Goal: Information Seeking & Learning: Find specific fact

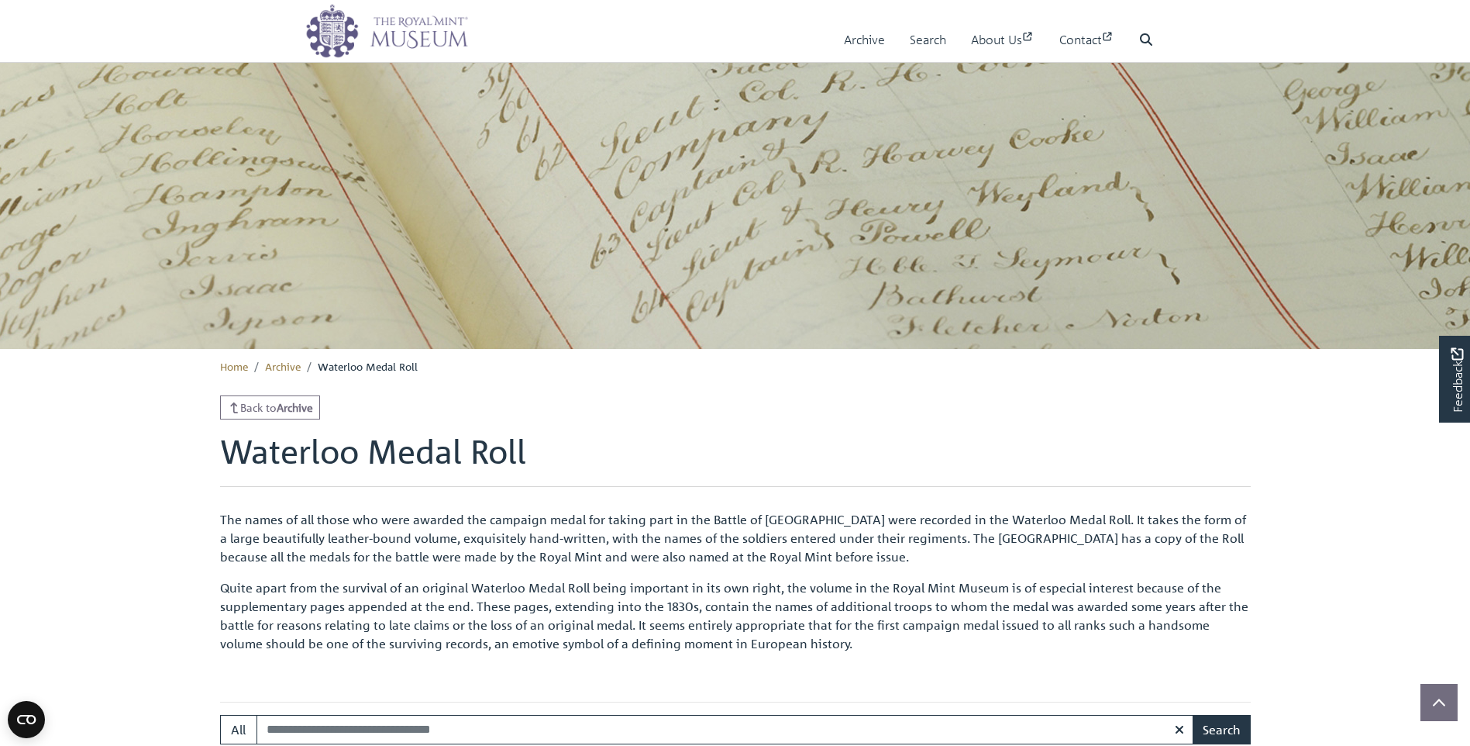
scroll to position [465, 0]
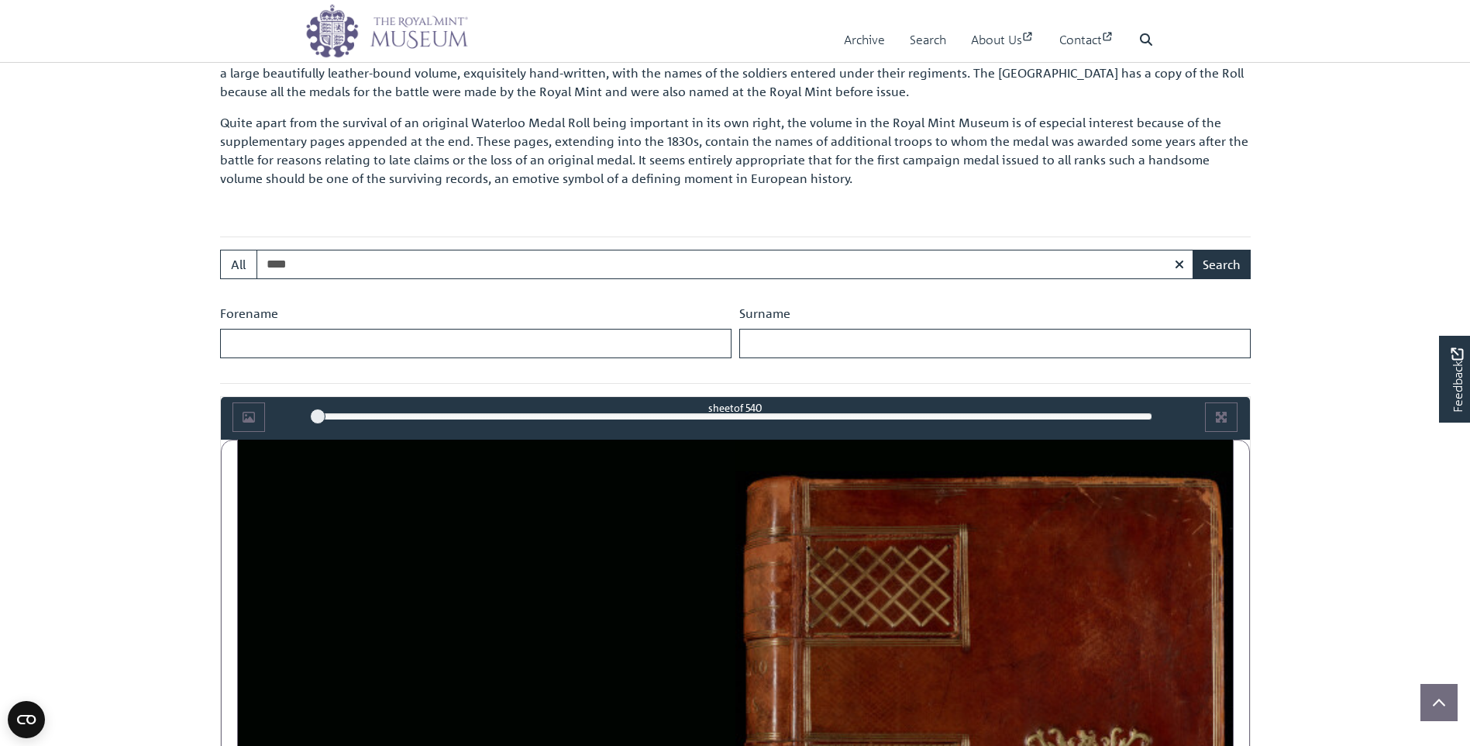
type input "****"
click at [1193, 250] on button "Search" at bounding box center [1222, 264] width 58 height 29
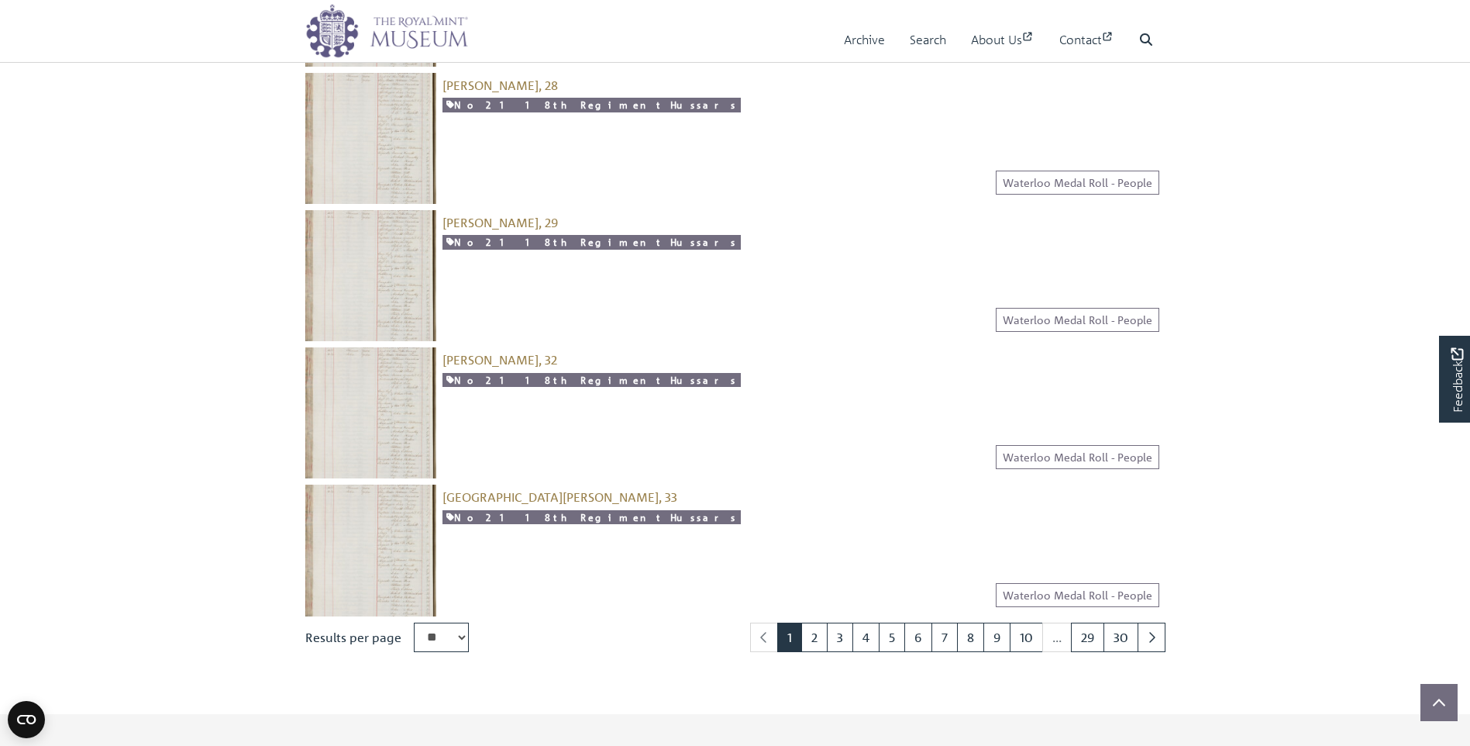
scroll to position [2015, 0]
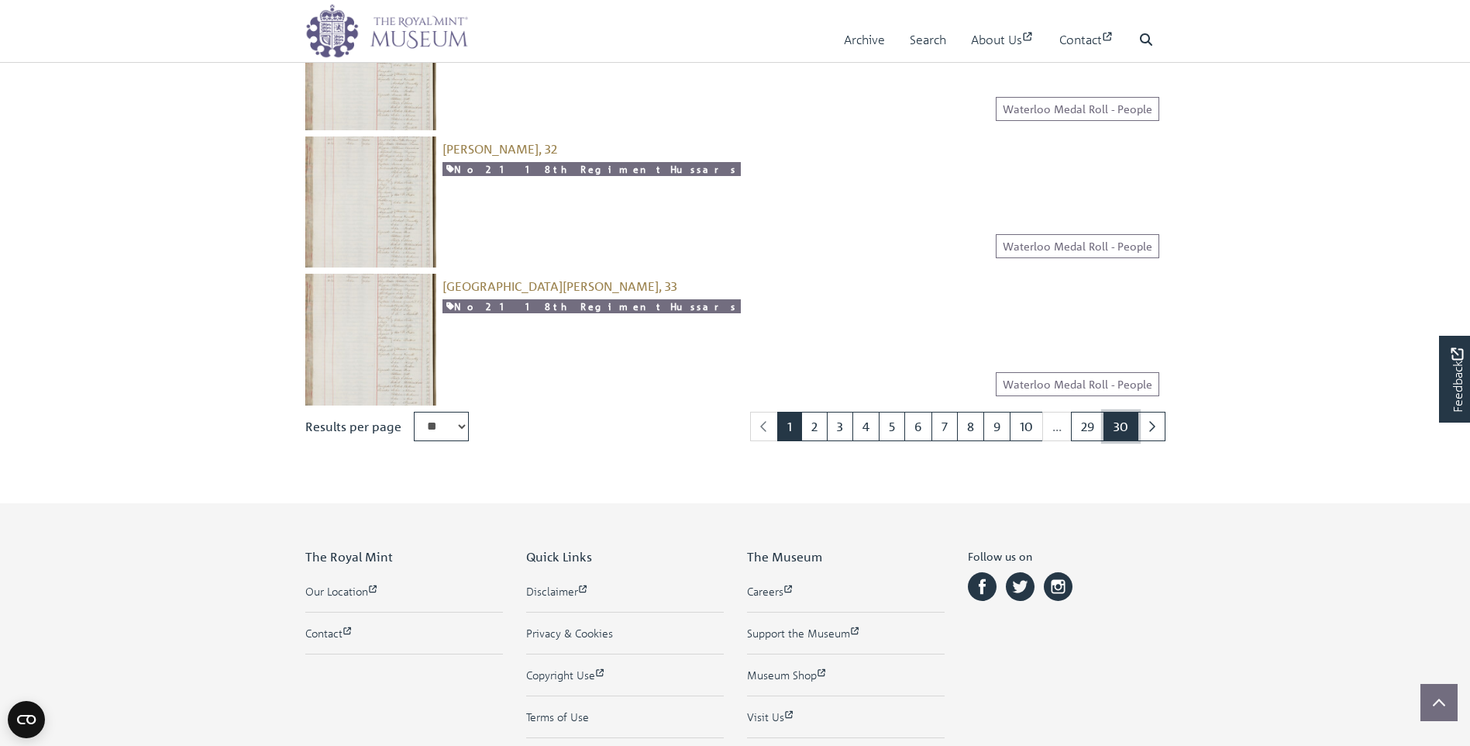
click at [1125, 431] on link "30" at bounding box center [1121, 426] width 35 height 29
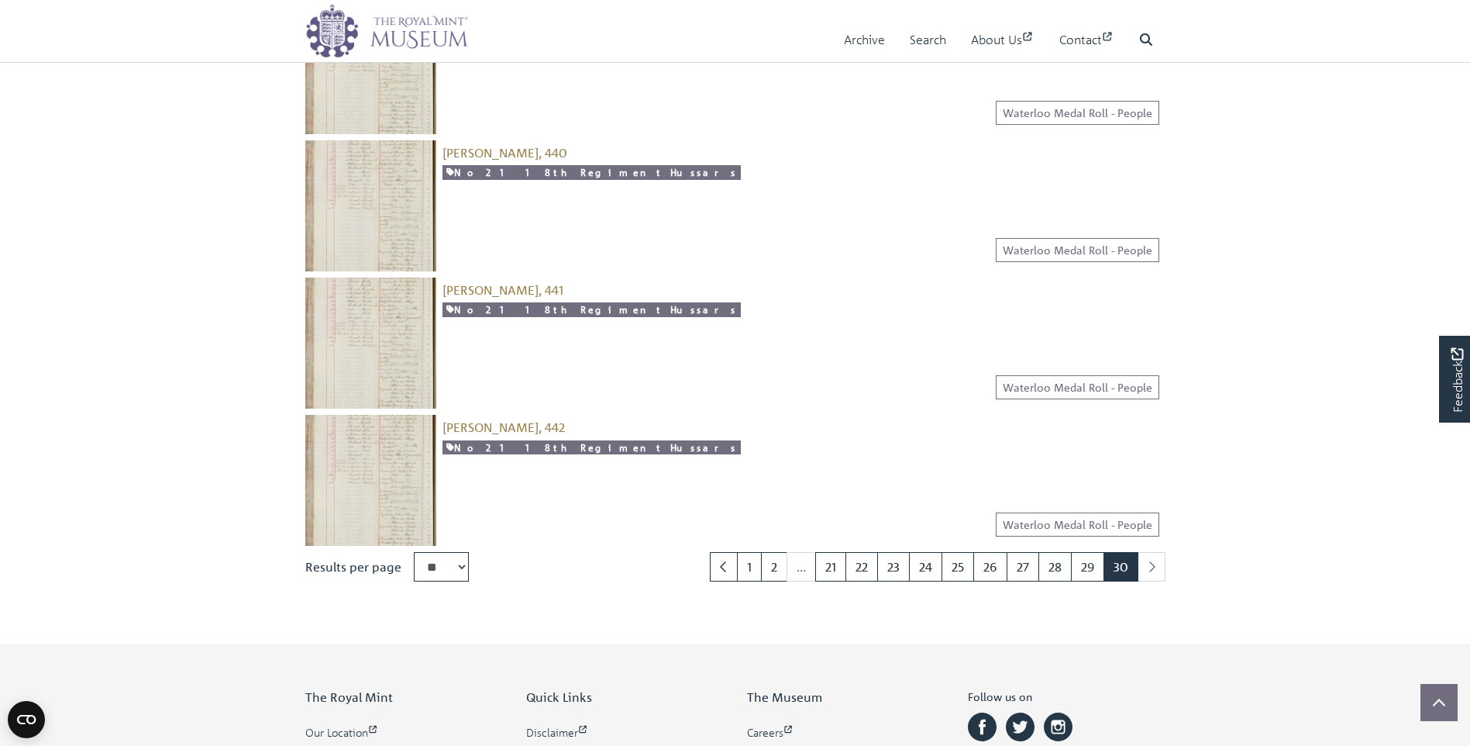
scroll to position [1240, 0]
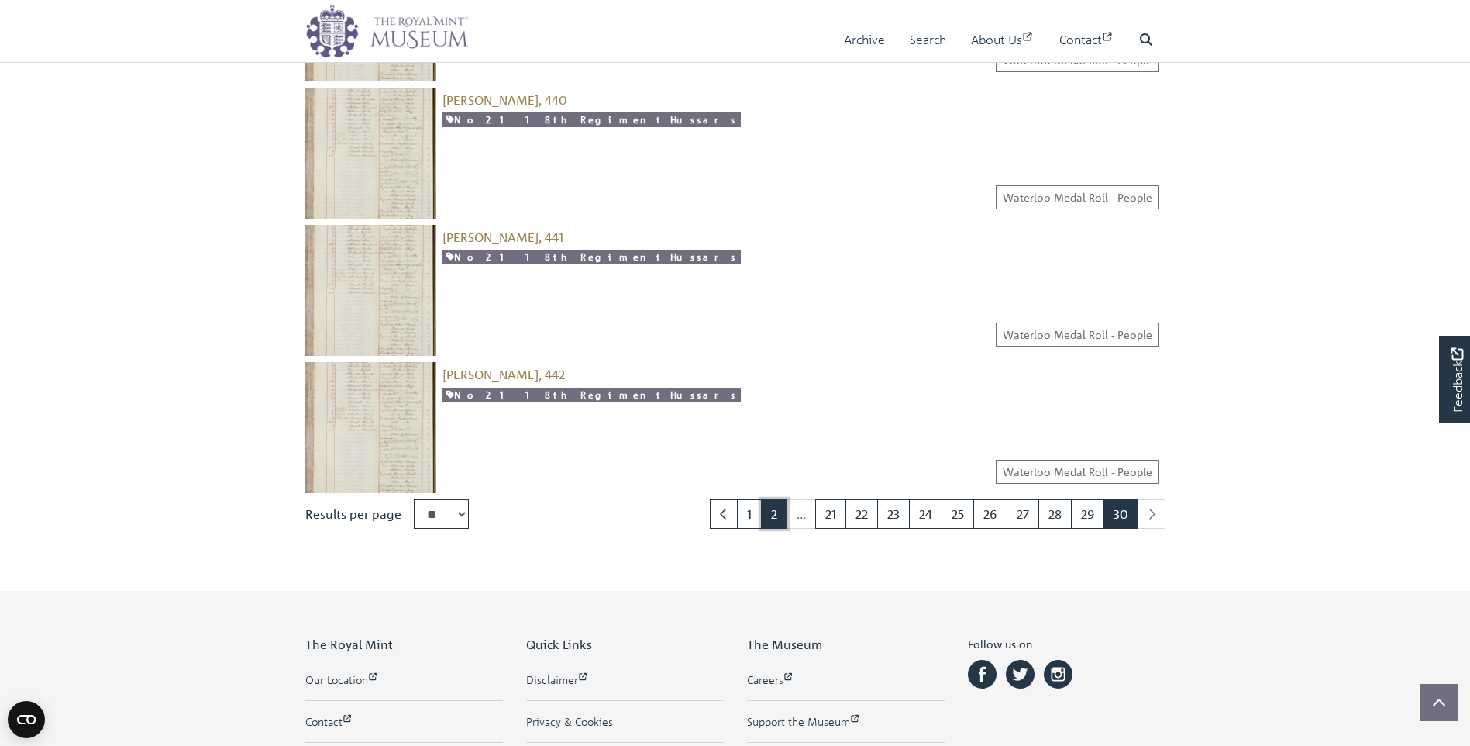
drag, startPoint x: 760, startPoint y: 517, endPoint x: 743, endPoint y: 382, distance: 136.0
click at [761, 515] on link "2" at bounding box center [774, 513] width 26 height 29
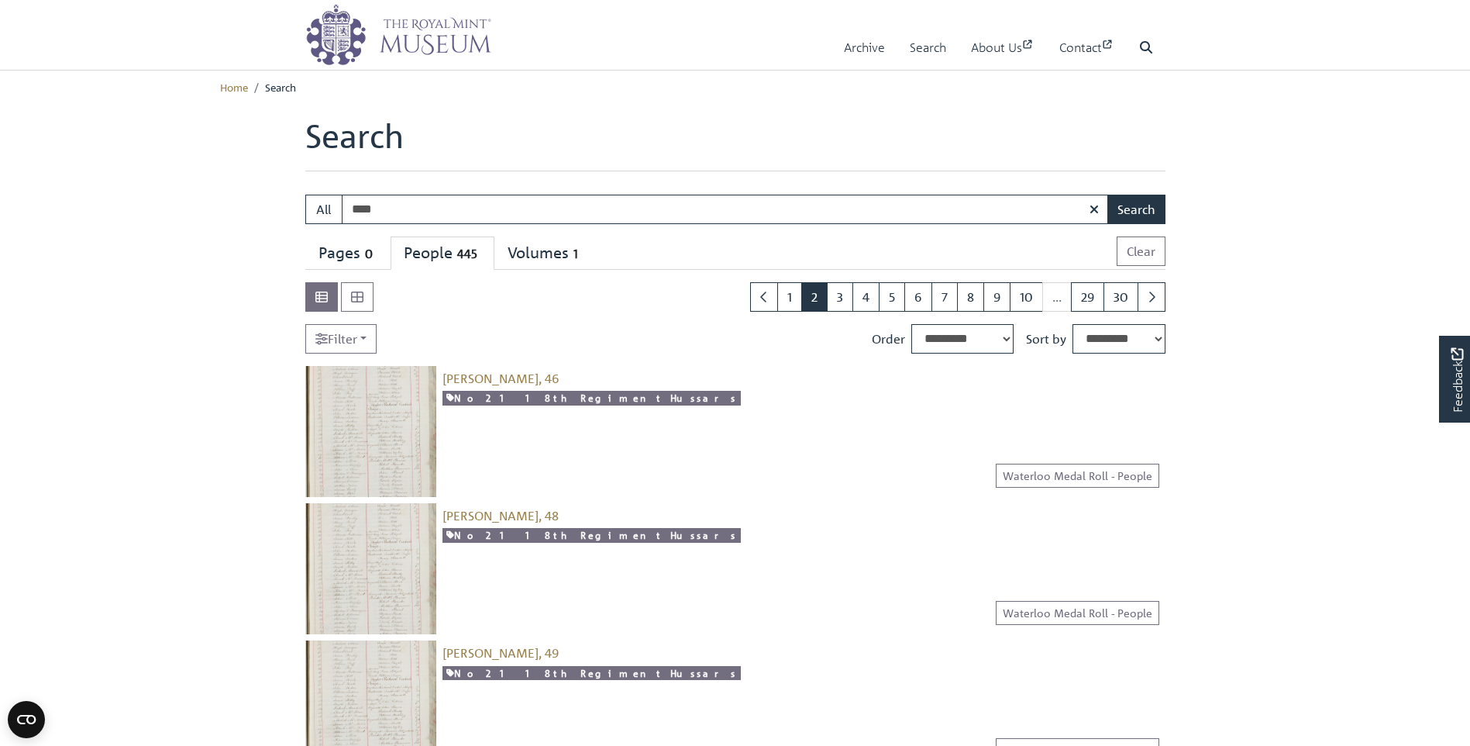
click at [350, 412] on img at bounding box center [370, 431] width 131 height 131
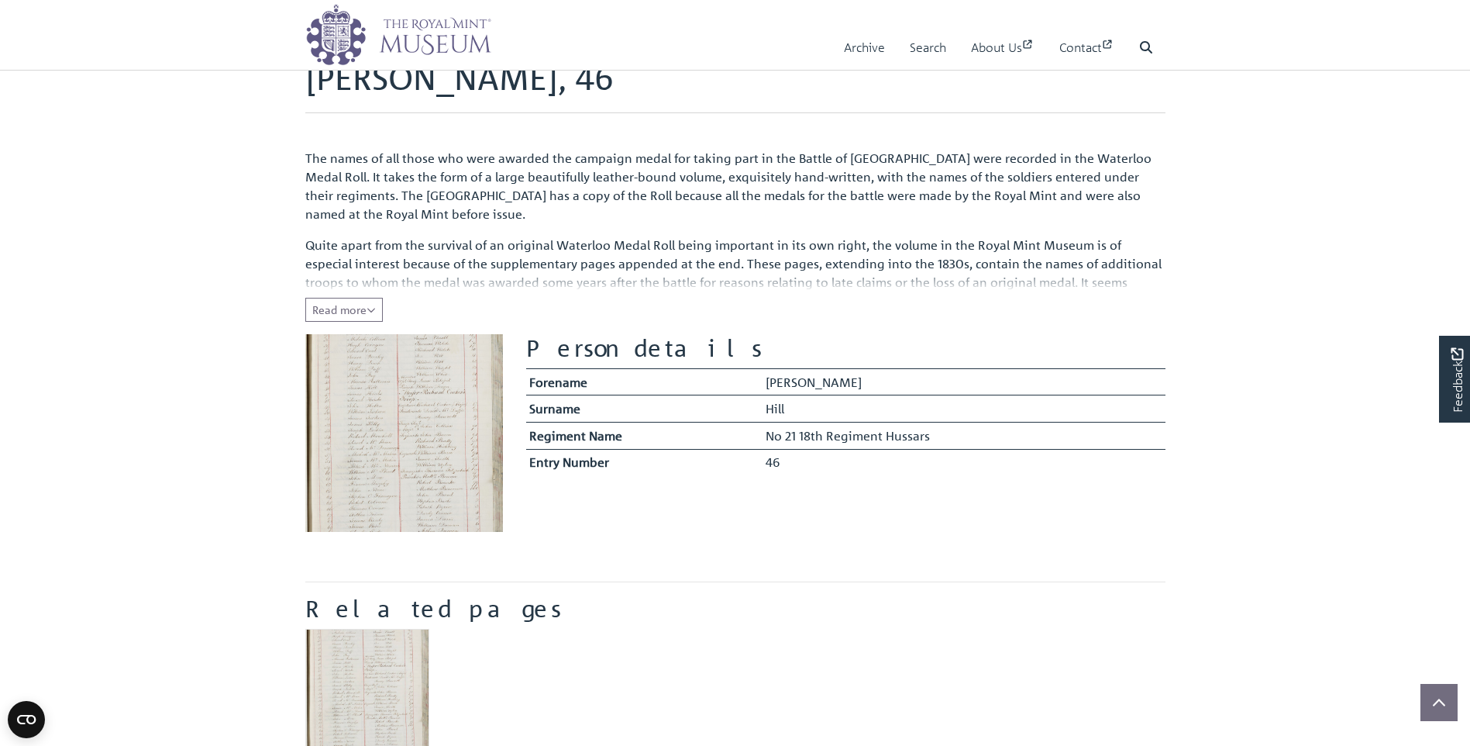
scroll to position [465, 0]
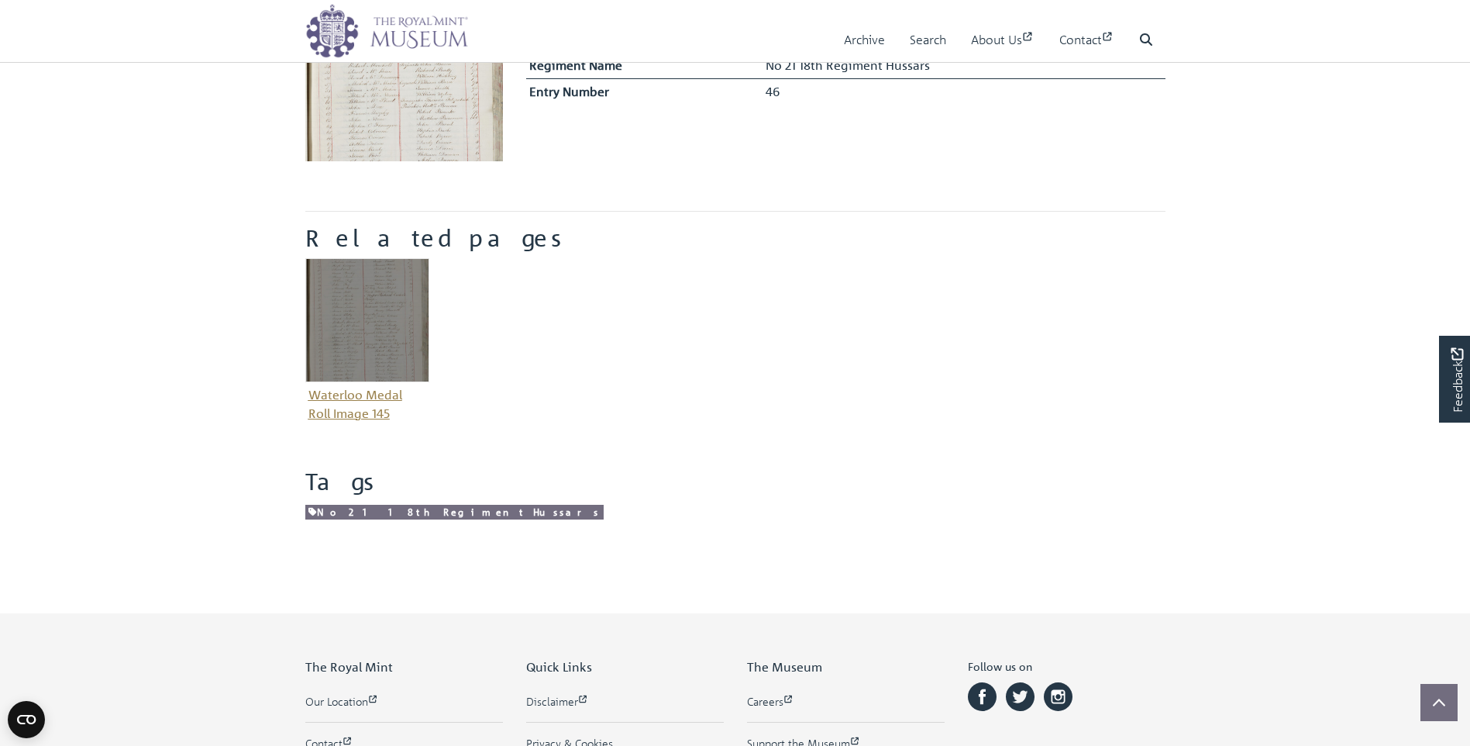
click at [387, 312] on img "Item related to this entity" at bounding box center [367, 320] width 124 height 124
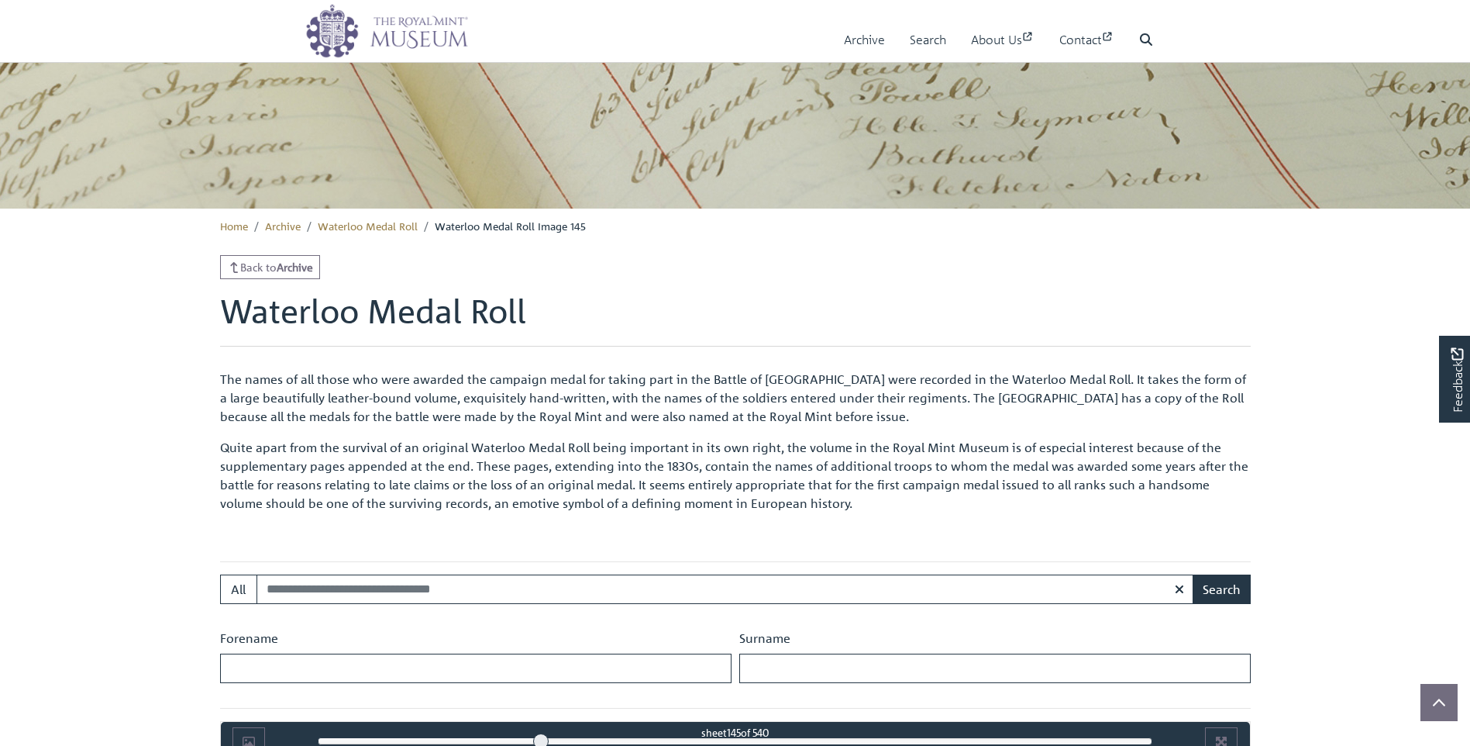
scroll to position [675, 0]
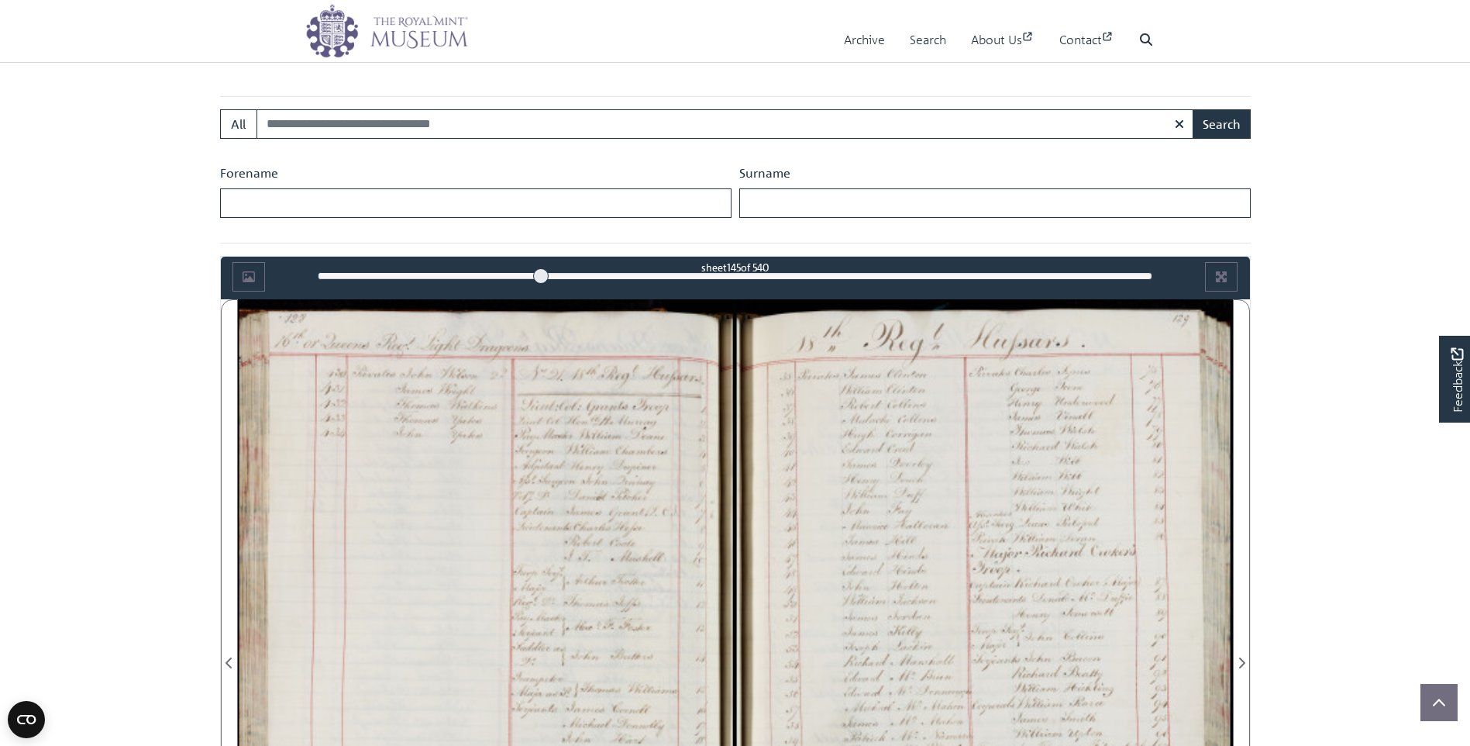
click at [641, 405] on div at bounding box center [487, 653] width 498 height 709
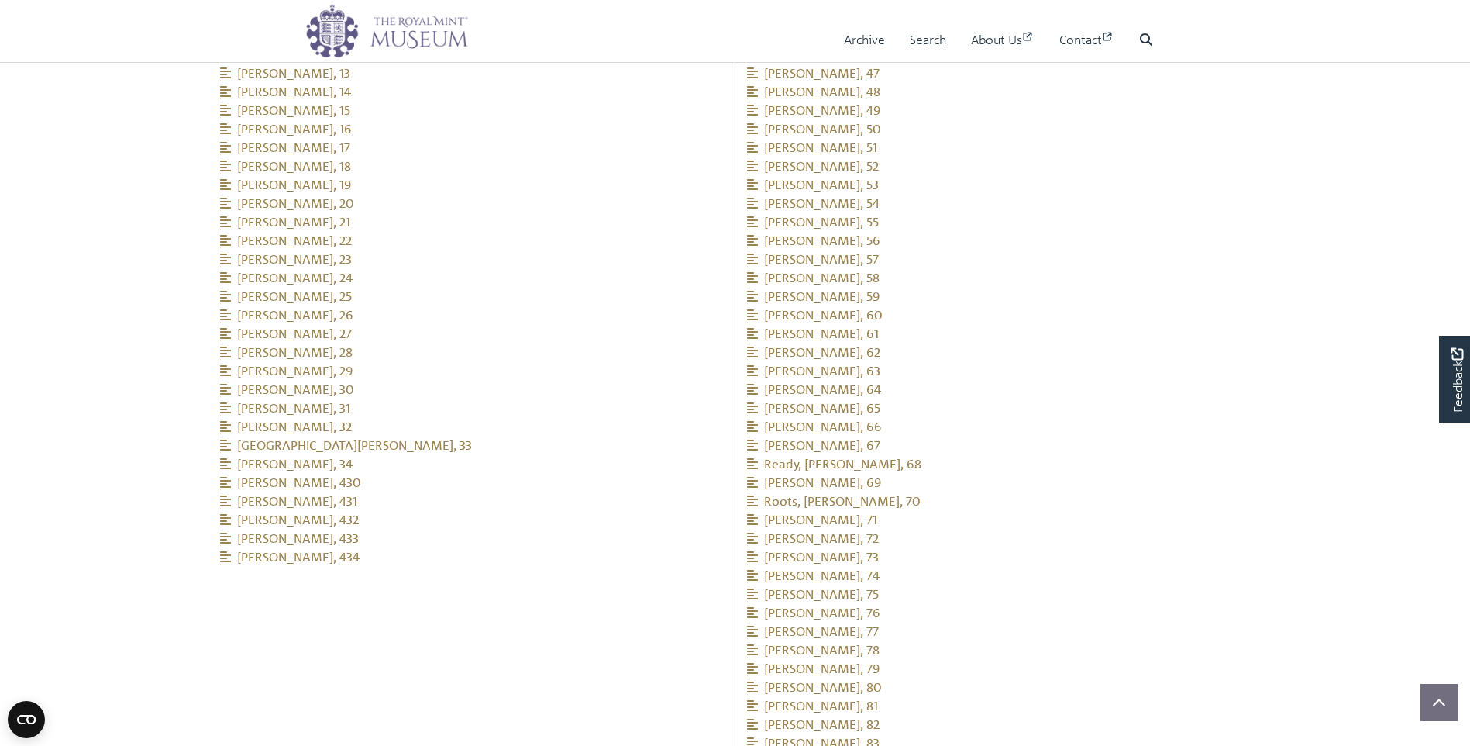
scroll to position [1993, 0]
drag, startPoint x: 209, startPoint y: 276, endPoint x: 419, endPoint y: 422, distance: 256.7
click at [419, 422] on div "Related people Grant, 1 Murray, H, 2 Deane, William, 3" at bounding box center [472, 186] width 527 height 767
copy ul "Grant, 1 Murray, H, 2 Deane, William, 3 Chambers, William, 4 Dupiner, Henry, 5 …"
click at [1006, 259] on li "McMahon, Patrick, 58" at bounding box center [999, 268] width 504 height 19
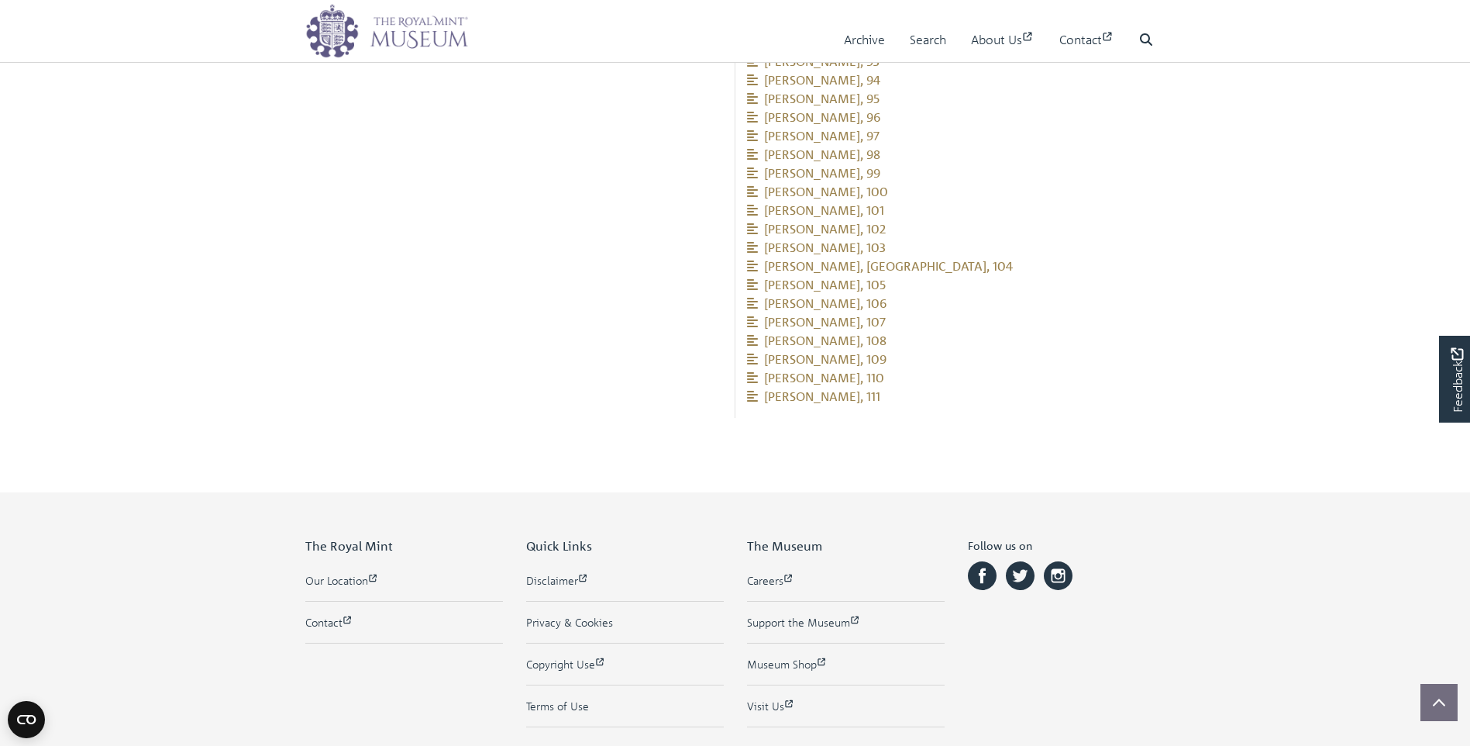
scroll to position [2987, 0]
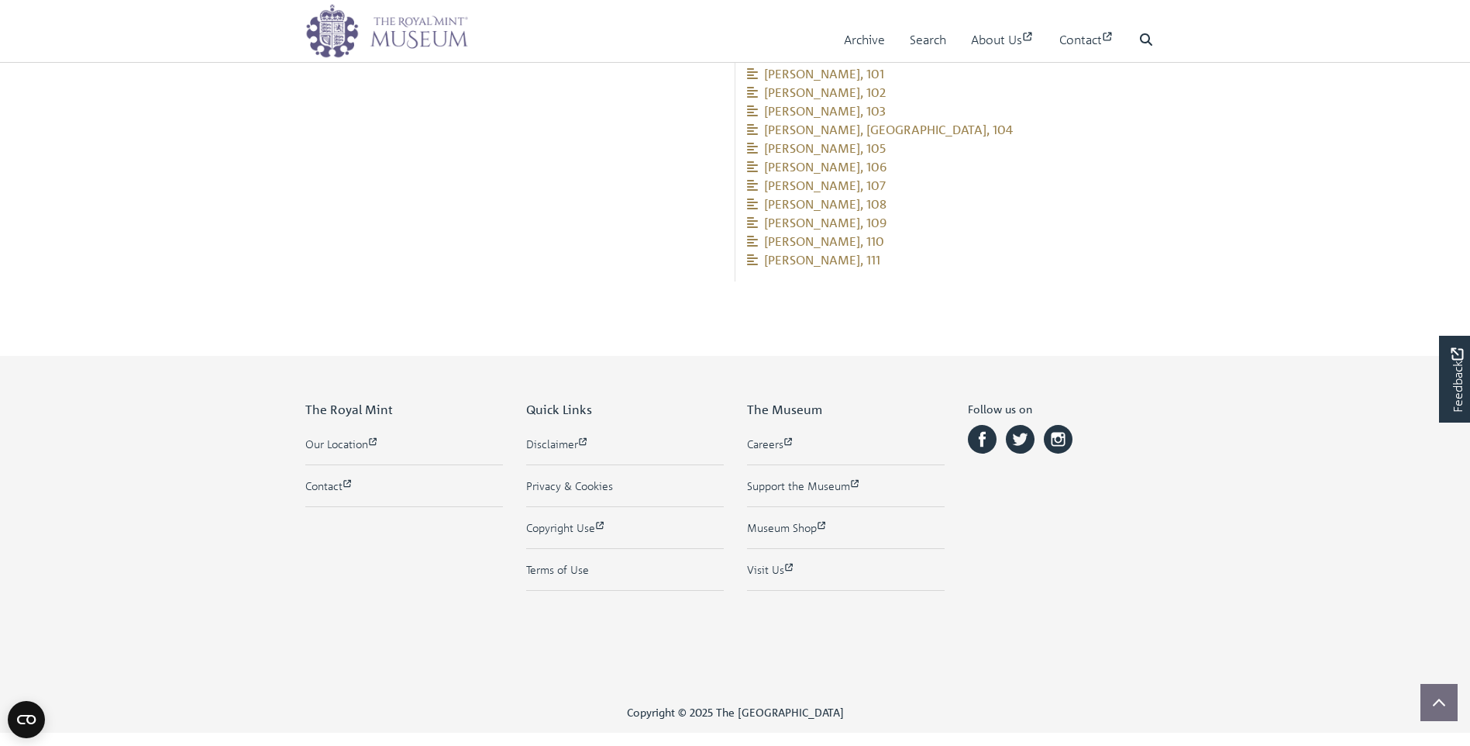
drag, startPoint x: 740, startPoint y: 195, endPoint x: 907, endPoint y: 253, distance: 176.3
copy ul "Clinton, James, 35 Clinton, William, 36 Collins, Robert, 37 Collins, Malachi, 3…"
click at [988, 250] on li "Goodift, William, 111" at bounding box center [999, 259] width 504 height 19
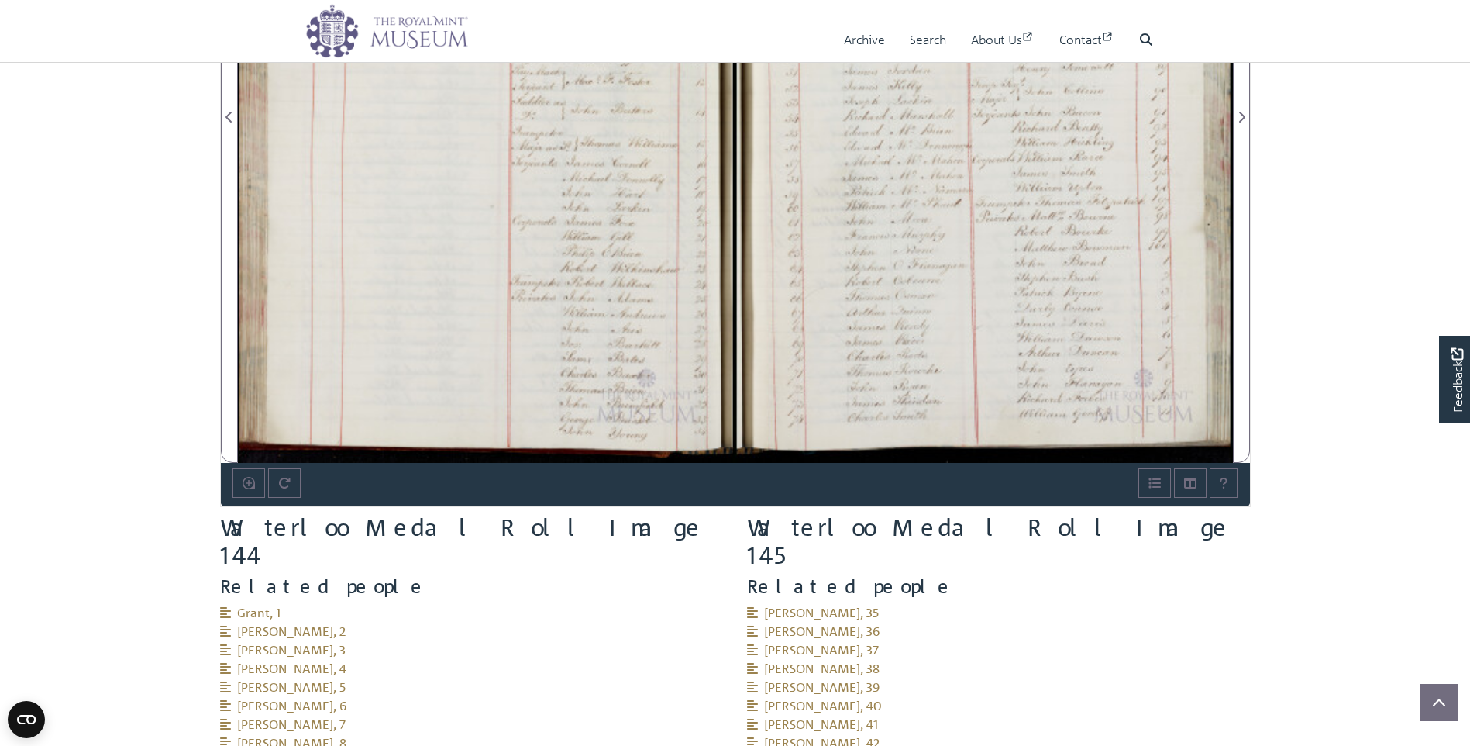
scroll to position [1205, 0]
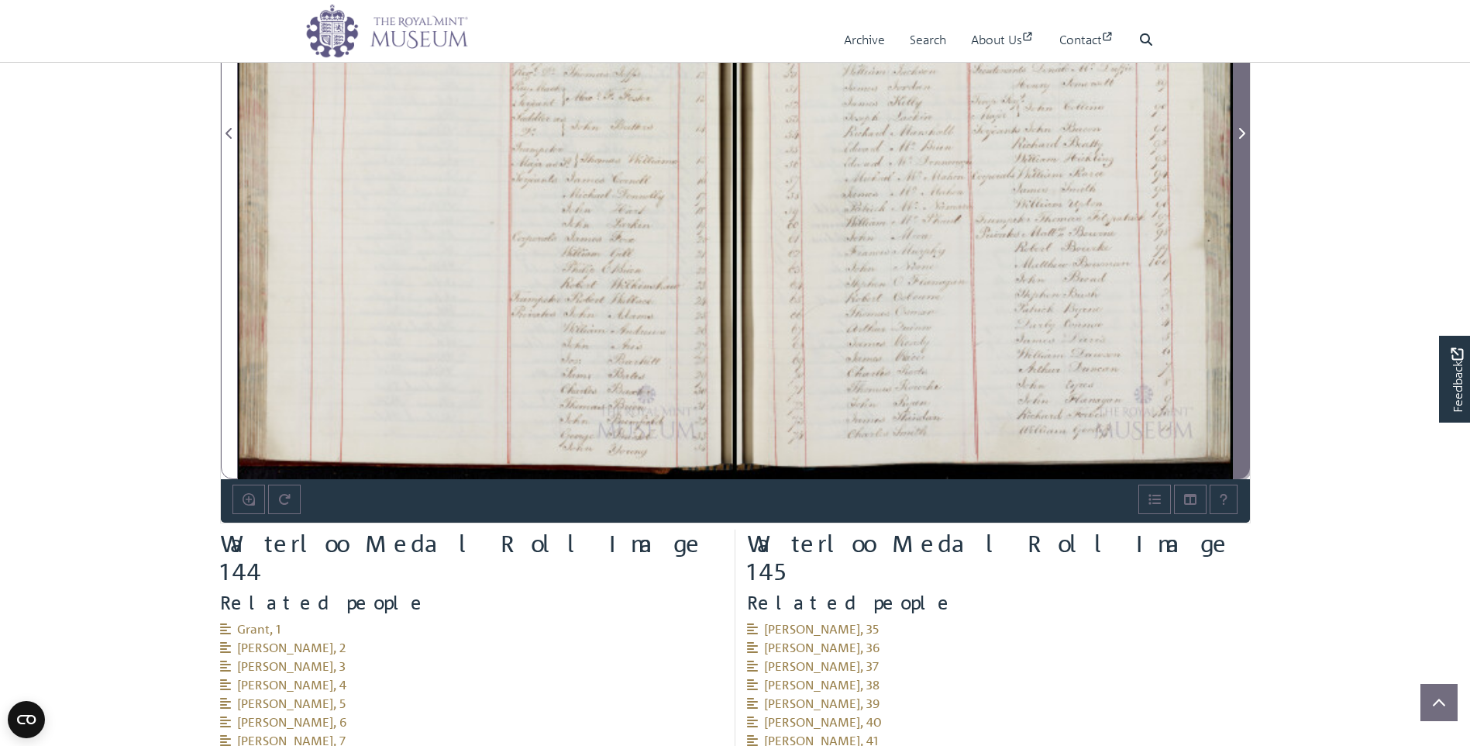
click at [1242, 136] on icon "Next Page" at bounding box center [1242, 133] width 6 height 11
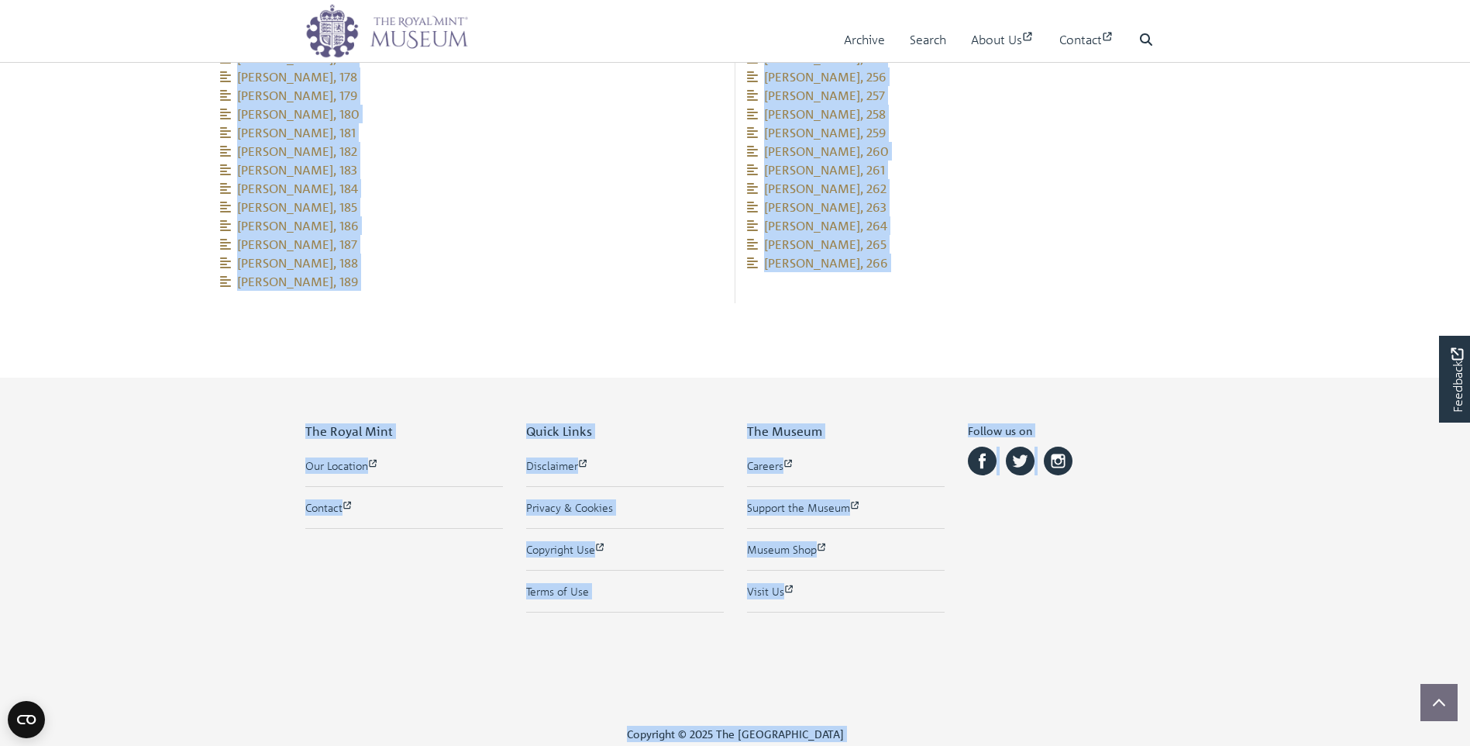
scroll to position [3006, 0]
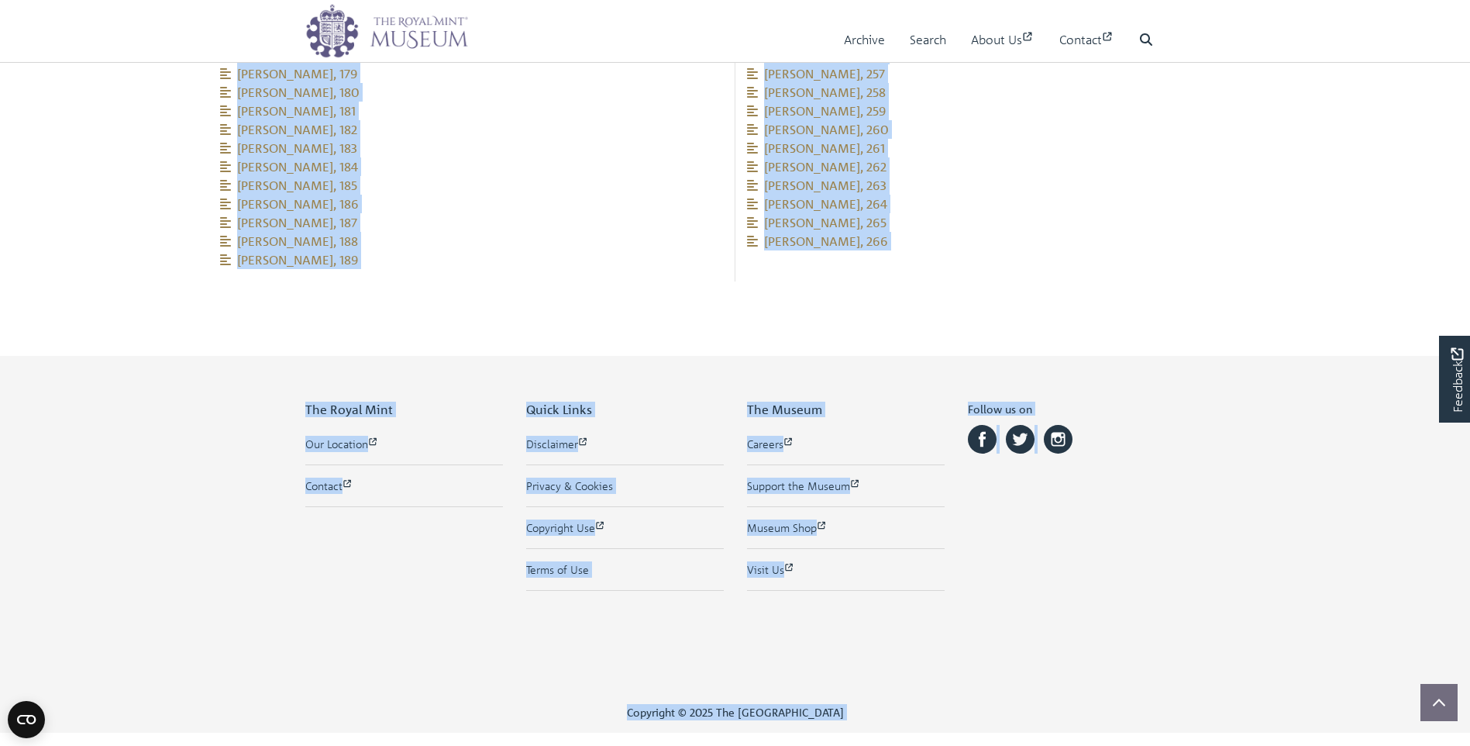
drag, startPoint x: 209, startPoint y: 210, endPoint x: 353, endPoint y: 252, distance: 150.9
copy ul "Green, James, 112 Hammond, James, 113 Hatton, Daniel, 114 Hennessey, Anthony, 1…"
click at [870, 196] on span "Keenan, John, 264" at bounding box center [817, 204] width 140 height 16
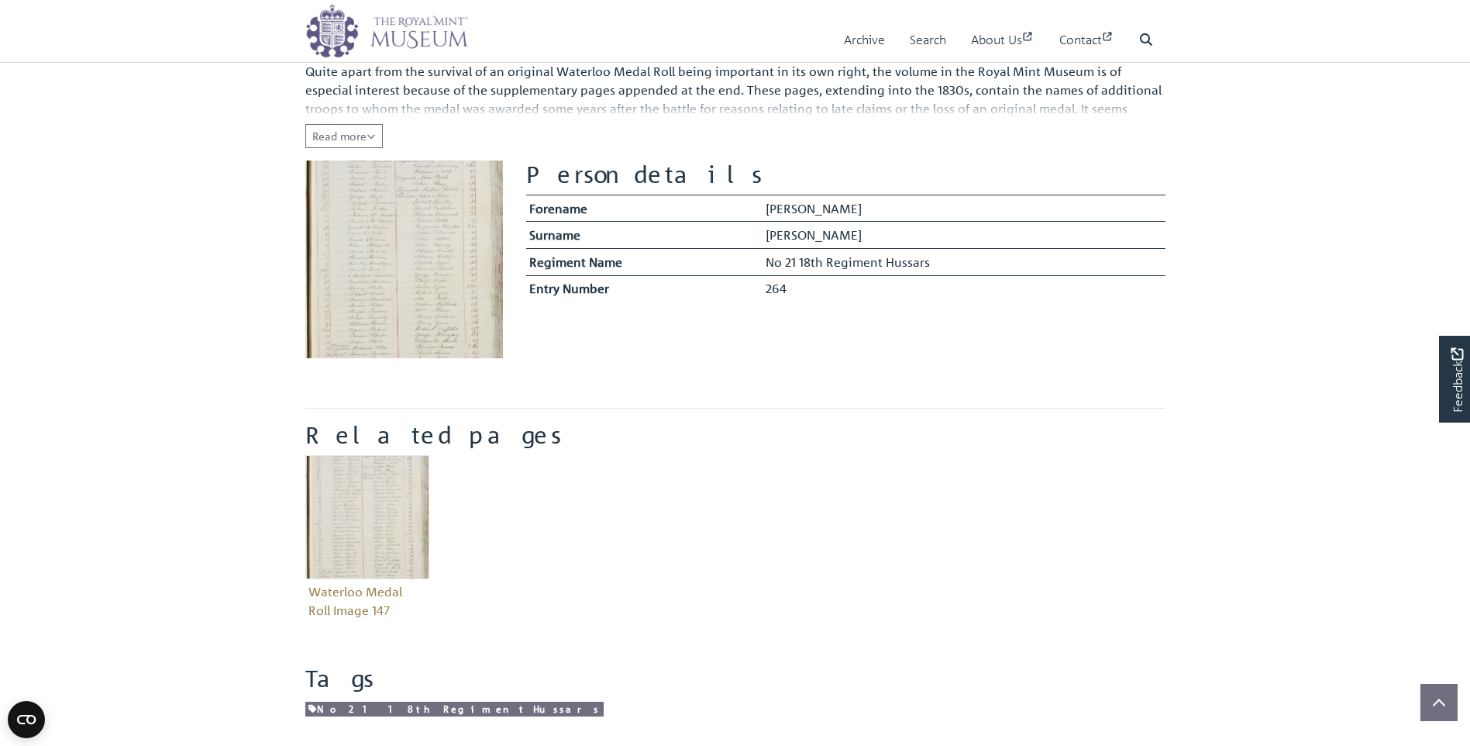
scroll to position [208, 0]
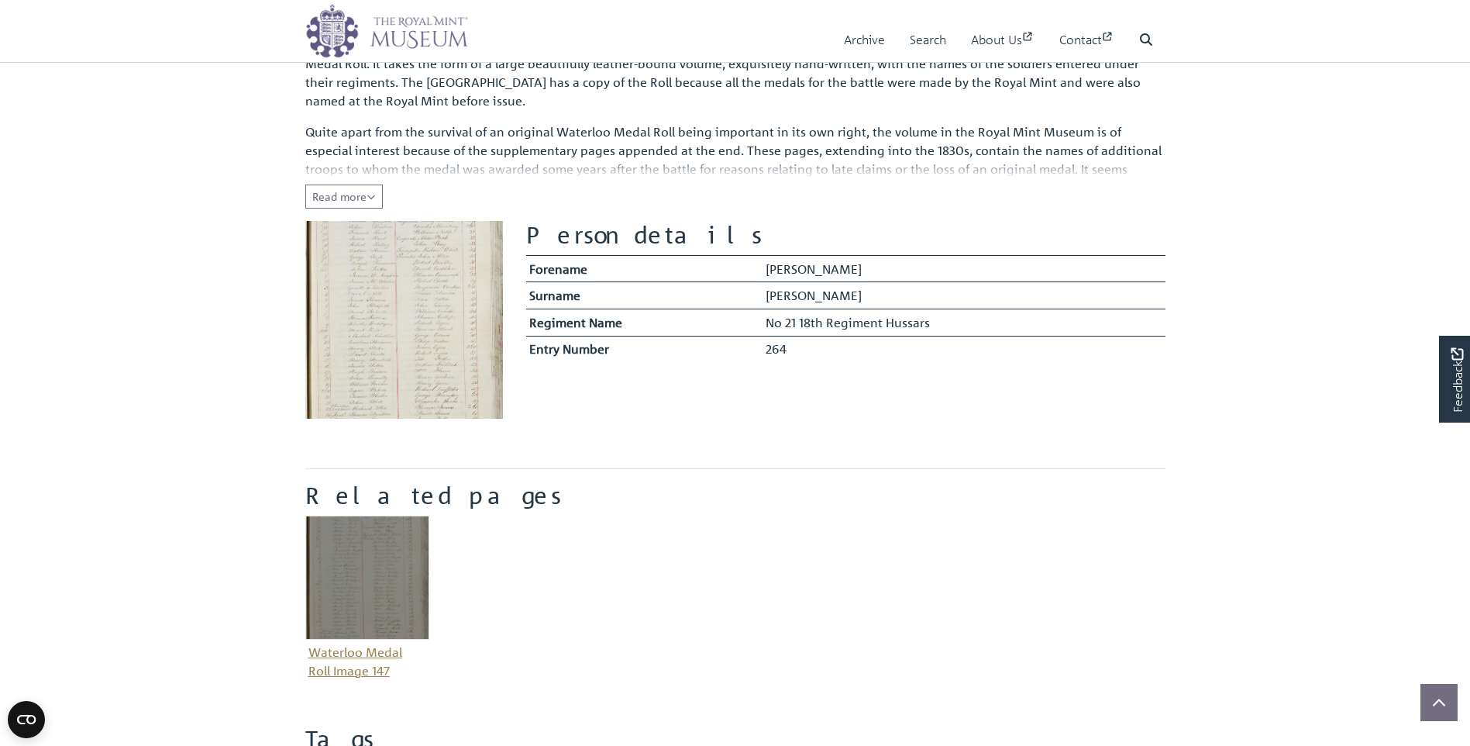
click at [340, 577] on img "Item related to this entity" at bounding box center [367, 577] width 124 height 124
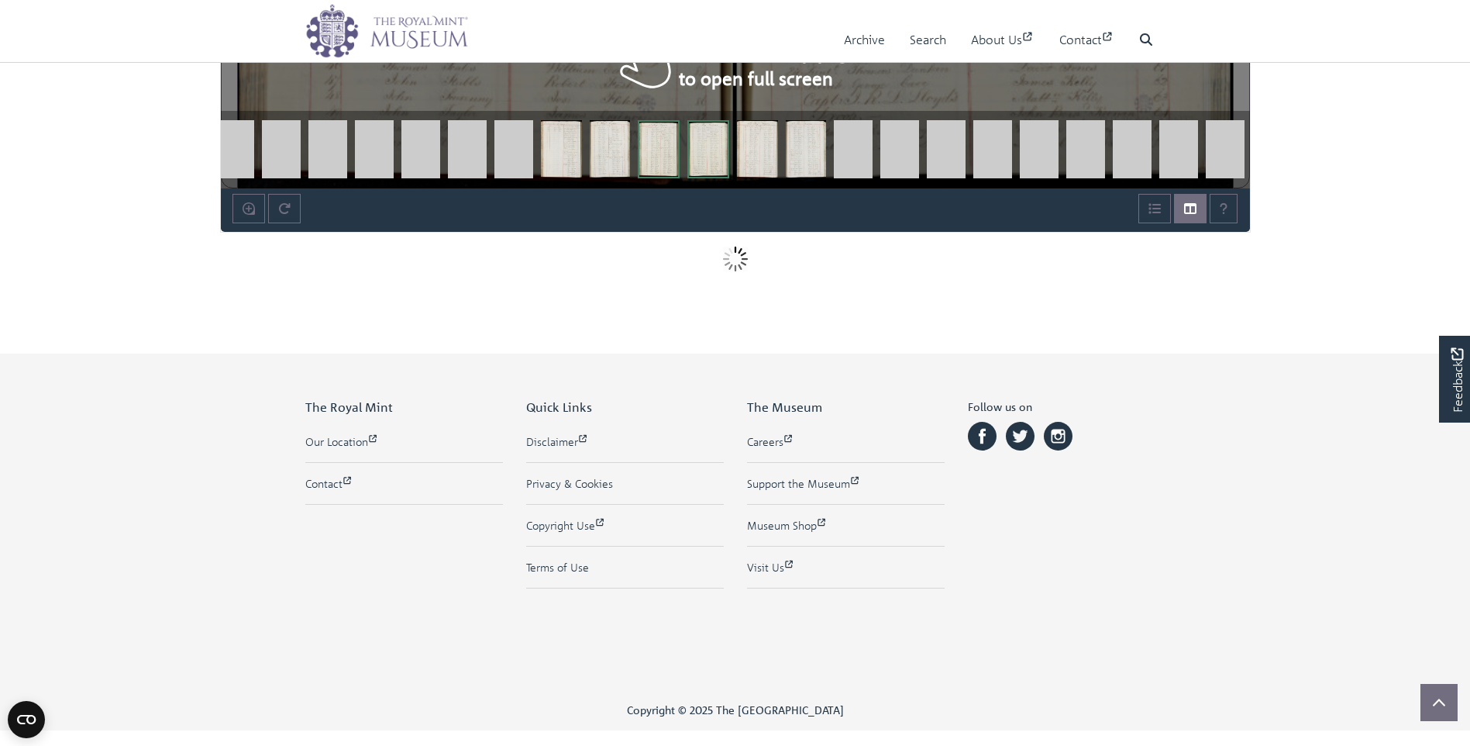
scroll to position [1521, 0]
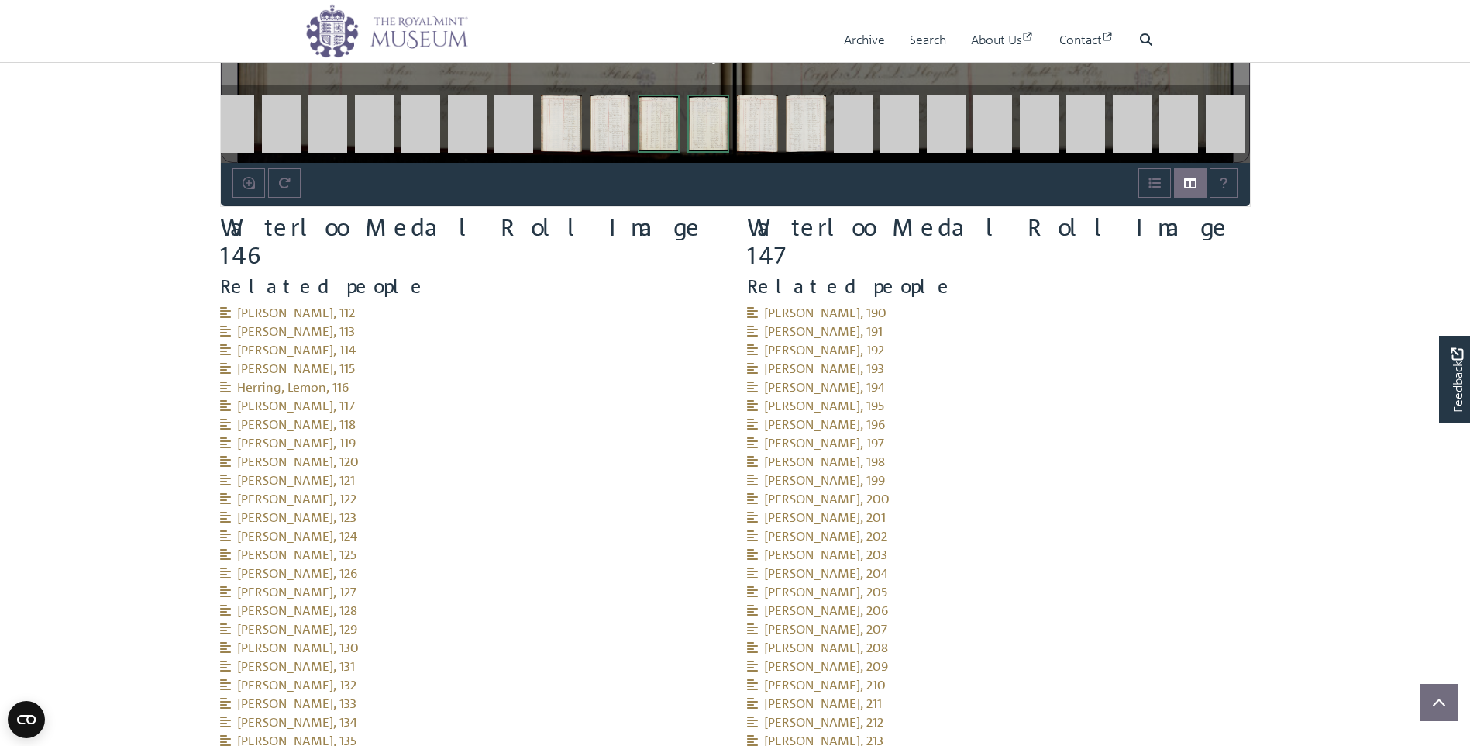
drag, startPoint x: 743, startPoint y: 282, endPoint x: 743, endPoint y: 290, distance: 7.8
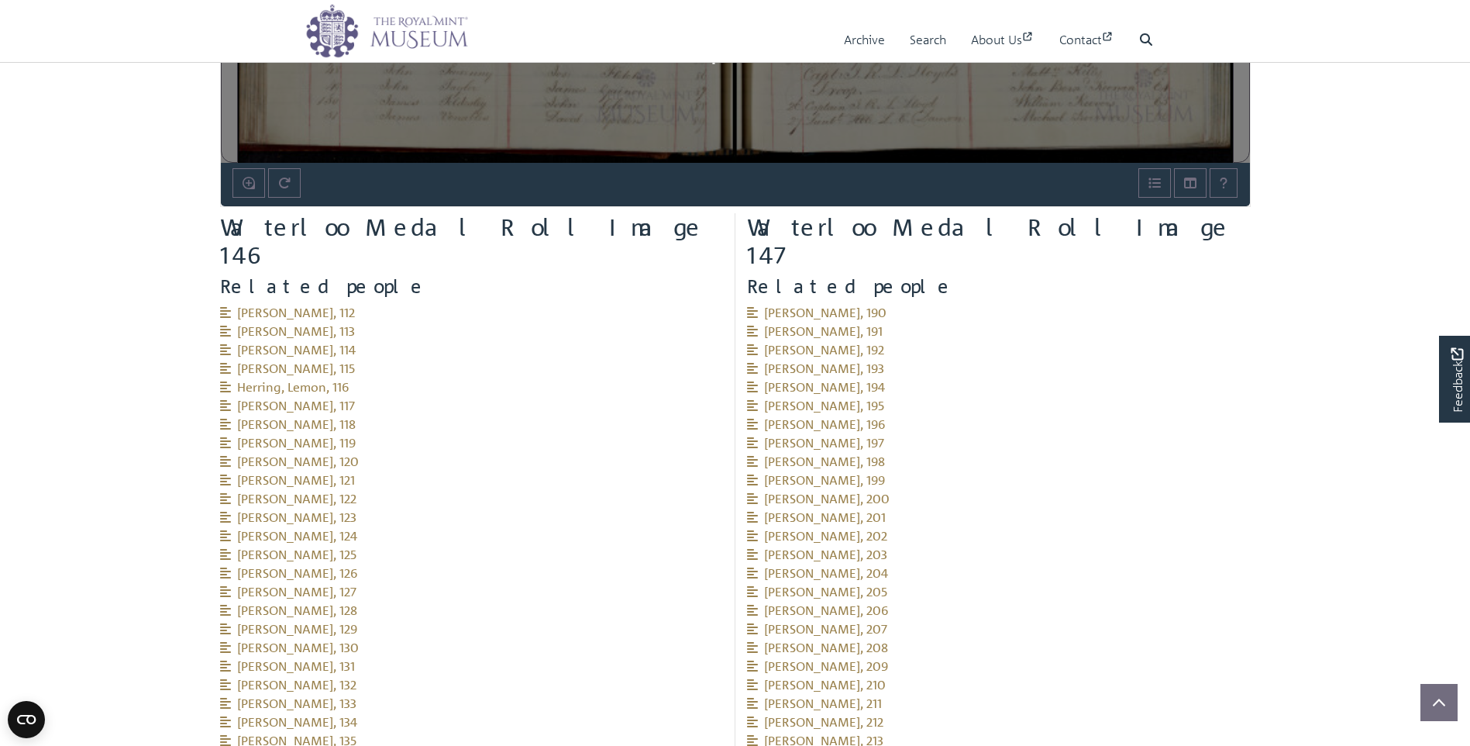
click at [1035, 396] on li "Hunt, James, 195" at bounding box center [999, 405] width 504 height 19
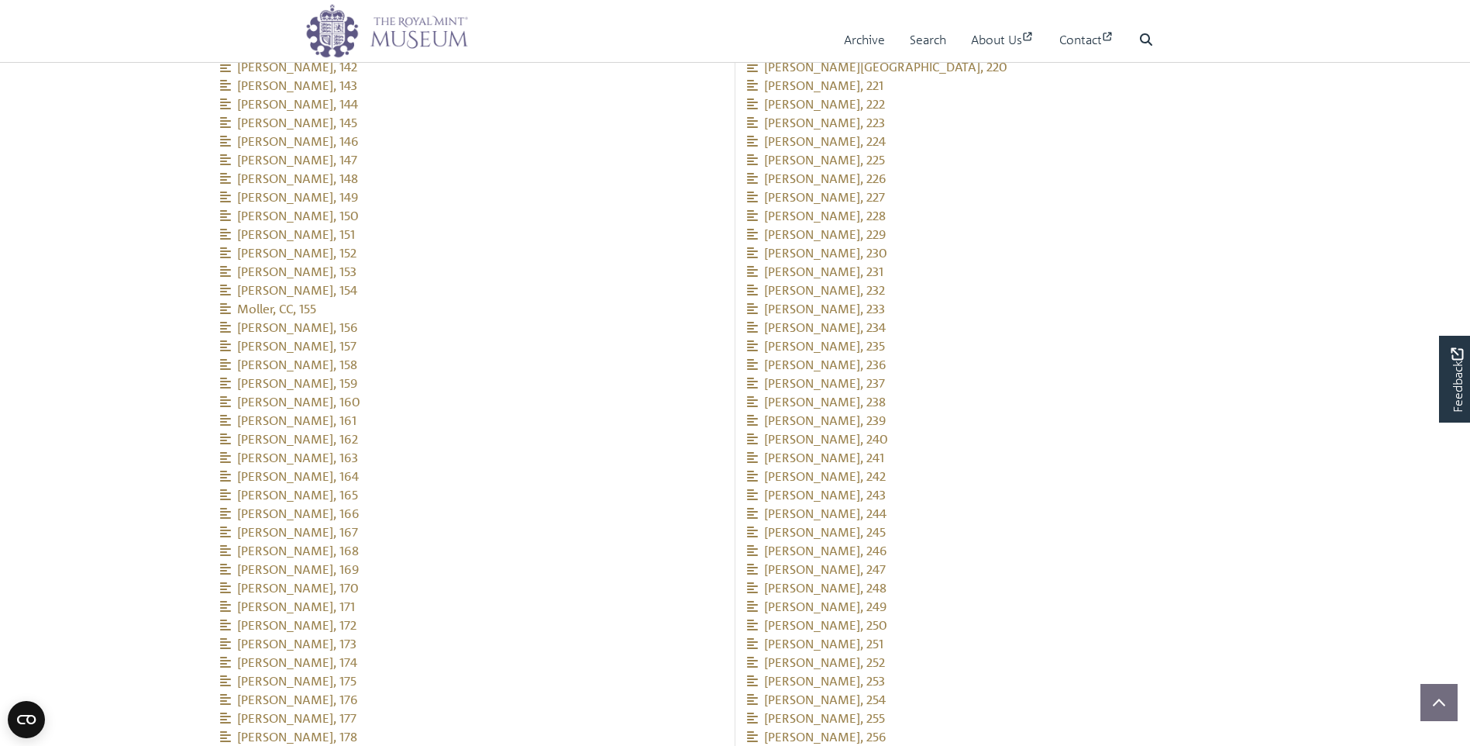
scroll to position [2771, 0]
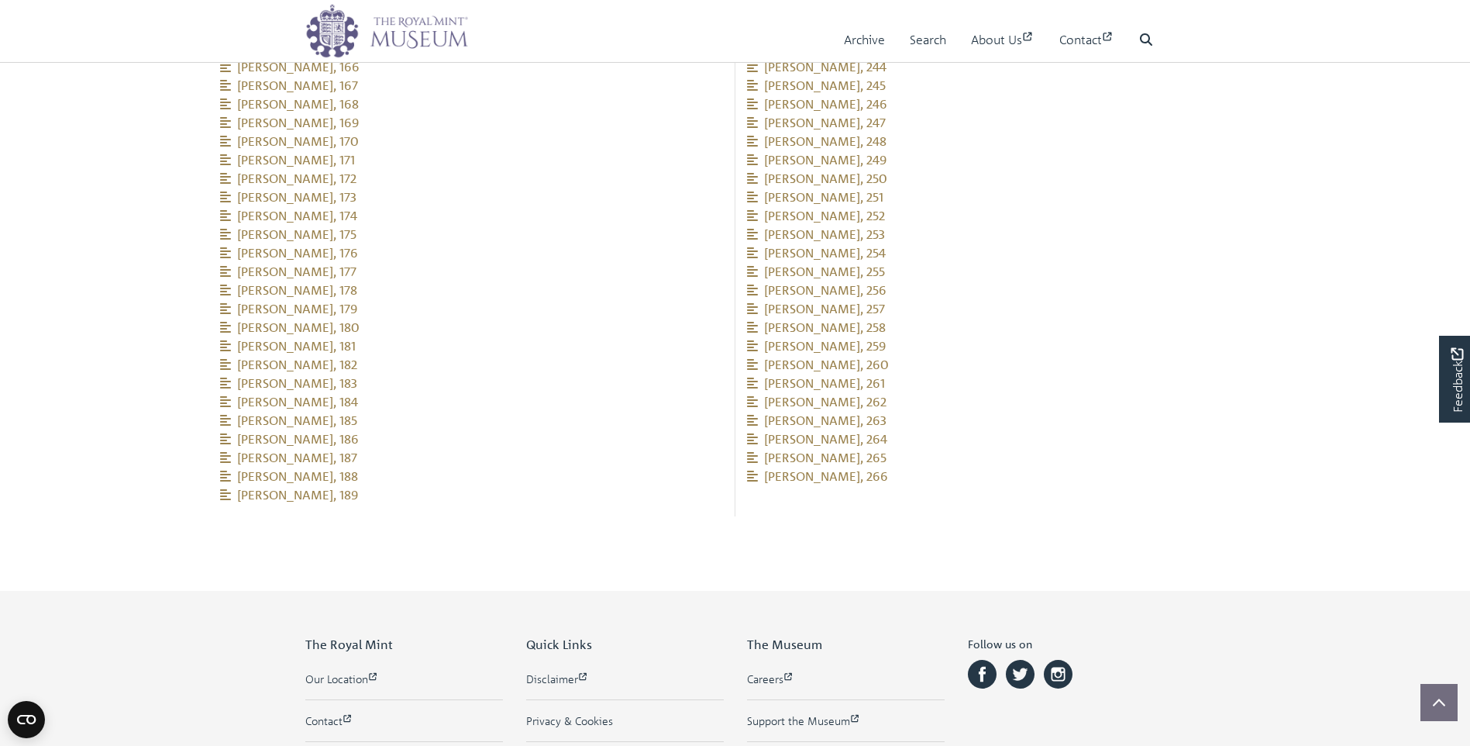
drag, startPoint x: 740, startPoint y: 275, endPoint x: 916, endPoint y: 471, distance: 262.9
copy ul "Gregory, Thomas, 190 Grasby, Thomas, 191 Graydon, Charles, 192 Hanlan, John, 19…"
click at [984, 318] on li "Hennessey, George, 258" at bounding box center [999, 327] width 504 height 19
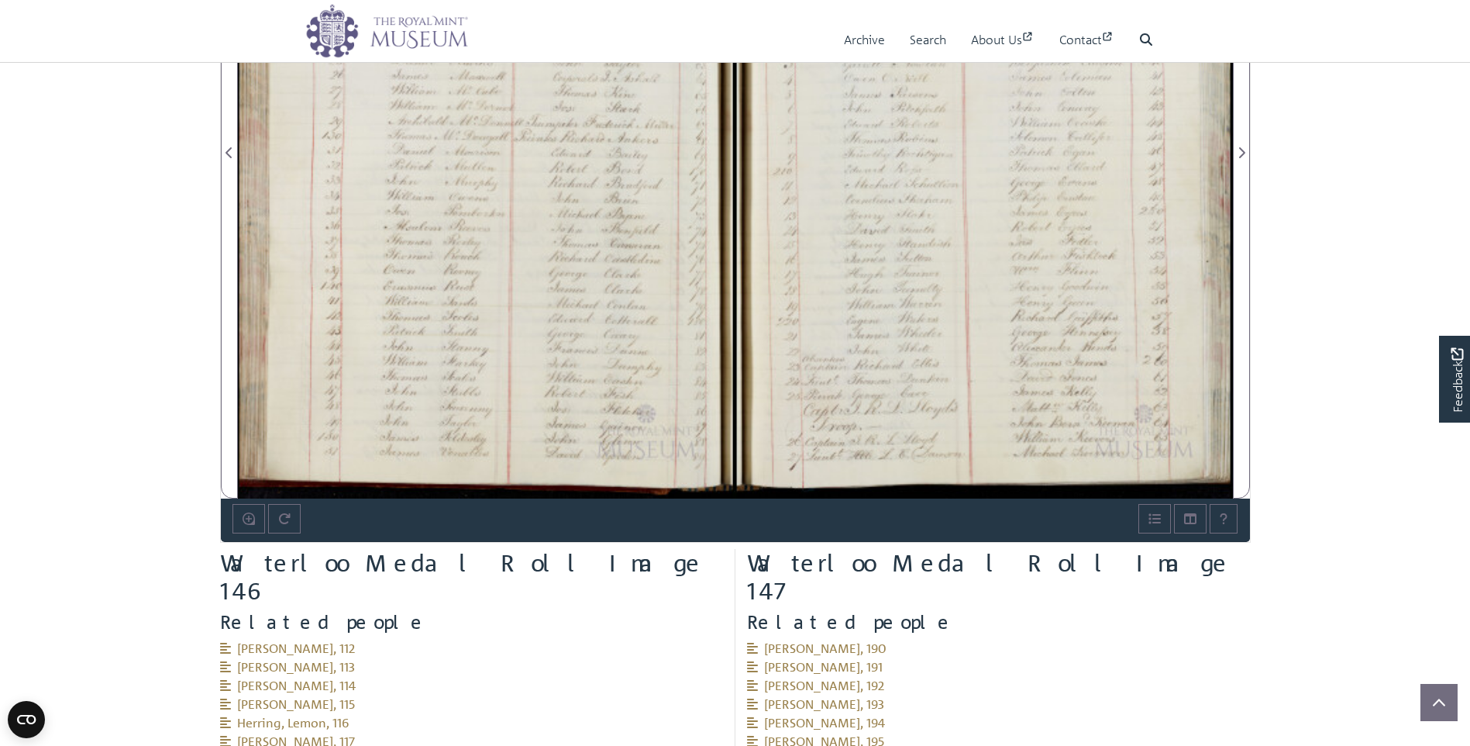
scroll to position [1143, 0]
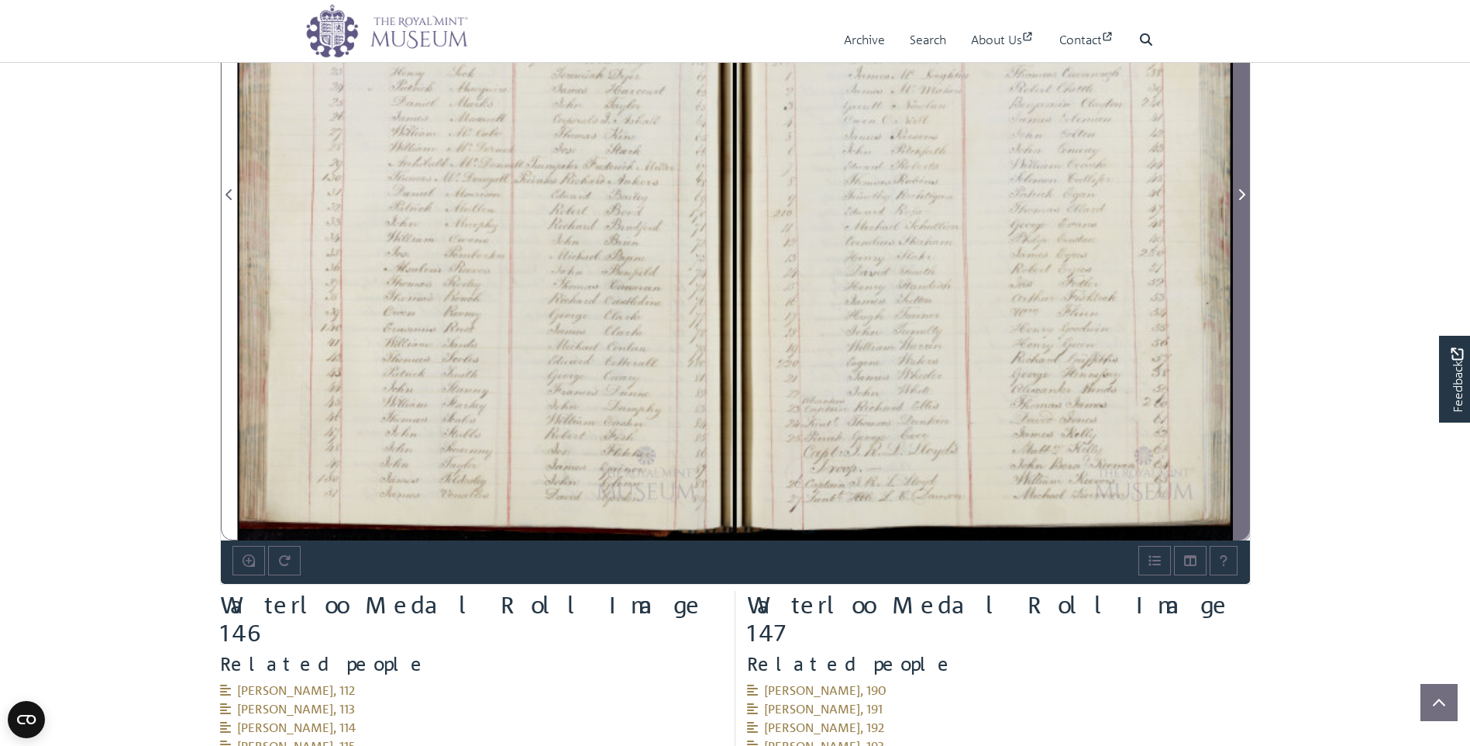
click at [1239, 191] on icon "Next Page" at bounding box center [1242, 194] width 6 height 11
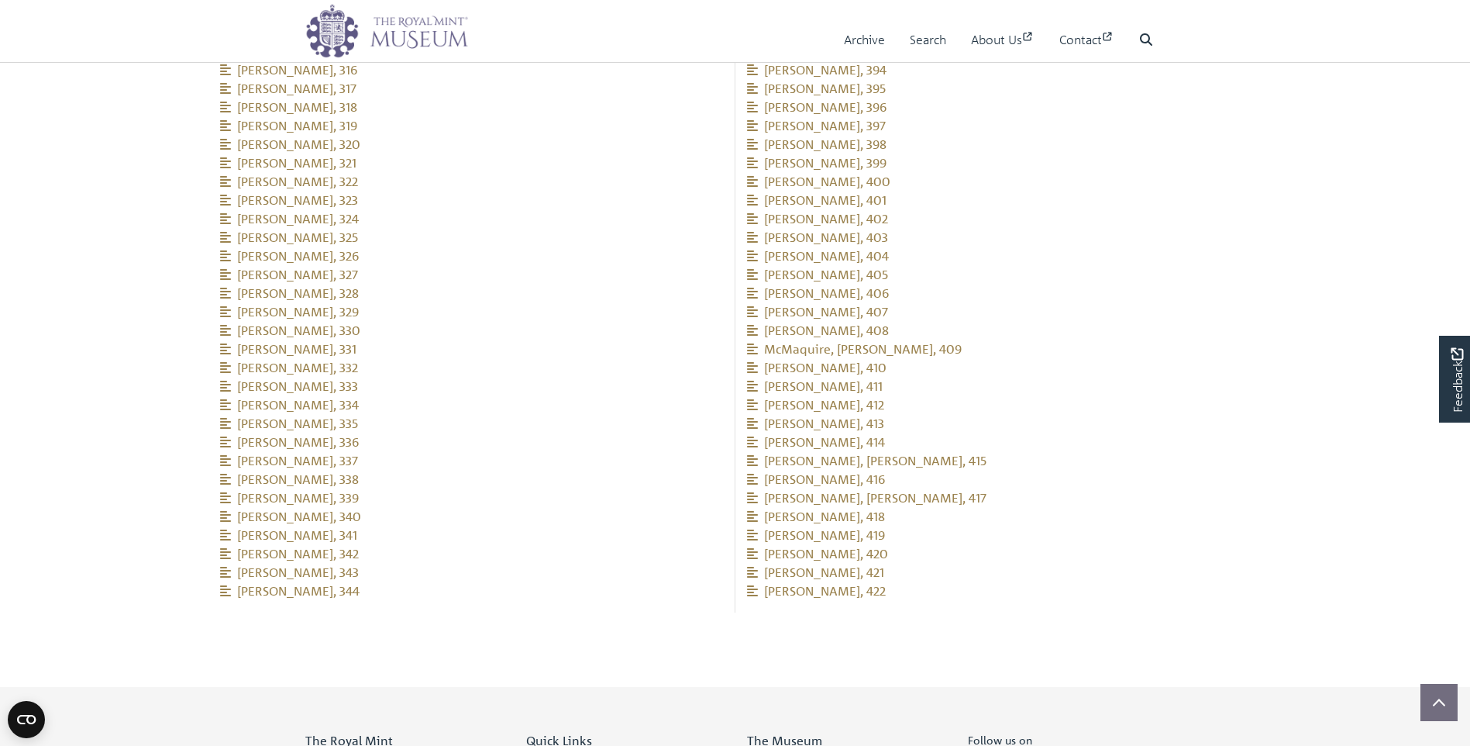
scroll to position [2771, 0]
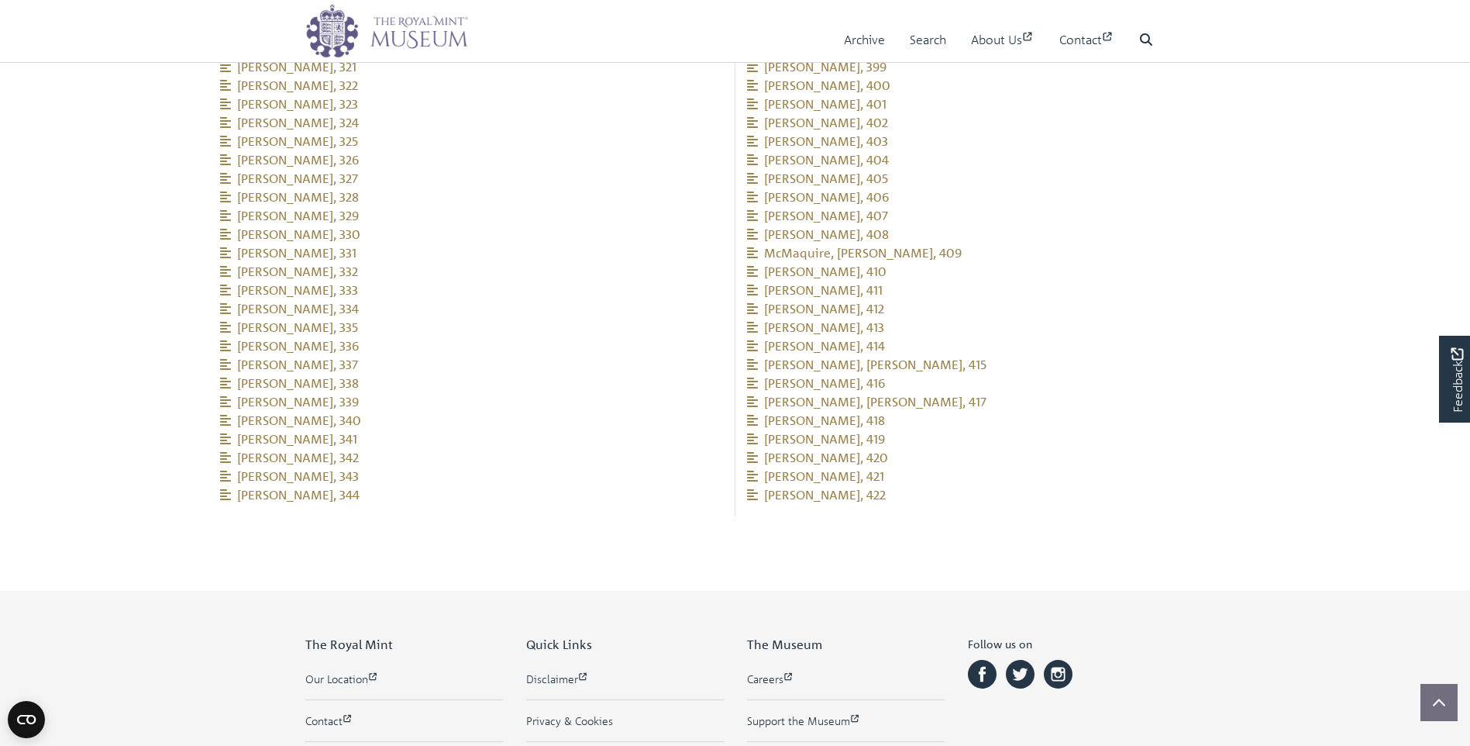
drag, startPoint x: 212, startPoint y: 195, endPoint x: 905, endPoint y: 479, distance: 749.5
copy section "Lumsdell, William, 267 Mahony, James, 268 Mainwarring, John, 269 Mainwarring, W…"
click at [860, 319] on link "[PERSON_NAME], 413" at bounding box center [815, 327] width 137 height 16
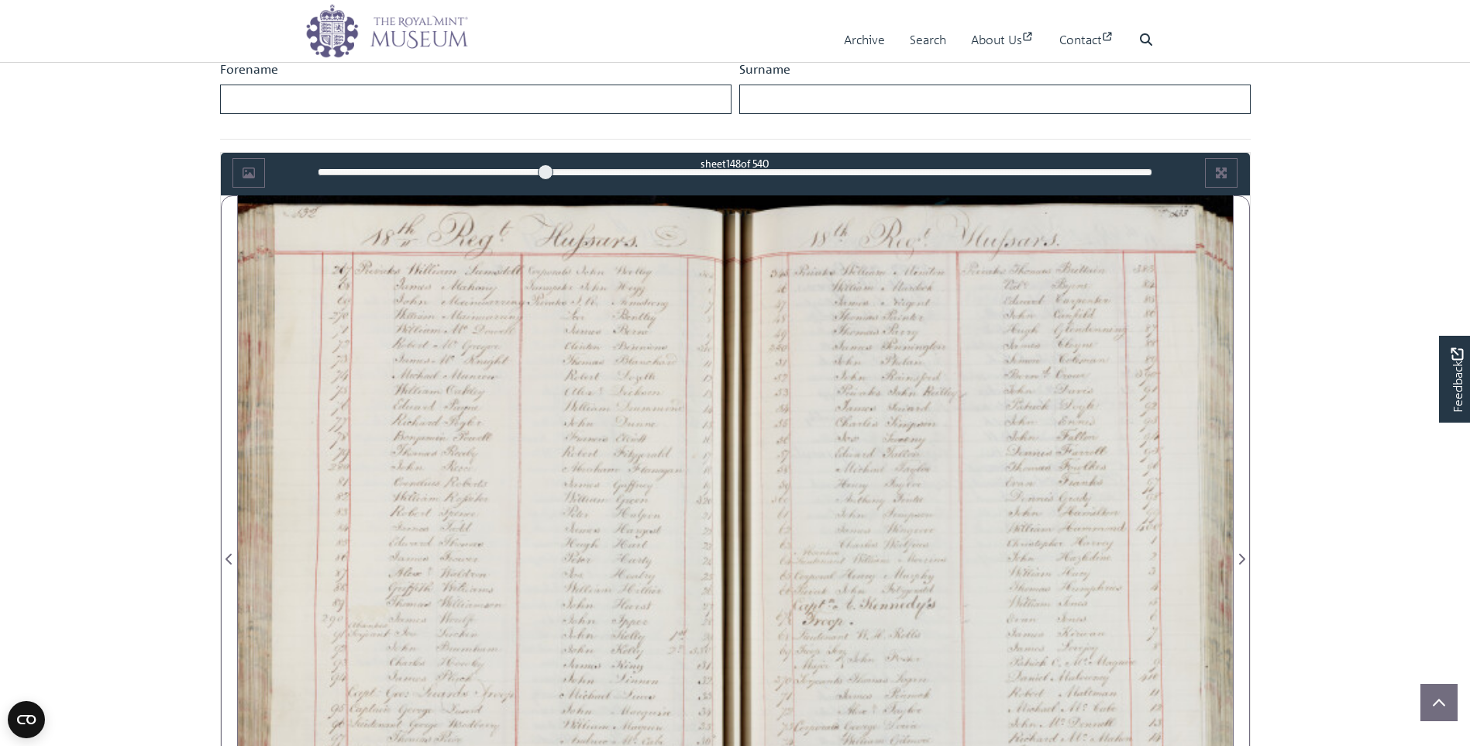
scroll to position [756, 0]
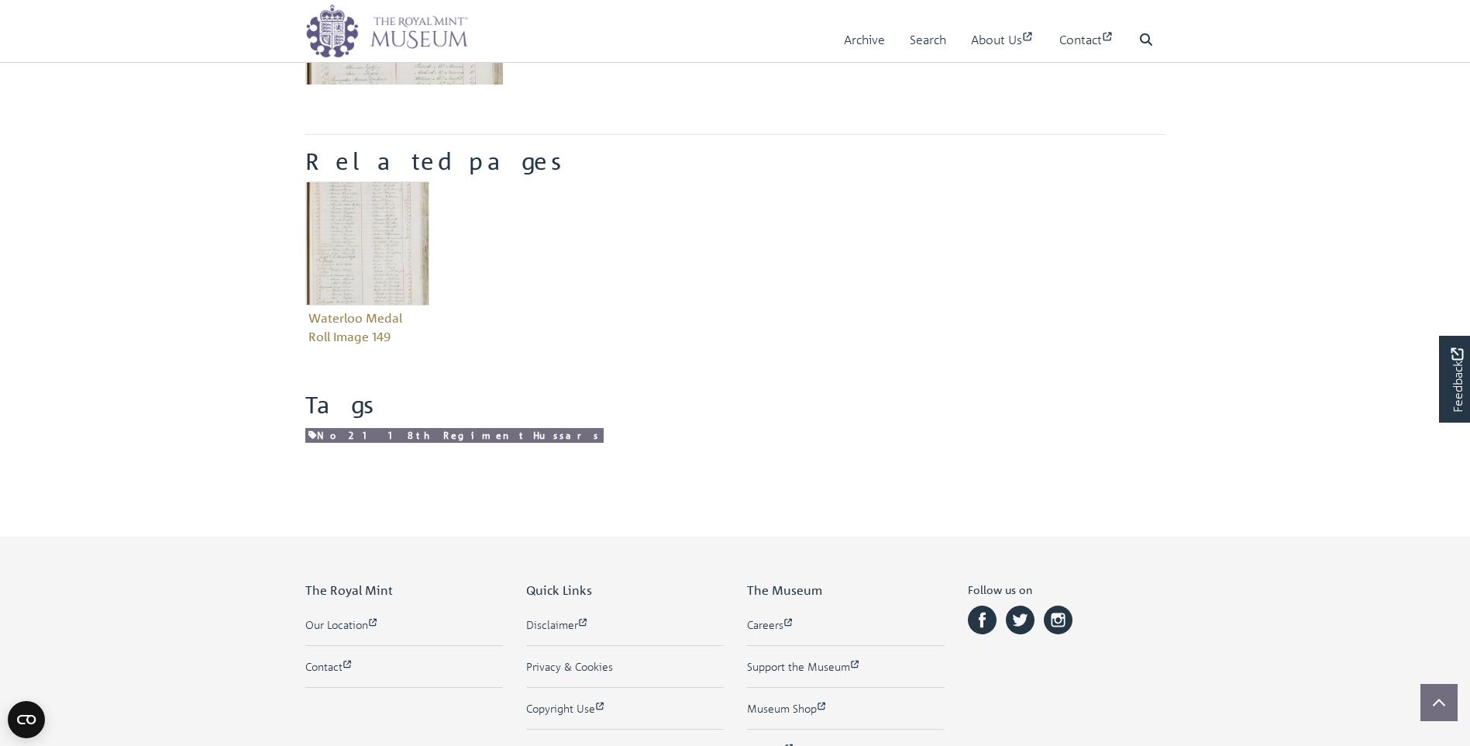
scroll to position [543, 0]
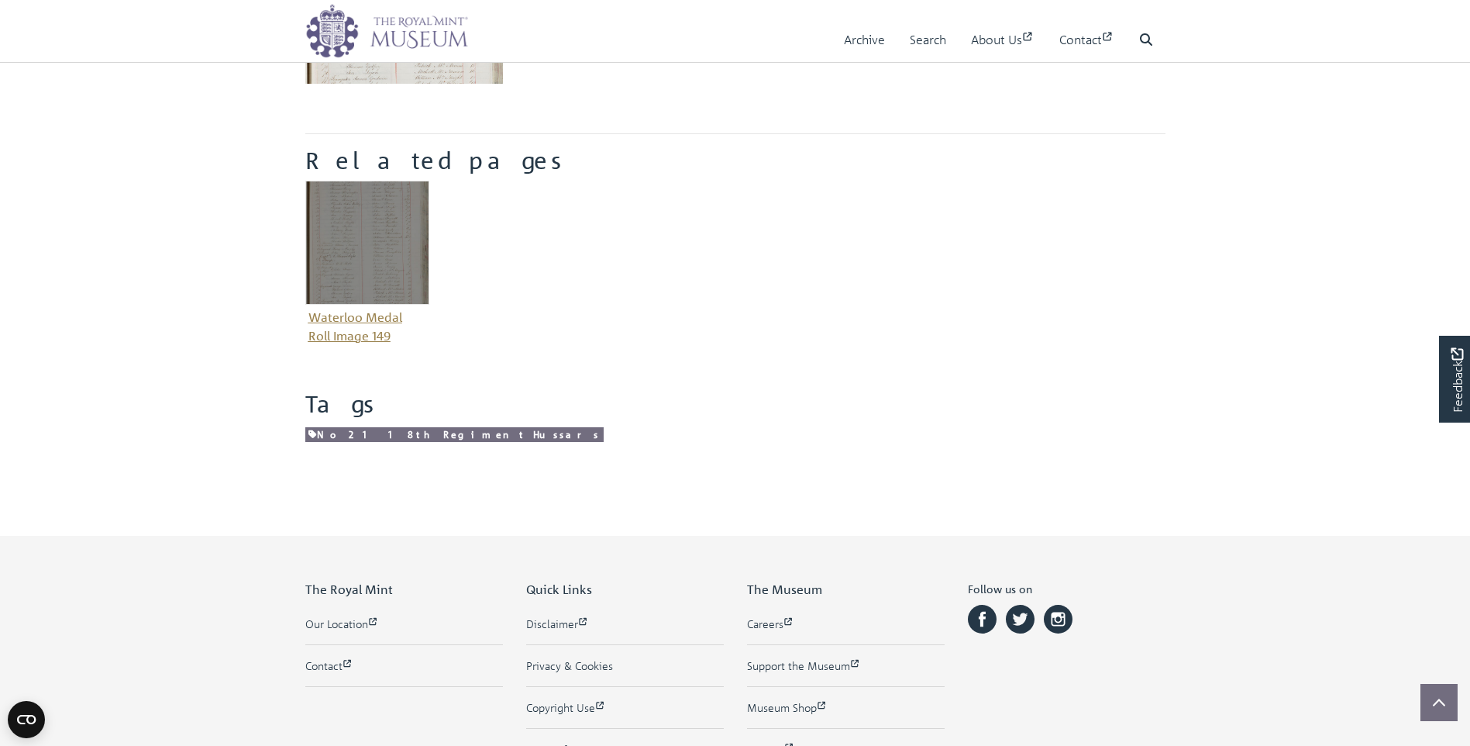
click at [376, 251] on img "Item related to this entity" at bounding box center [367, 243] width 124 height 124
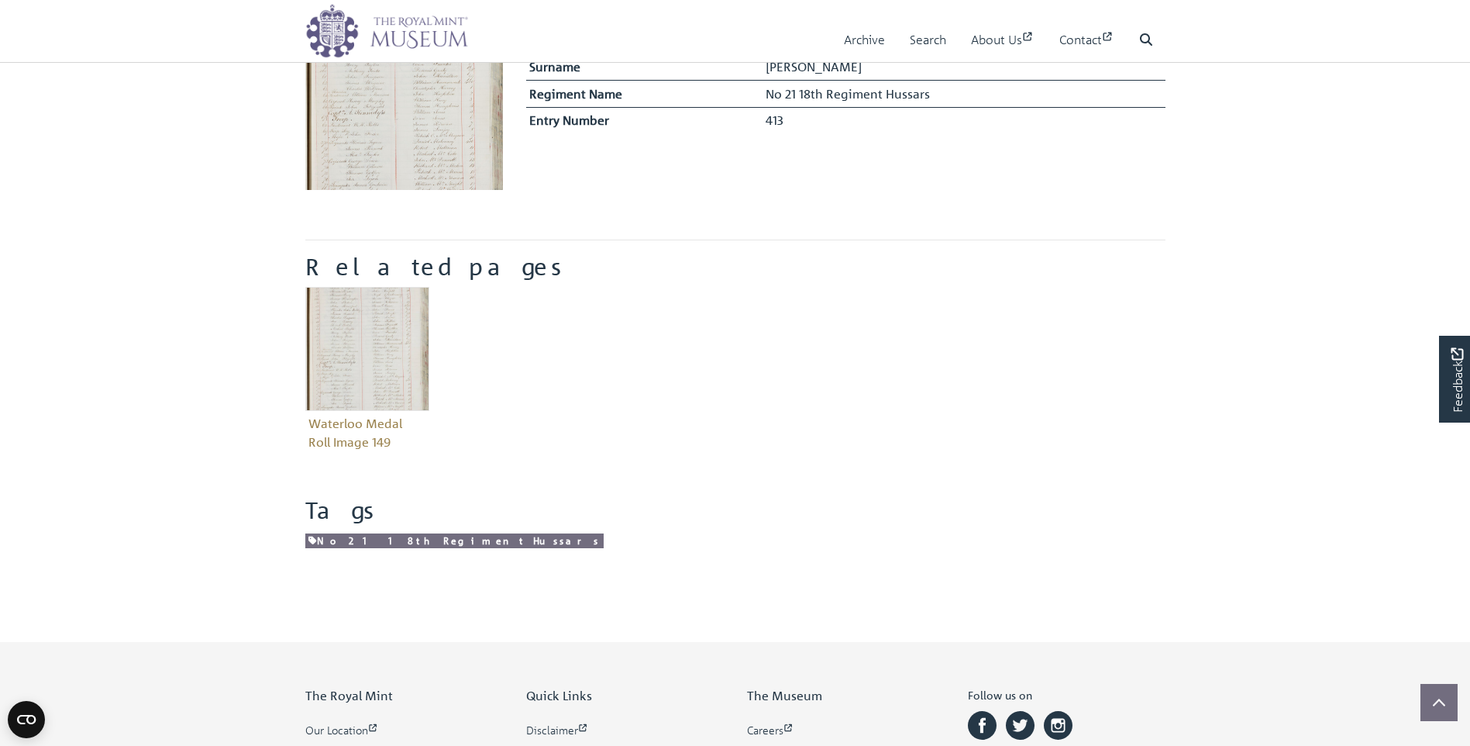
scroll to position [78, 0]
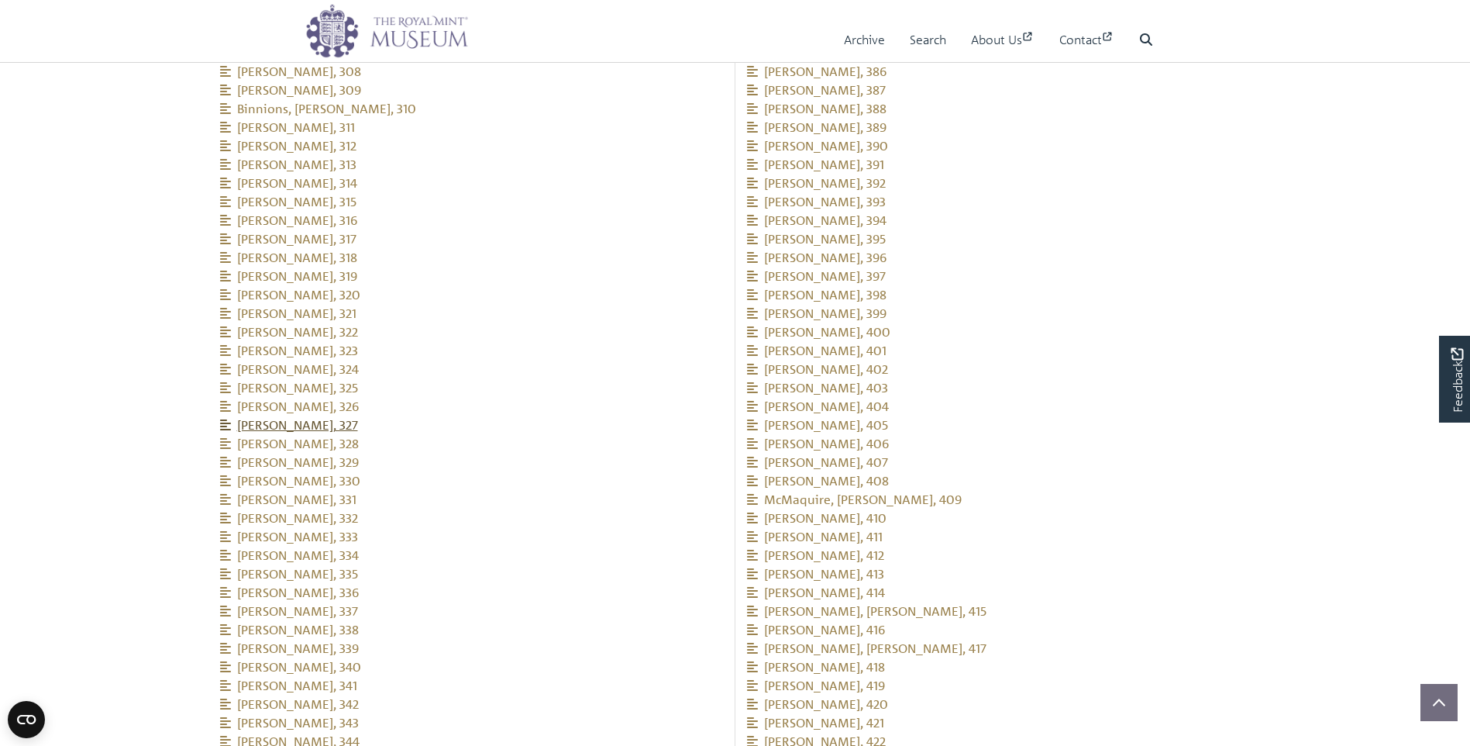
scroll to position [2535, 0]
drag, startPoint x: 214, startPoint y: 276, endPoint x: 398, endPoint y: 695, distance: 457.8
click at [398, 695] on div "Related people [PERSON_NAME], 267 [PERSON_NAME], 268 [PERSON_NAME], 269" at bounding box center [472, 7] width 527 height 1492
copy ul "[PERSON_NAME], 267 [PERSON_NAME], 268 [PERSON_NAME], 269 [PERSON_NAME], 270 [PE…"
click at [976, 293] on li "[PERSON_NAME], 399" at bounding box center [999, 302] width 504 height 19
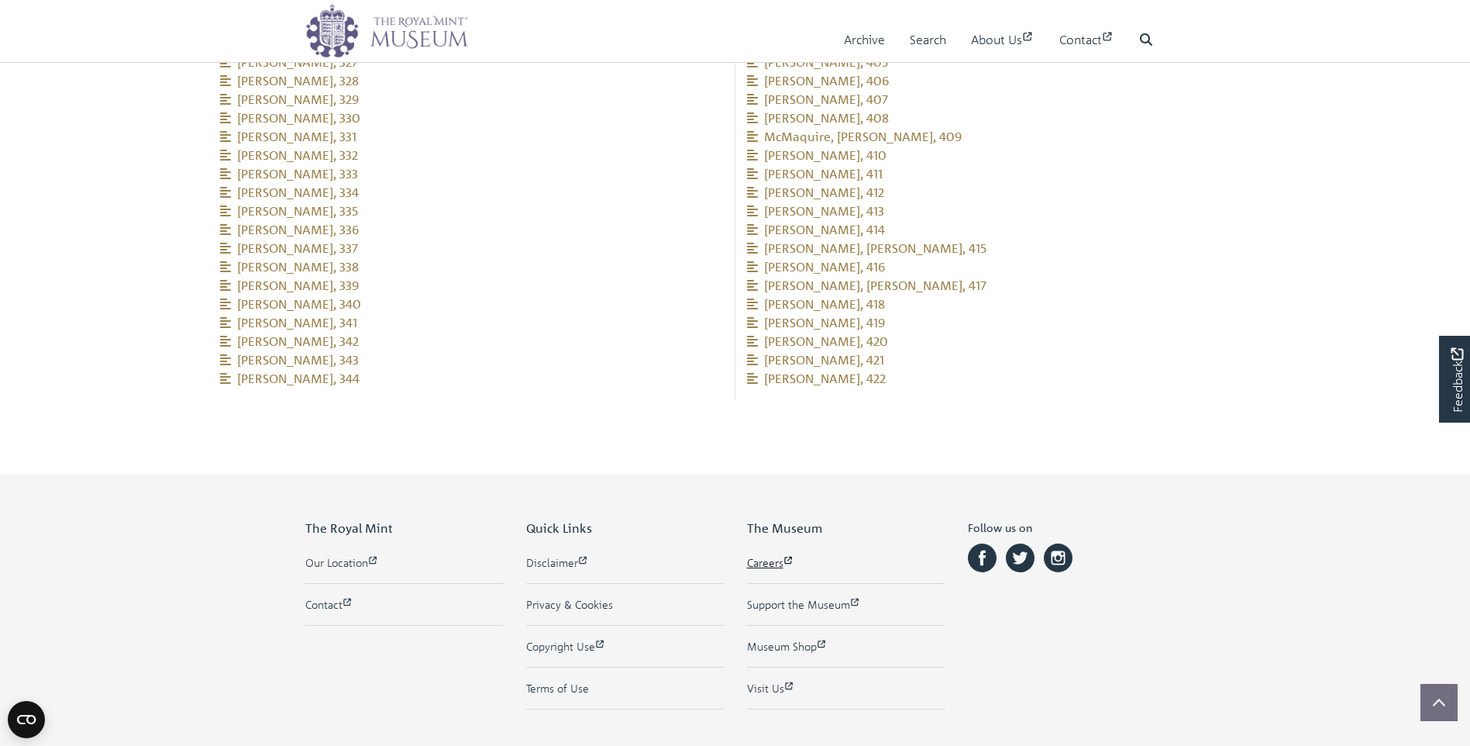
scroll to position [2929, 0]
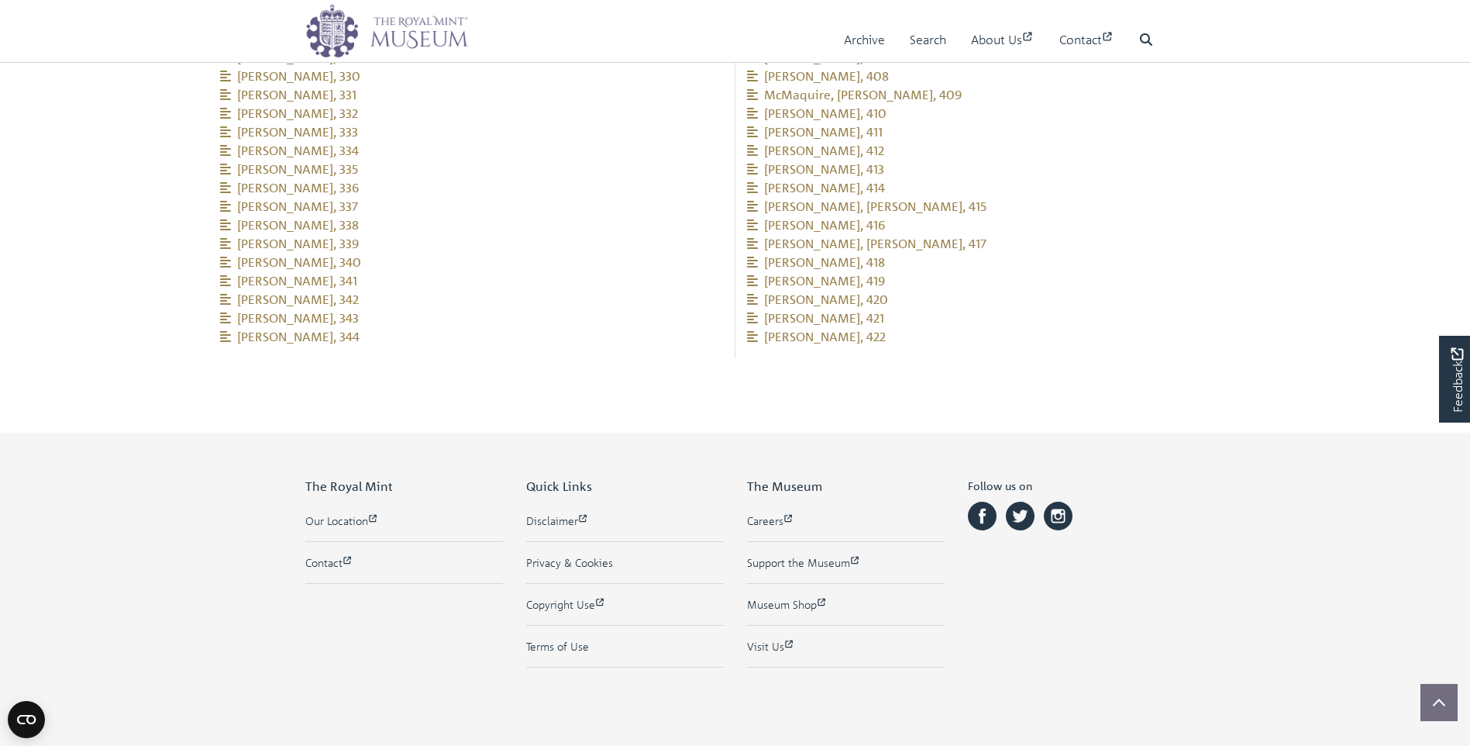
drag, startPoint x: 745, startPoint y: 114, endPoint x: 891, endPoint y: 317, distance: 250.0
copy ul "Miniton, William, 345 Murdock, William, 346 Nugent, James, 347 Painter, Thomas,…"
click at [858, 273] on span "[PERSON_NAME], 419" at bounding box center [816, 281] width 138 height 16
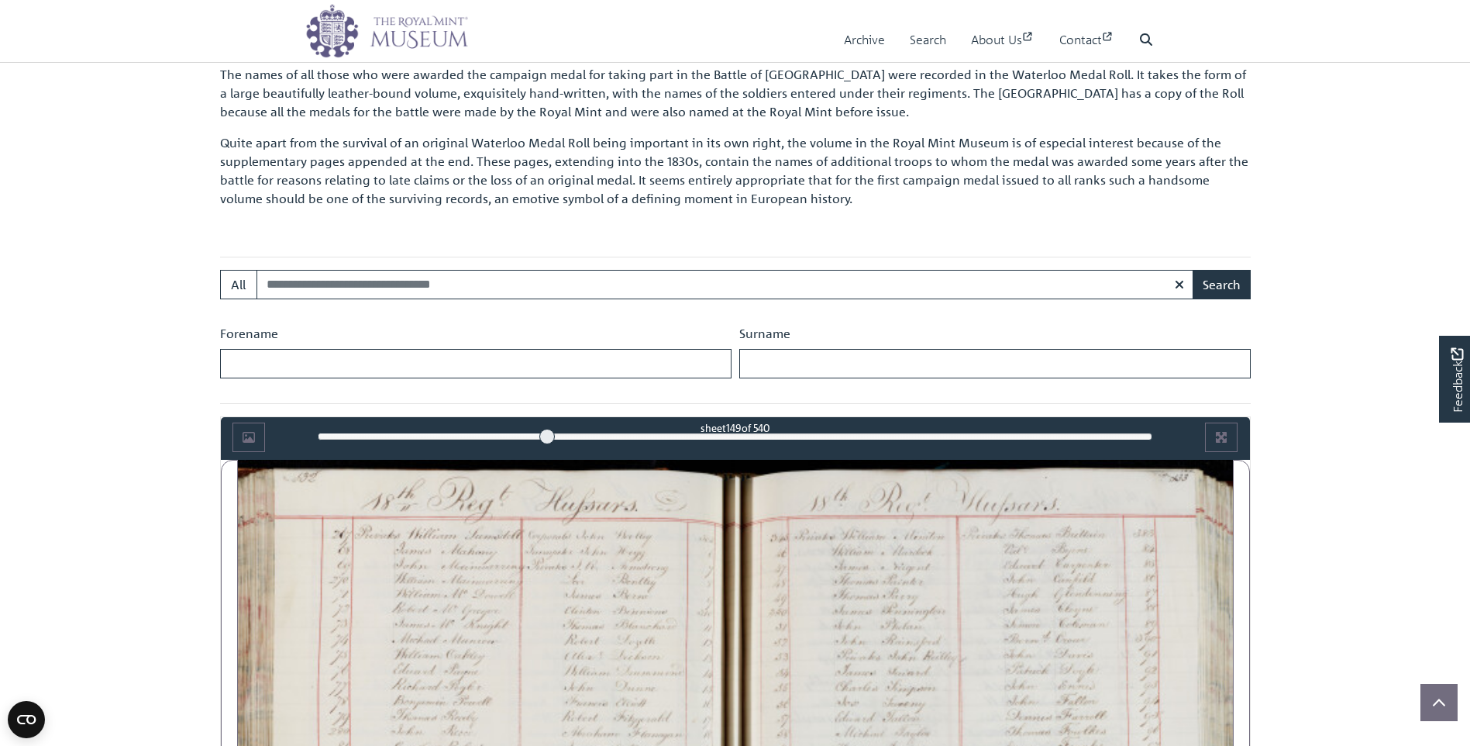
scroll to position [526, 0]
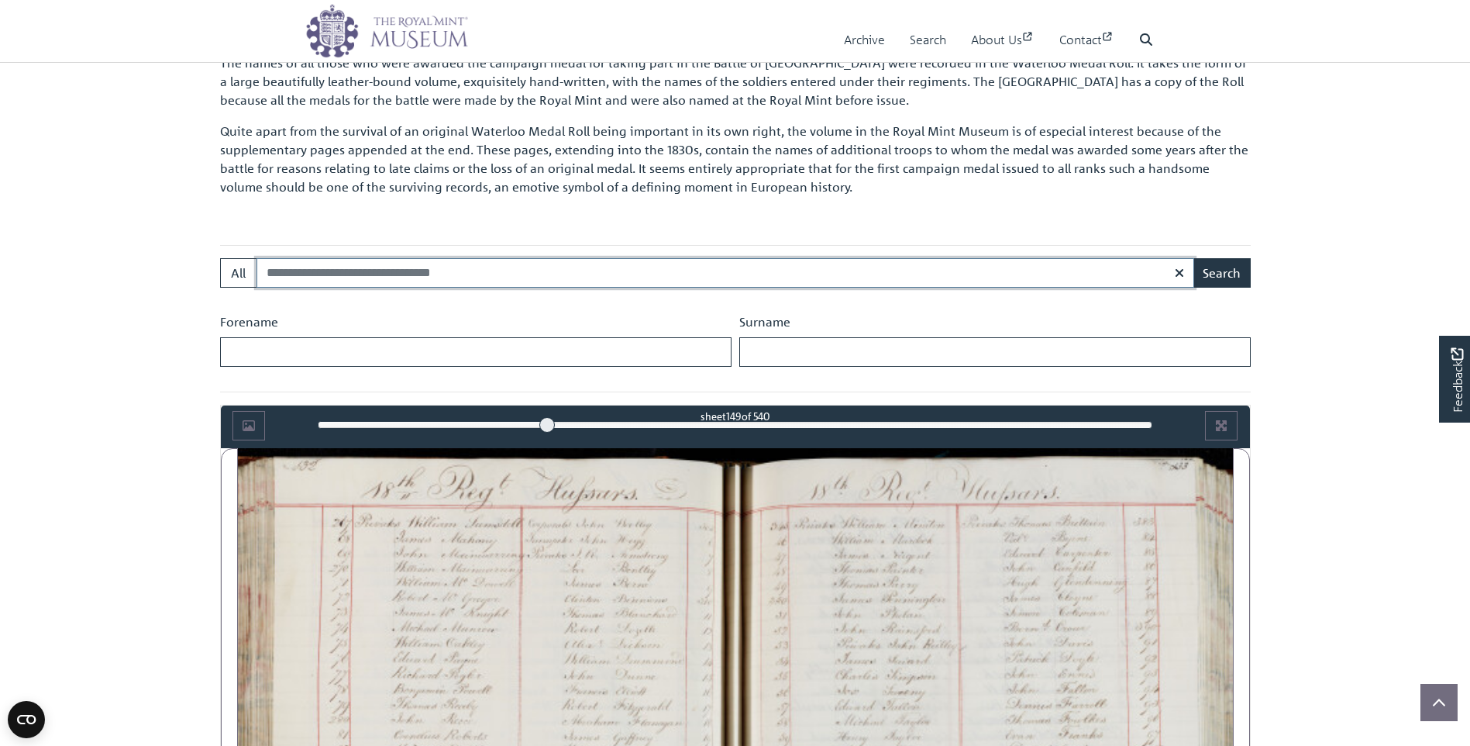
click at [298, 268] on input "Search:" at bounding box center [726, 272] width 938 height 29
type input "****"
click at [1193, 258] on button "Search" at bounding box center [1222, 272] width 58 height 29
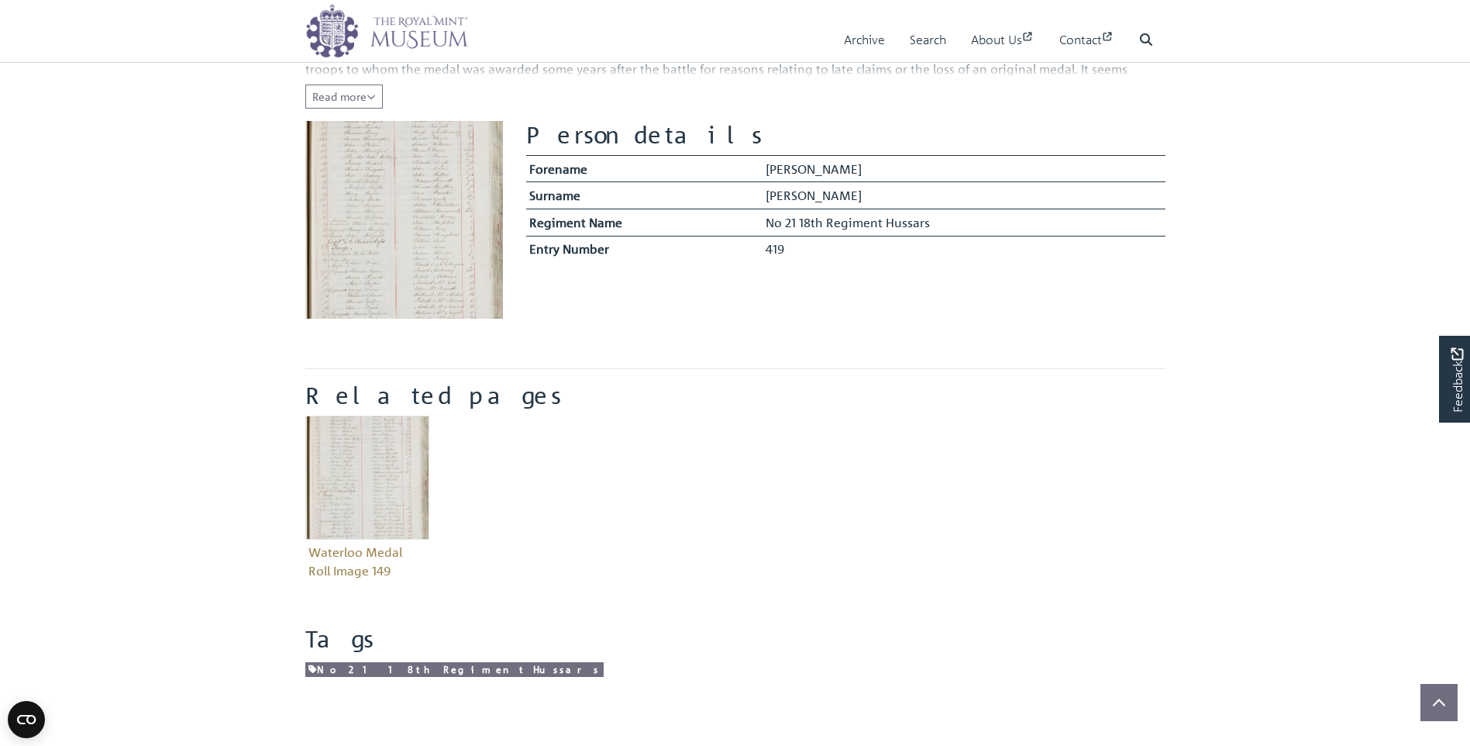
scroll to position [388, 0]
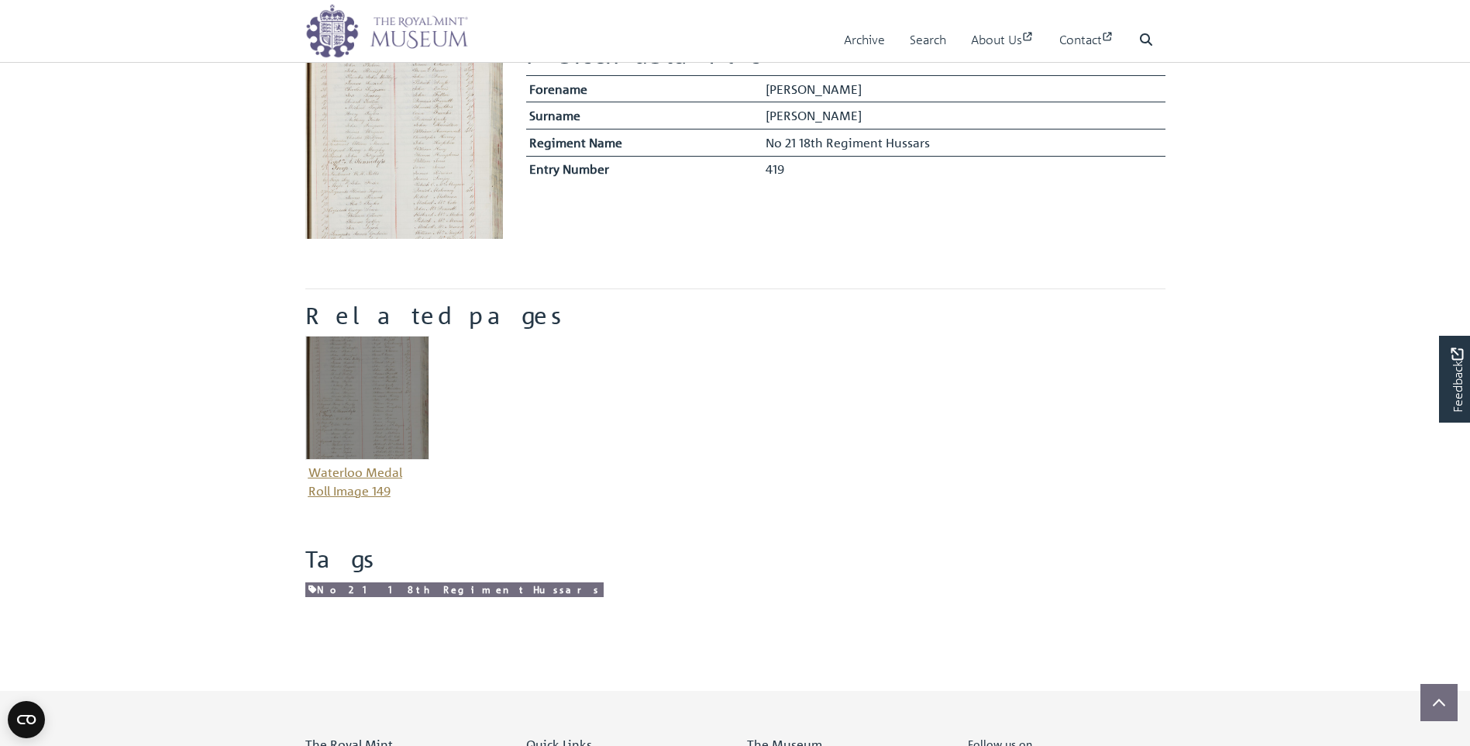
click at [411, 395] on img "Item related to this entity" at bounding box center [367, 398] width 124 height 124
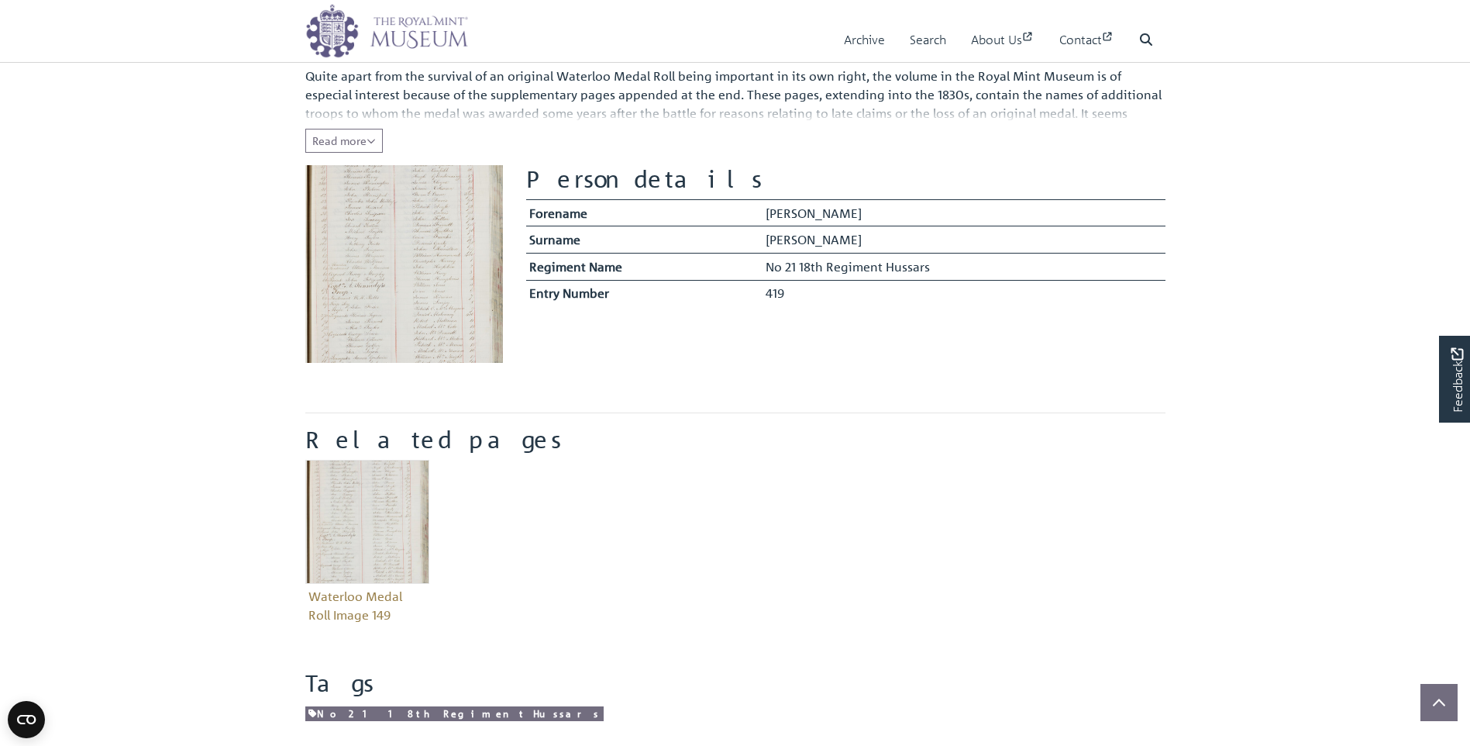
scroll to position [0, 0]
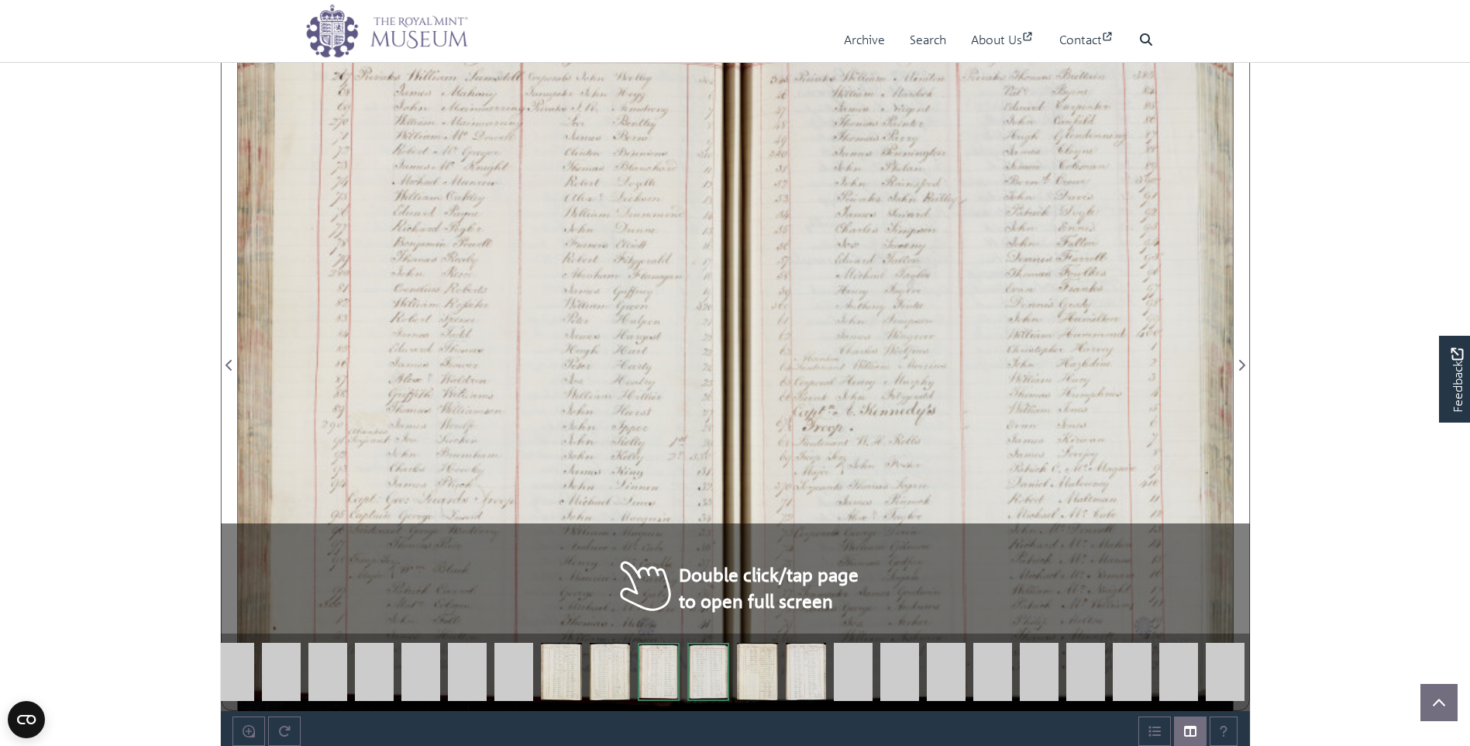
scroll to position [830, 0]
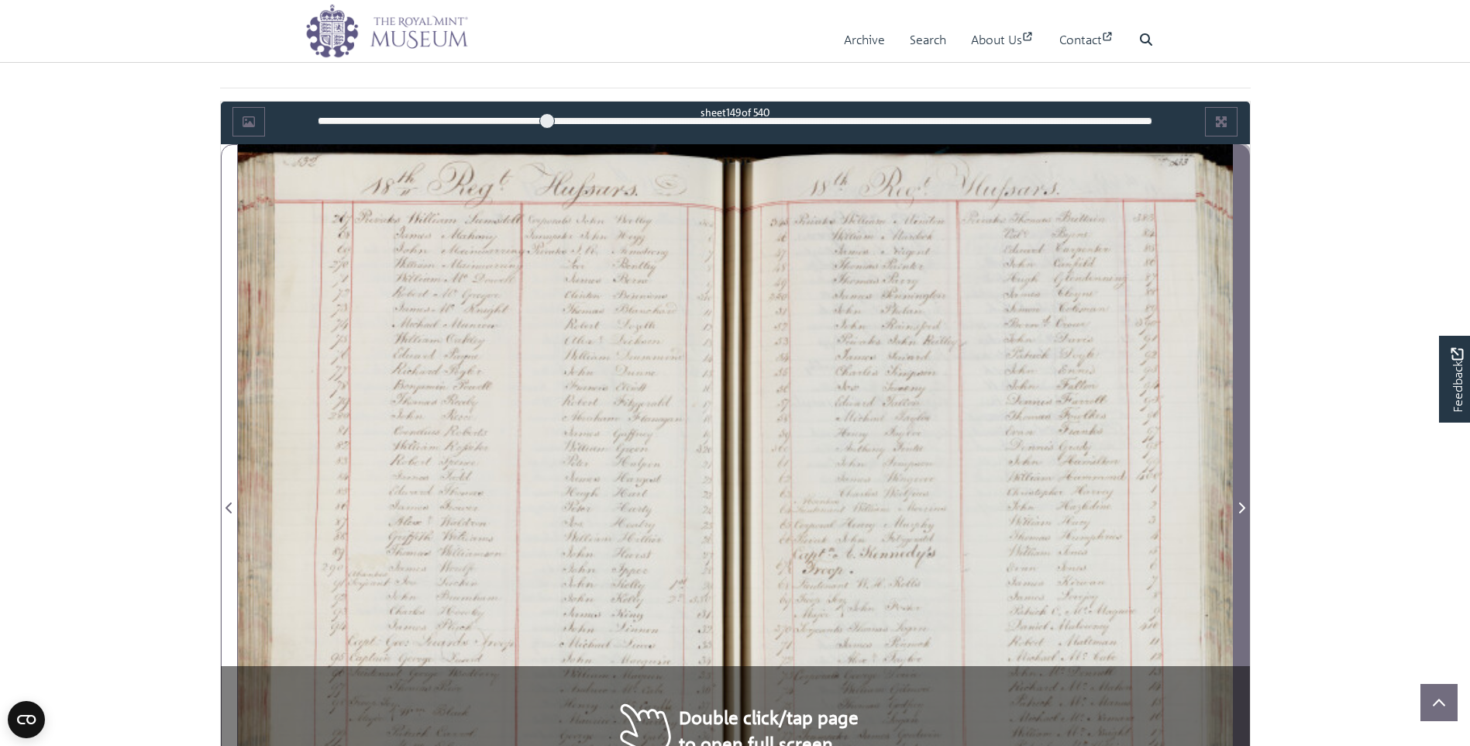
click at [1240, 504] on icon "Next Page" at bounding box center [1242, 507] width 6 height 11
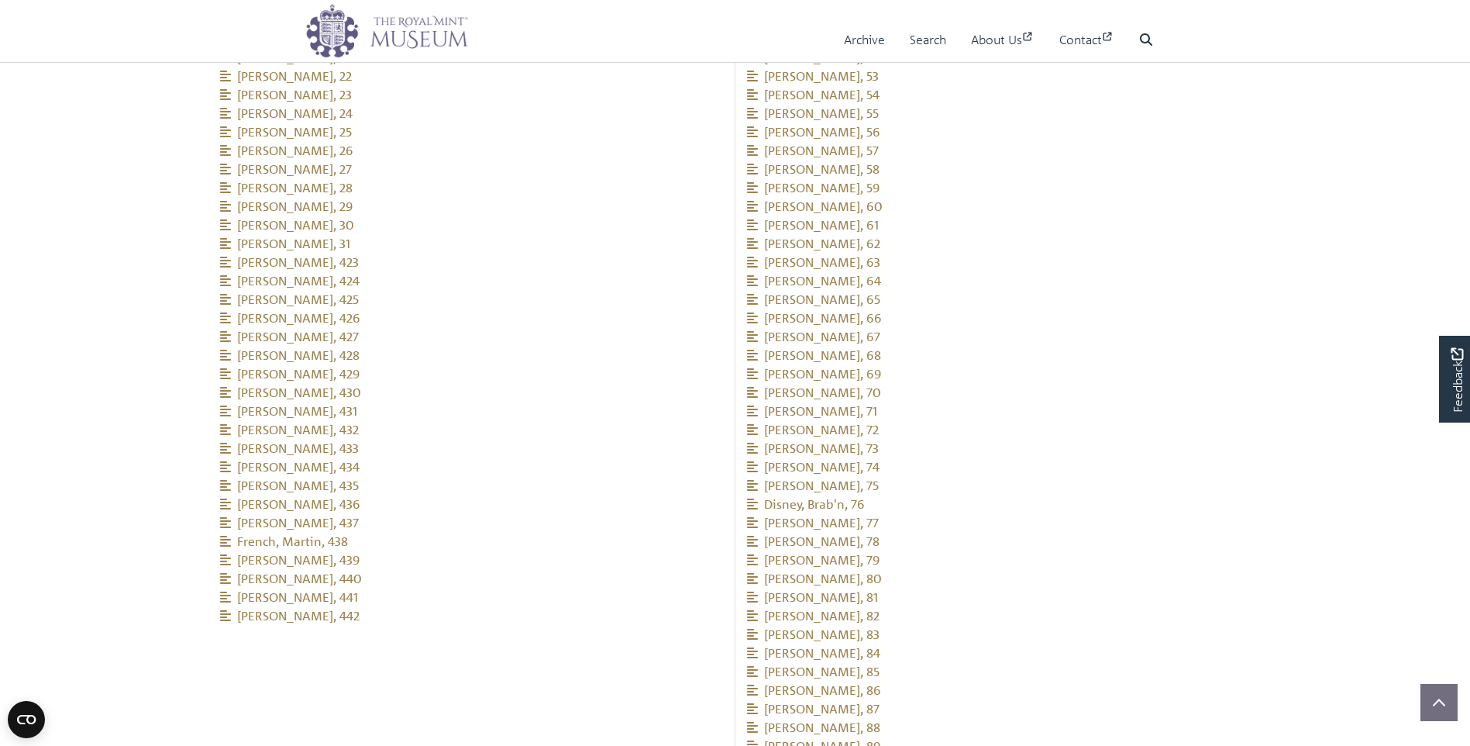
scroll to position [2225, 0]
drag, startPoint x: 215, startPoint y: 156, endPoint x: 412, endPoint y: 537, distance: 429.2
click at [412, 537] on div "Waterloo Medal Roll Image 150 Related people Parlington, 1" at bounding box center [472, 277] width 527 height 1536
copy ul "Phayer, Joseph, 423 Pinnion, William, 424 Price, Edward, 425 Reilley, Patrick, …"
click at [1149, 361] on li "Weston, George, 73" at bounding box center [999, 370] width 504 height 19
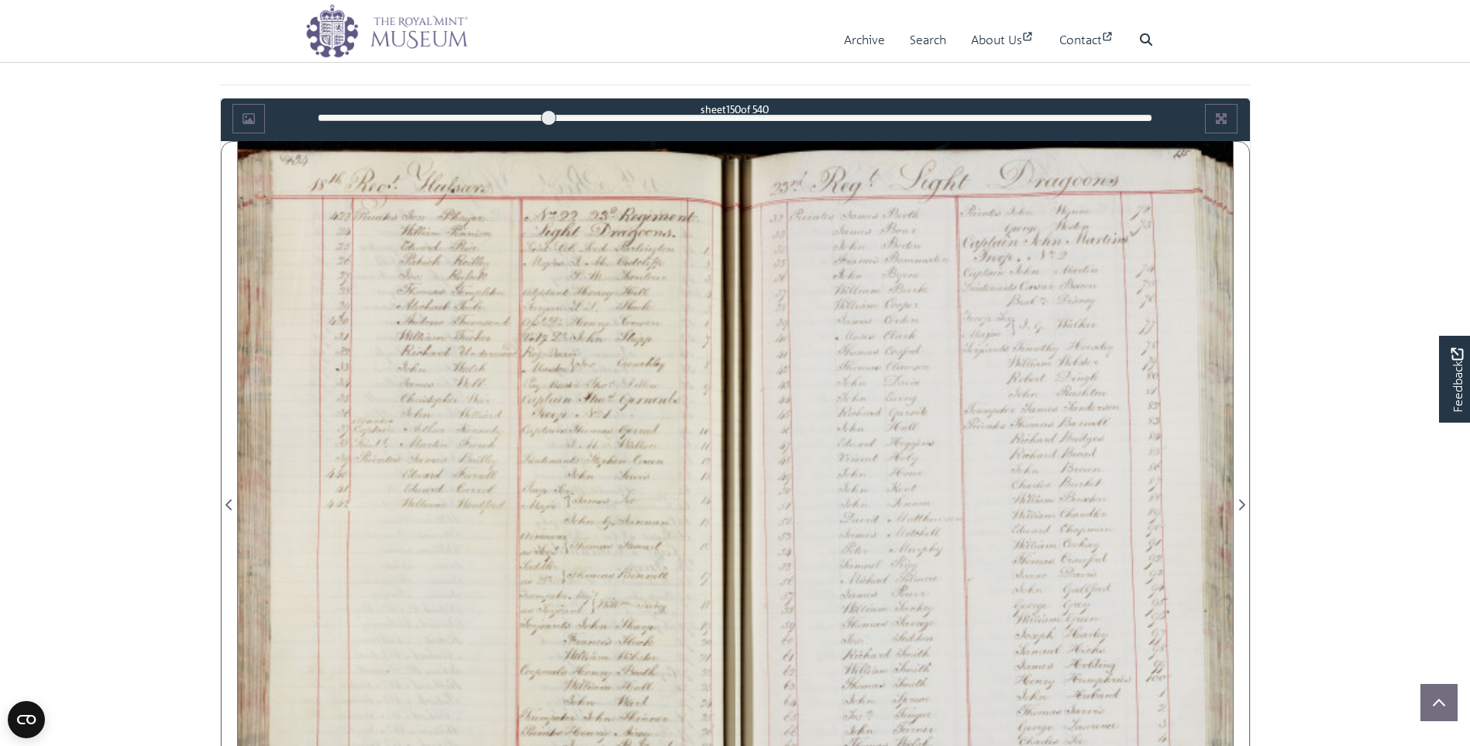
scroll to position [443, 0]
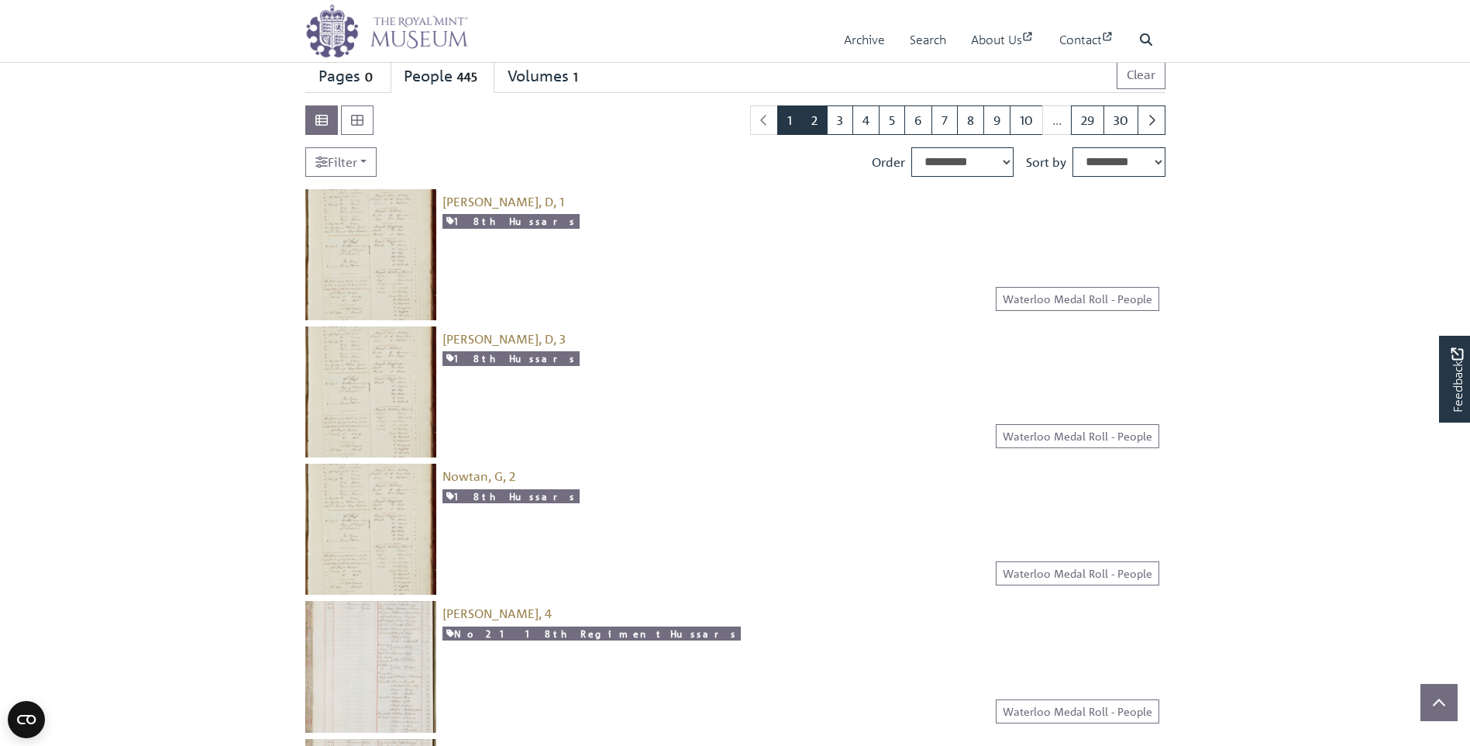
scroll to position [233, 0]
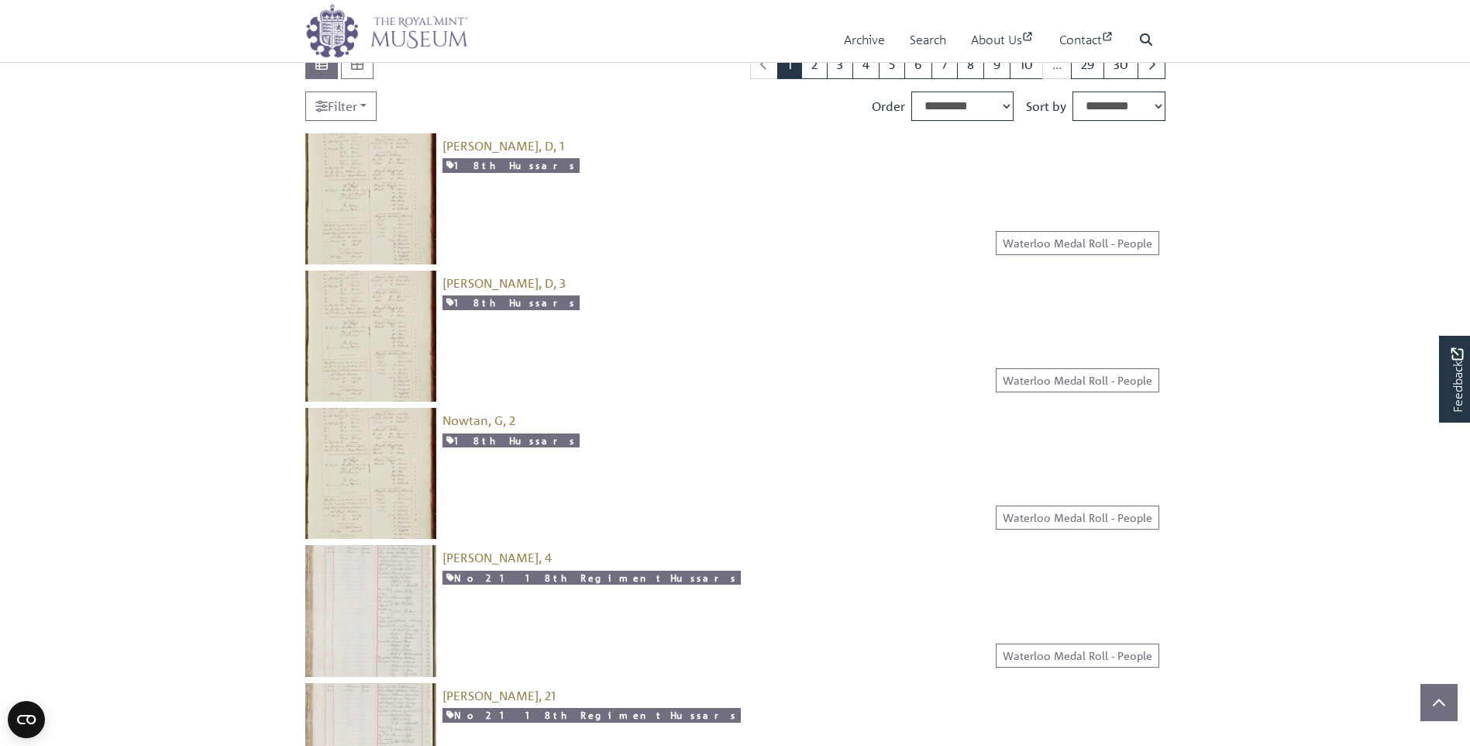
click at [920, 457] on div "Nowtan, G, 2 [snippet entity-description]" at bounding box center [800, 473] width 729 height 131
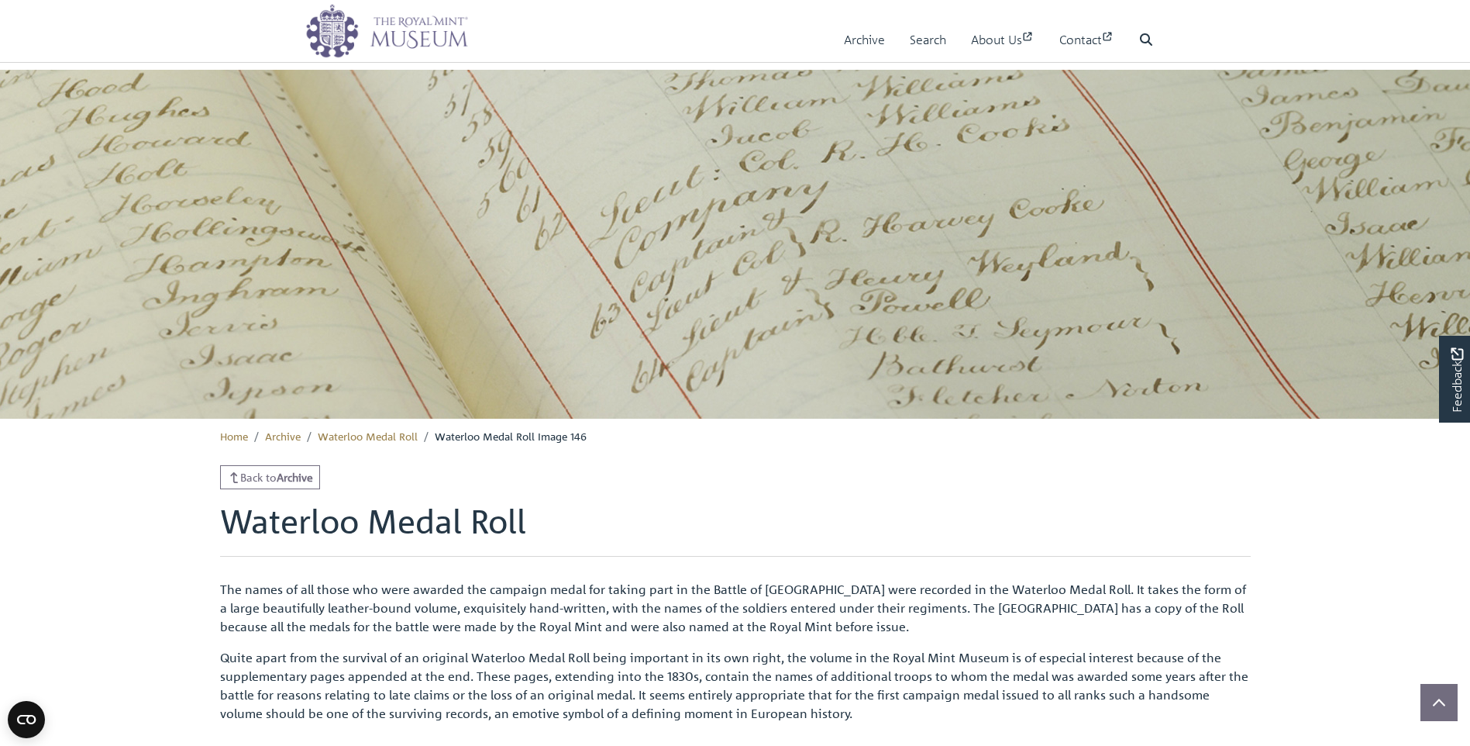
scroll to position [598, 0]
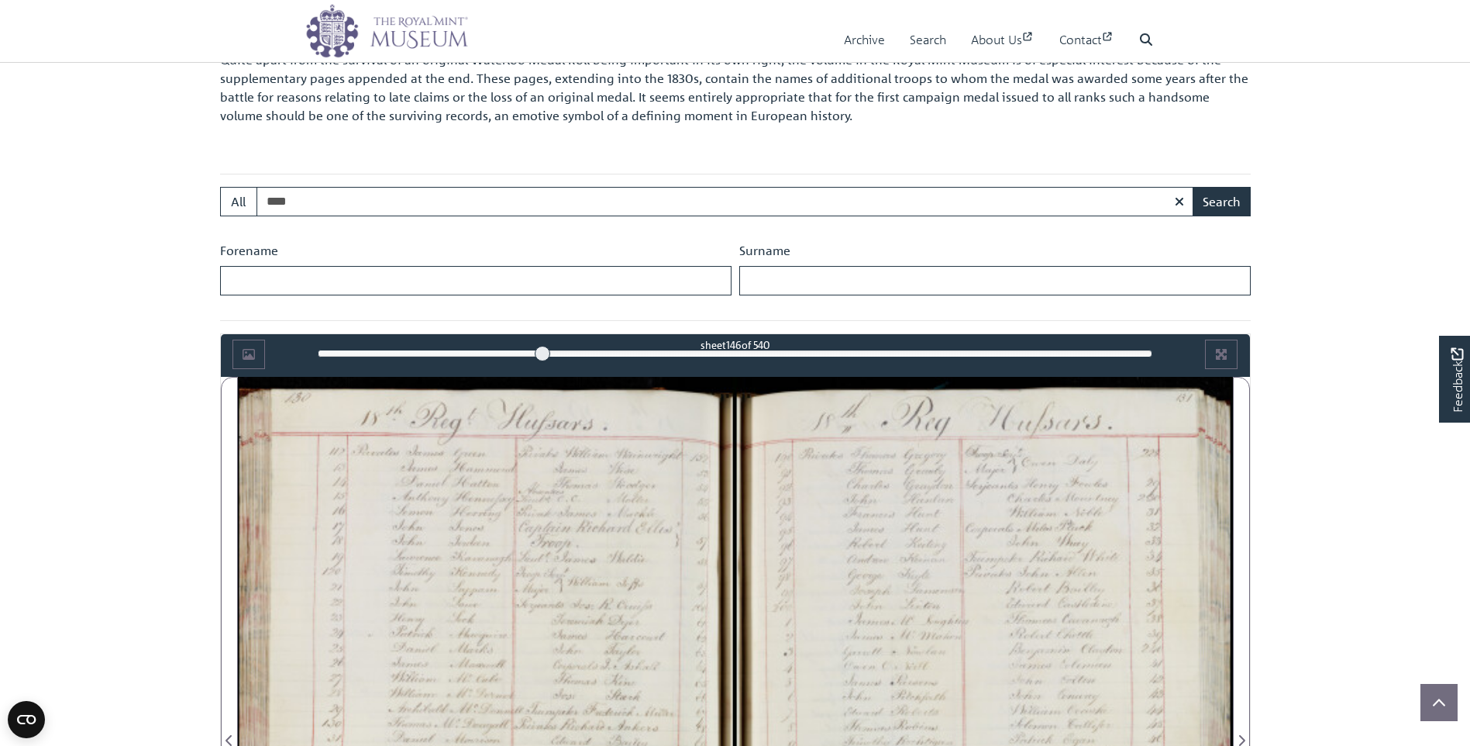
type input "****"
click at [1193, 187] on button "Search" at bounding box center [1222, 201] width 58 height 29
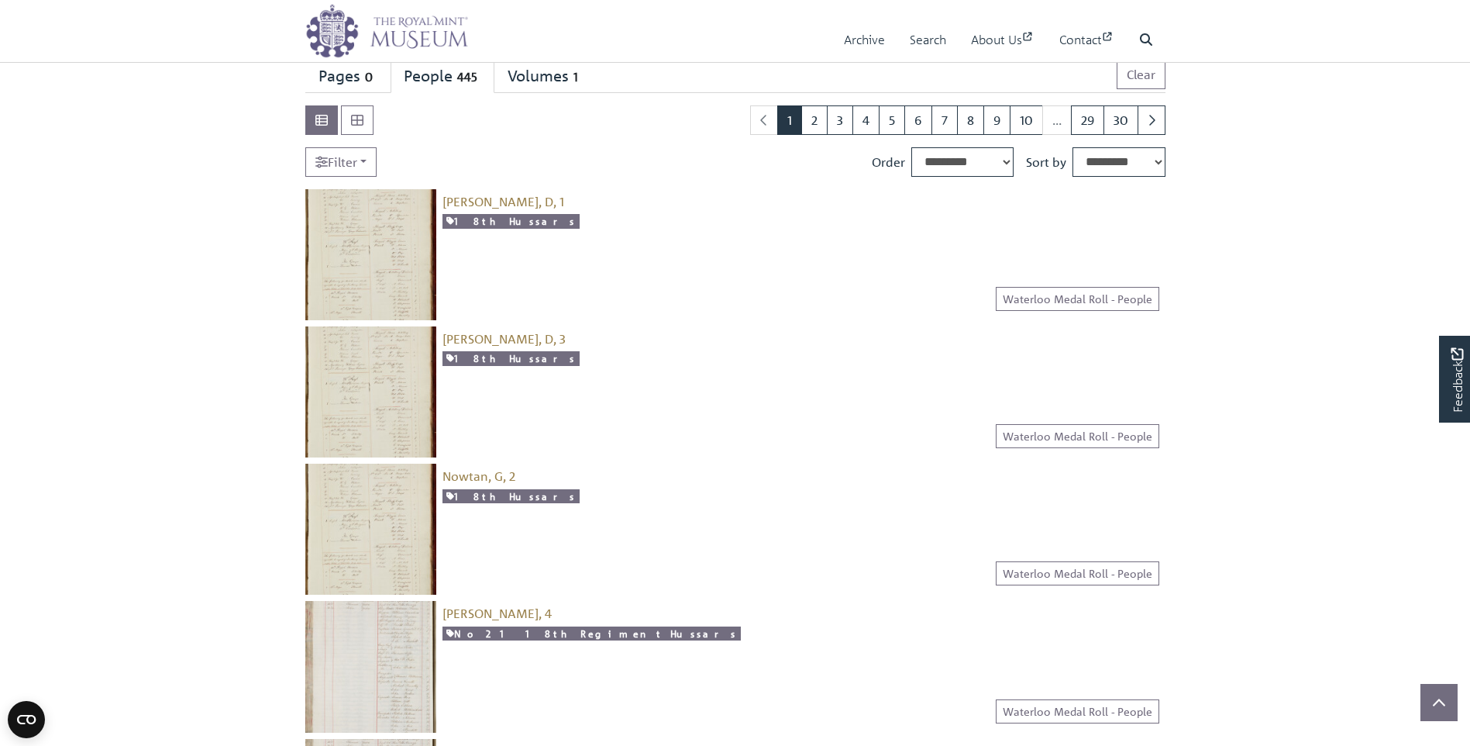
scroll to position [155, 0]
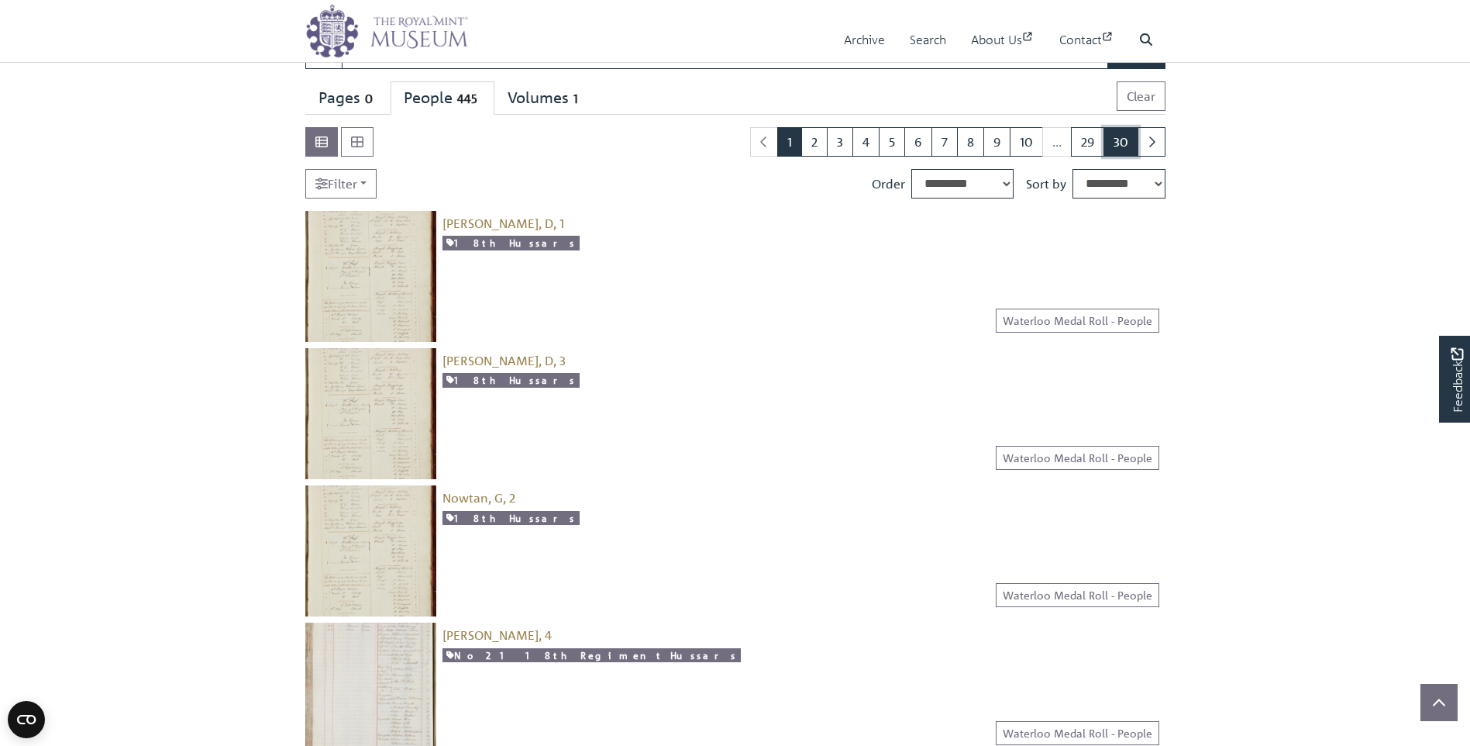
click at [1119, 143] on link "30" at bounding box center [1121, 141] width 35 height 29
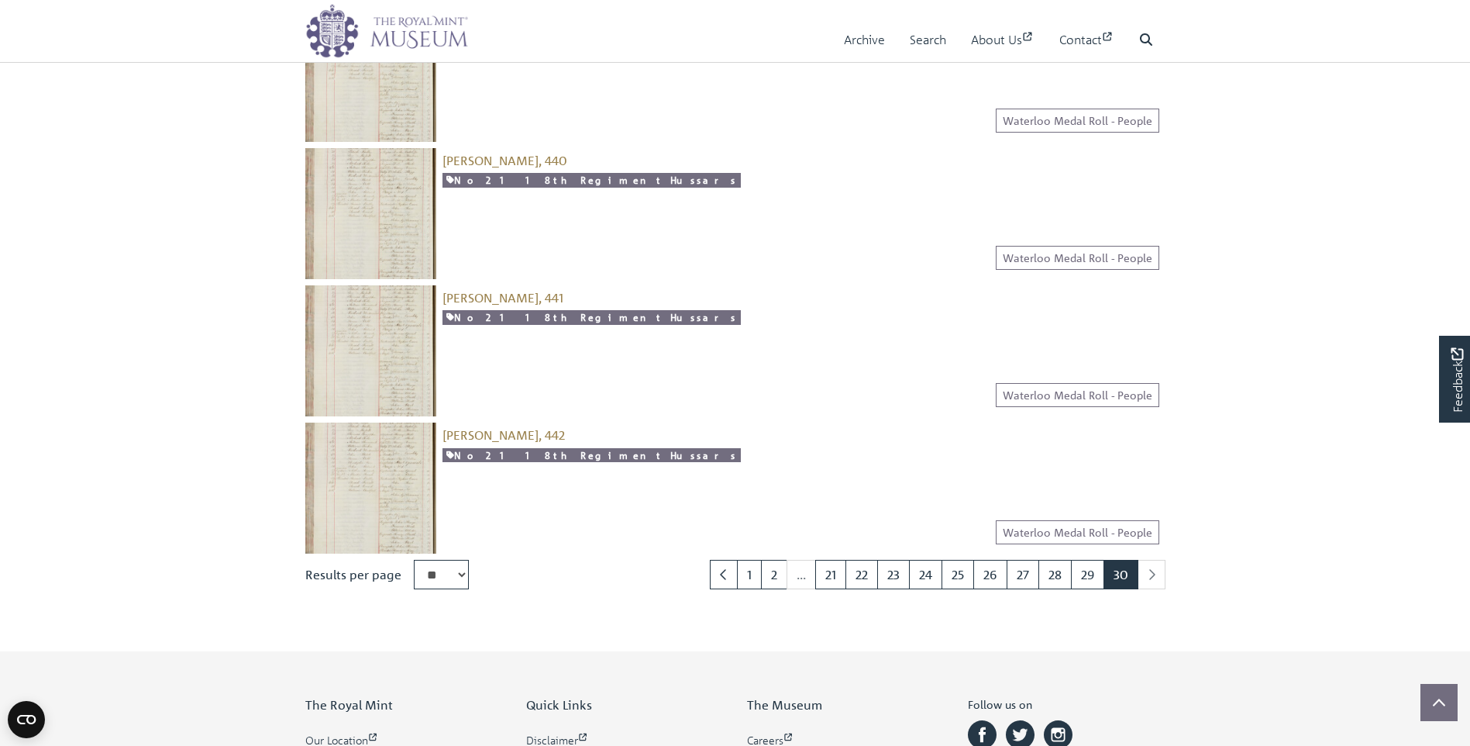
scroll to position [1240, 0]
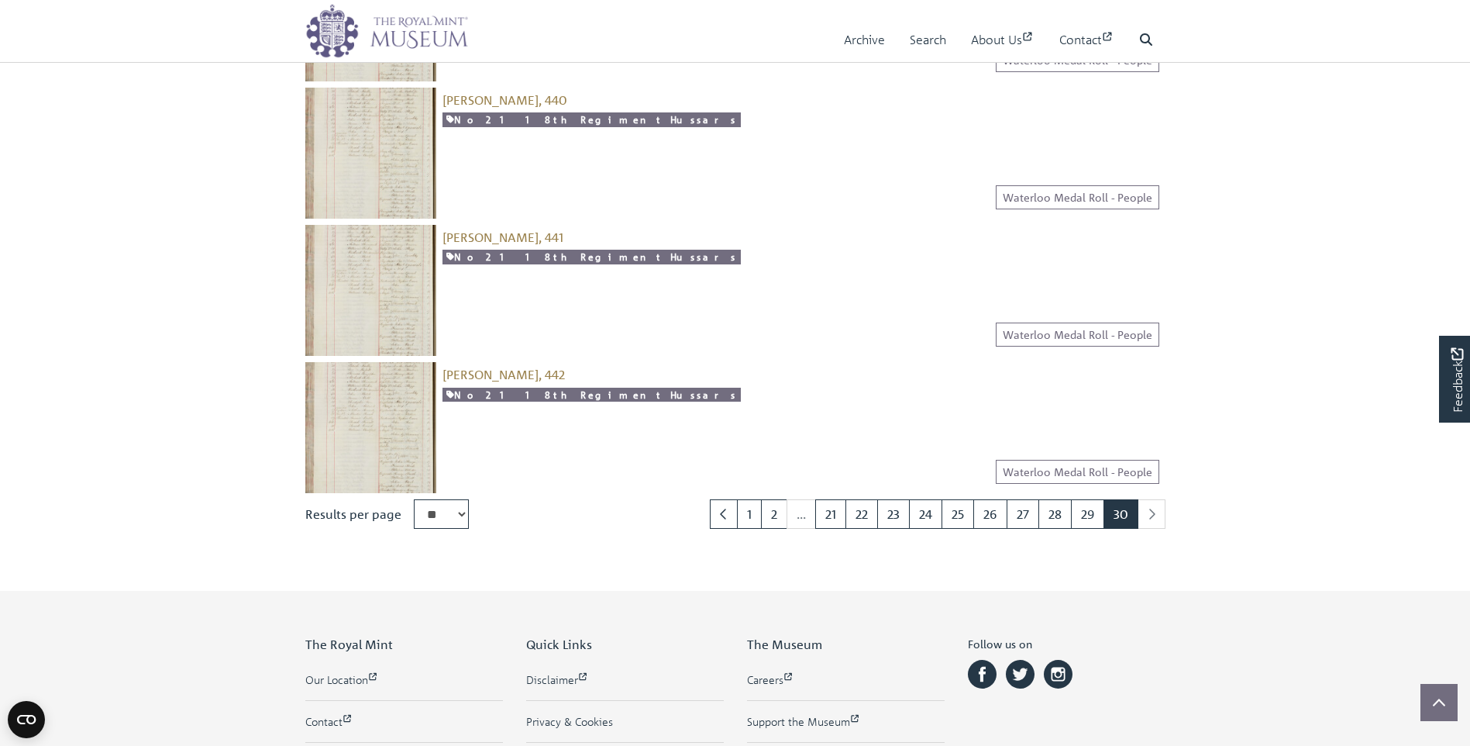
click at [944, 353] on div "[PERSON_NAME], 441 [snippet entity-description]" at bounding box center [800, 290] width 729 height 131
click at [1149, 519] on li "pagination" at bounding box center [1152, 513] width 27 height 29
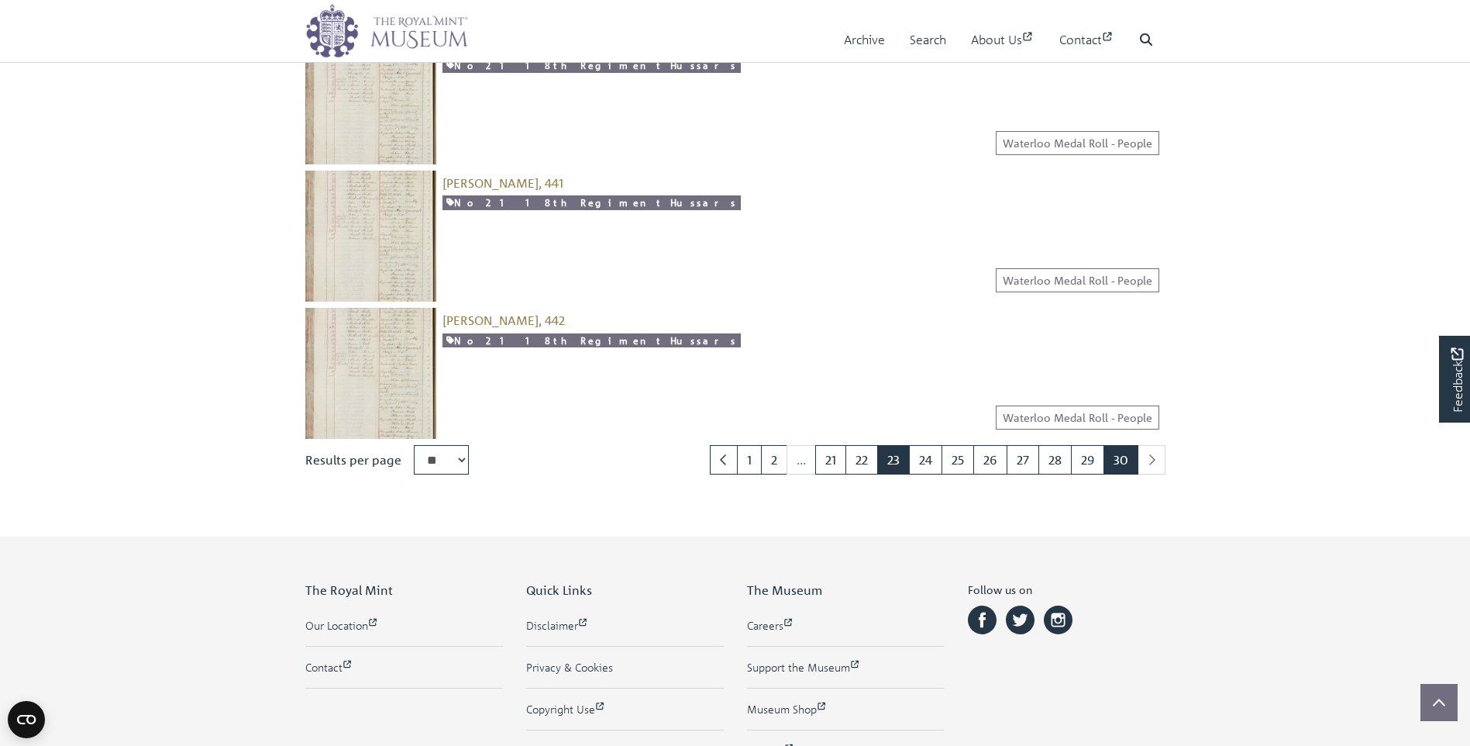
scroll to position [1395, 0]
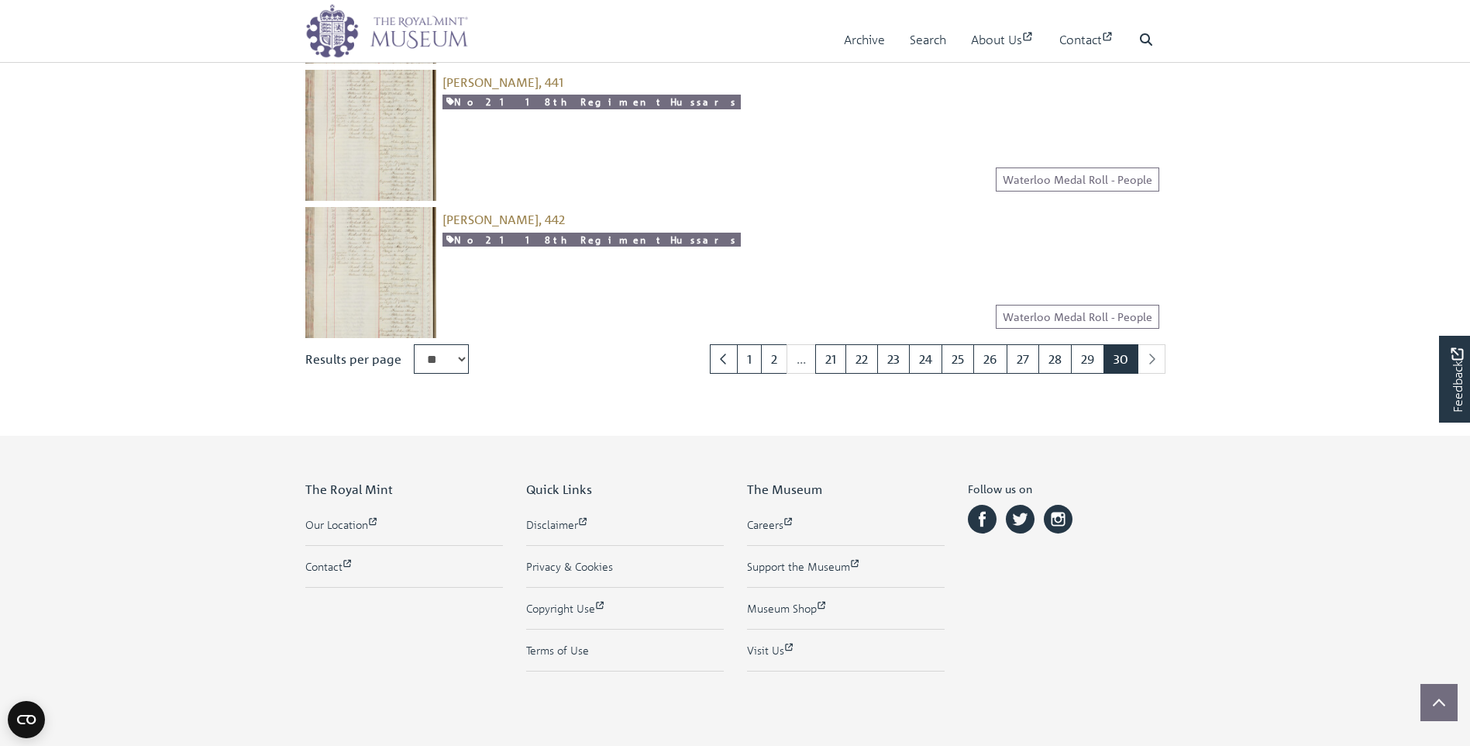
click at [384, 237] on img at bounding box center [370, 272] width 131 height 131
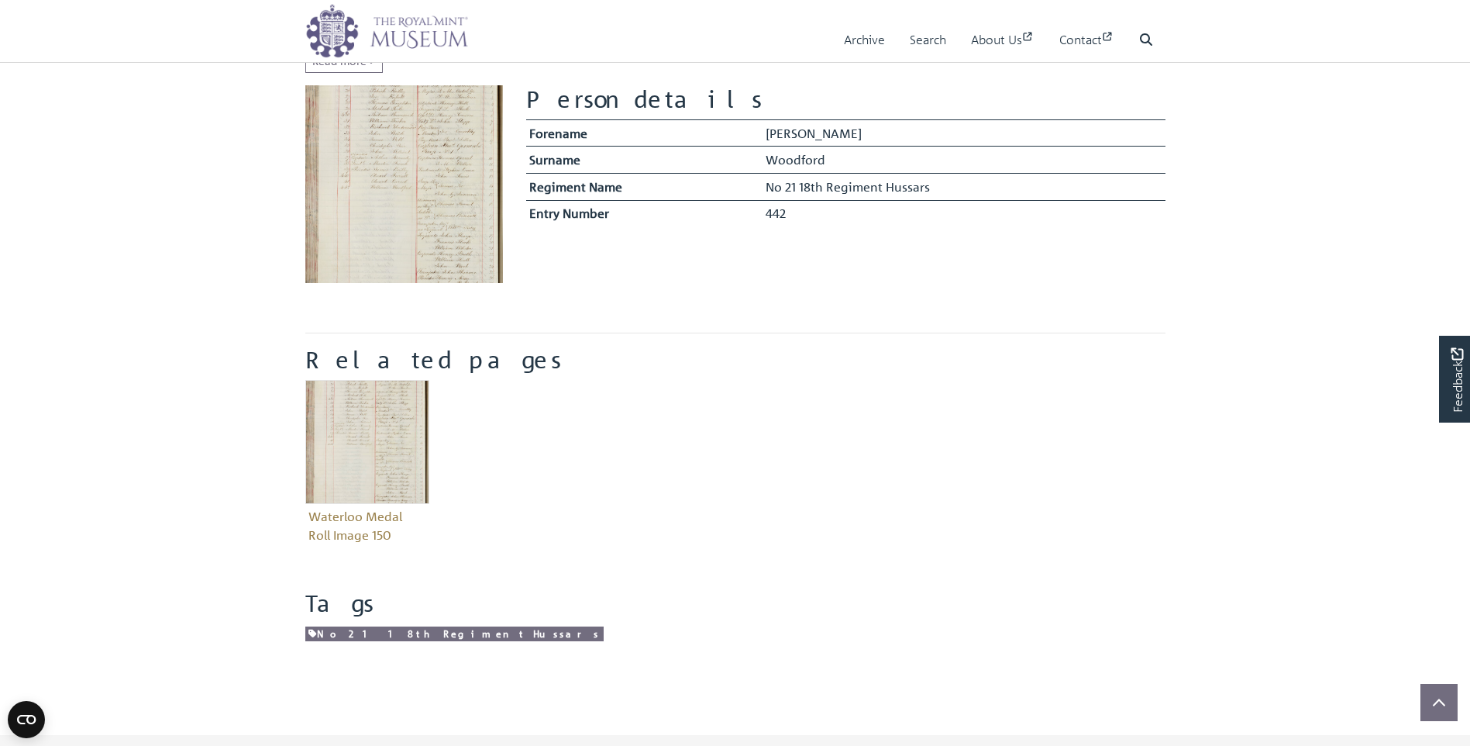
scroll to position [465, 0]
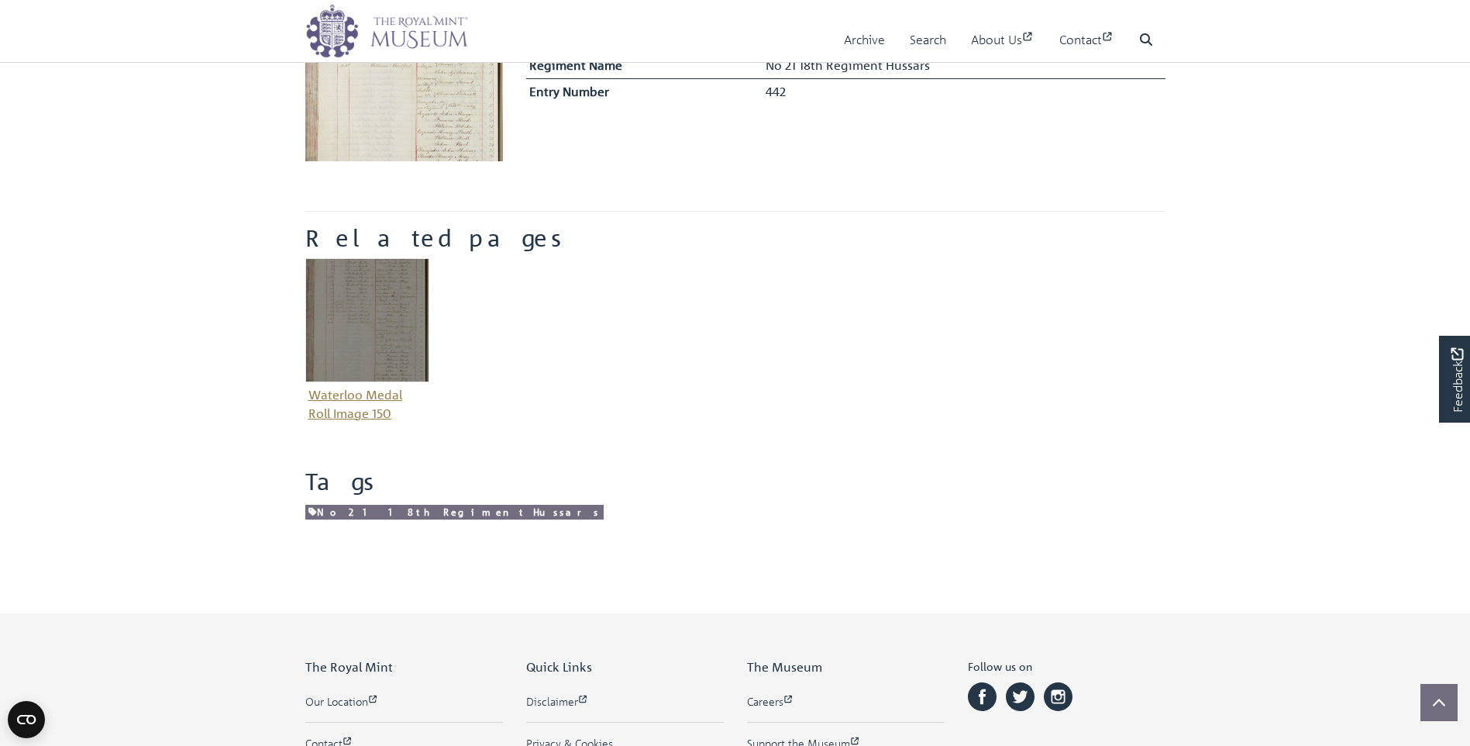
click at [401, 342] on img "Item related to this entity" at bounding box center [367, 320] width 124 height 124
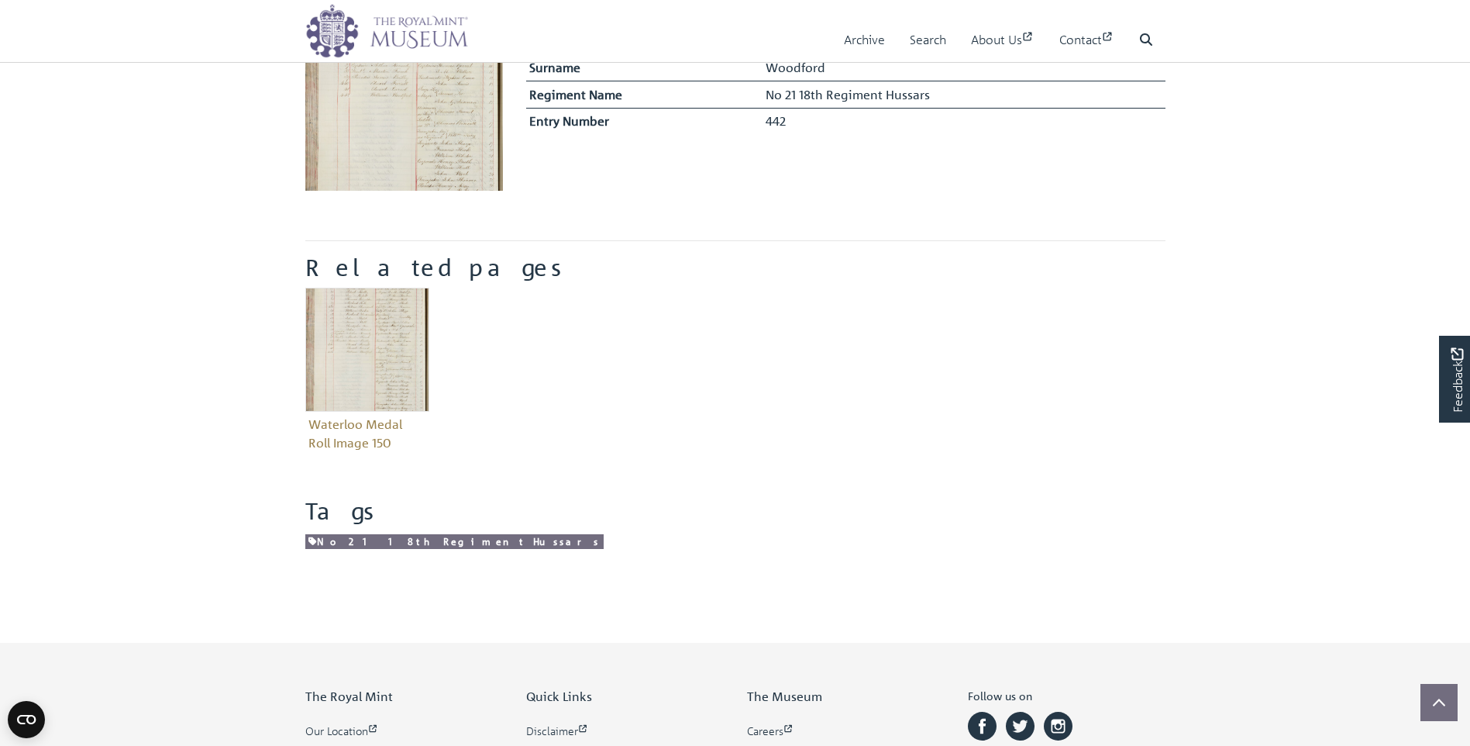
scroll to position [543, 0]
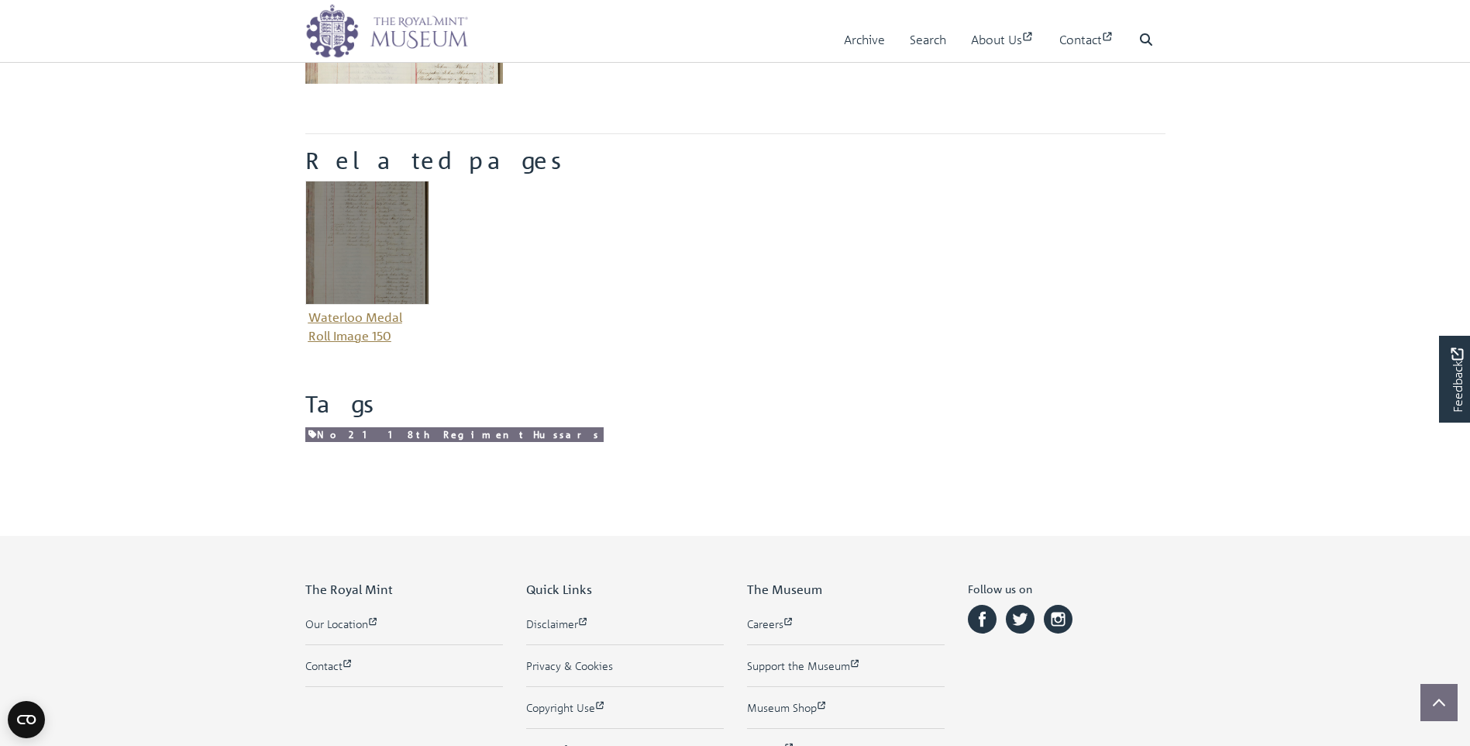
click at [367, 218] on img "Item related to this entity" at bounding box center [367, 243] width 124 height 124
click at [344, 229] on img "Item related to this entity" at bounding box center [367, 243] width 124 height 124
click at [343, 229] on img "Item related to this entity" at bounding box center [367, 243] width 124 height 124
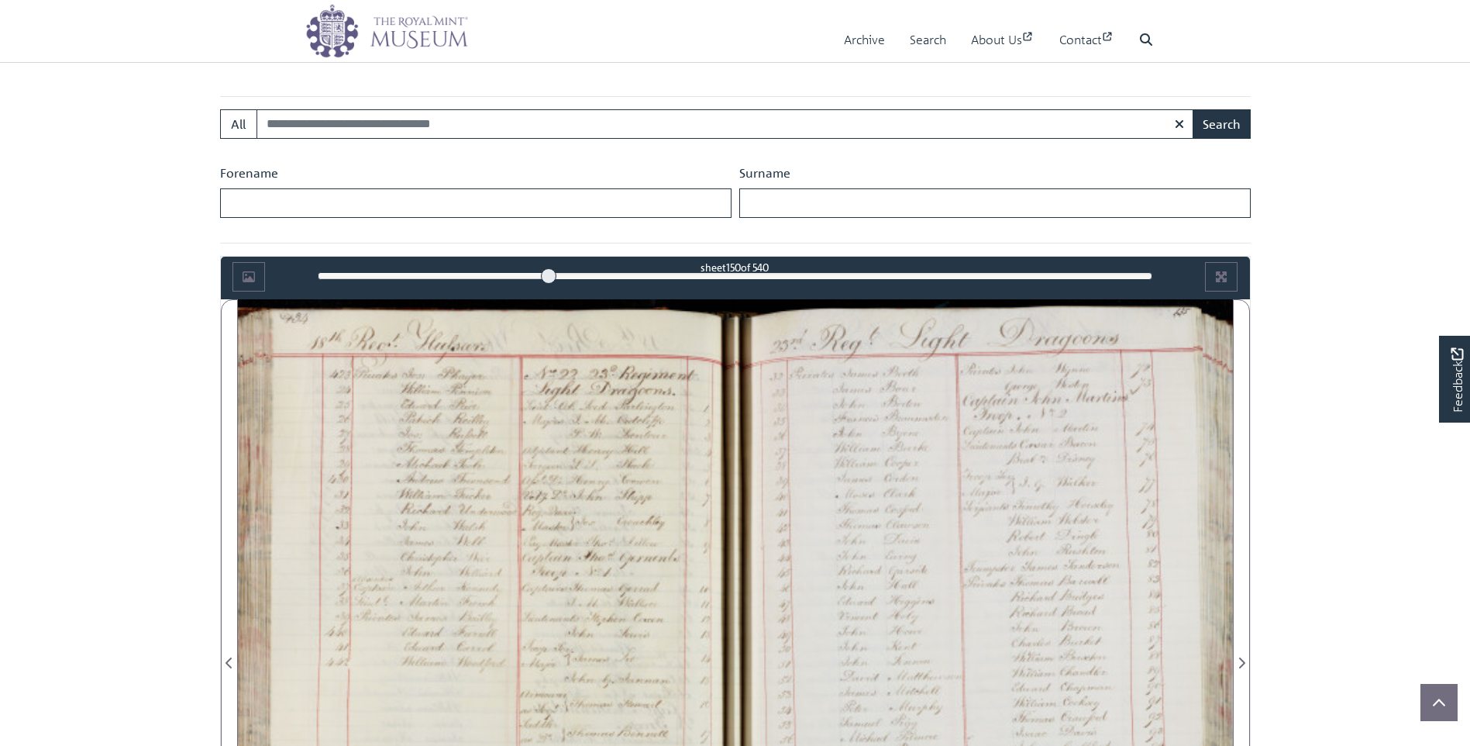
scroll to position [985, 0]
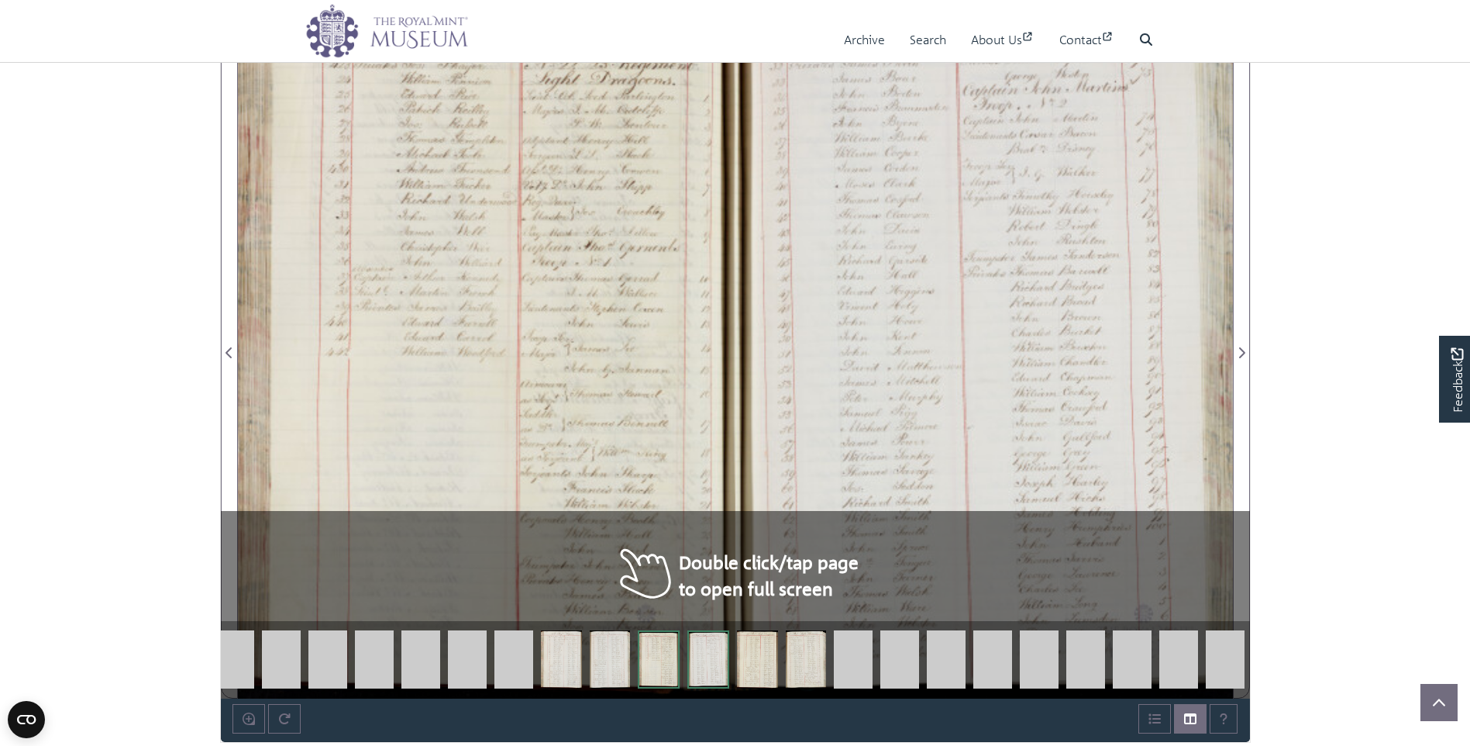
click at [462, 409] on div at bounding box center [487, 343] width 498 height 709
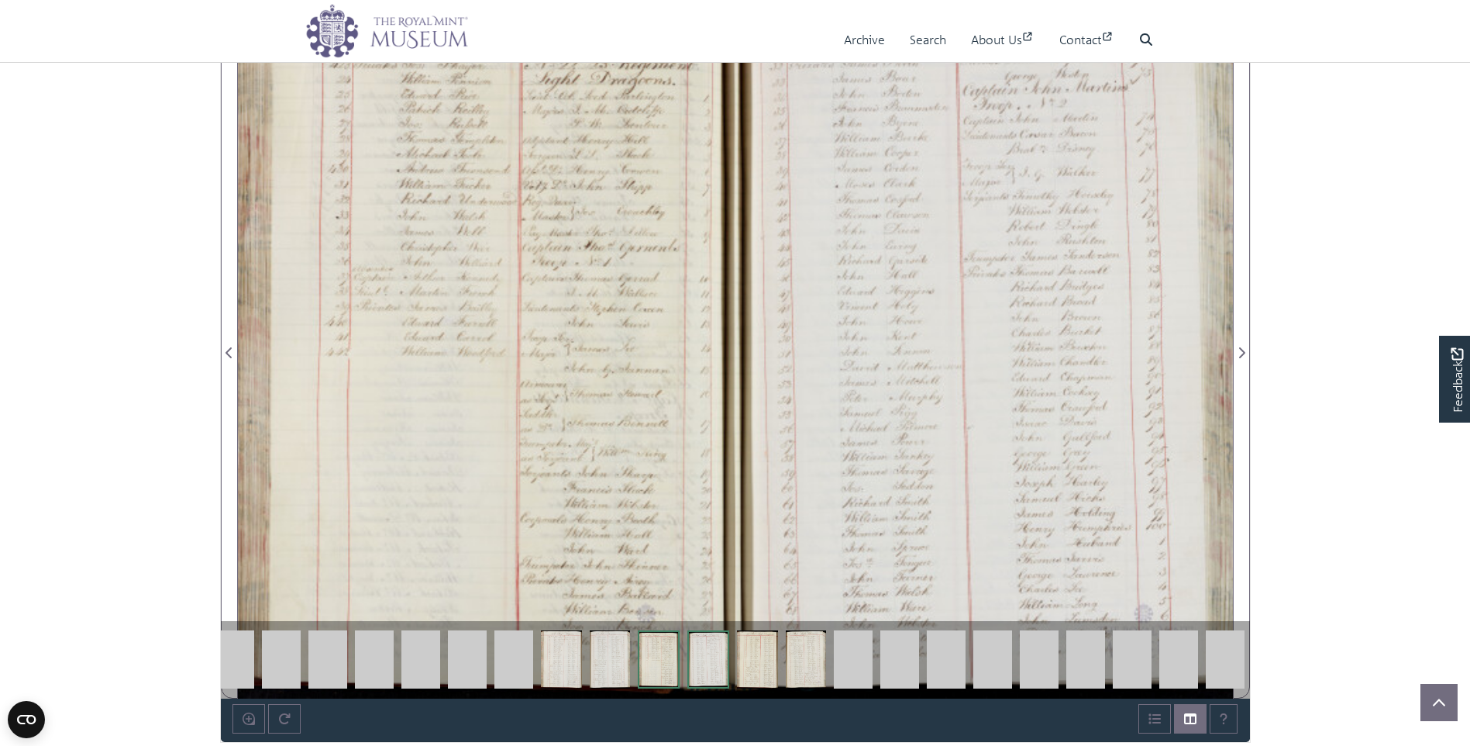
click at [412, 338] on div at bounding box center [487, 343] width 498 height 709
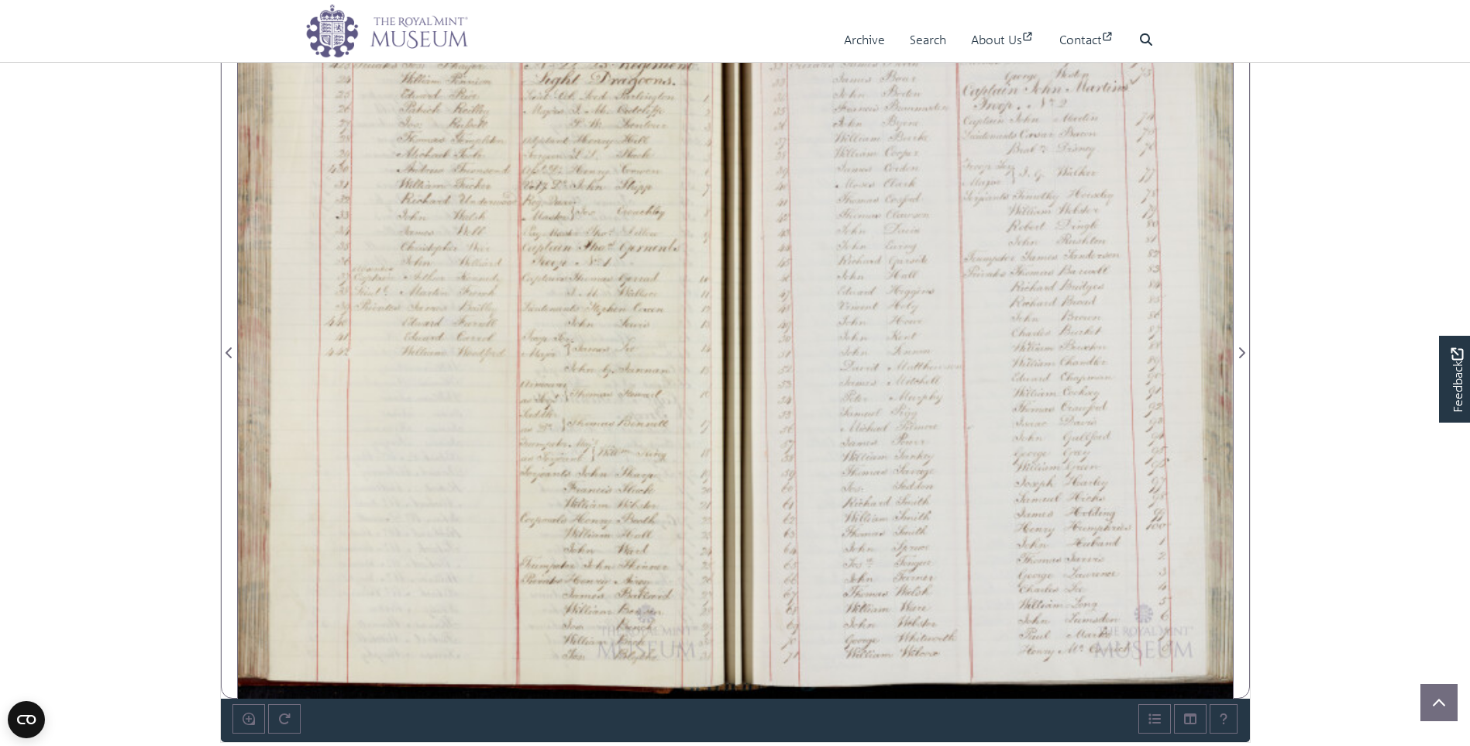
click at [950, 309] on div at bounding box center [985, 343] width 498 height 709
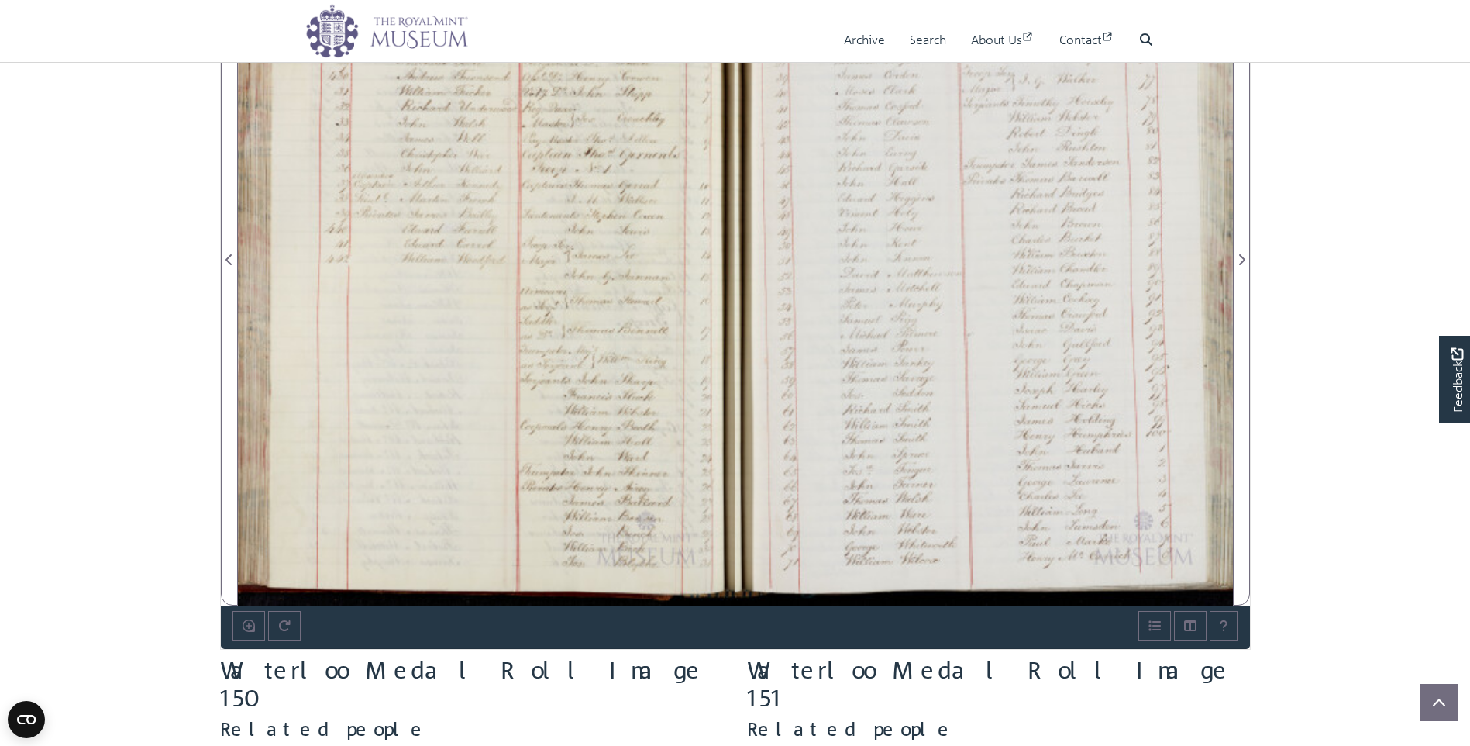
scroll to position [908, 0]
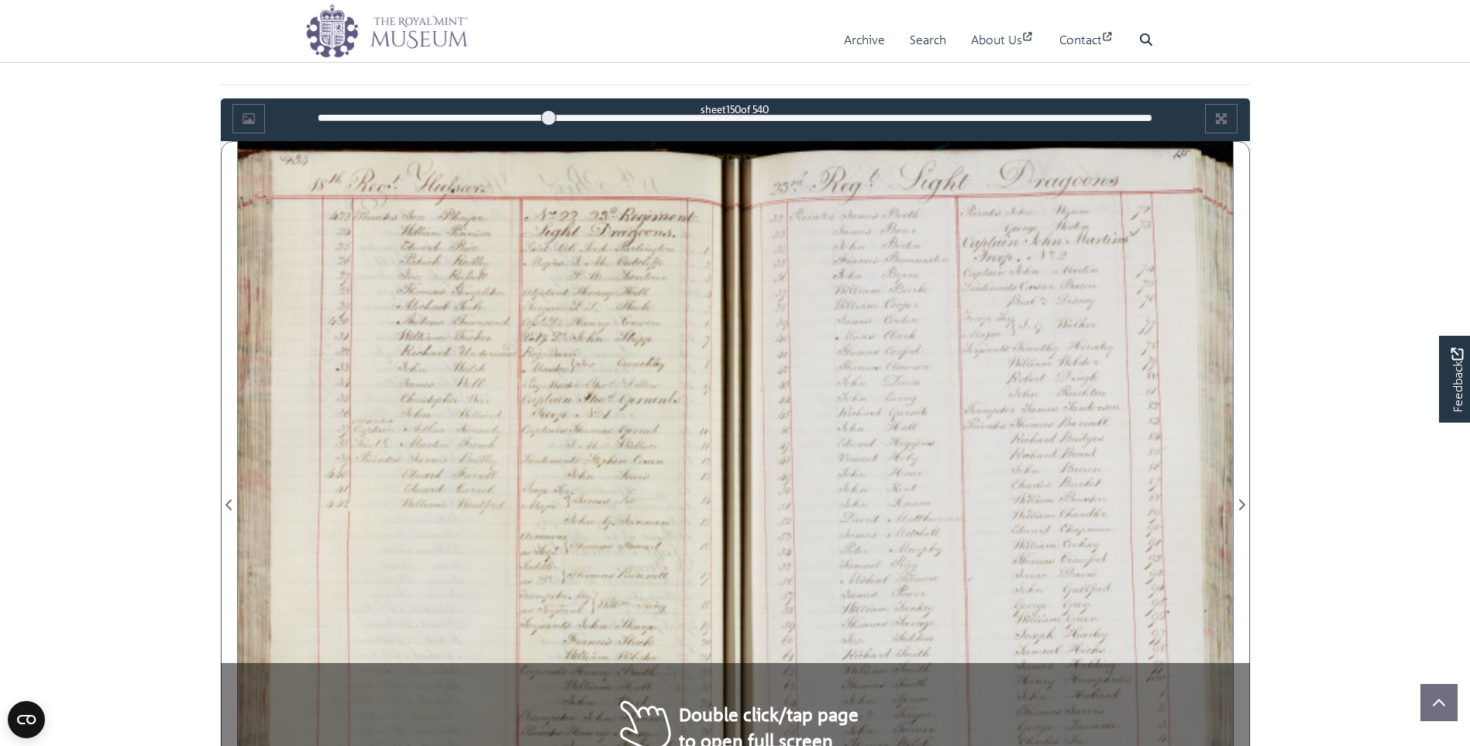
scroll to position [908, 0]
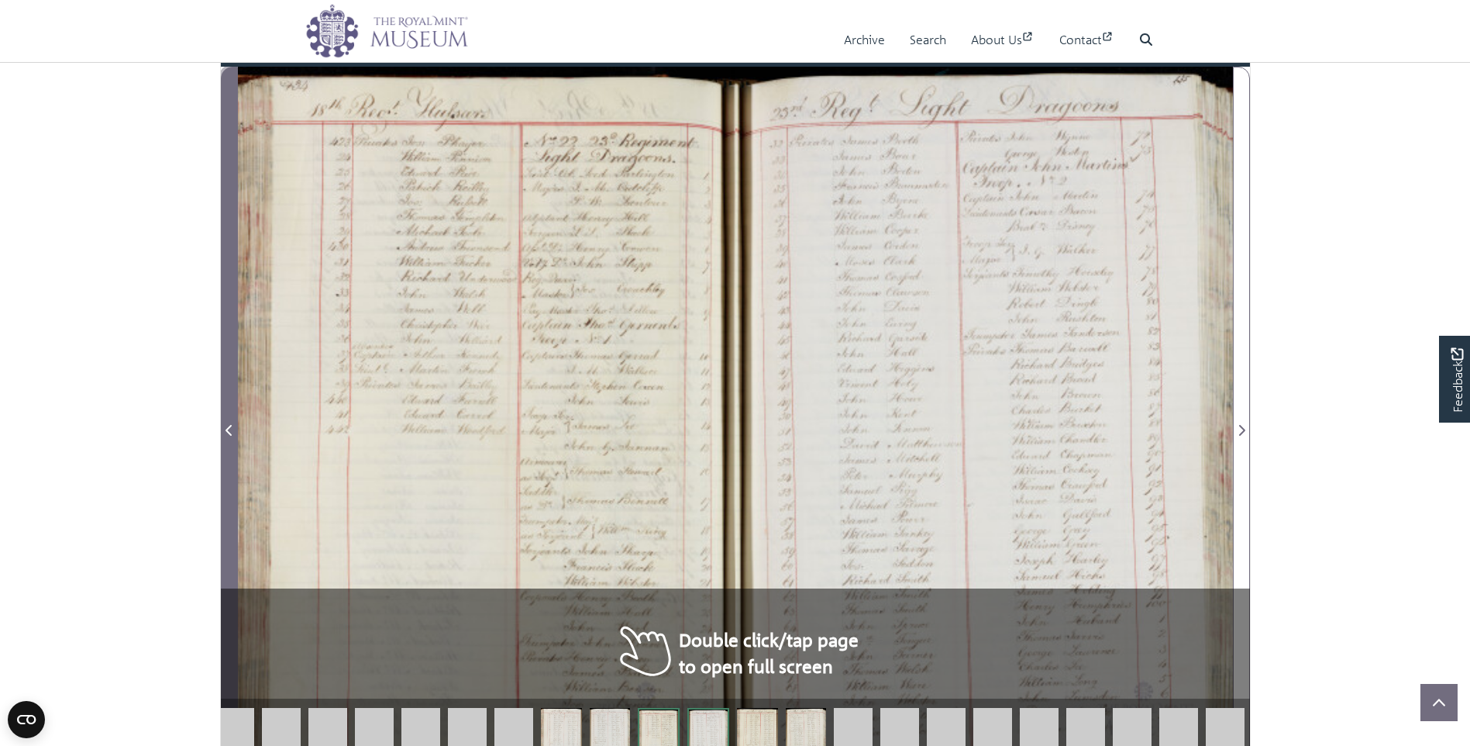
click at [229, 429] on icon "Previous Page" at bounding box center [229, 430] width 6 height 11
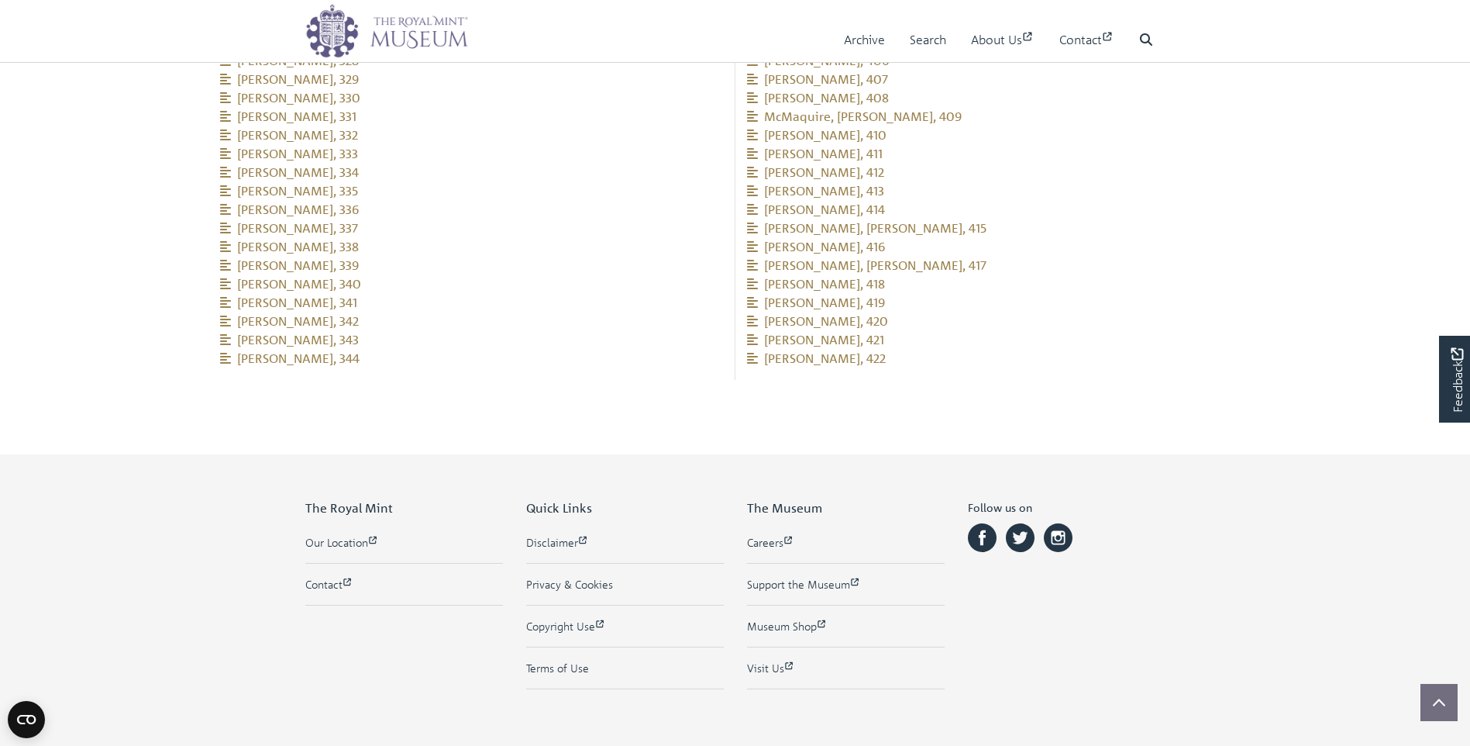
scroll to position [3006, 0]
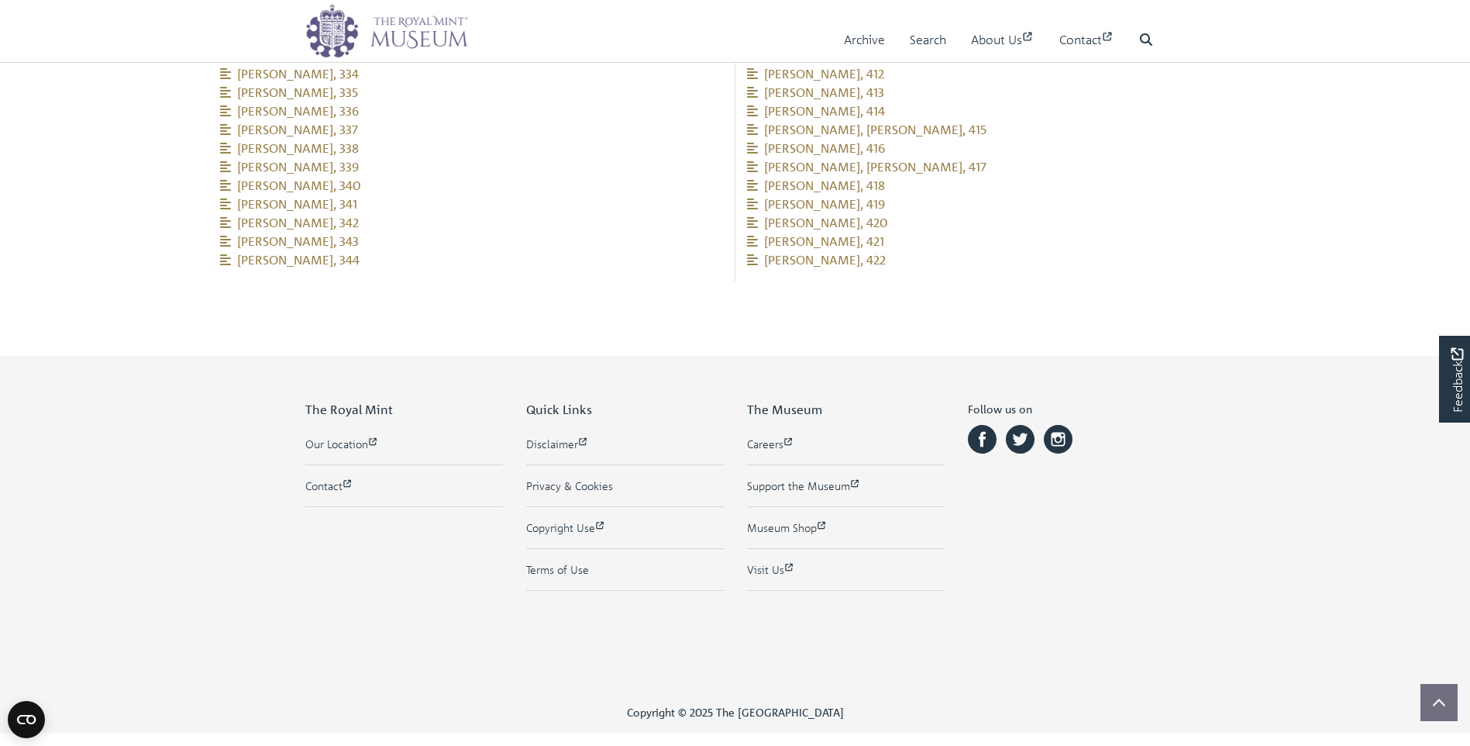
drag, startPoint x: 741, startPoint y: 119, endPoint x: 941, endPoint y: 244, distance: 235.7
copy ul "[PERSON_NAME], 345 [PERSON_NAME], 346 [PERSON_NAME], 347 [PERSON_NAME], 348 [PE…"
click at [959, 250] on li "[PERSON_NAME], 422" at bounding box center [999, 259] width 504 height 19
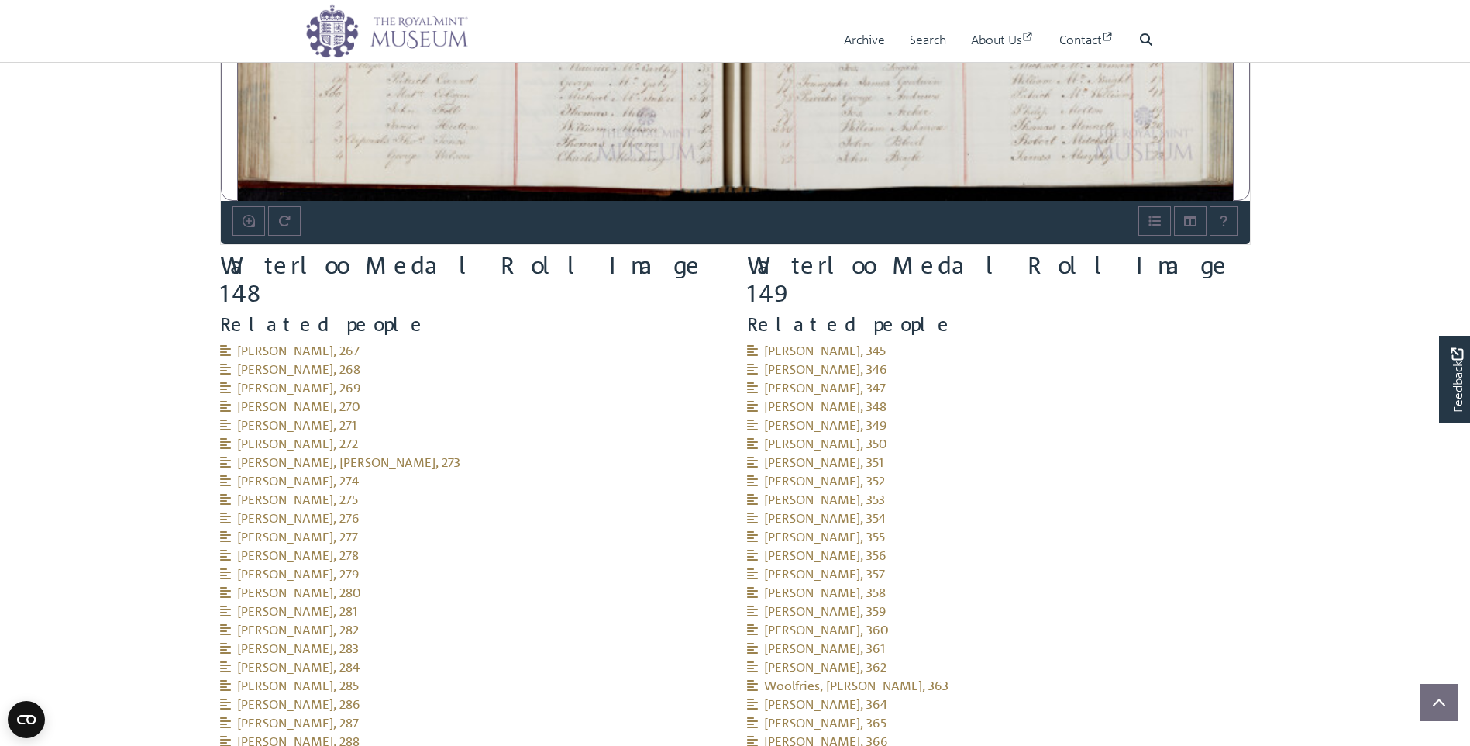
scroll to position [1146, 0]
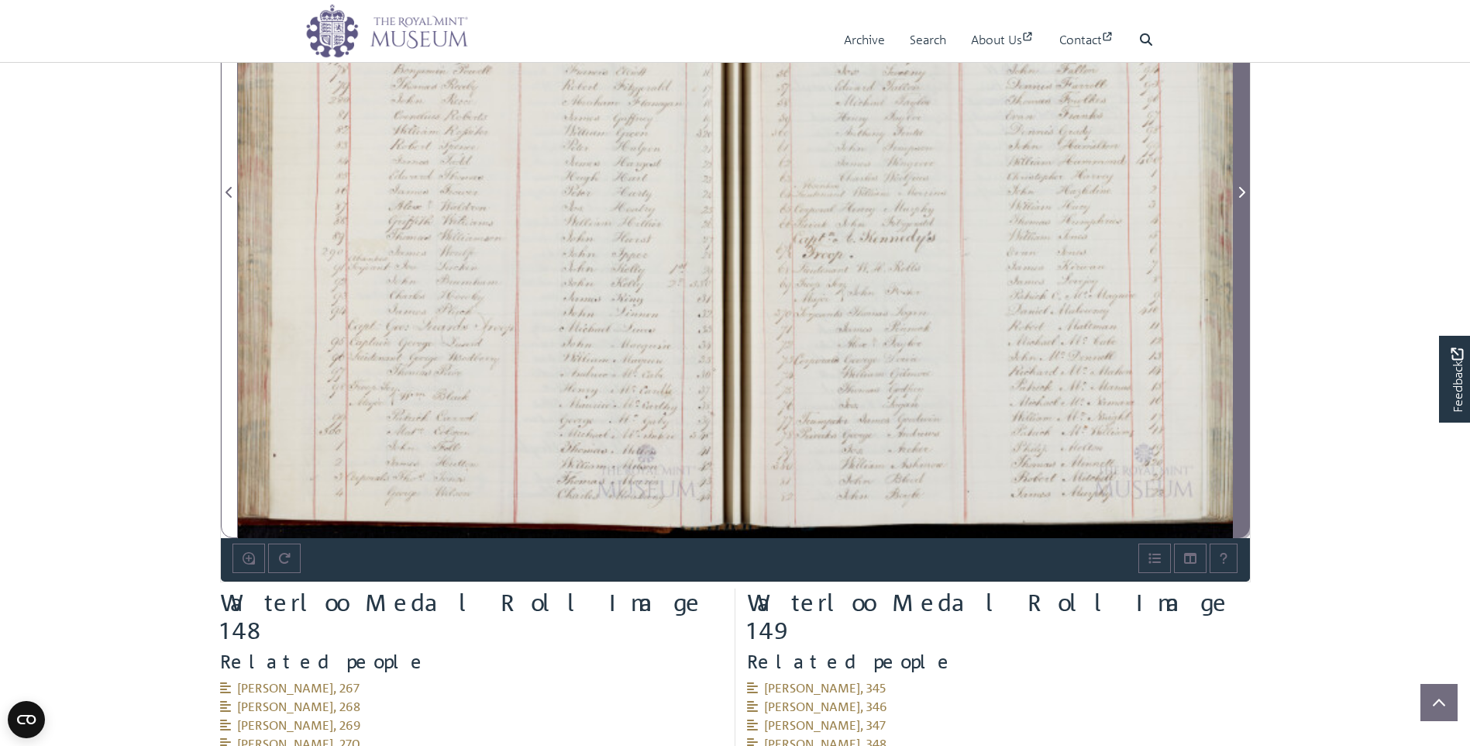
click at [1239, 190] on icon "Next Page" at bounding box center [1242, 192] width 8 height 12
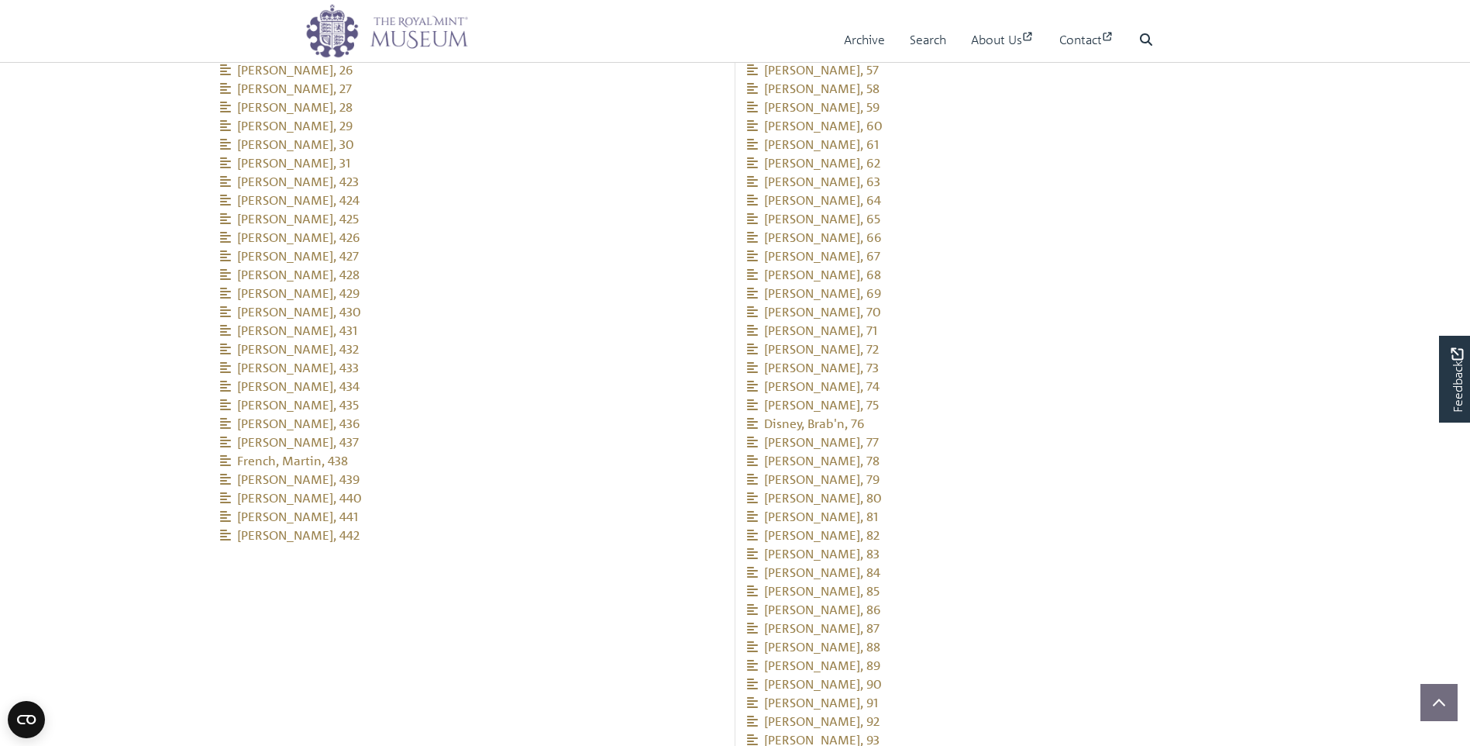
scroll to position [2231, 0]
drag, startPoint x: 209, startPoint y: 150, endPoint x: 391, endPoint y: 501, distance: 395.6
click at [391, 501] on div "Related people [GEOGRAPHIC_DATA], 1 [PERSON_NAME], 2 Lantour, PW, 3" at bounding box center [472, 60] width 527 height 990
copy ul "[PERSON_NAME], 423 [PERSON_NAME], 424 [PERSON_NAME], 425 [PERSON_NAME], 426 [PE…"
click at [628, 356] on li "[PERSON_NAME], 433" at bounding box center [472, 365] width 504 height 19
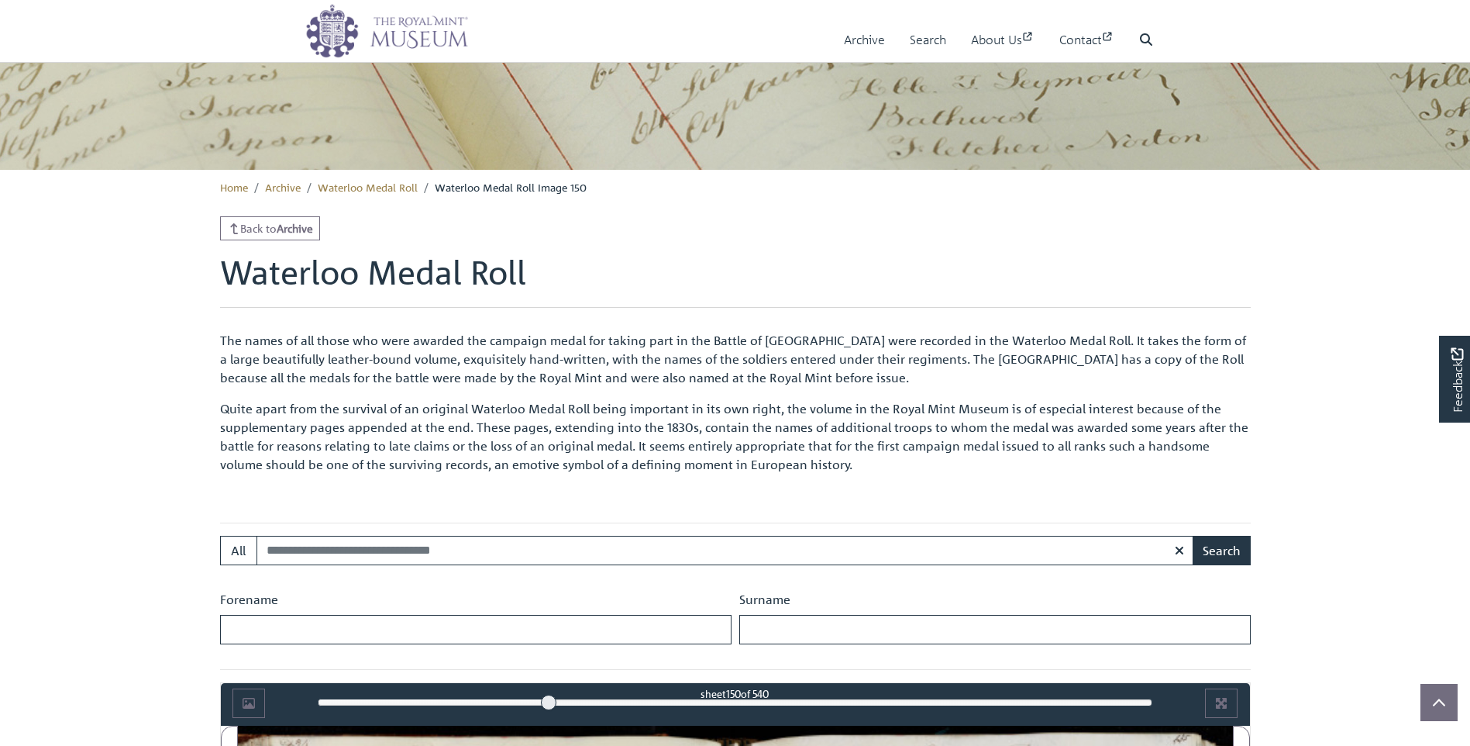
scroll to position [985, 0]
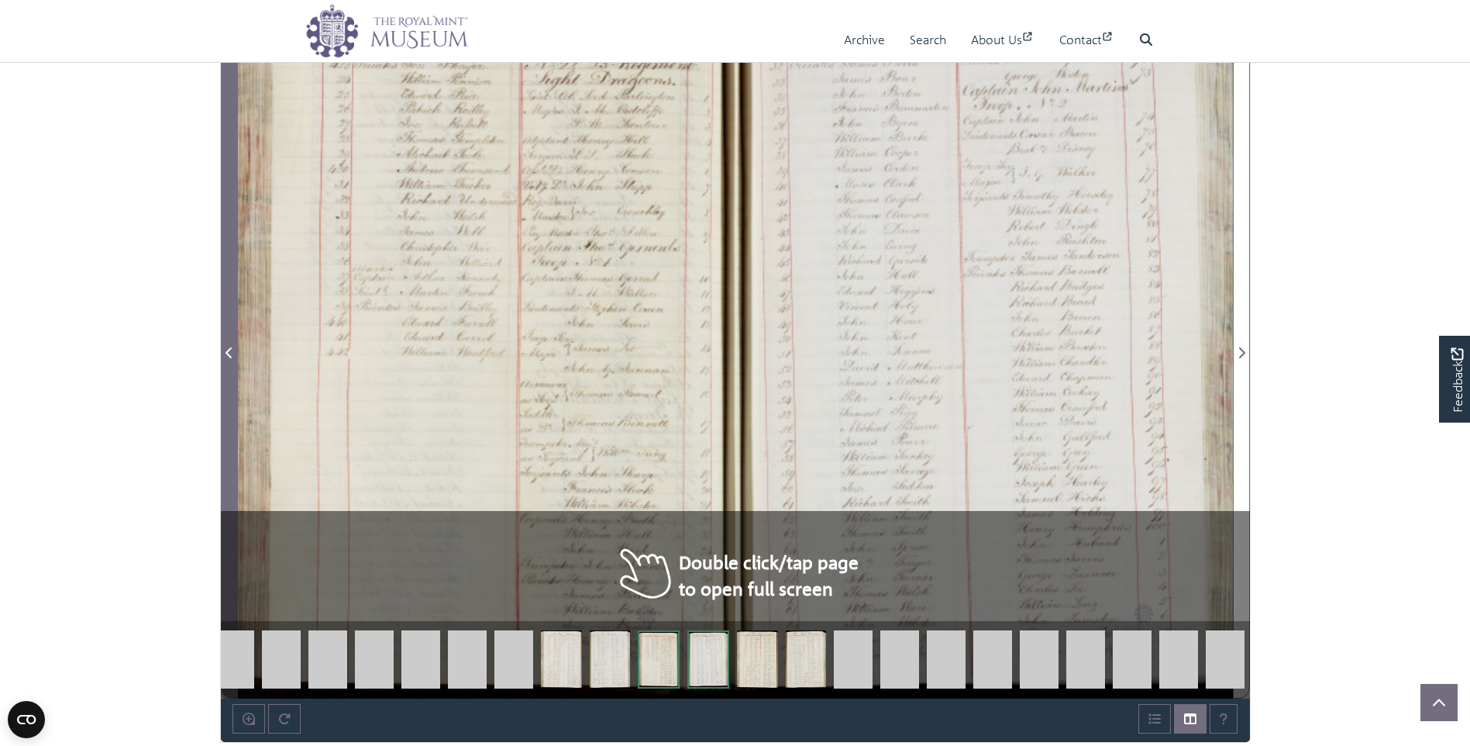
click at [234, 353] on span "Previous Page" at bounding box center [230, 352] width 16 height 19
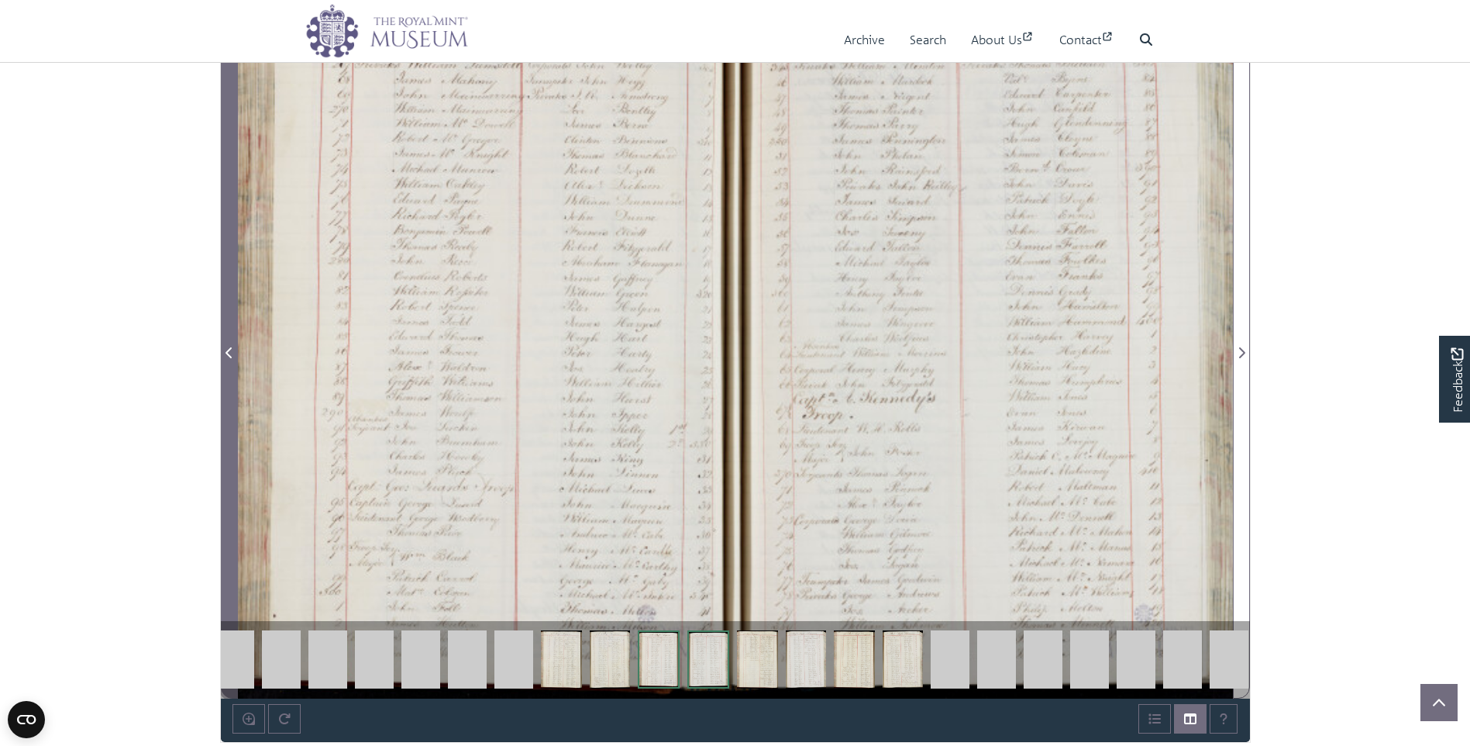
click at [234, 353] on span "Previous Page" at bounding box center [230, 352] width 16 height 19
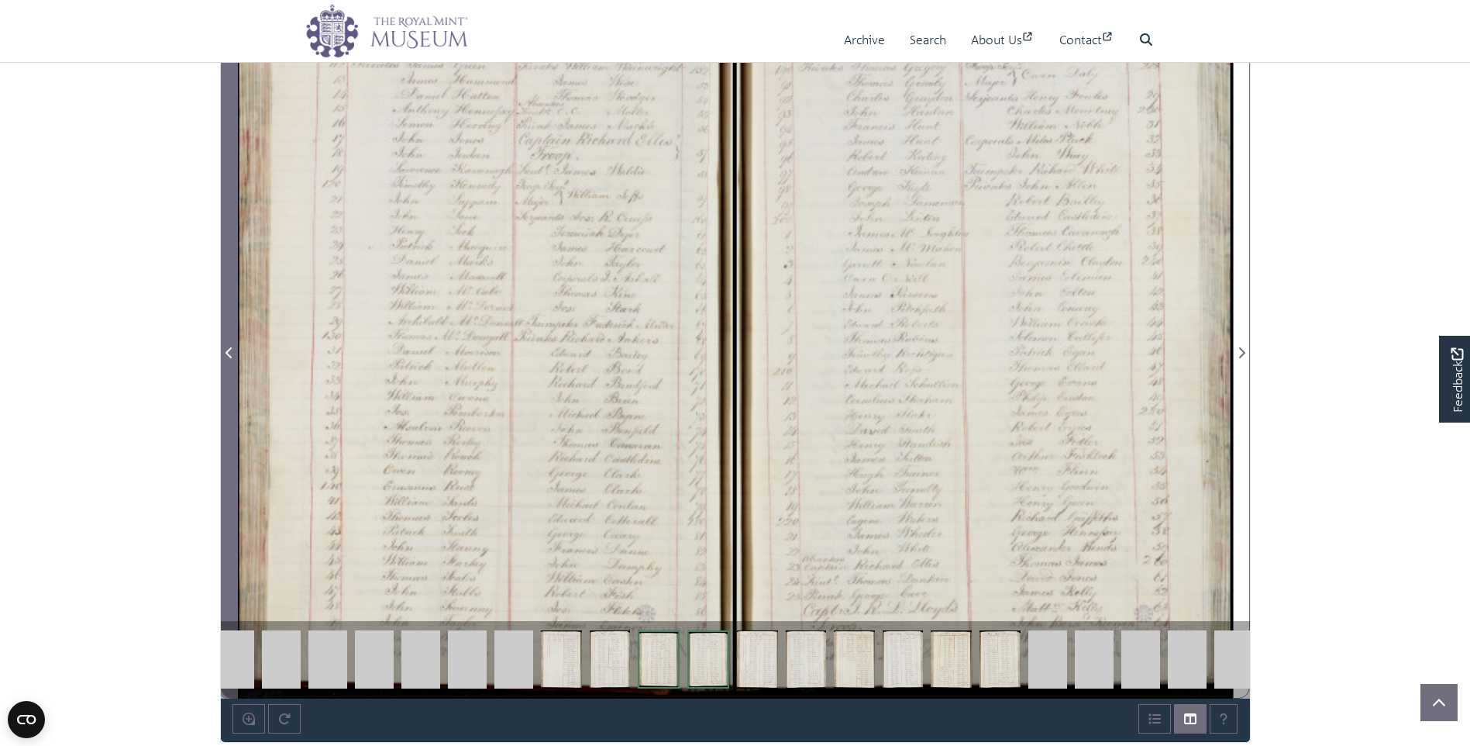
click at [235, 353] on span "Previous Page" at bounding box center [230, 352] width 16 height 19
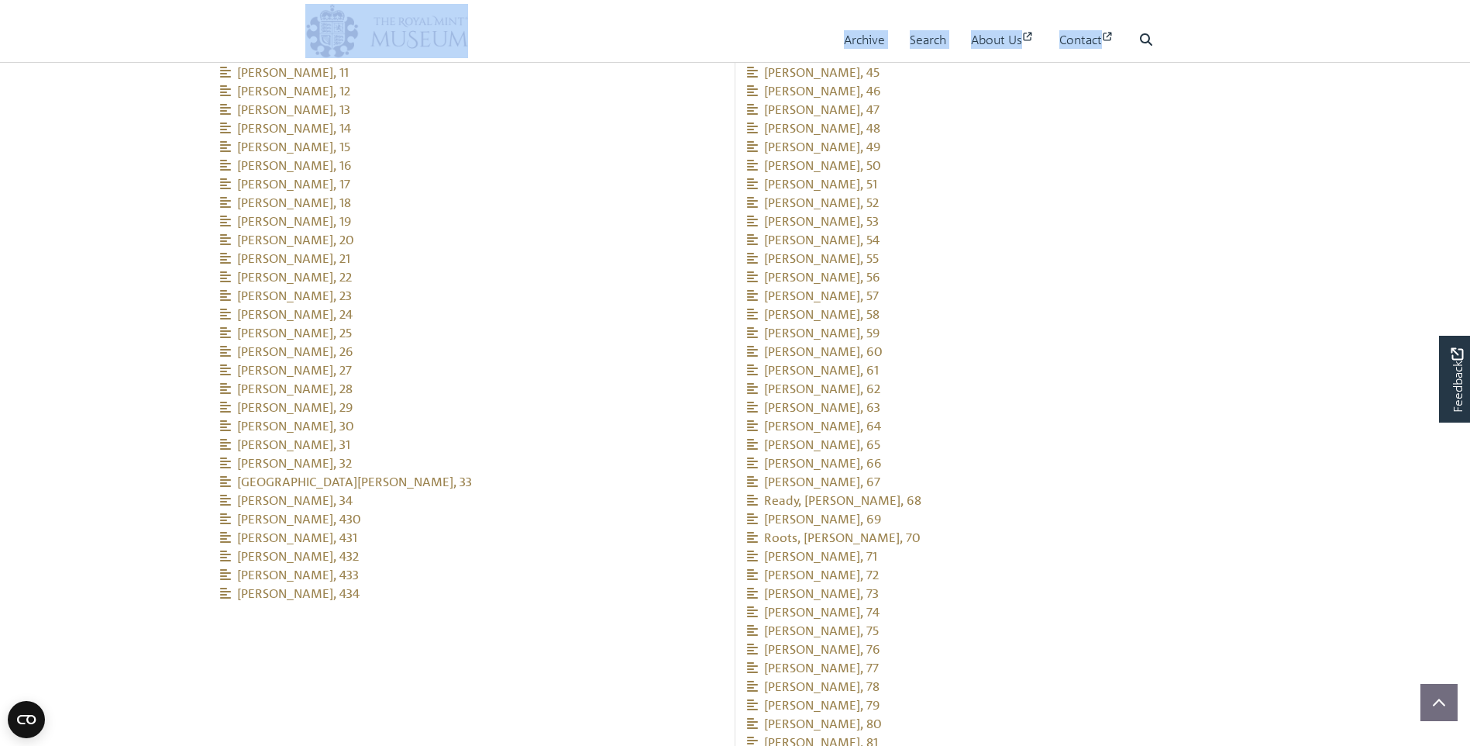
scroll to position [1946, 0]
drag, startPoint x: 215, startPoint y: 200, endPoint x: 392, endPoint y: 467, distance: 320.3
click at [392, 467] on div "Related people Grant, 1 Murray, H, 2 Deane, William, 3" at bounding box center [472, 233] width 527 height 767
copy ul "Grant, 1 Murray, H, 2 Deane, William, 3 Chambers, William, 4 Dupiner, Henry, 5 …"
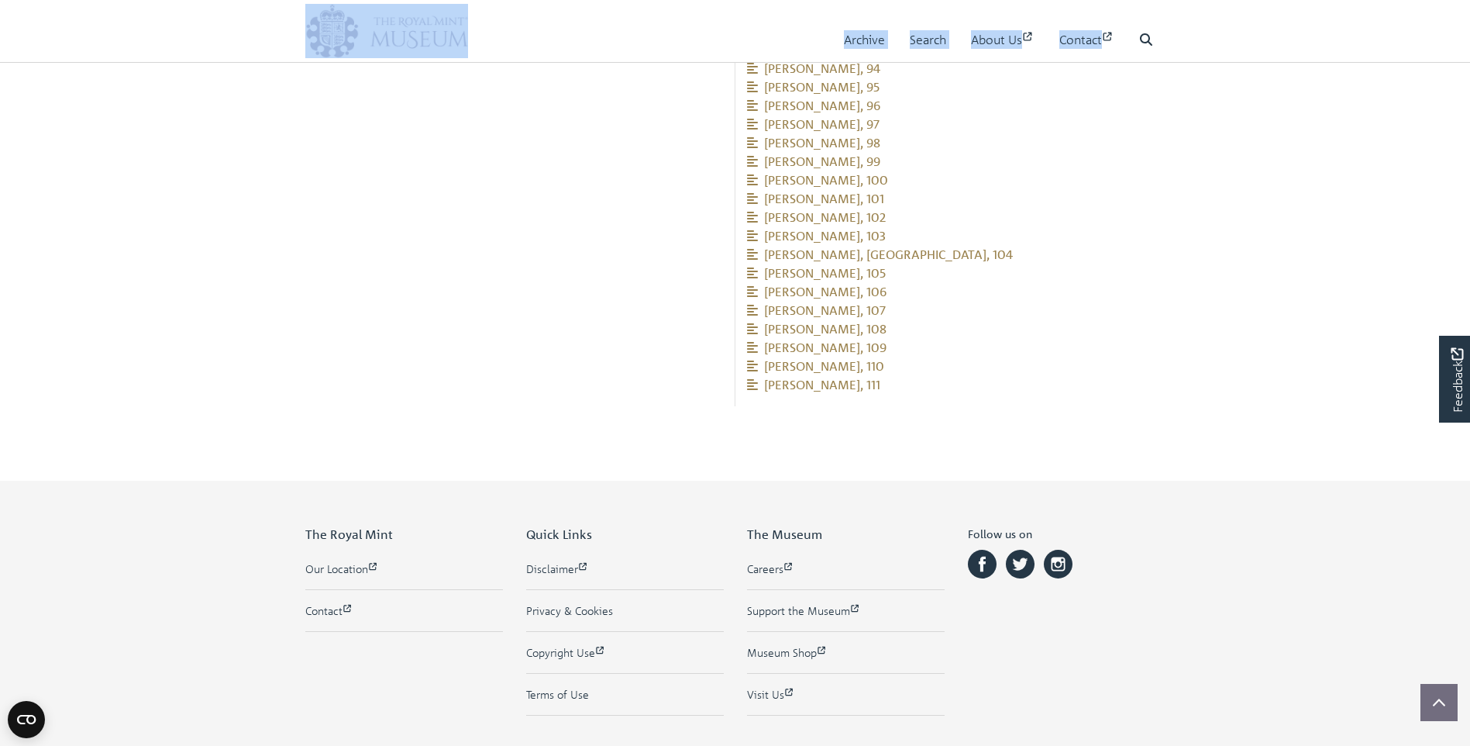
scroll to position [2987, 0]
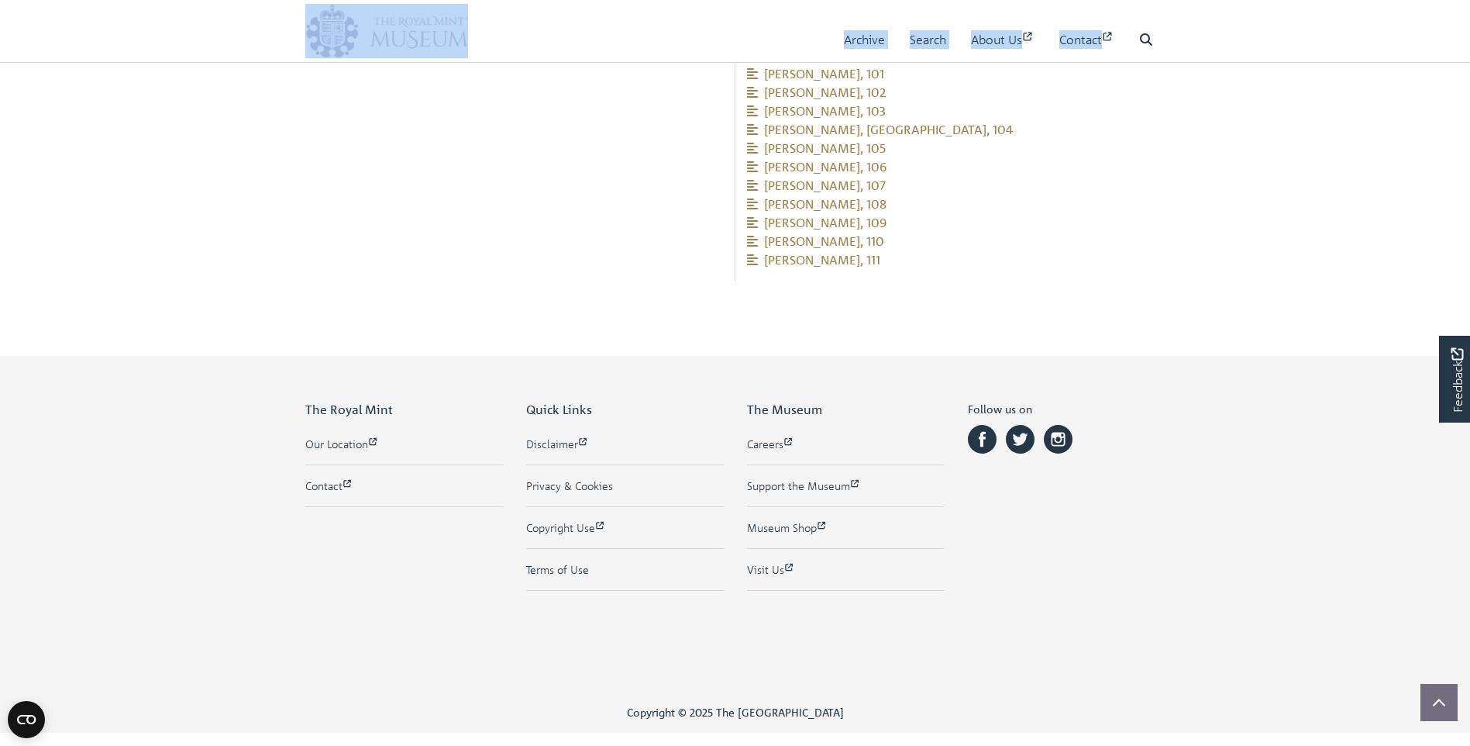
drag, startPoint x: 744, startPoint y: 320, endPoint x: 939, endPoint y: 255, distance: 205.2
copy ul "Clinton, James, 35 Clinton, William, 36 Collins, Robert, 37 Collins, Malachi, 3…"
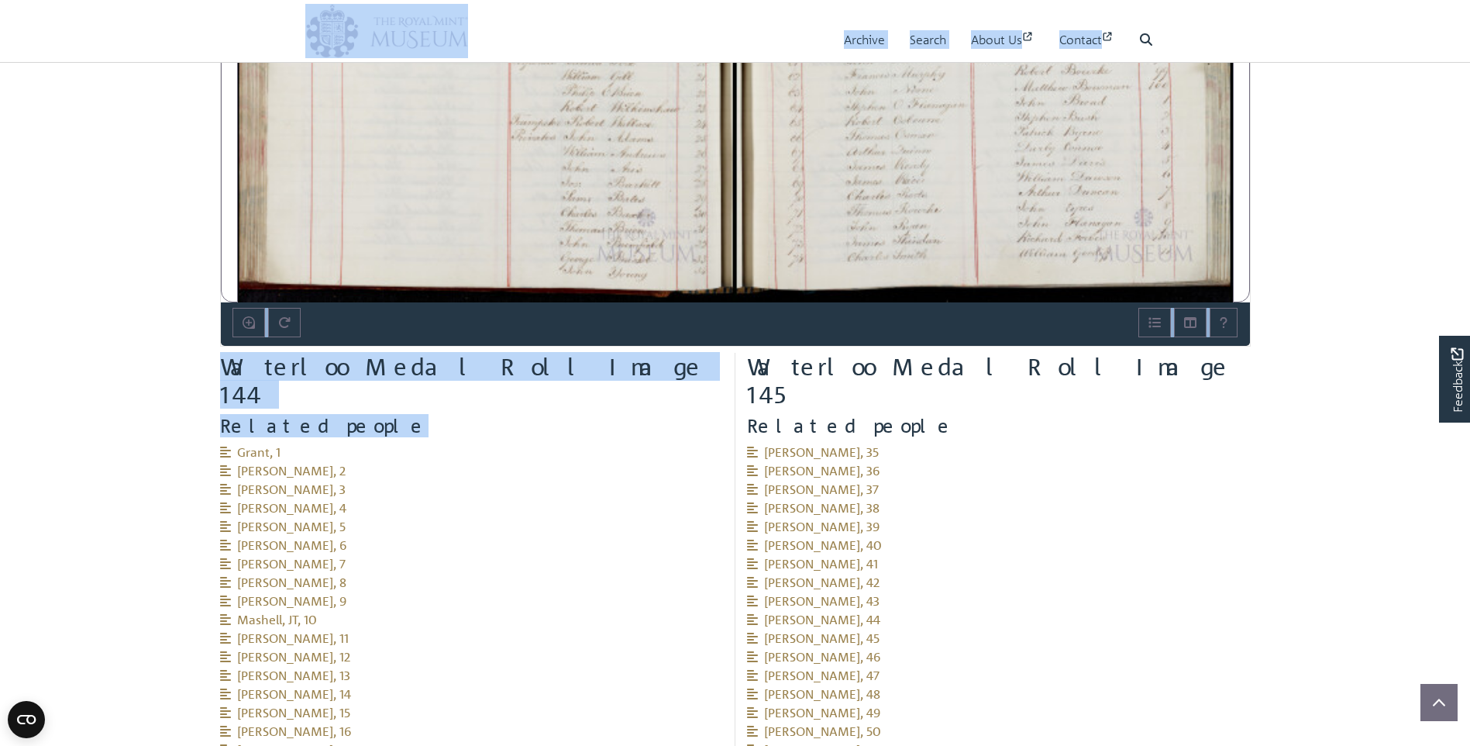
scroll to position [1050, 0]
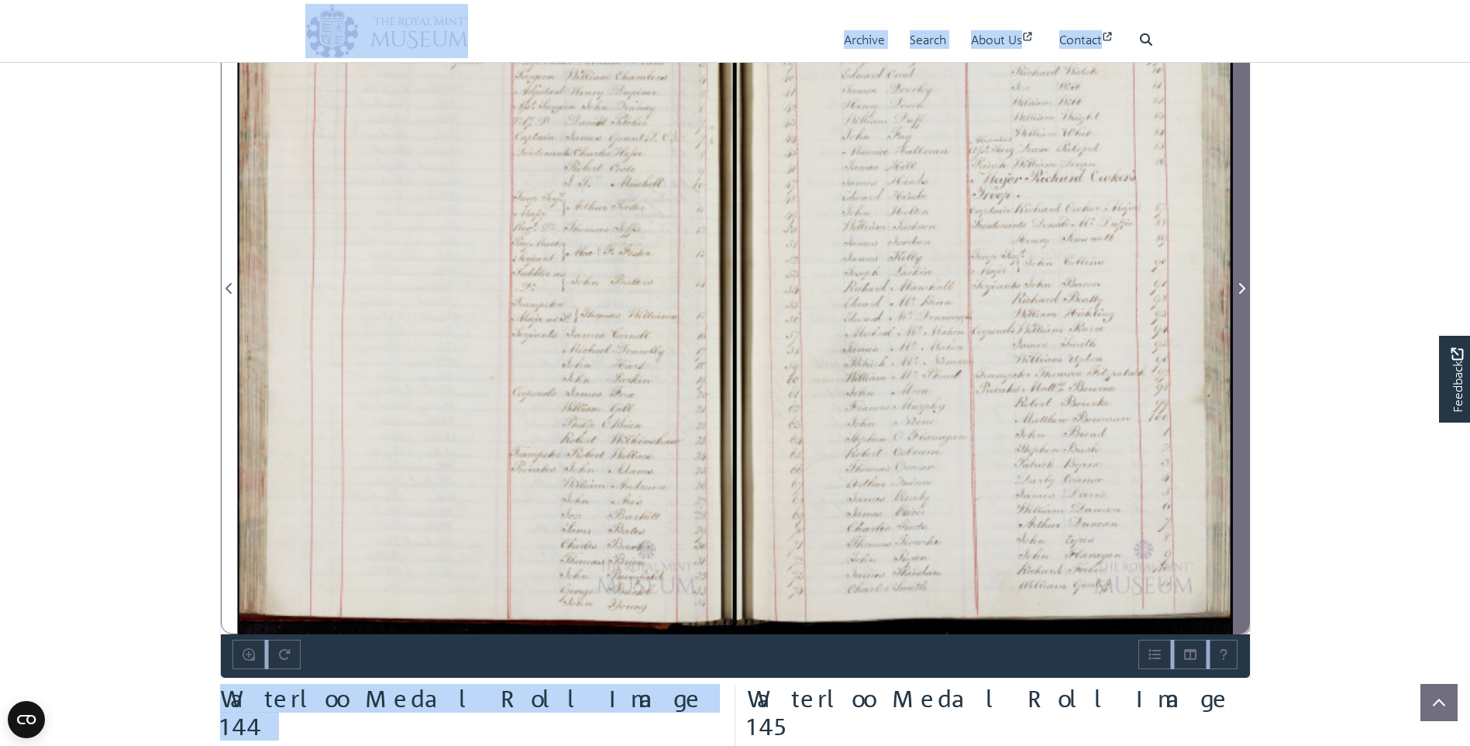
click at [1246, 291] on span "Next Page" at bounding box center [1242, 288] width 16 height 19
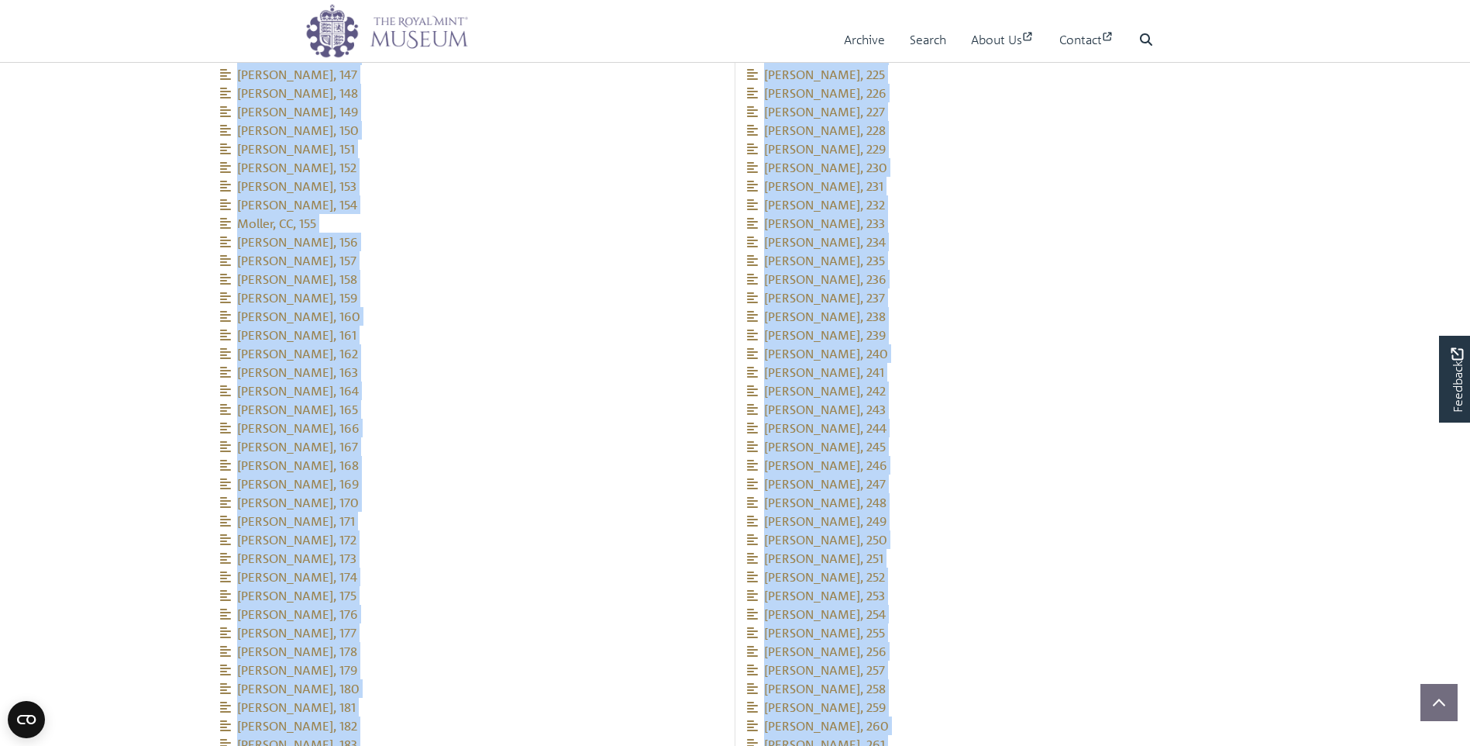
scroll to position [2587, 0]
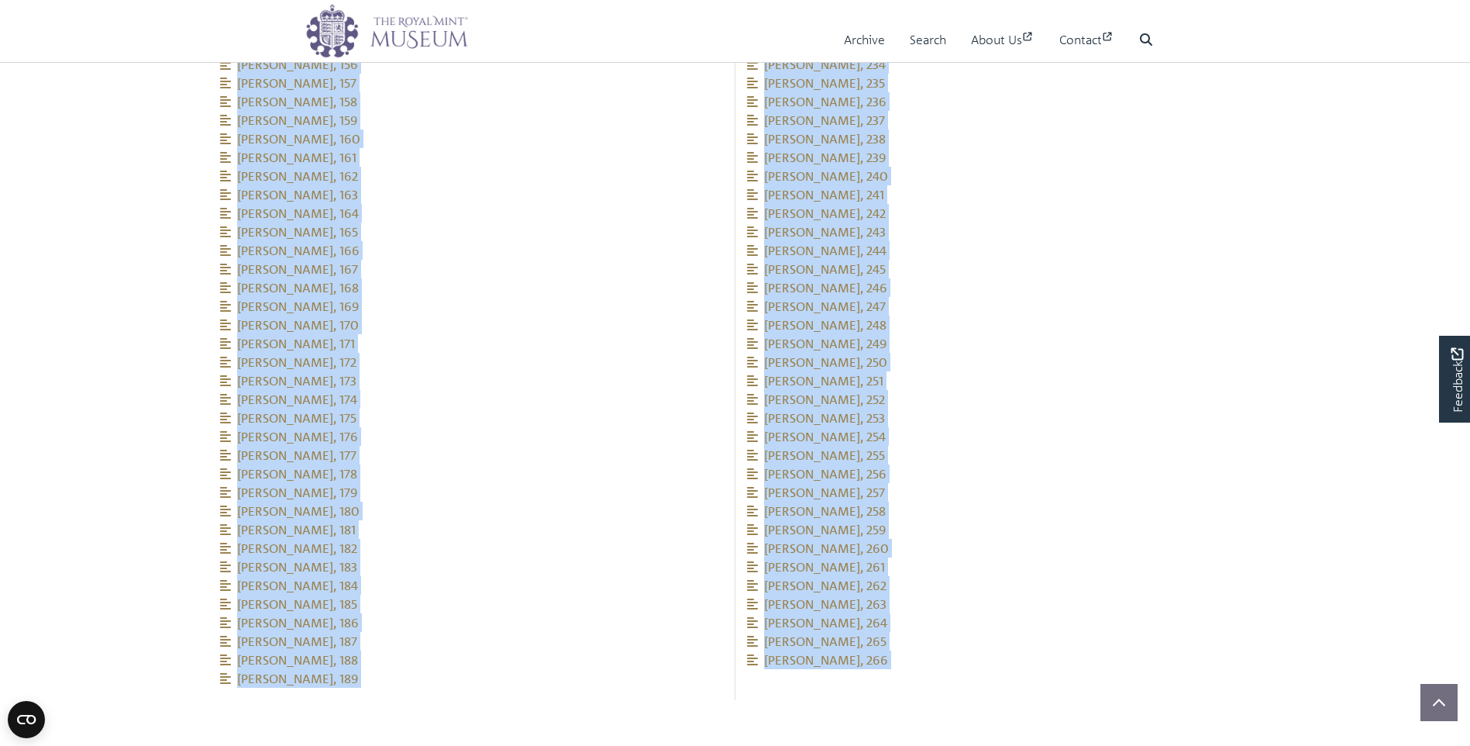
drag, startPoint x: 213, startPoint y: 211, endPoint x: 369, endPoint y: 658, distance: 473.6
copy ul "Green, James, 112 Hammond, James, 113 Hatton, Daniel, 114 Hennessey, Anthony, 1…"
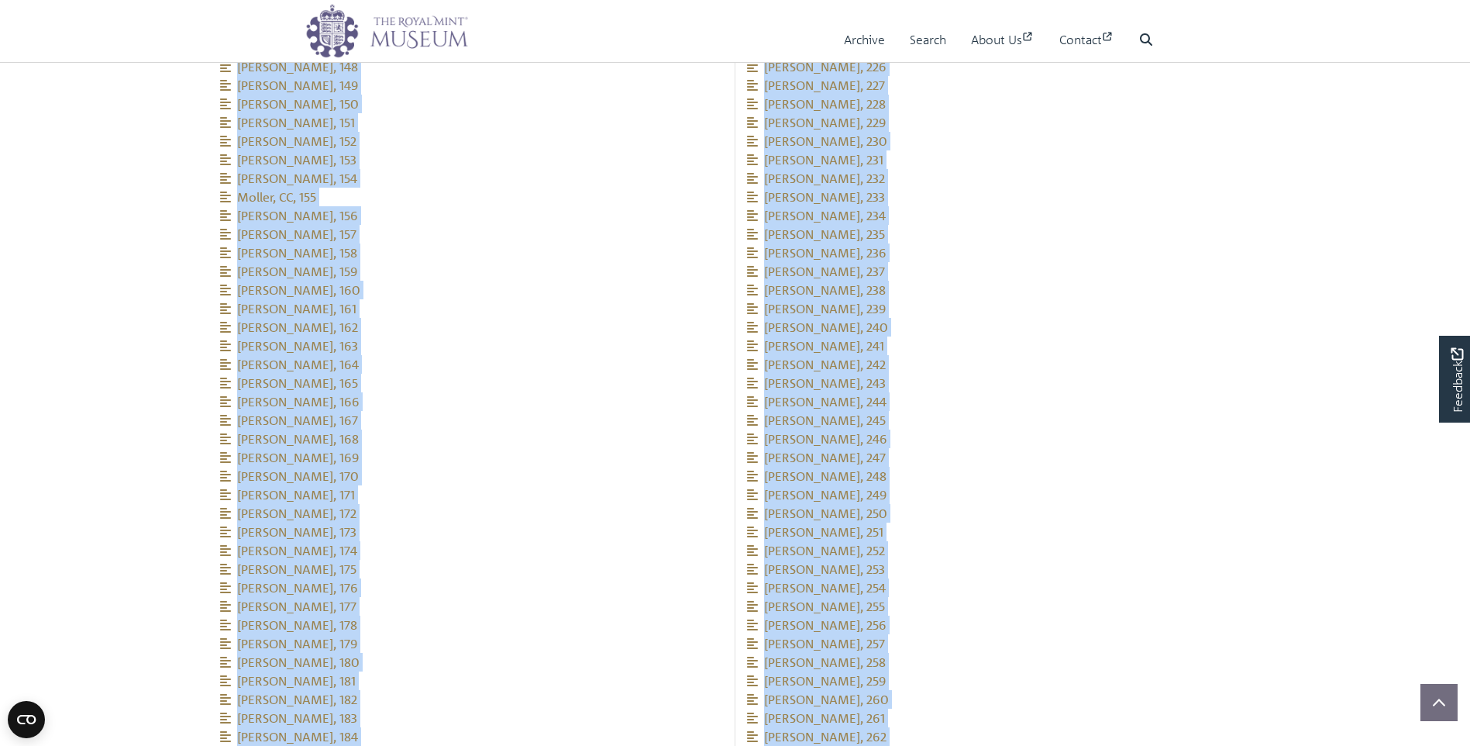
scroll to position [2519, 0]
drag, startPoint x: 743, startPoint y: 218, endPoint x: 898, endPoint y: 715, distance: 521.2
click at [898, 715] on div "Related people Gregory, Thomas, 190 Grasby, Thomas, 191 Graydon, Charles, 192" at bounding box center [999, 14] width 527 height 1474
copy ul "Gregory, Thomas, 190 Grasby, Thomas, 191 Graydon, Charles, 192 Hanlan, John, 19…"
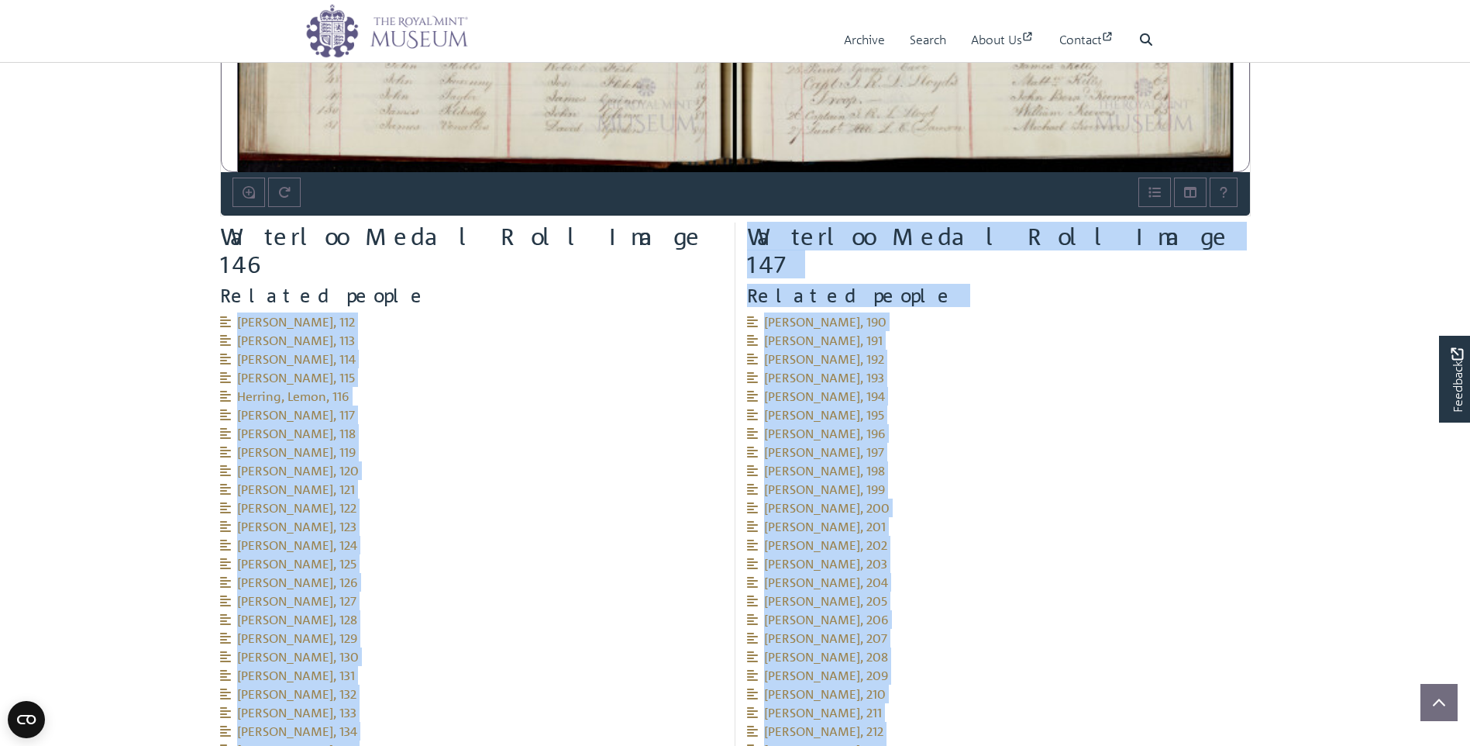
scroll to position [1124, 0]
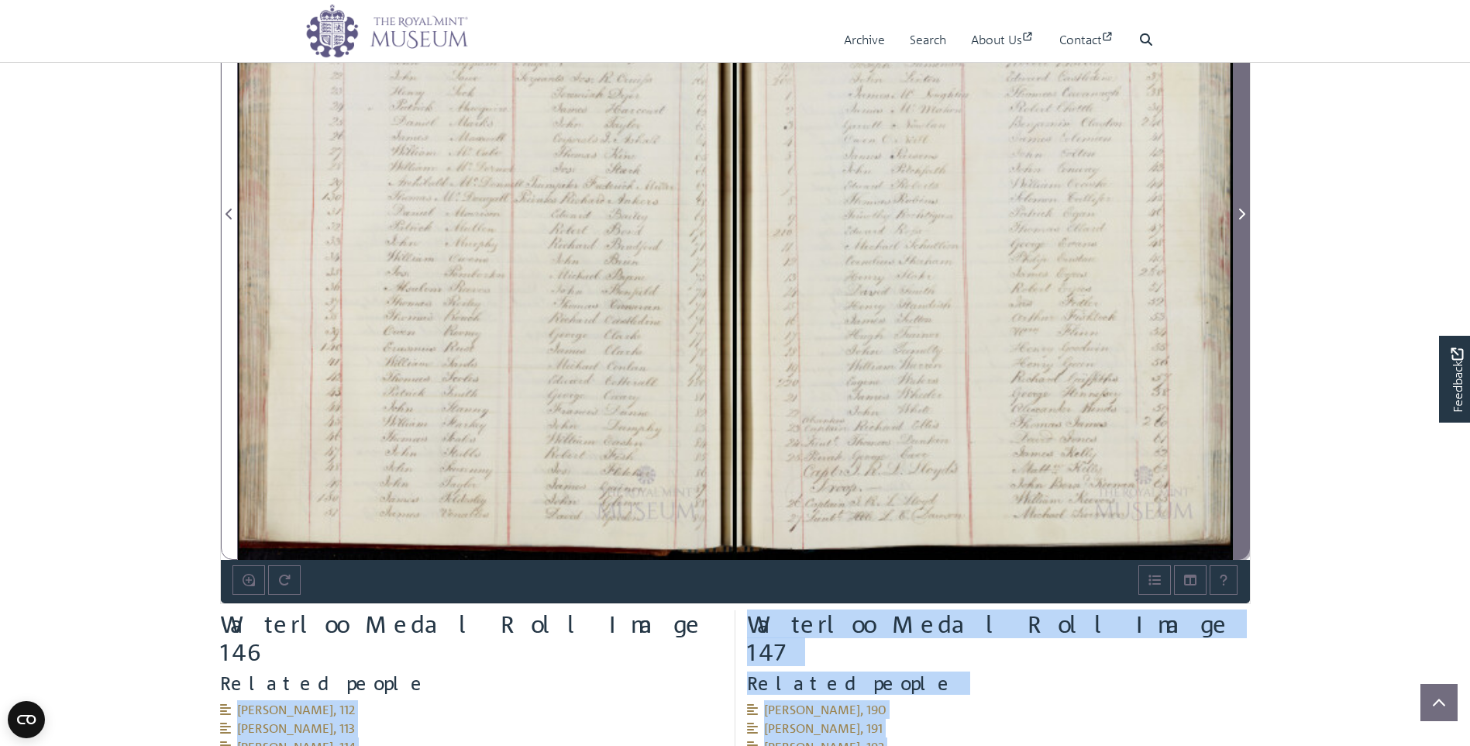
click at [1246, 215] on span "Next Page" at bounding box center [1242, 214] width 16 height 19
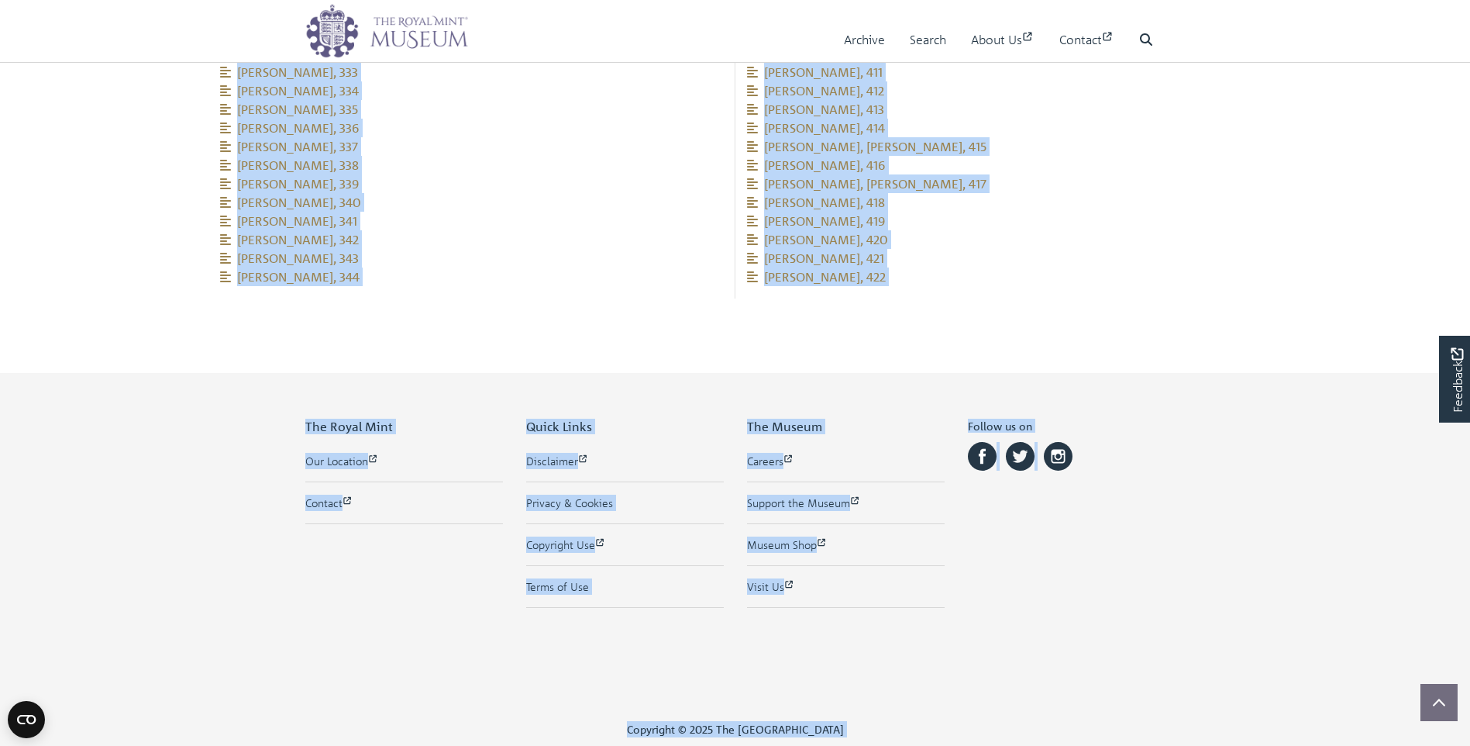
scroll to position [3006, 0]
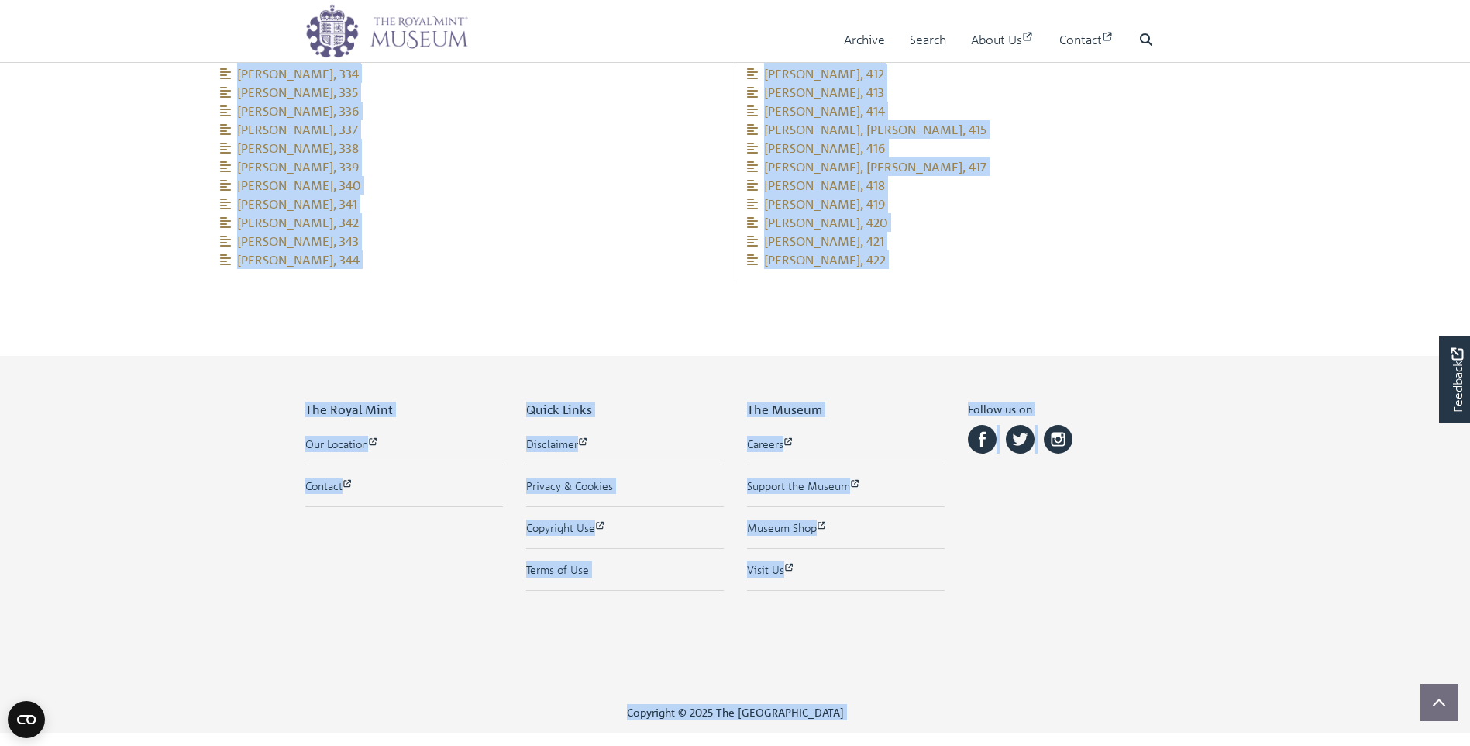
drag, startPoint x: 209, startPoint y: 206, endPoint x: 432, endPoint y: 248, distance: 226.4
copy ul "Lumsdell, William, 267 Mahony, James, 268 Mainwarring, John, 269 Mainwarring, W…"
drag, startPoint x: 743, startPoint y: 261, endPoint x: 906, endPoint y: 232, distance: 165.4
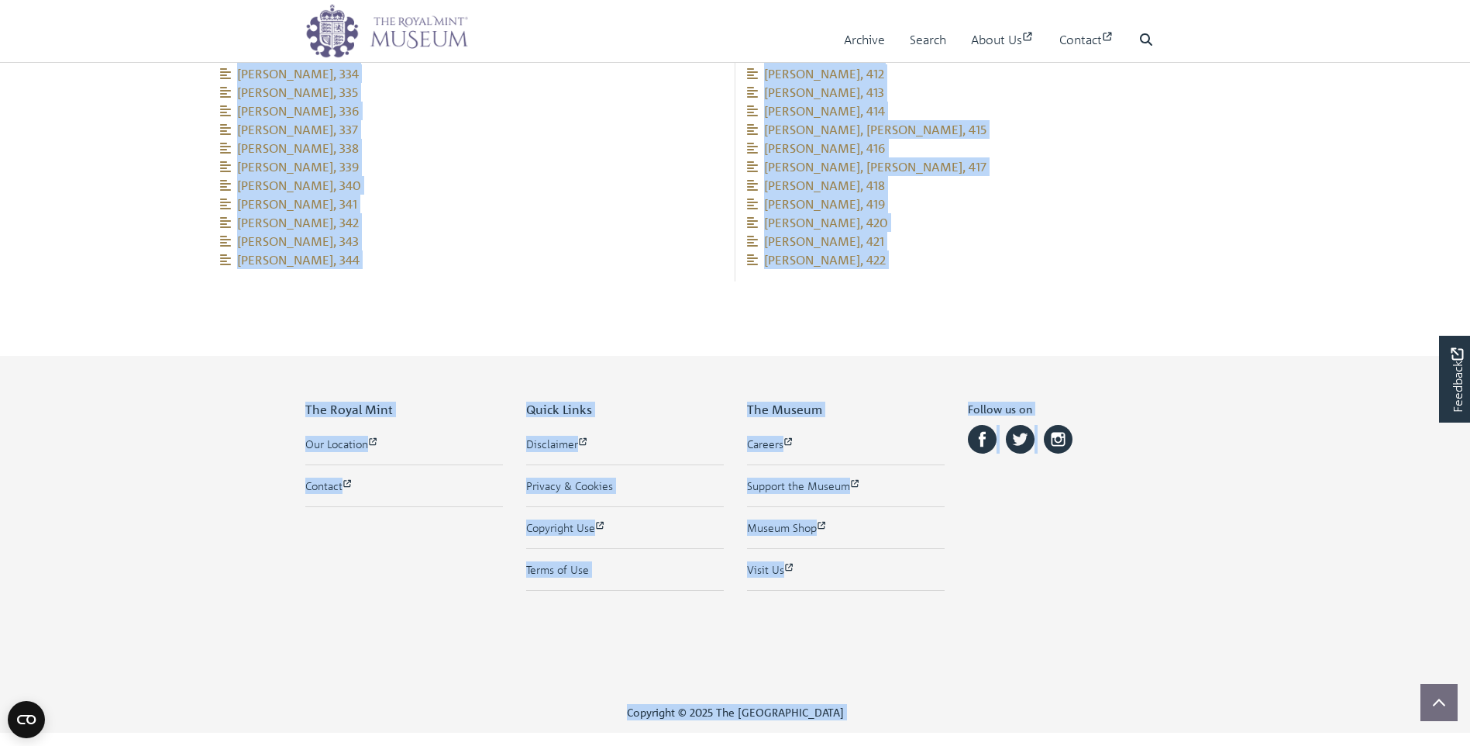
copy ul "[PERSON_NAME], 345 [PERSON_NAME], 346 [PERSON_NAME], 347 [PERSON_NAME], 348 [PE…"
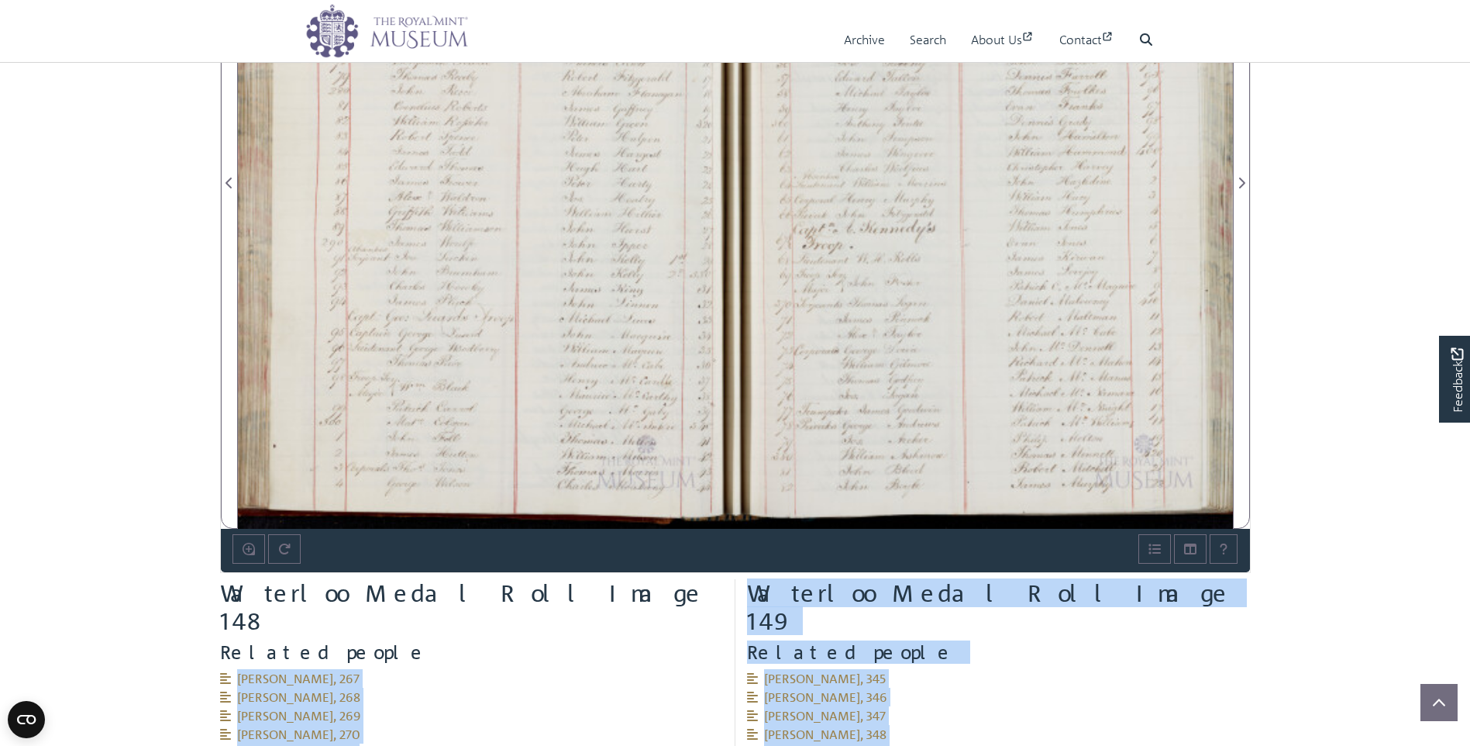
scroll to position [1146, 0]
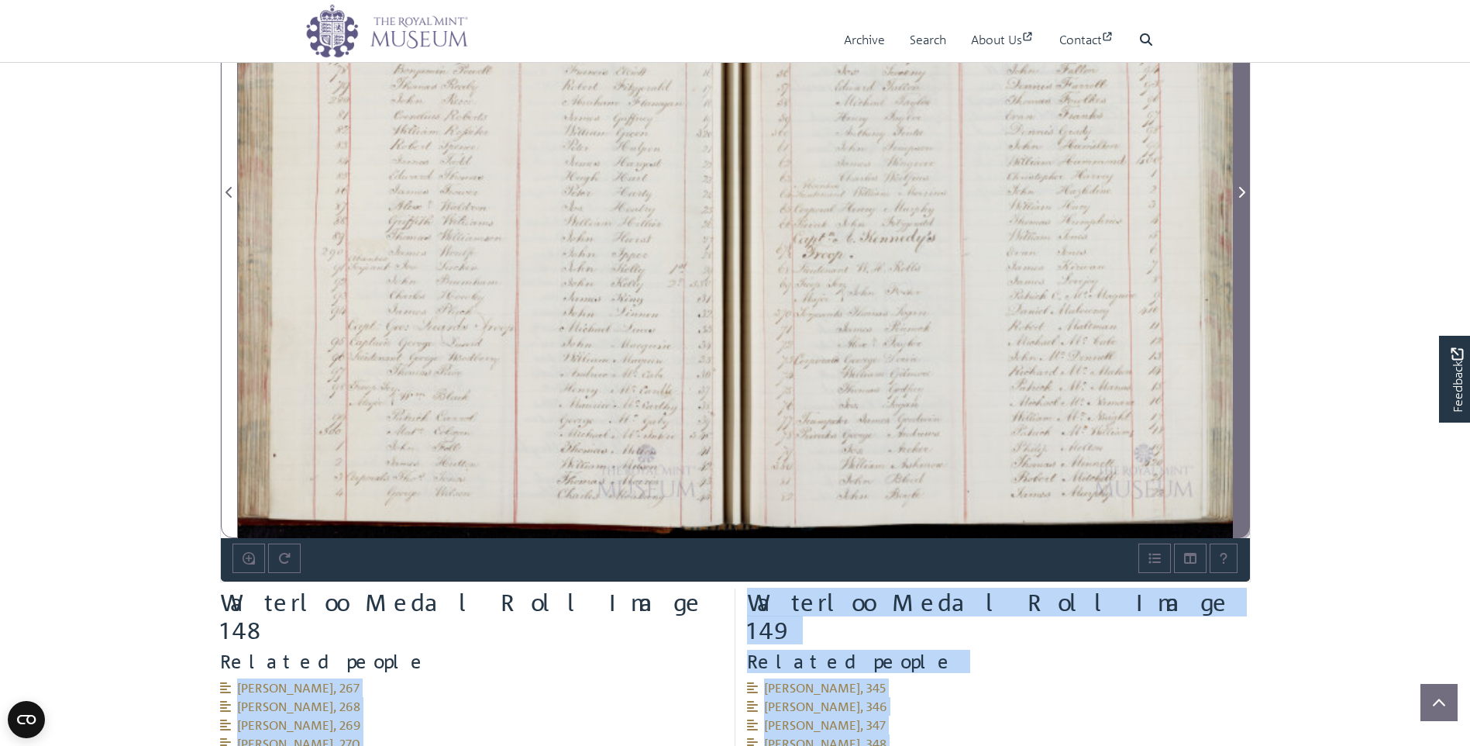
click at [1238, 190] on icon "Next Page" at bounding box center [1242, 192] width 8 height 12
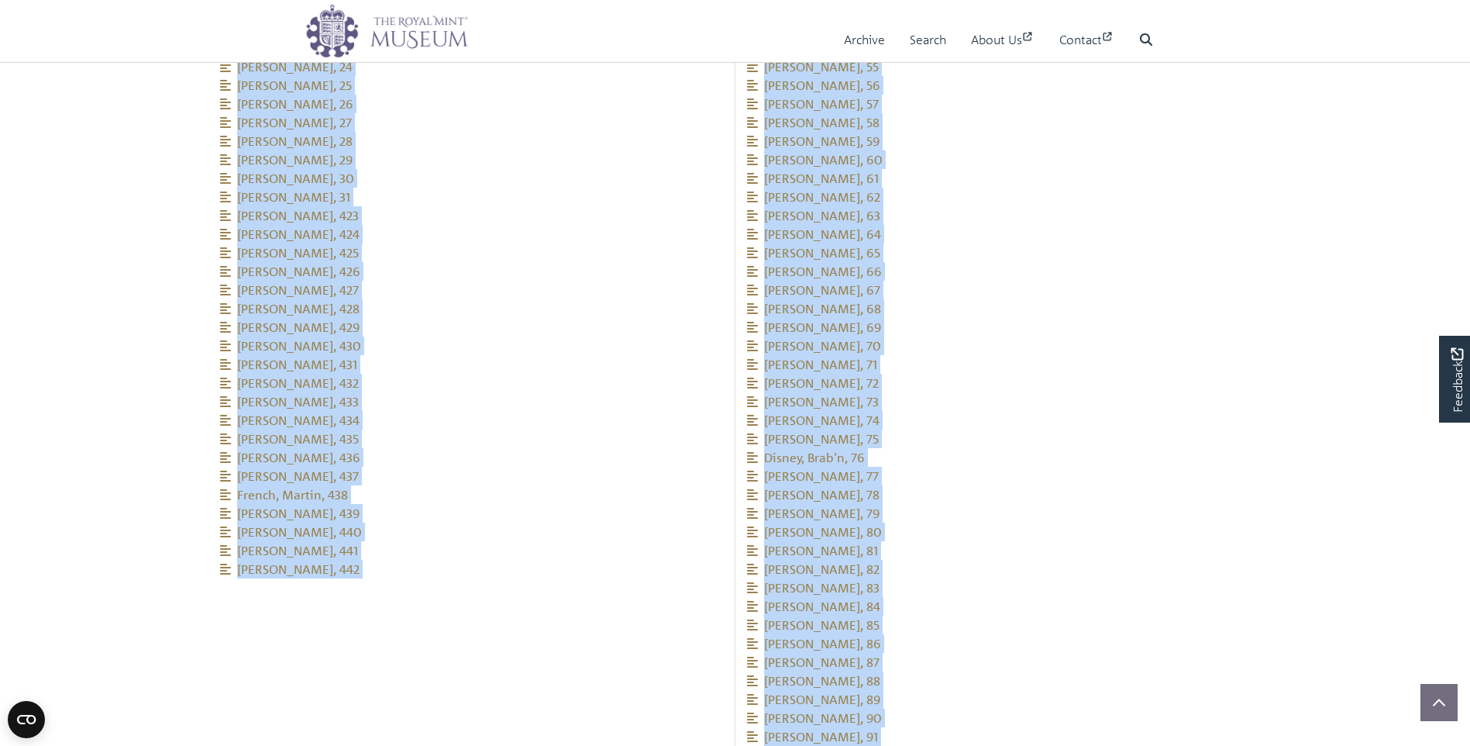
scroll to position [2231, 0]
drag, startPoint x: 208, startPoint y: 149, endPoint x: 415, endPoint y: 506, distance: 413.3
click at [415, 506] on div "Related people [GEOGRAPHIC_DATA], 1 [PERSON_NAME], 2 Lantour, PW, 3" at bounding box center [472, 60] width 527 height 990
copy ul "[PERSON_NAME], 423 [PERSON_NAME], 424 [PERSON_NAME], 425 [PERSON_NAME], 426 [PE…"
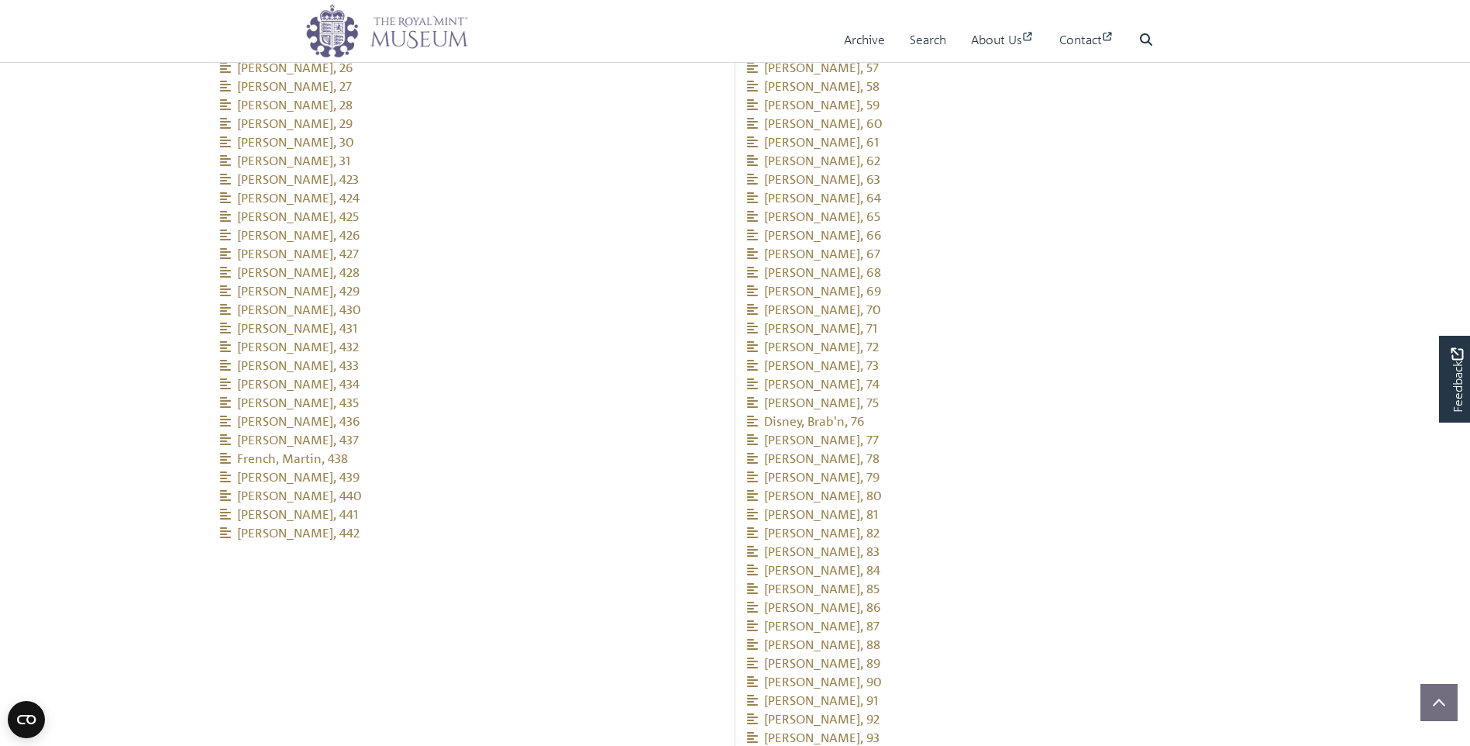
click at [1126, 263] on li "[PERSON_NAME], 68" at bounding box center [999, 272] width 504 height 19
click at [1086, 319] on li "[PERSON_NAME], 71" at bounding box center [999, 328] width 504 height 19
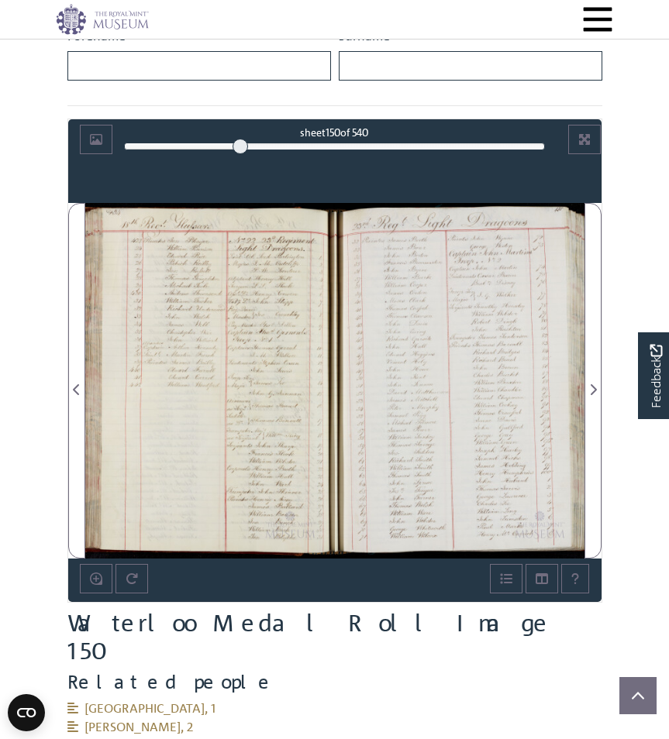
scroll to position [656, 0]
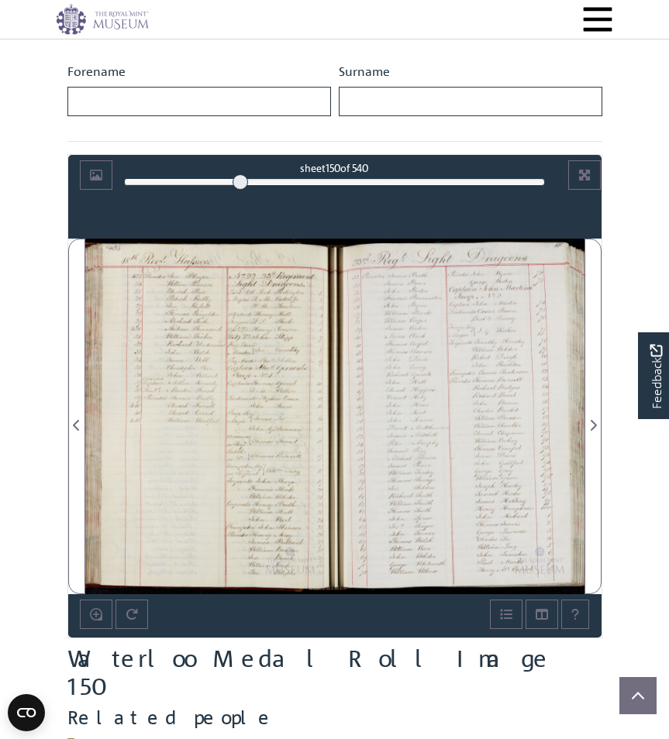
click at [276, 366] on div at bounding box center [210, 417] width 250 height 356
click at [276, 365] on div at bounding box center [210, 417] width 250 height 356
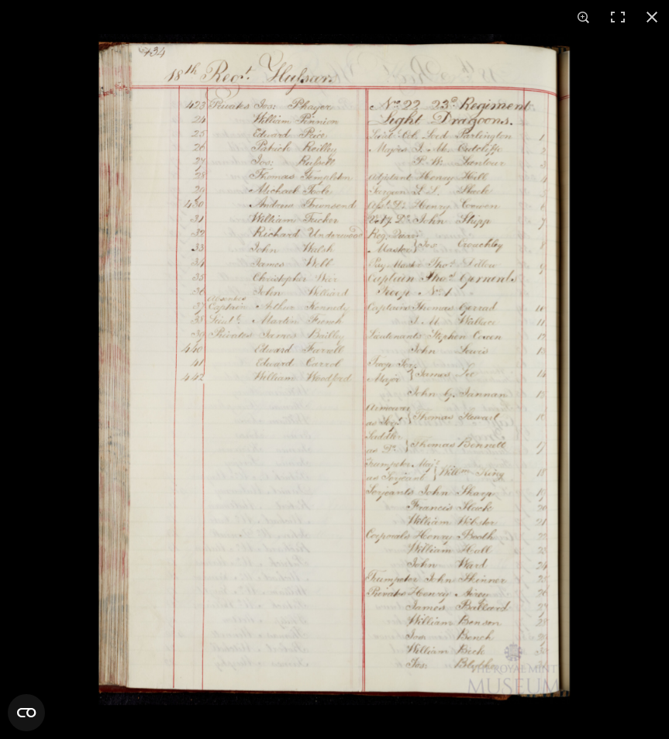
click at [421, 312] on img at bounding box center [333, 369] width 471 height 671
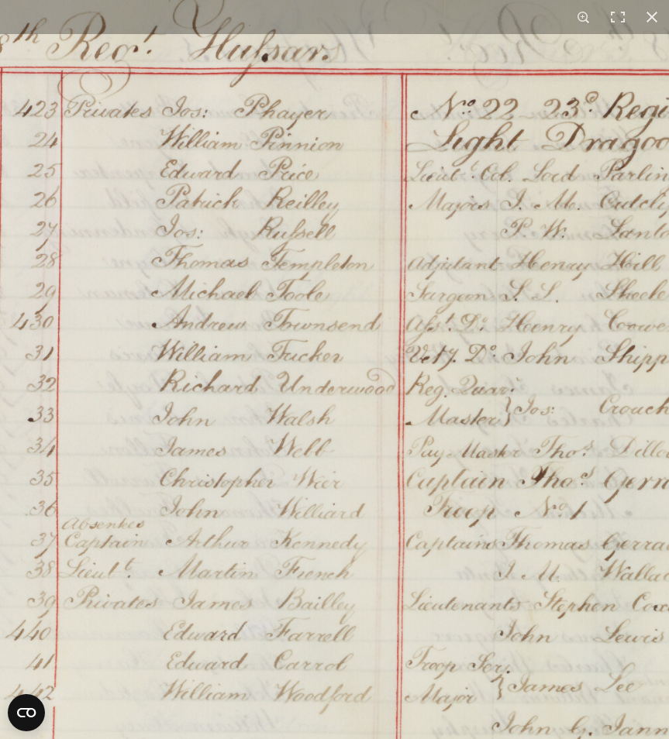
click at [358, 240] on img at bounding box center [333, 676] width 1011 height 1439
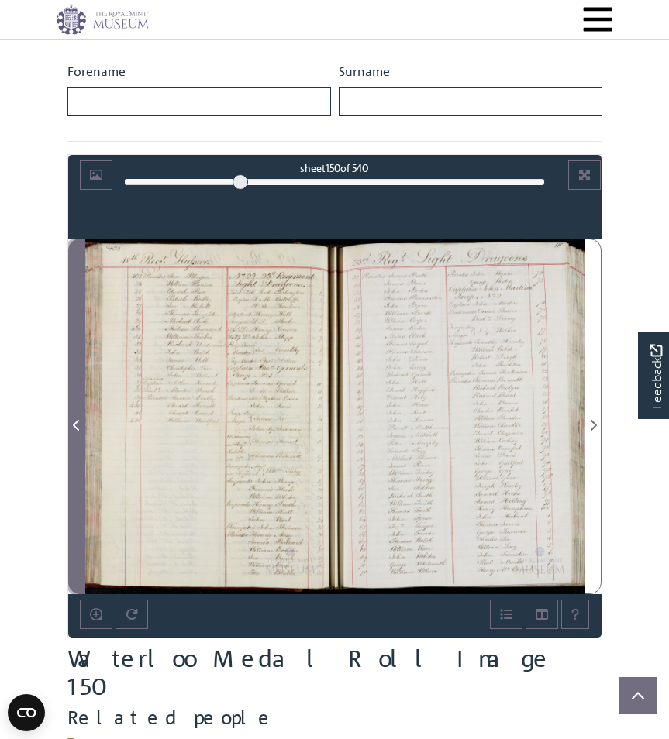
click at [76, 429] on icon "Previous Page" at bounding box center [76, 425] width 6 height 11
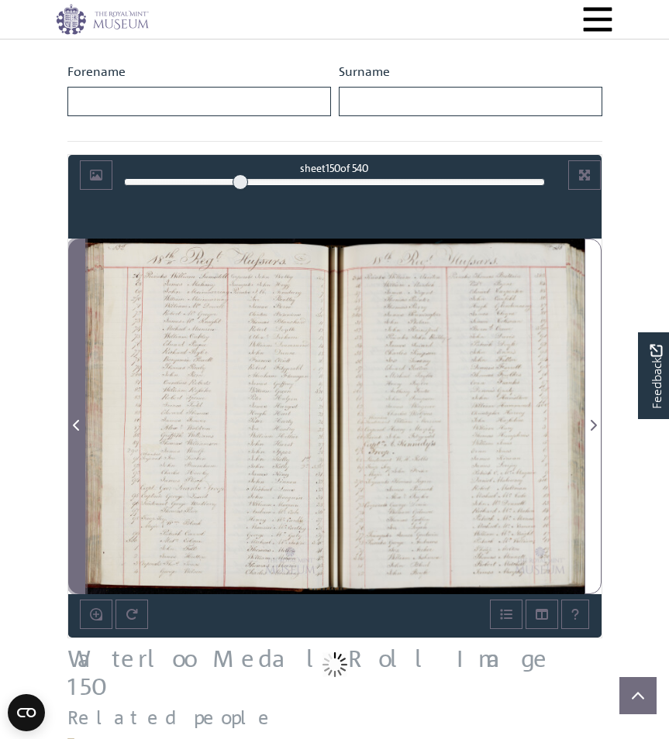
click at [76, 429] on icon "Previous Page" at bounding box center [76, 425] width 6 height 11
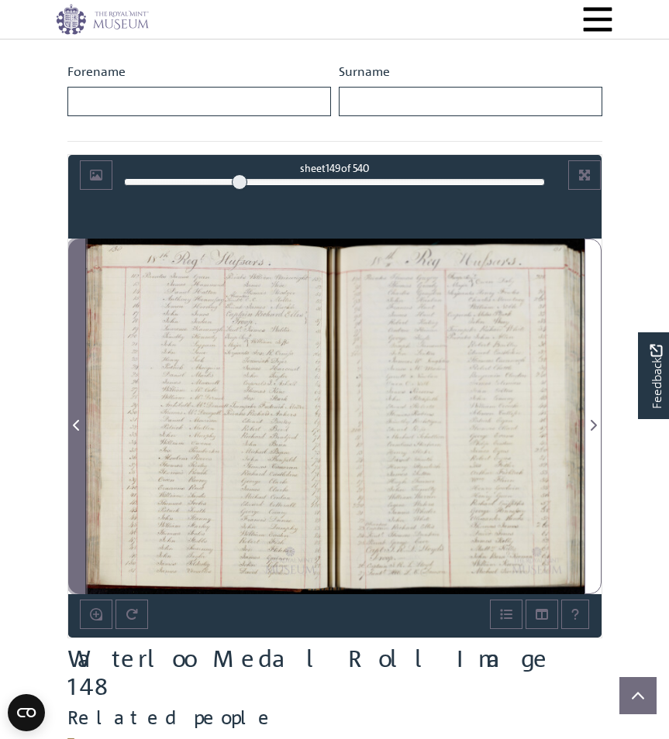
click at [76, 429] on icon "Previous Page" at bounding box center [76, 425] width 6 height 11
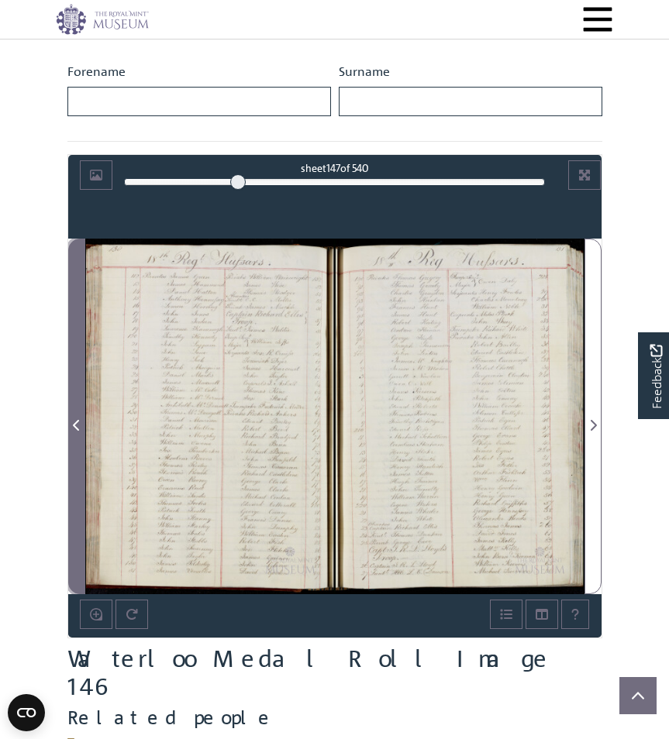
click at [76, 429] on icon "Previous Page" at bounding box center [76, 425] width 6 height 11
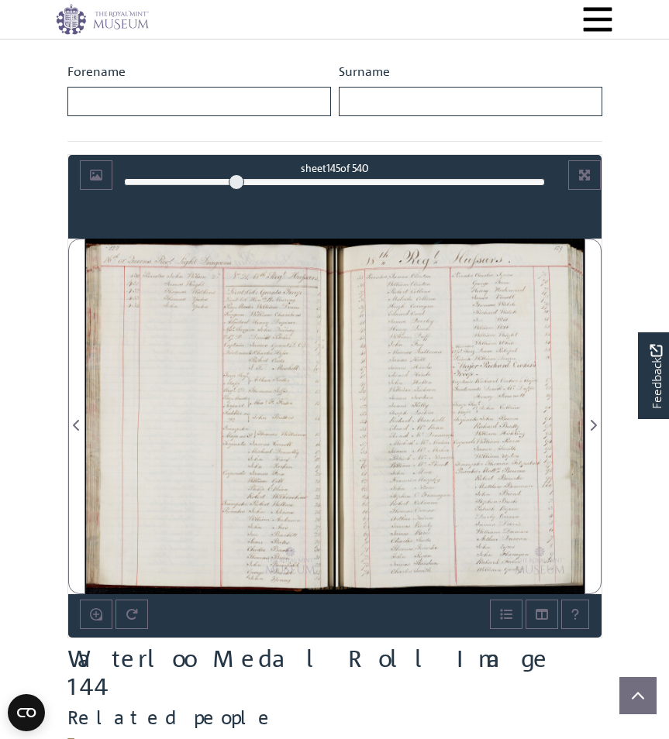
click at [253, 325] on div at bounding box center [210, 417] width 250 height 356
click at [253, 324] on div at bounding box center [210, 417] width 250 height 356
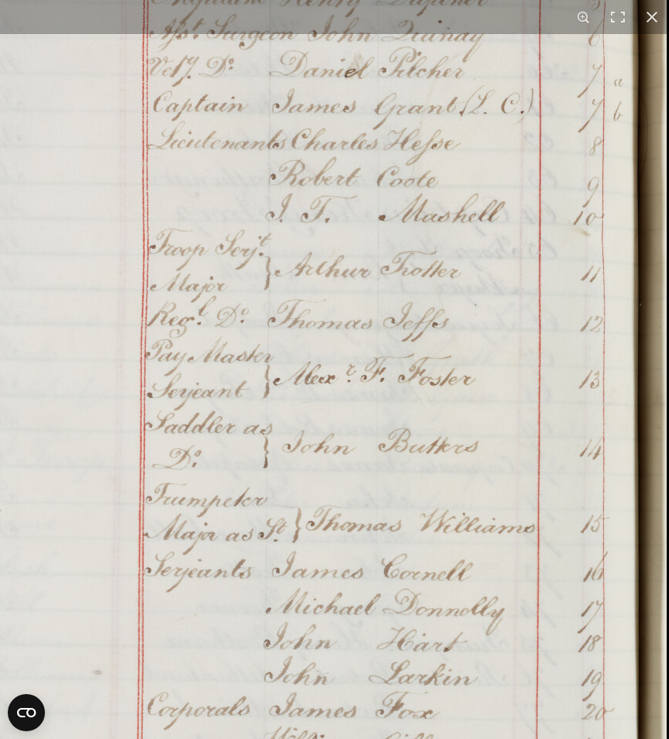
click at [312, 83] on img at bounding box center [84, 441] width 1176 height 1674
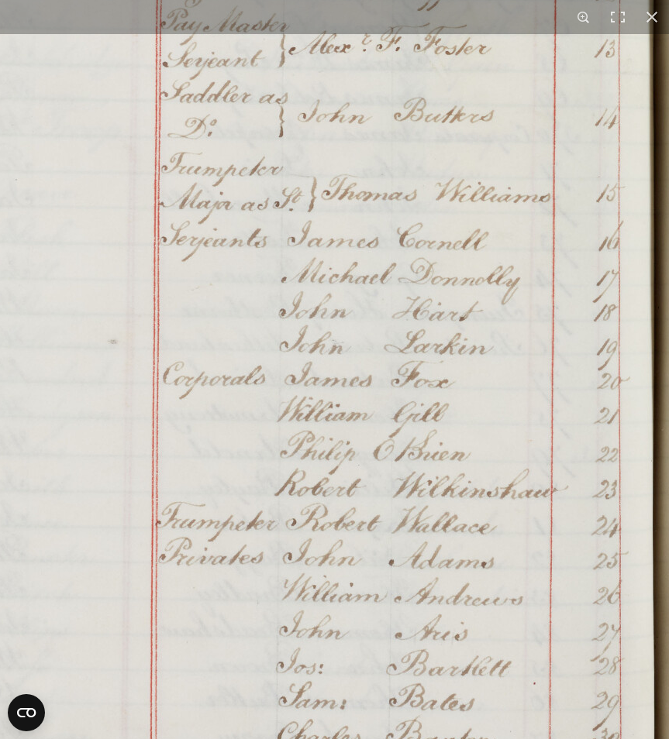
click at [392, 105] on img at bounding box center [100, 110] width 1176 height 1674
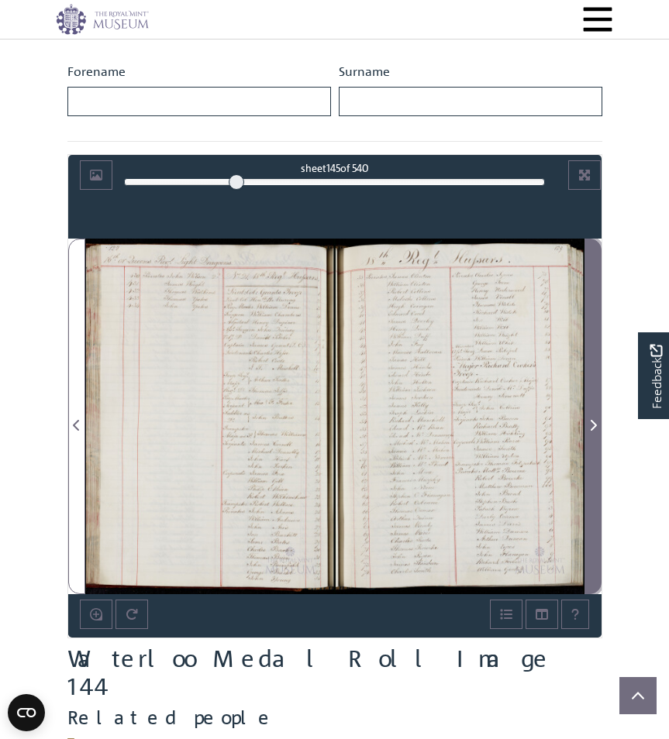
click at [589, 422] on icon "Next Page" at bounding box center [593, 425] width 8 height 12
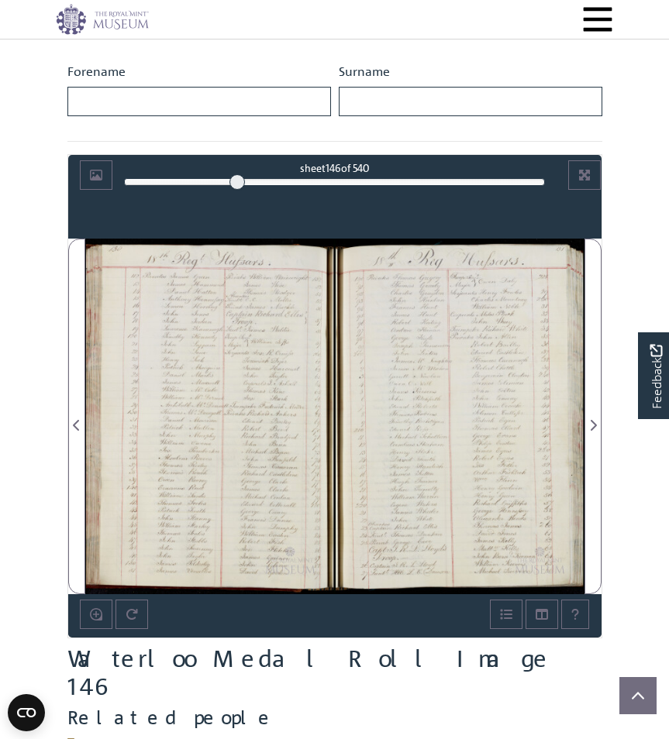
click at [238, 381] on div at bounding box center [210, 417] width 250 height 356
click at [231, 386] on div at bounding box center [210, 417] width 250 height 356
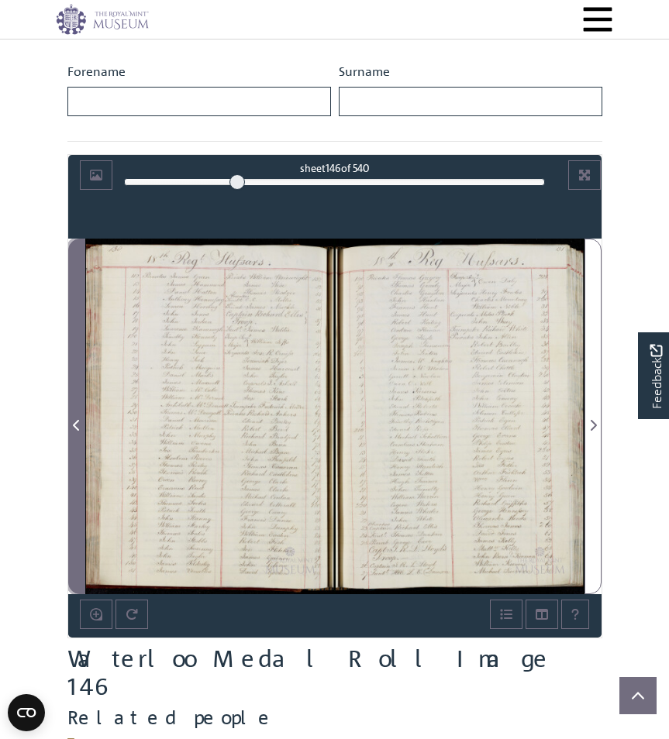
click at [79, 430] on icon "Previous Page" at bounding box center [77, 425] width 8 height 12
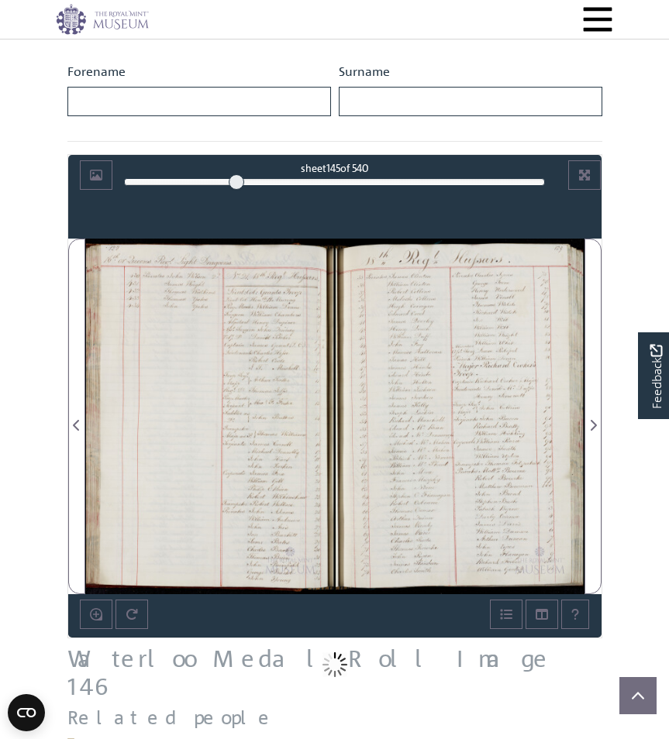
click at [482, 338] on div at bounding box center [460, 417] width 250 height 356
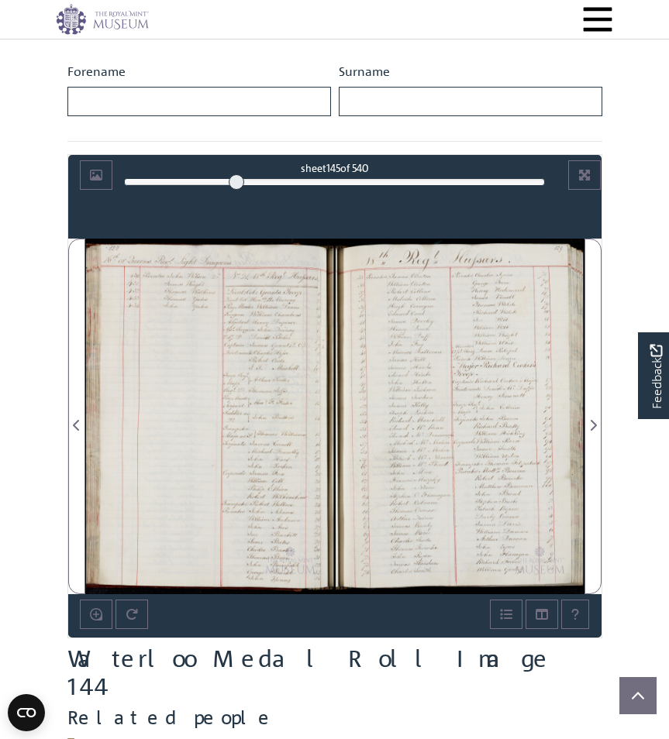
click at [481, 338] on div at bounding box center [460, 417] width 250 height 356
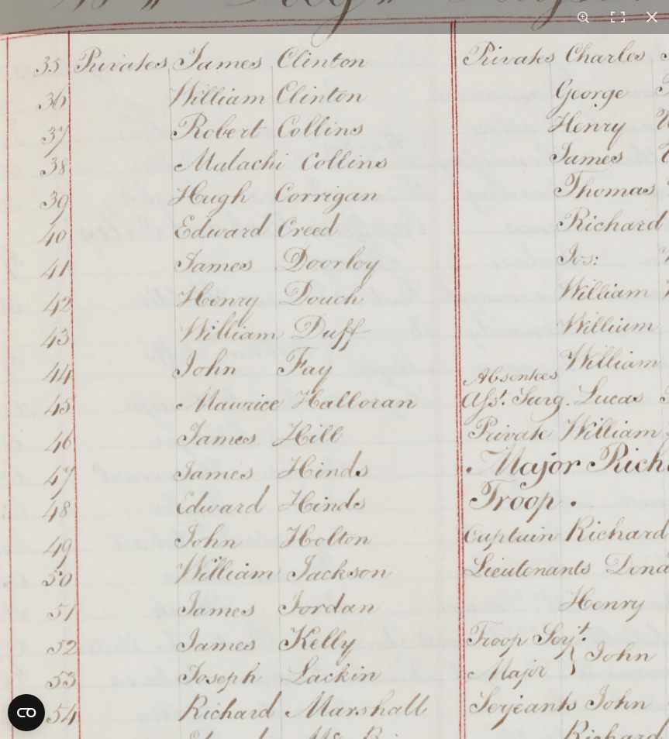
click at [526, 152] on img at bounding box center [495, 692] width 1126 height 1603
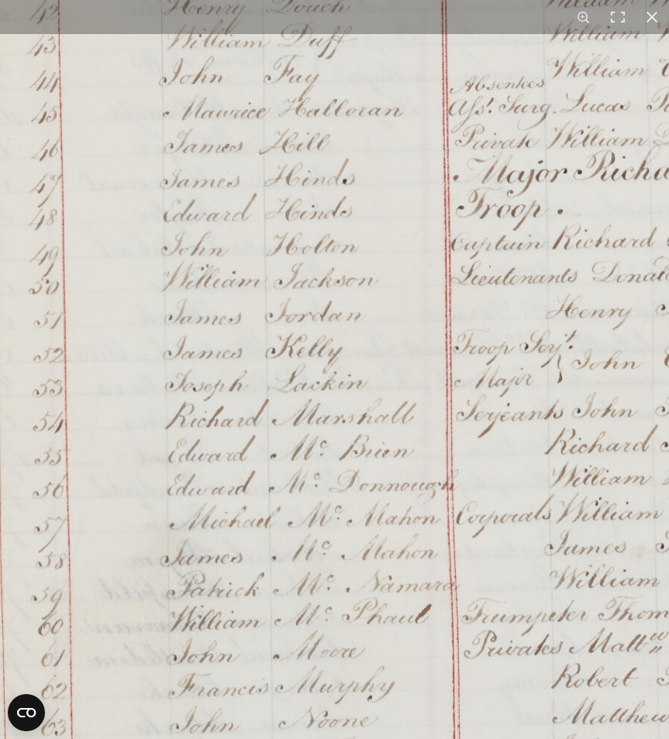
click at [371, 134] on img at bounding box center [482, 399] width 1126 height 1603
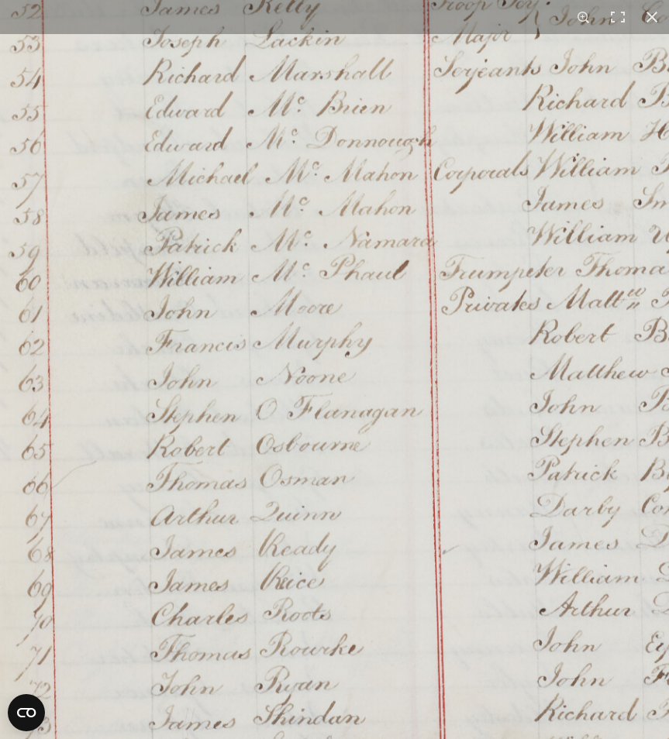
click at [364, 116] on img at bounding box center [459, 55] width 1126 height 1603
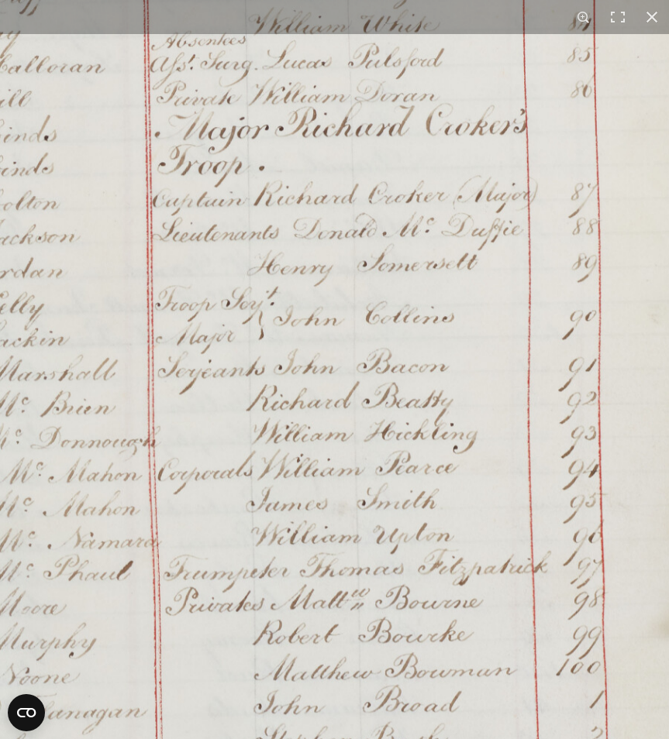
click at [101, 664] on img at bounding box center [183, 356] width 1126 height 1603
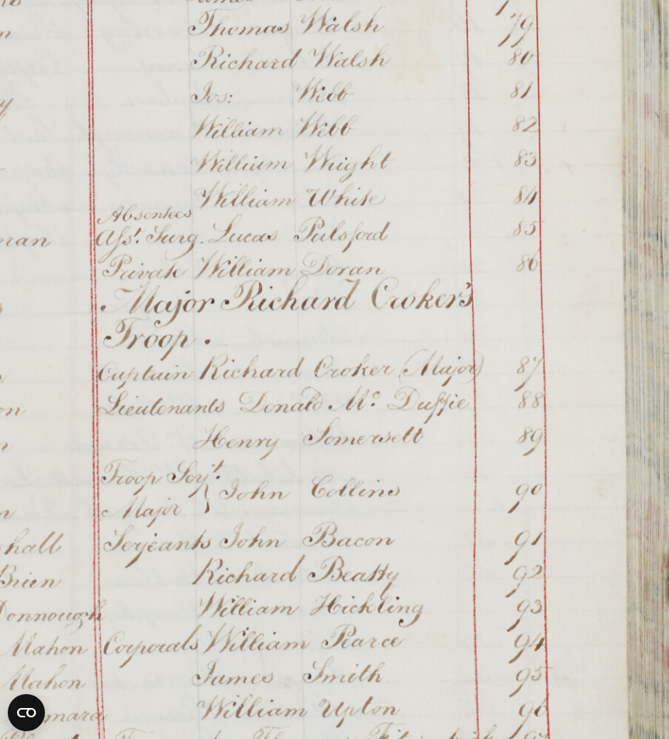
click at [412, 337] on img at bounding box center [129, 530] width 1126 height 1603
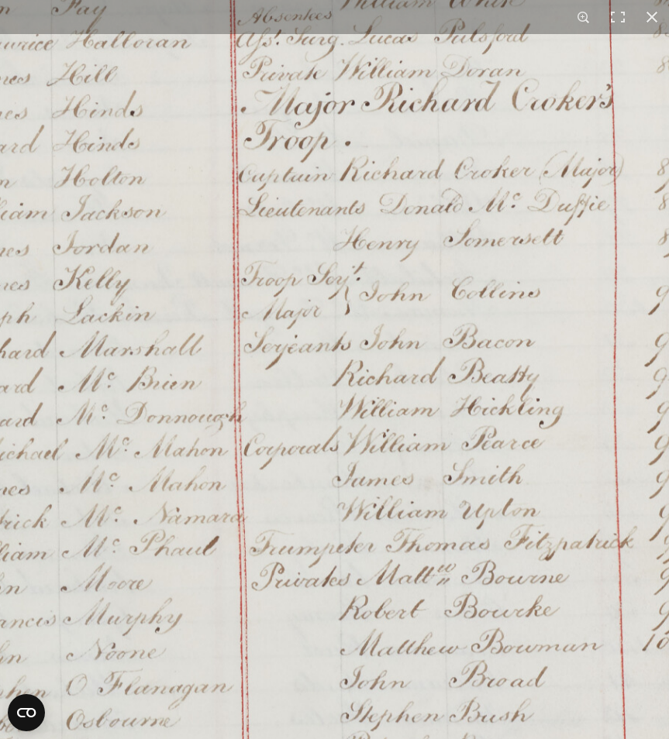
click at [192, 681] on img at bounding box center [269, 331] width 1126 height 1603
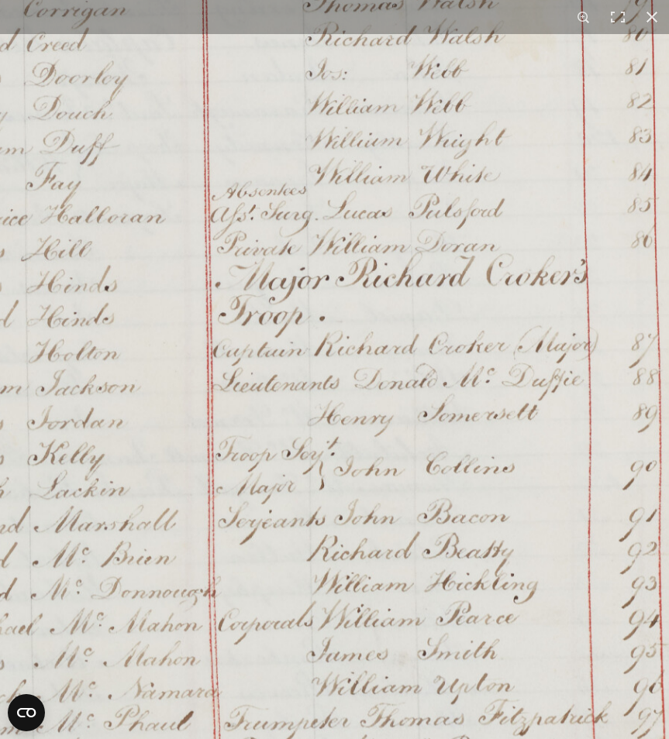
click at [461, 517] on img at bounding box center [244, 506] width 1126 height 1603
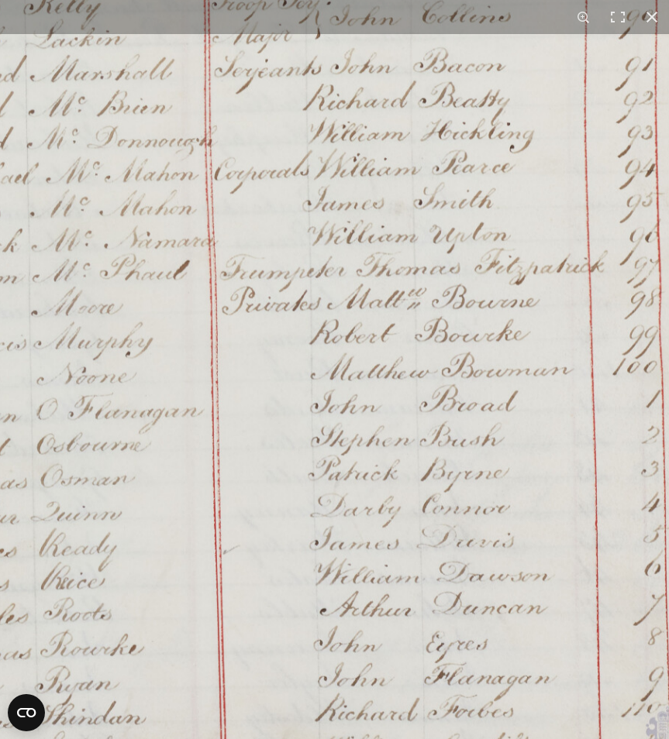
click at [341, 212] on img at bounding box center [240, 55] width 1126 height 1603
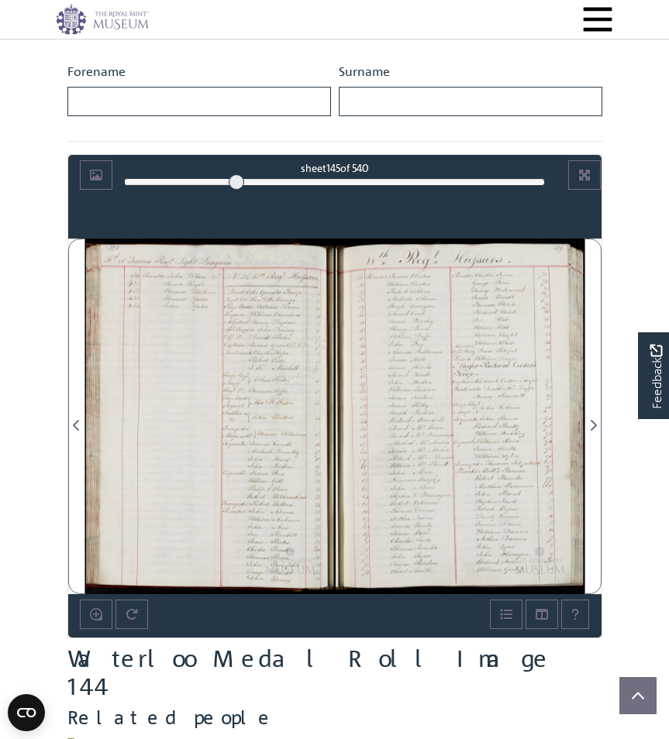
click at [499, 385] on div at bounding box center [460, 417] width 250 height 356
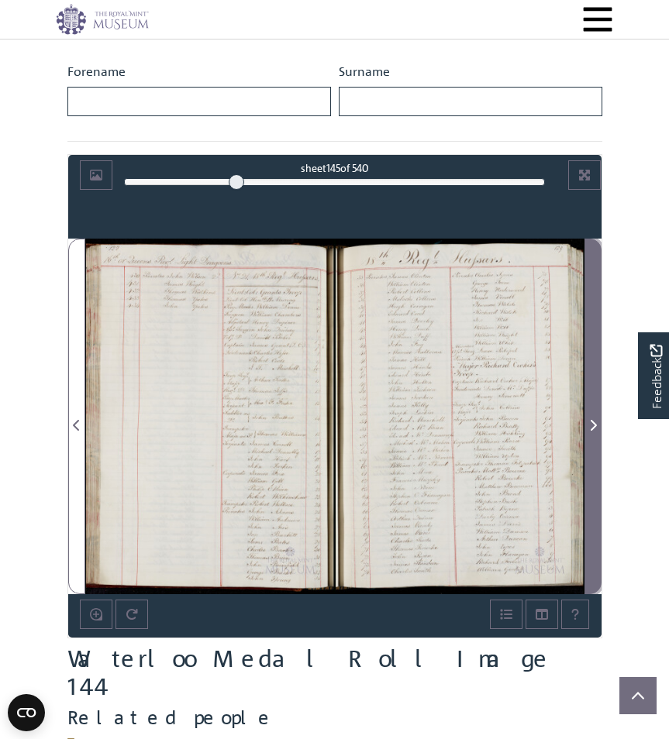
click at [595, 422] on icon "Next Page" at bounding box center [593, 425] width 8 height 12
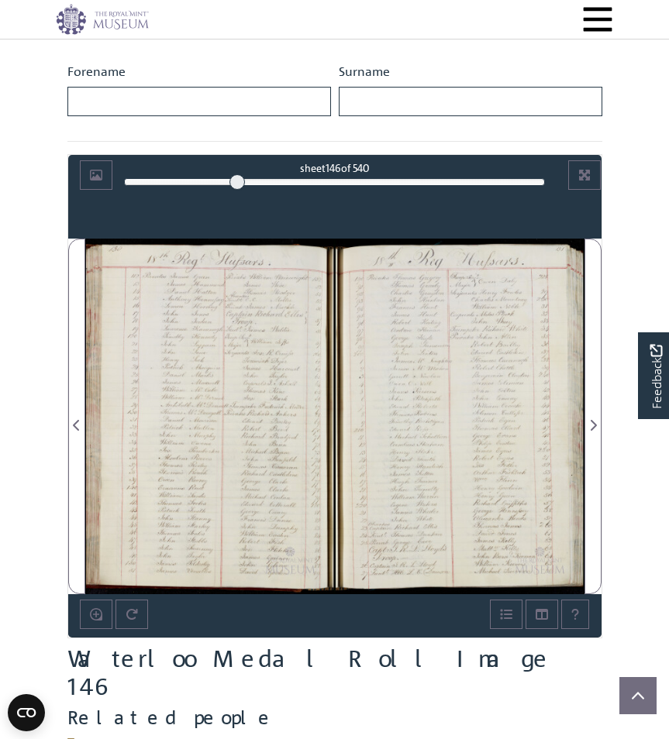
click at [231, 388] on div at bounding box center [210, 417] width 250 height 356
click at [227, 416] on div at bounding box center [210, 417] width 250 height 356
click at [228, 415] on div at bounding box center [210, 417] width 250 height 356
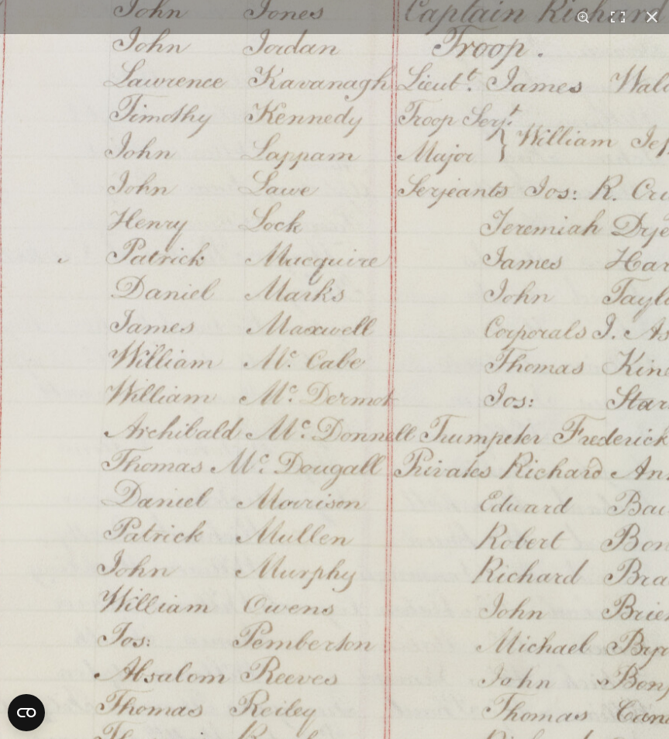
click at [173, 210] on img at bounding box center [329, 483] width 1151 height 1639
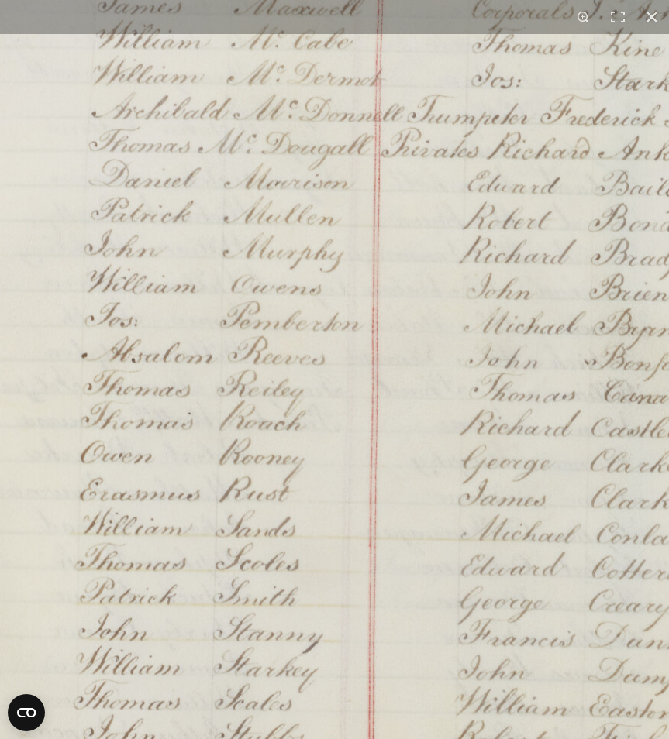
click at [224, 217] on img at bounding box center [316, 162] width 1151 height 1639
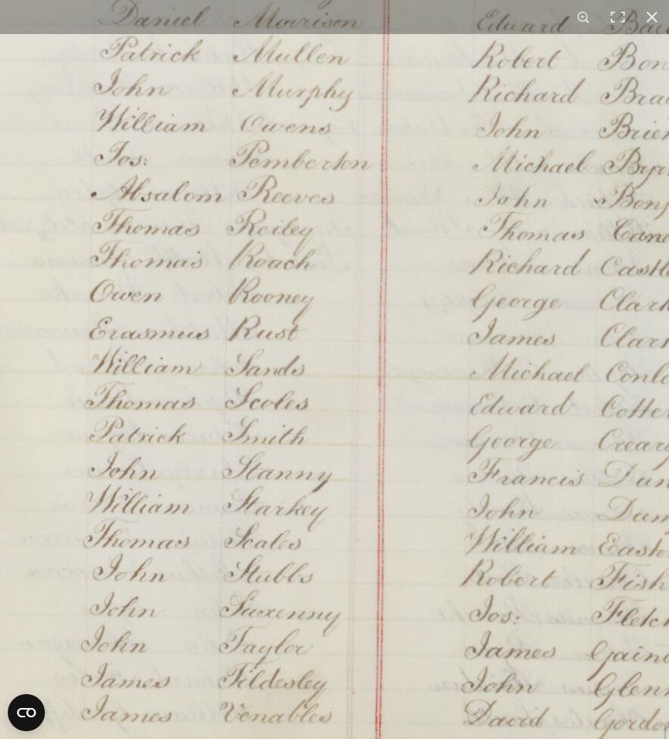
click at [274, 237] on img at bounding box center [325, 1] width 1151 height 1639
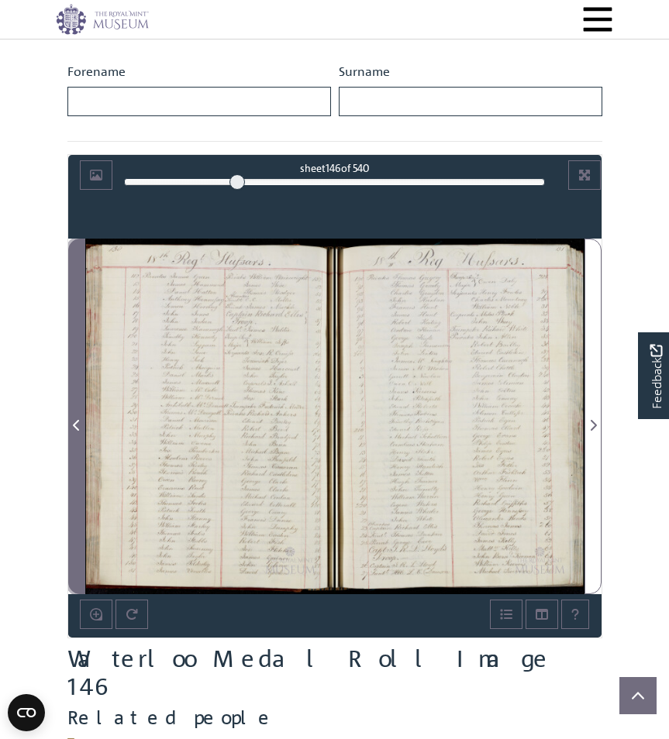
click at [78, 427] on icon "Previous Page" at bounding box center [77, 425] width 8 height 12
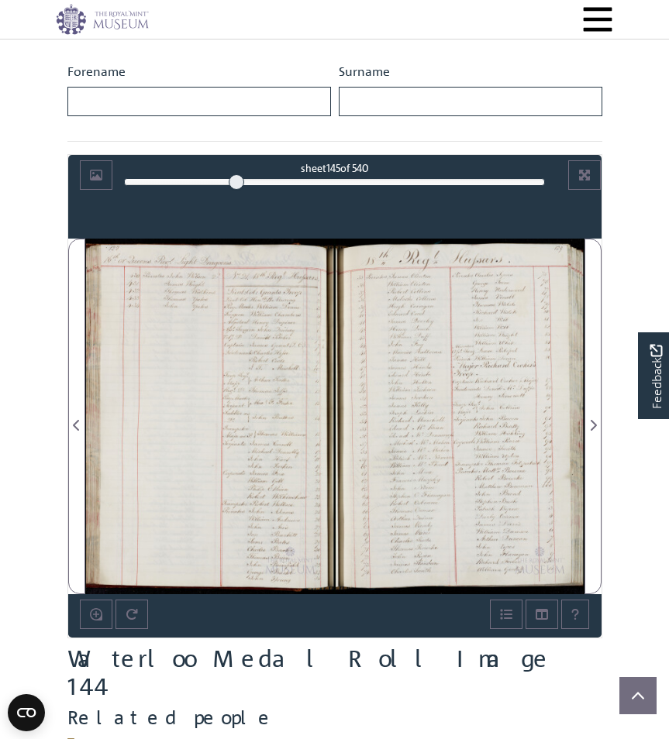
click at [526, 402] on div at bounding box center [460, 417] width 250 height 356
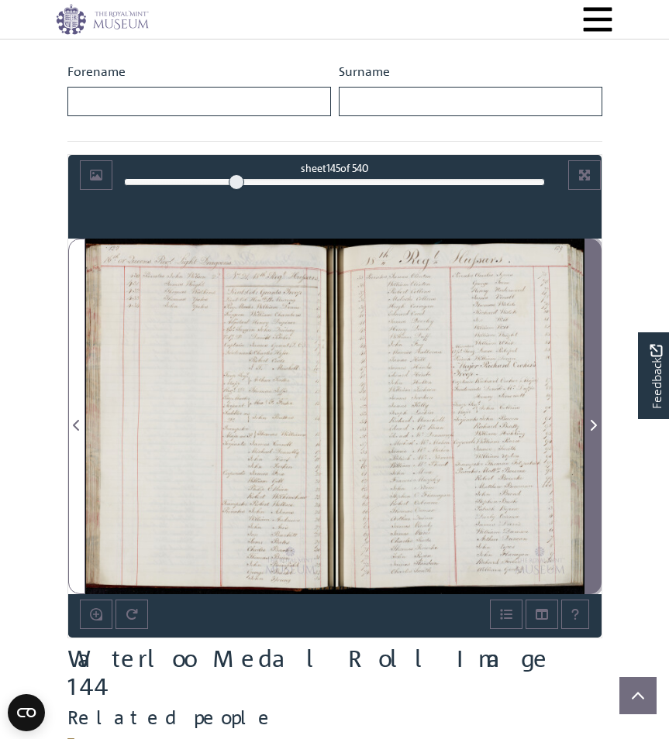
click at [591, 429] on icon "Next Page" at bounding box center [593, 425] width 8 height 12
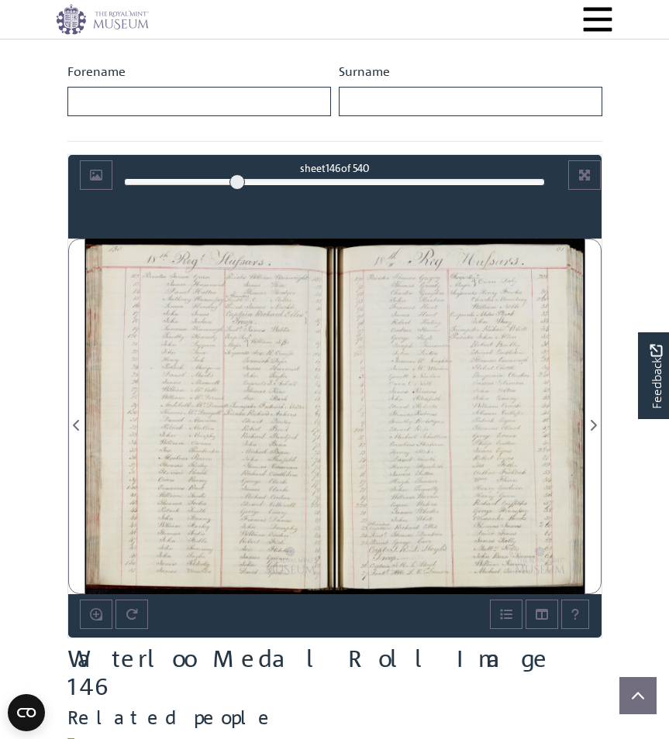
click at [275, 366] on div at bounding box center [210, 417] width 250 height 356
click at [265, 373] on div at bounding box center [210, 417] width 250 height 356
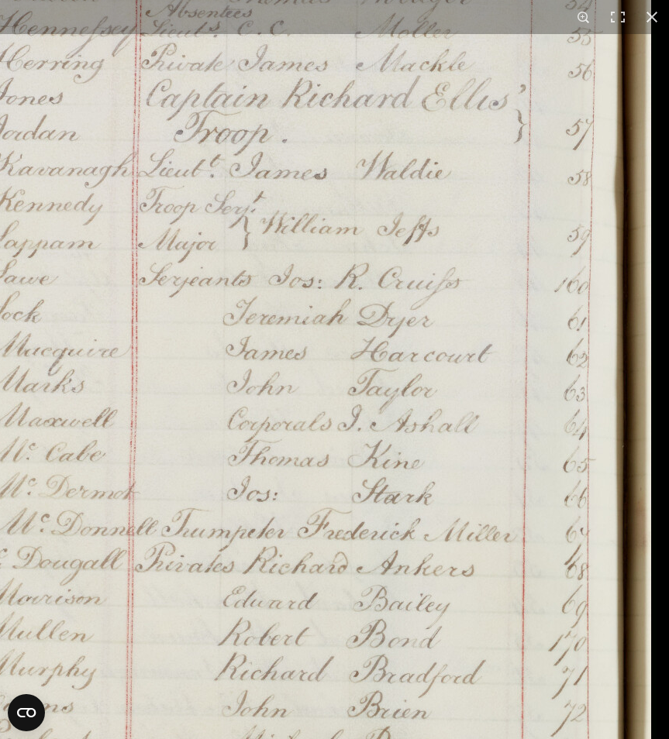
click at [369, 165] on img at bounding box center [69, 578] width 1176 height 1674
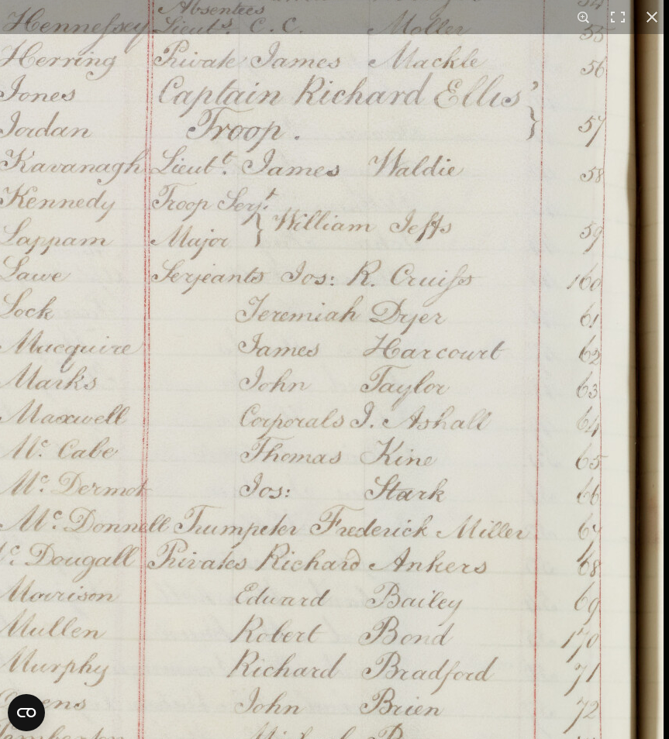
click at [285, 347] on img at bounding box center [81, 575] width 1176 height 1674
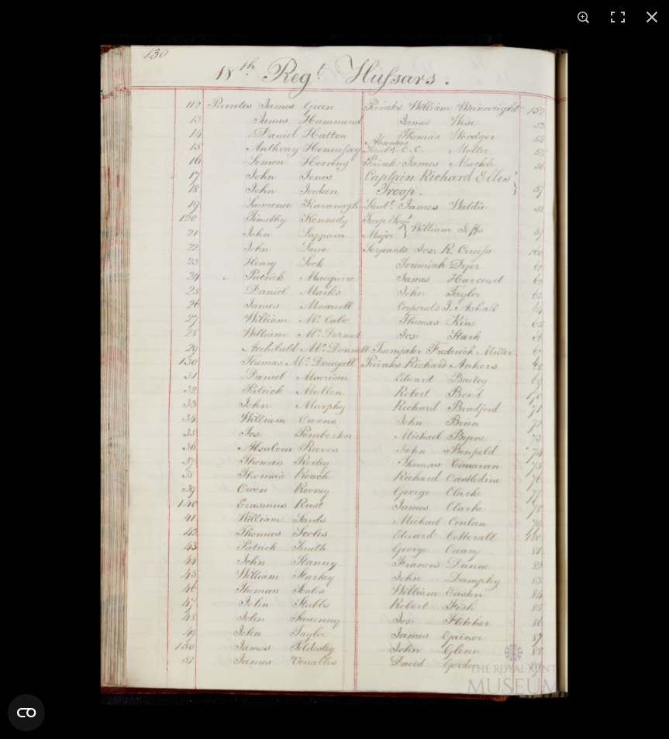
click at [336, 419] on img at bounding box center [333, 369] width 471 height 671
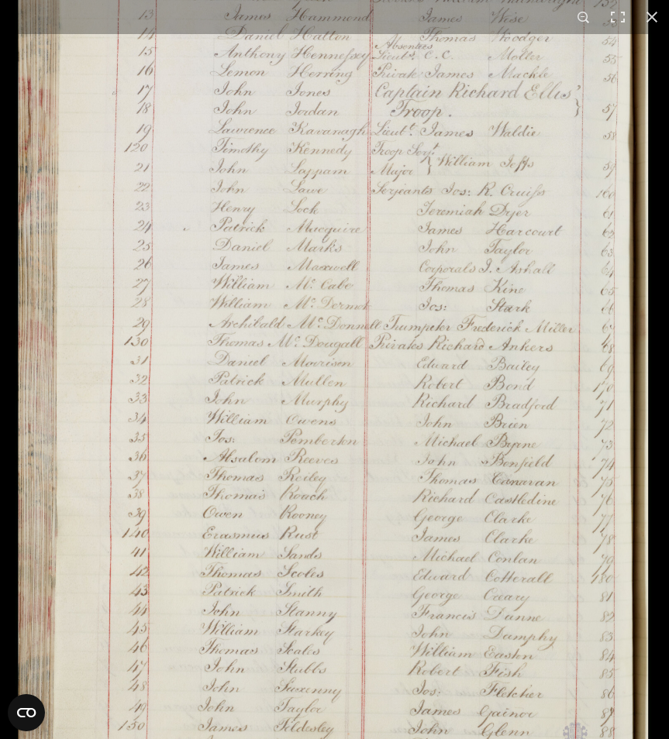
click at [336, 419] on img at bounding box center [334, 352] width 636 height 906
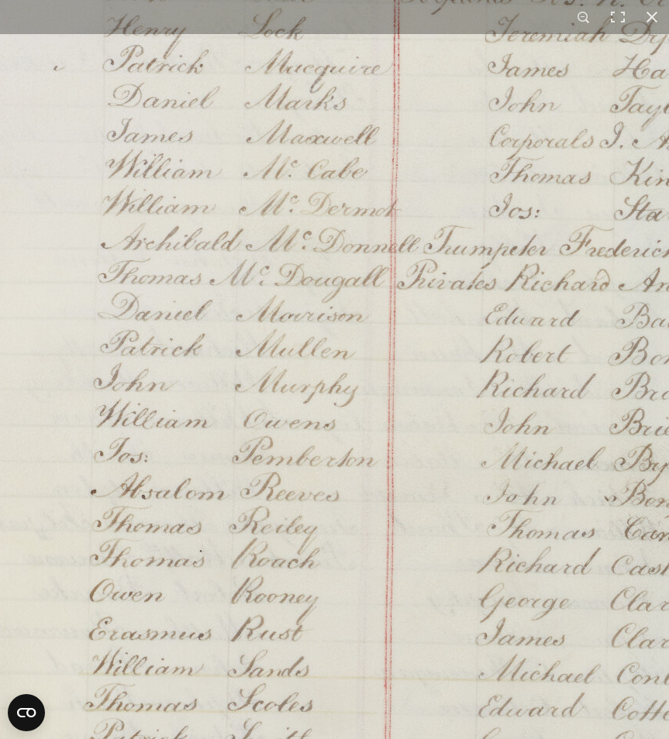
click at [336, 419] on img at bounding box center [331, 295] width 1176 height 1674
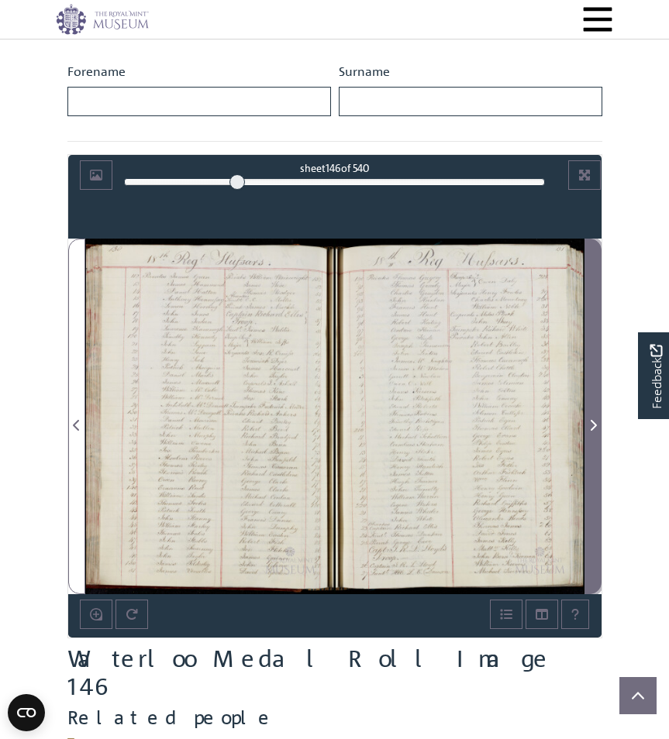
click at [586, 419] on span "Next Page" at bounding box center [593, 425] width 16 height 19
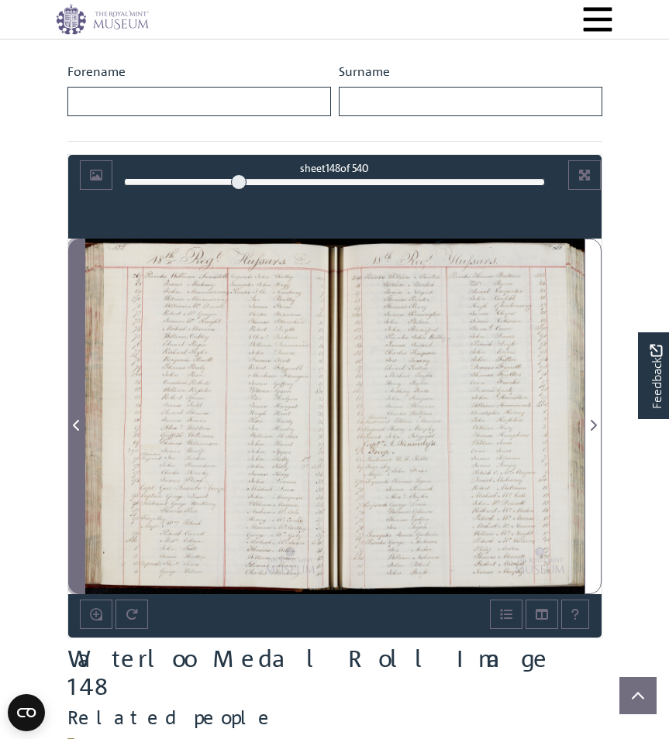
click at [74, 428] on icon "Previous Page" at bounding box center [76, 425] width 6 height 11
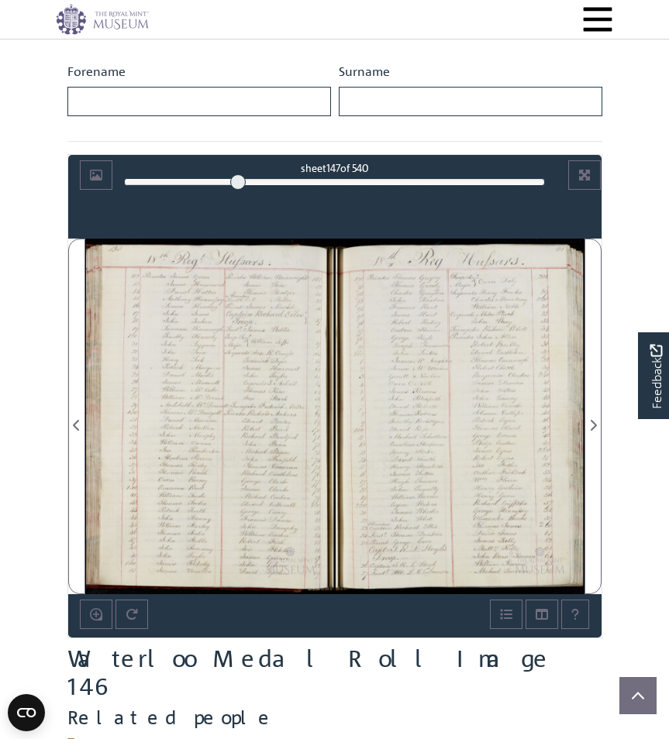
click at [501, 364] on div at bounding box center [460, 417] width 250 height 356
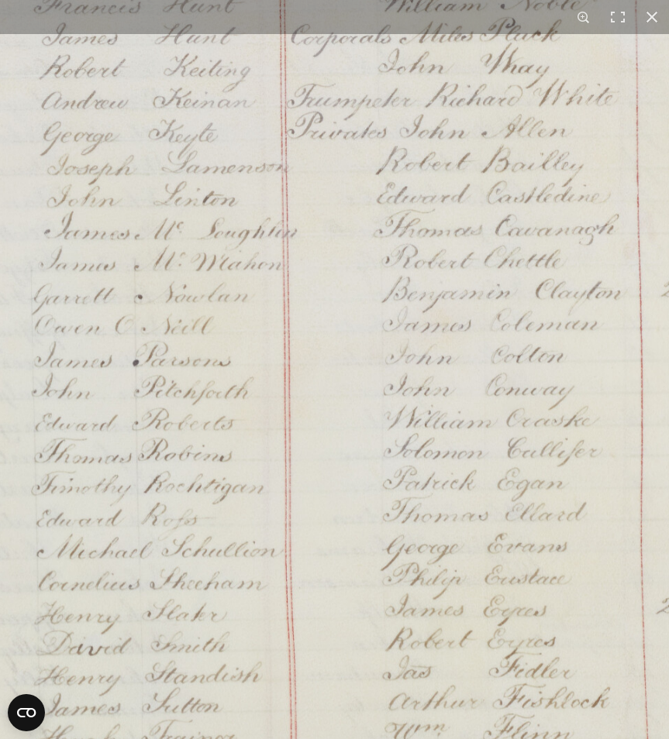
click at [371, 126] on img at bounding box center [328, 465] width 1051 height 1498
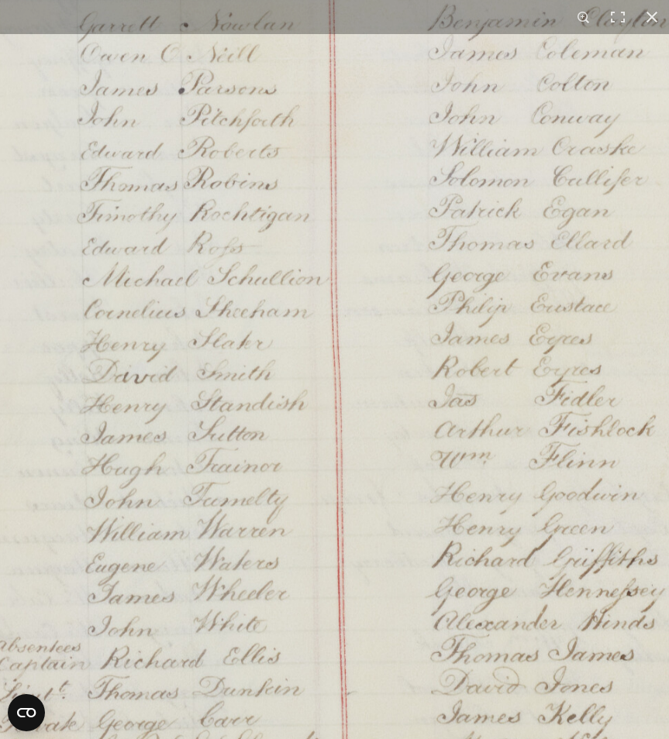
click at [442, 163] on img at bounding box center [374, 193] width 1051 height 1498
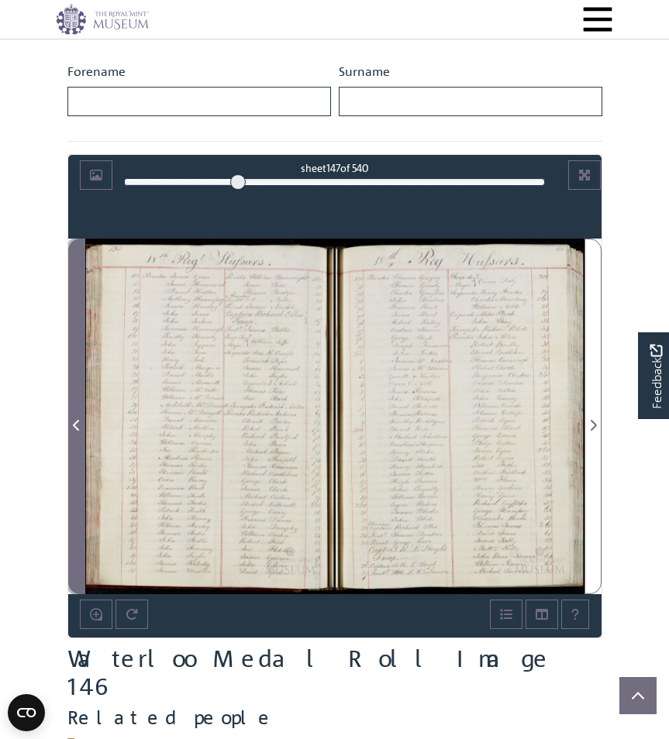
click at [74, 430] on icon "Previous Page" at bounding box center [77, 425] width 8 height 12
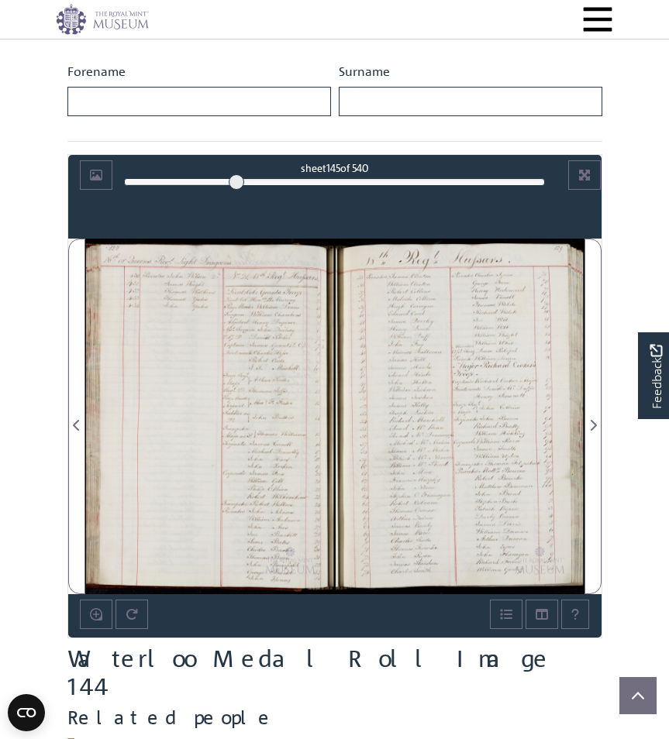
click at [446, 395] on div at bounding box center [460, 417] width 250 height 356
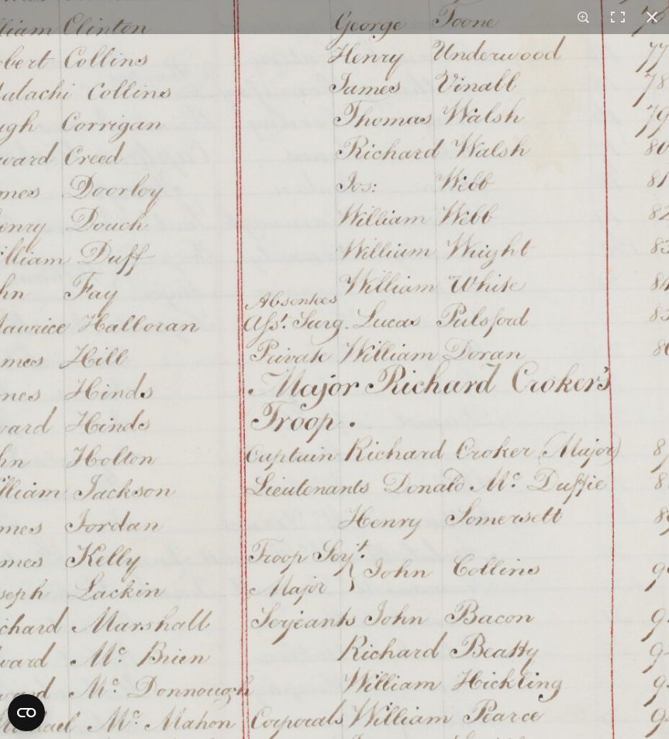
click at [262, 295] on img at bounding box center [275, 608] width 1095 height 1560
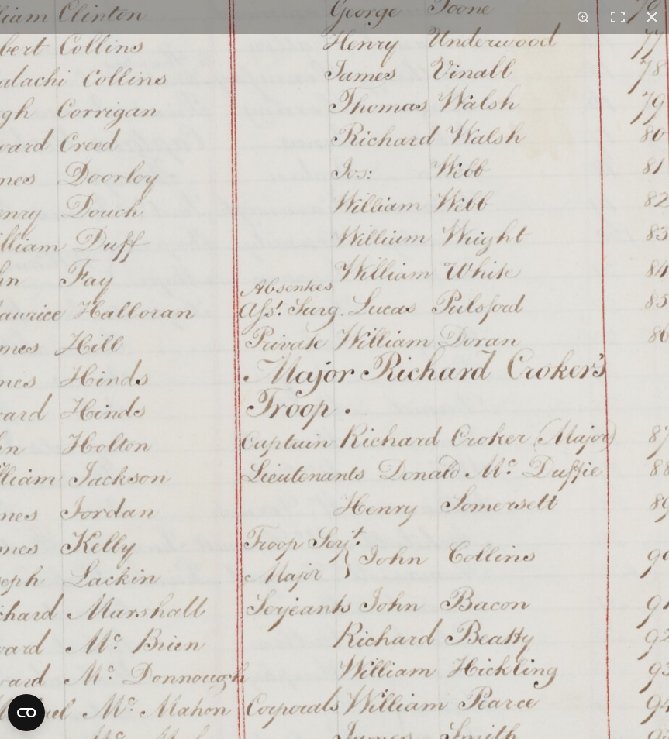
click at [329, 243] on img at bounding box center [270, 595] width 1095 height 1560
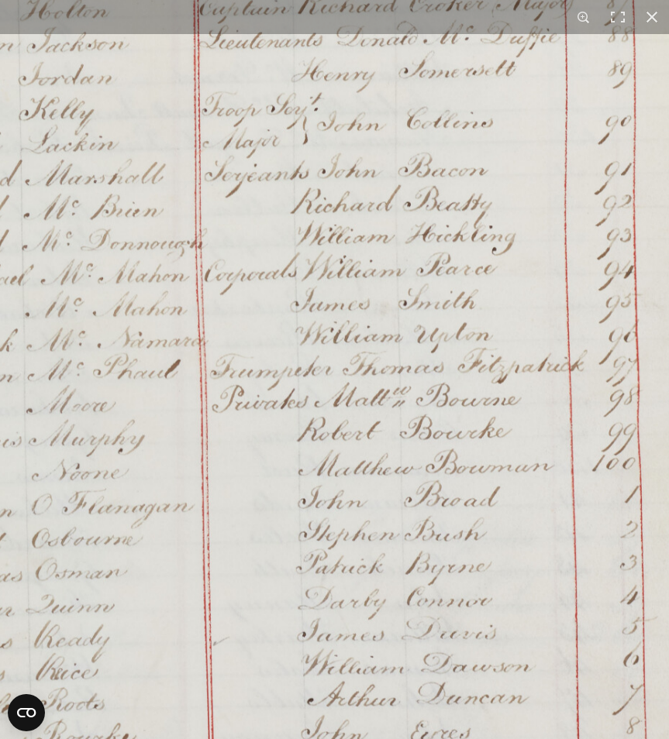
click at [336, 470] on img at bounding box center [228, 161] width 1095 height 1560
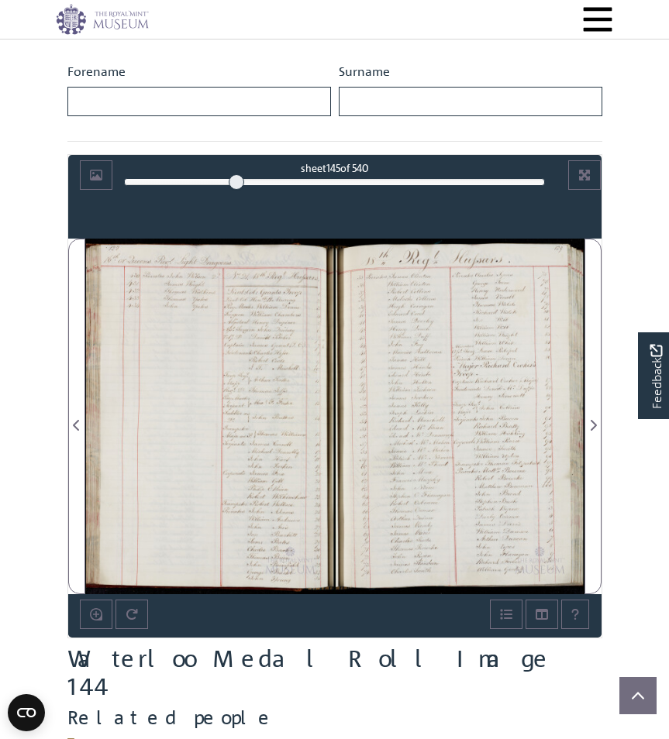
click at [464, 317] on div at bounding box center [460, 417] width 250 height 356
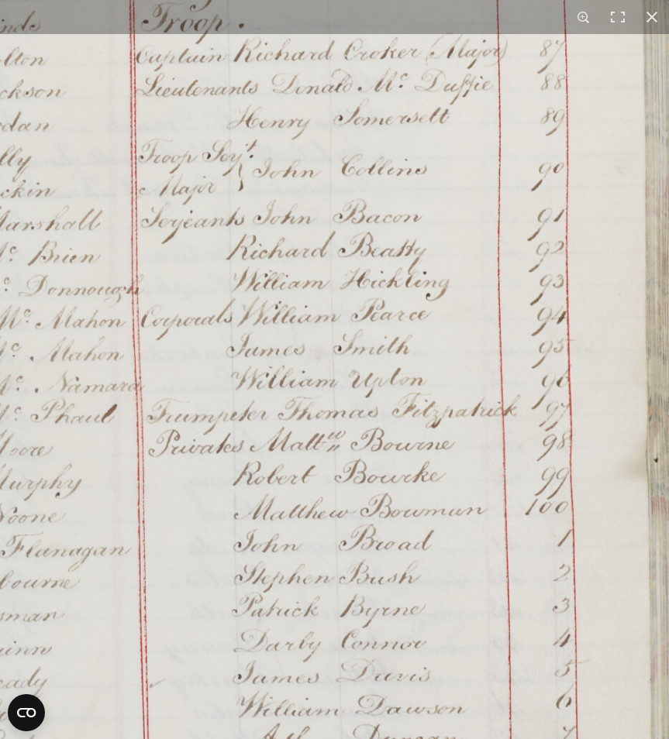
click at [290, 209] on img at bounding box center [166, 207] width 1086 height 1546
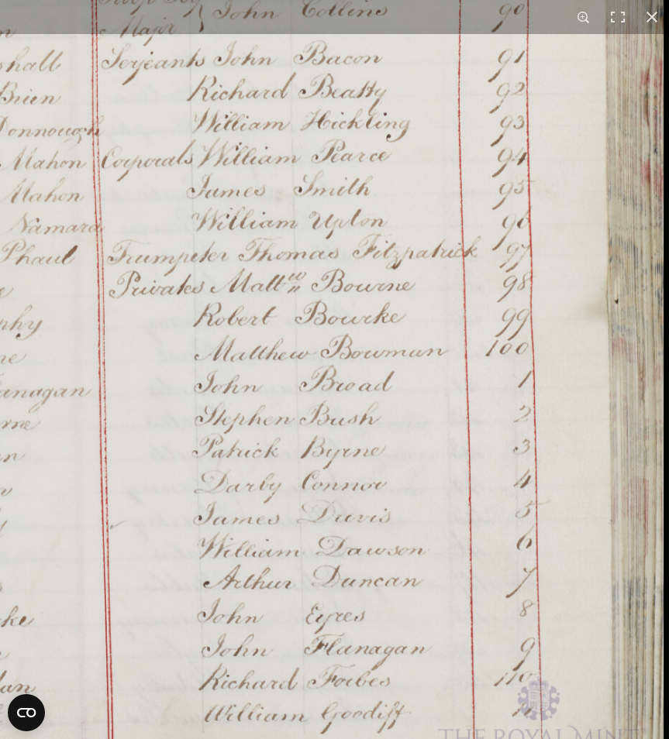
click at [293, 181] on img at bounding box center [126, 48] width 1086 height 1546
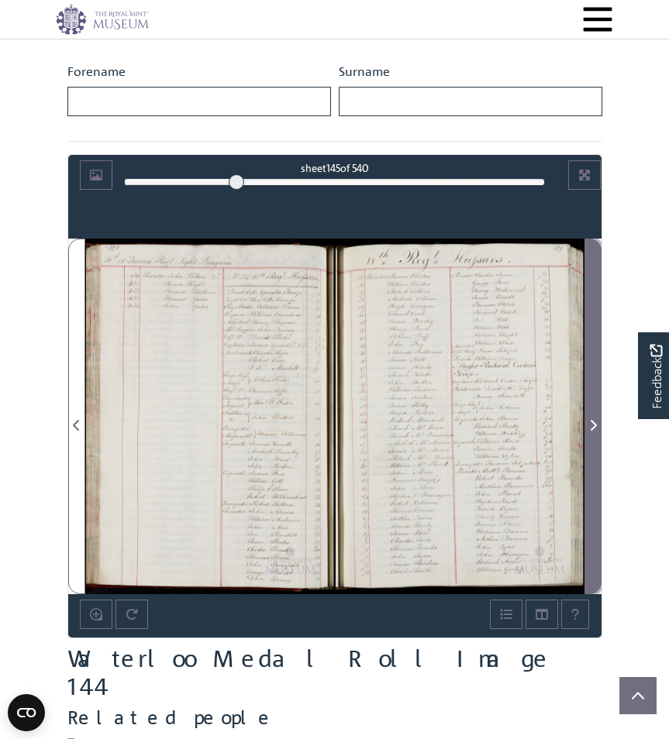
click at [588, 424] on span "Next Page" at bounding box center [593, 425] width 16 height 19
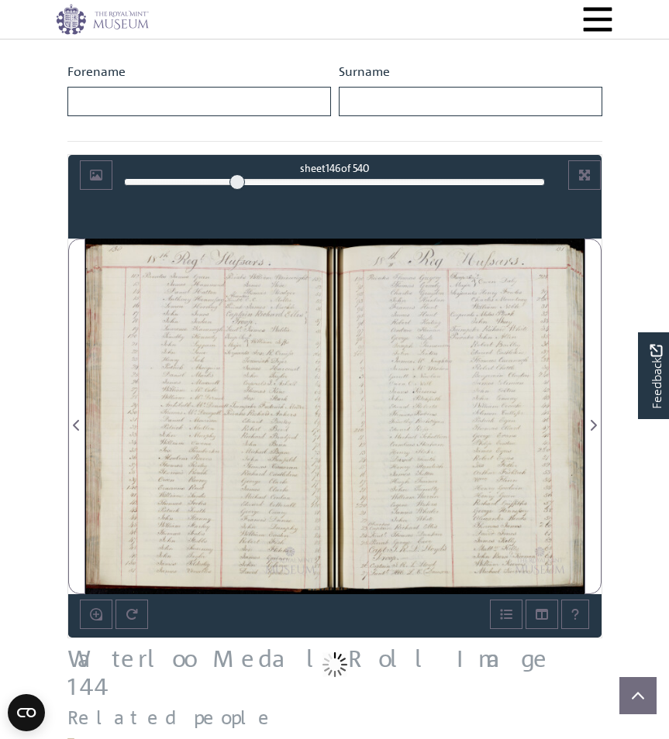
click at [280, 405] on div at bounding box center [210, 417] width 250 height 356
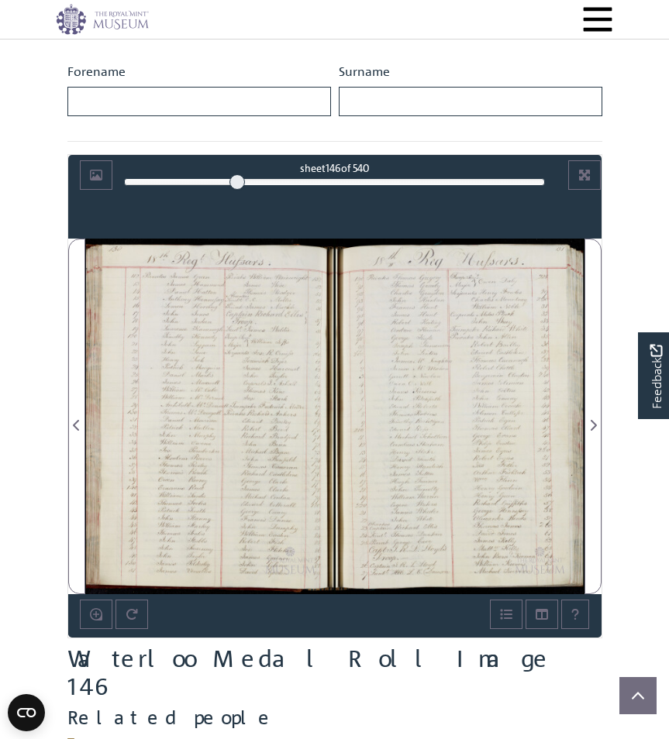
click at [280, 405] on div at bounding box center [210, 417] width 250 height 356
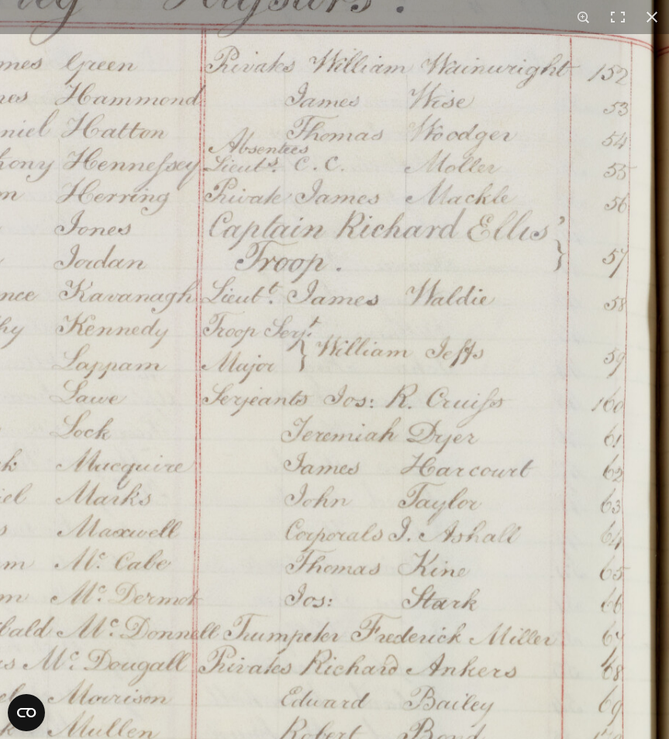
click at [73, 268] on img at bounding box center [136, 680] width 1102 height 1570
click at [345, 361] on img at bounding box center [136, 680] width 1102 height 1570
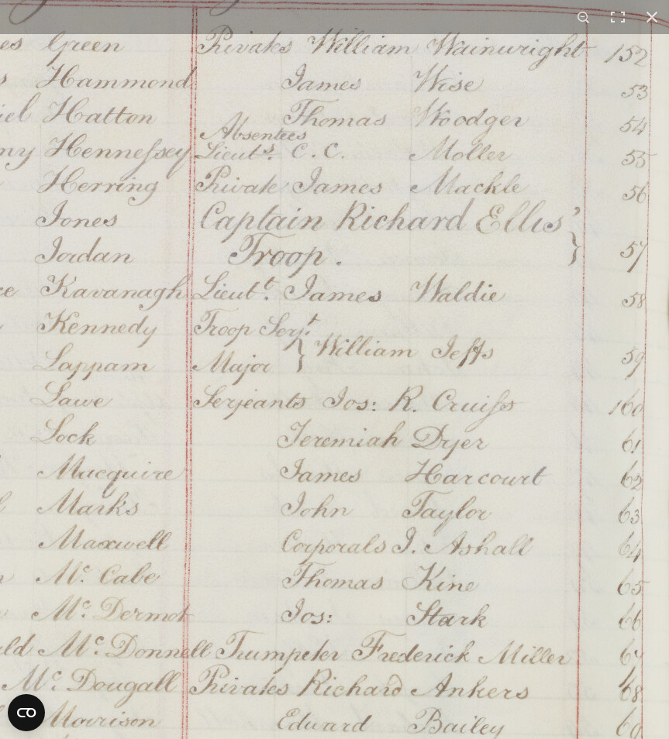
click at [345, 361] on img at bounding box center [123, 701] width 1176 height 1674
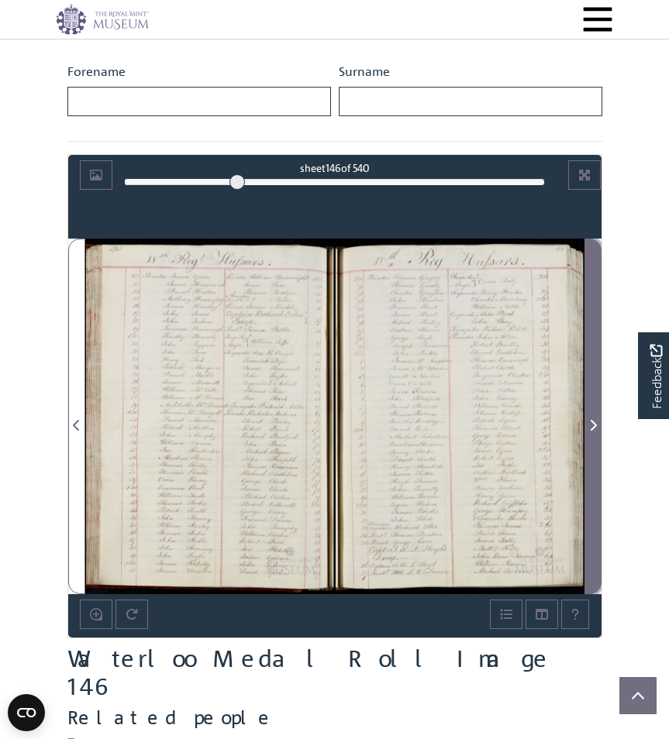
click at [589, 428] on icon "Next Page" at bounding box center [593, 425] width 8 height 12
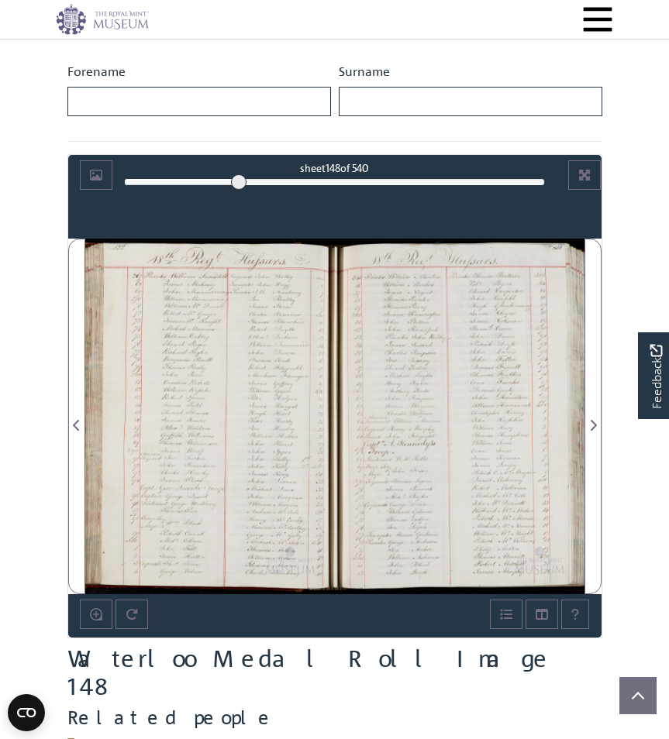
click at [253, 419] on div at bounding box center [210, 417] width 250 height 356
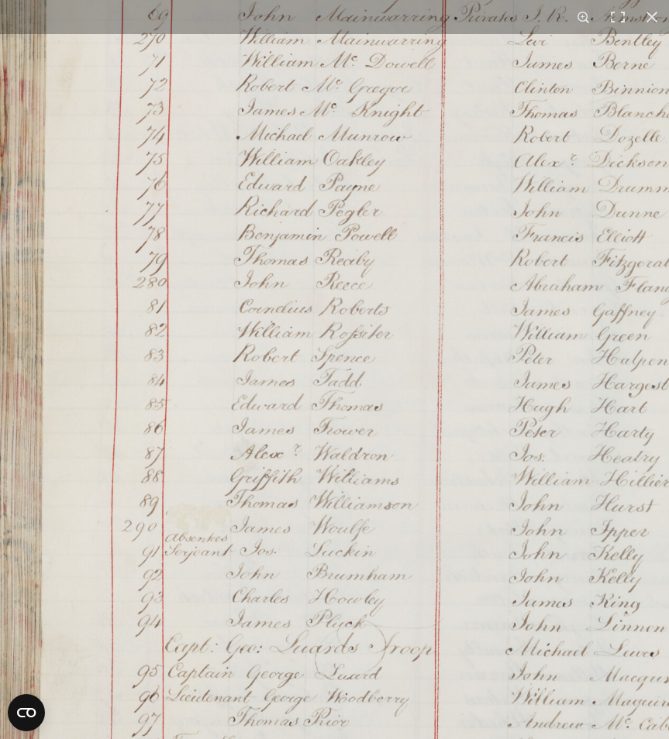
click at [264, 228] on img at bounding box center [388, 416] width 803 height 1143
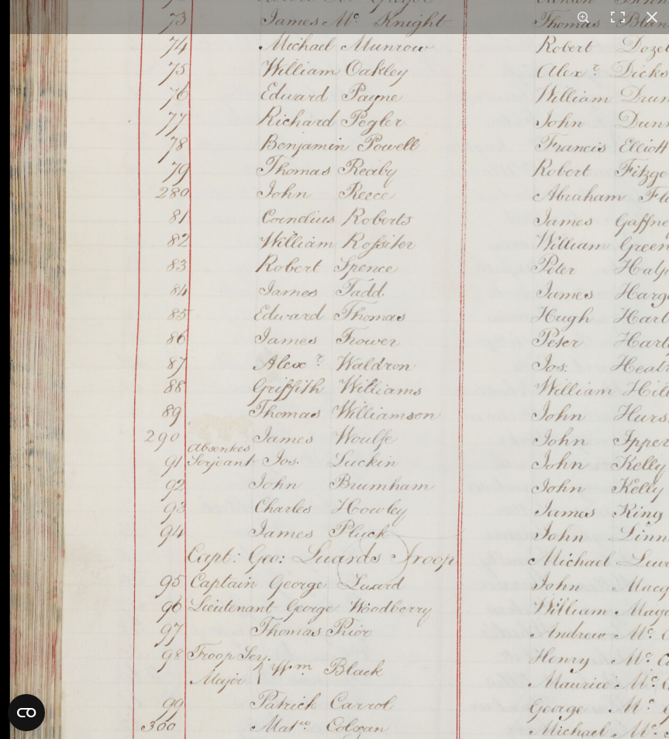
click at [389, 335] on img at bounding box center [410, 326] width 803 height 1143
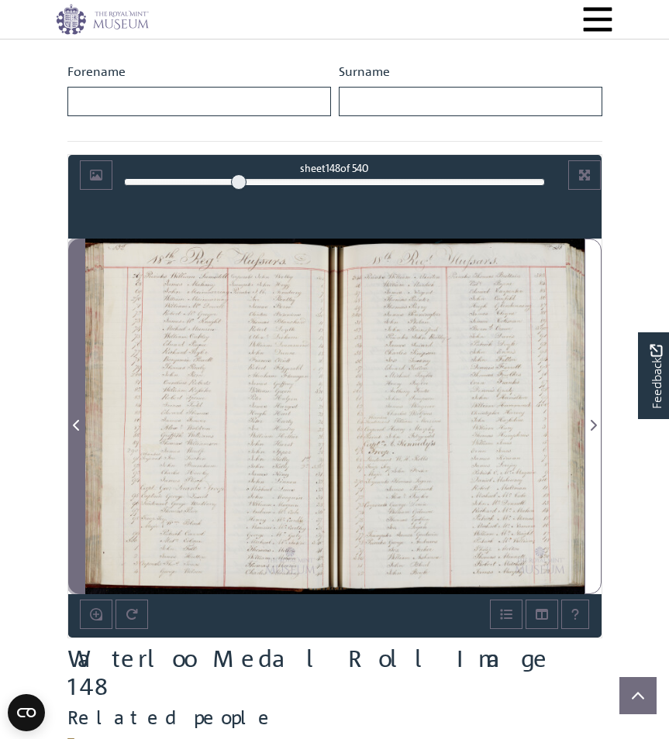
click at [78, 429] on icon "Previous Page" at bounding box center [77, 425] width 8 height 12
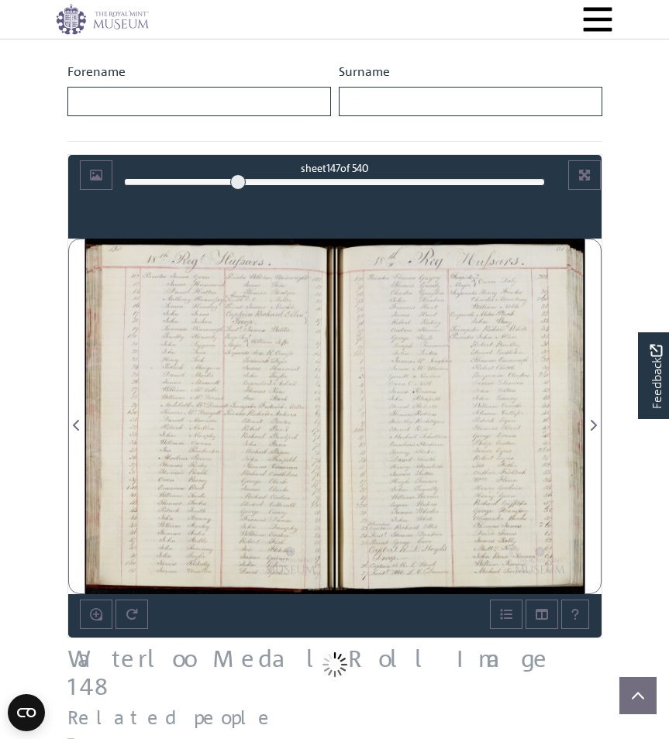
click at [446, 413] on div at bounding box center [460, 417] width 250 height 356
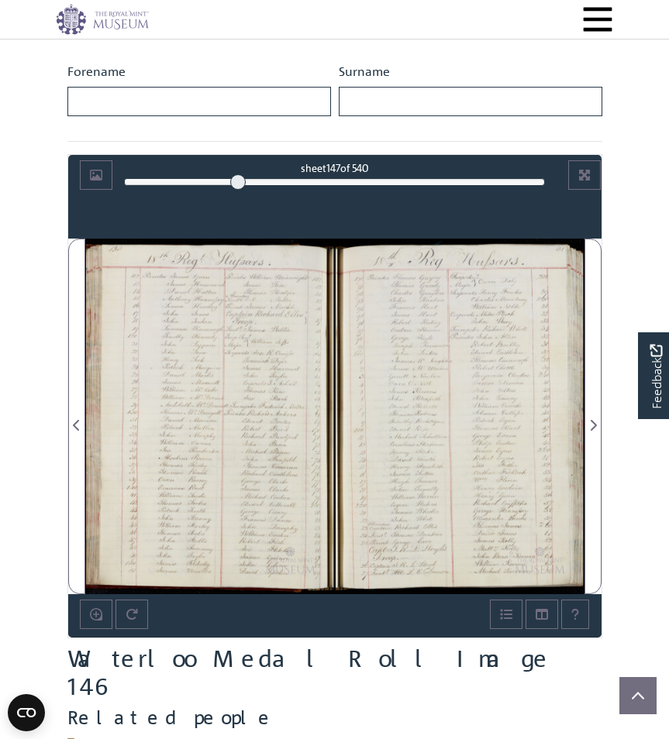
click at [446, 413] on div at bounding box center [460, 417] width 250 height 356
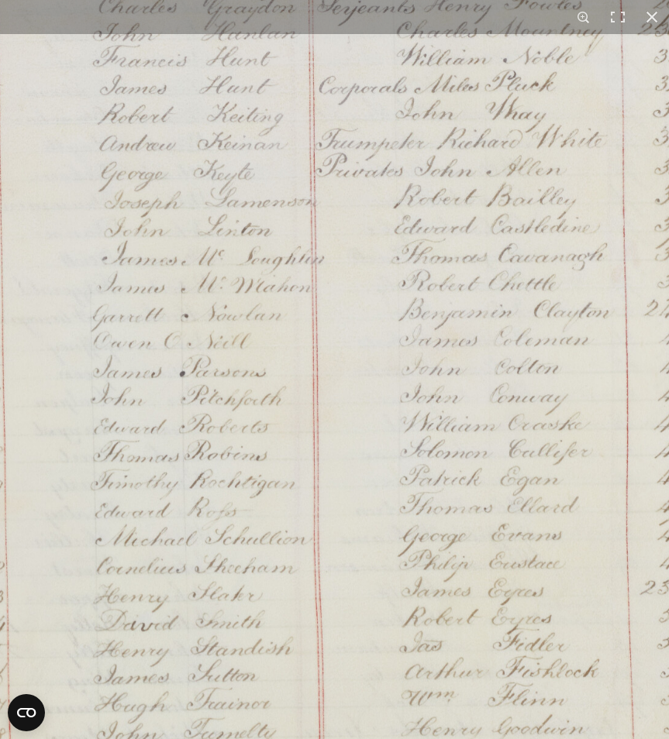
click at [385, 193] on img at bounding box center [352, 463] width 924 height 1316
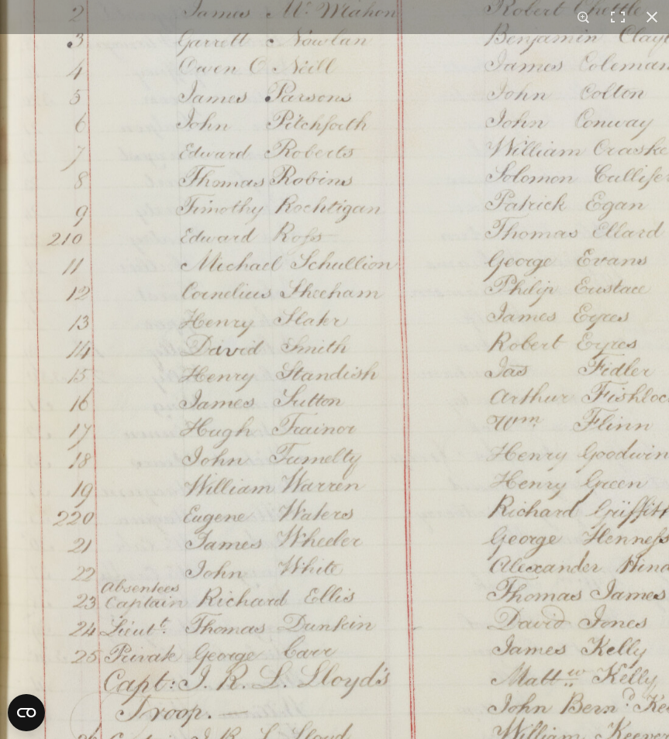
click at [408, 238] on img at bounding box center [437, 188] width 924 height 1316
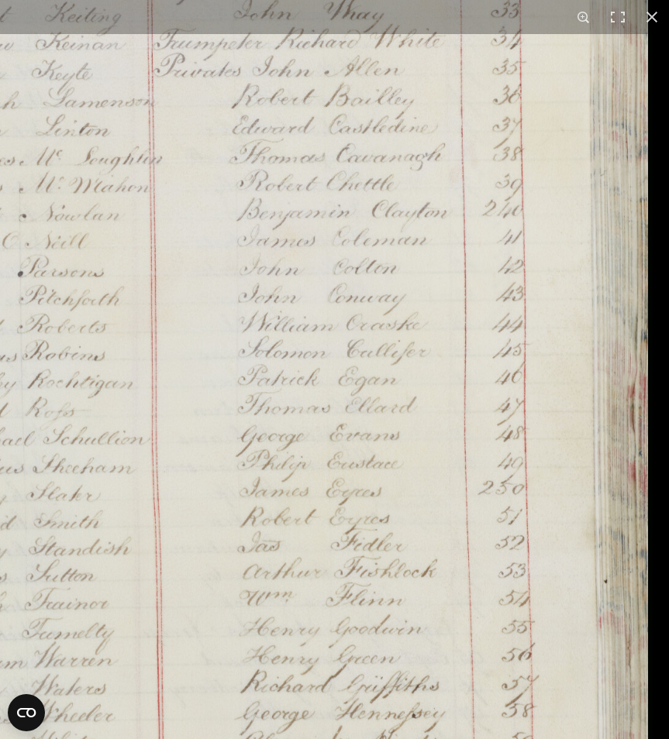
click at [243, 492] on img at bounding box center [190, 363] width 924 height 1316
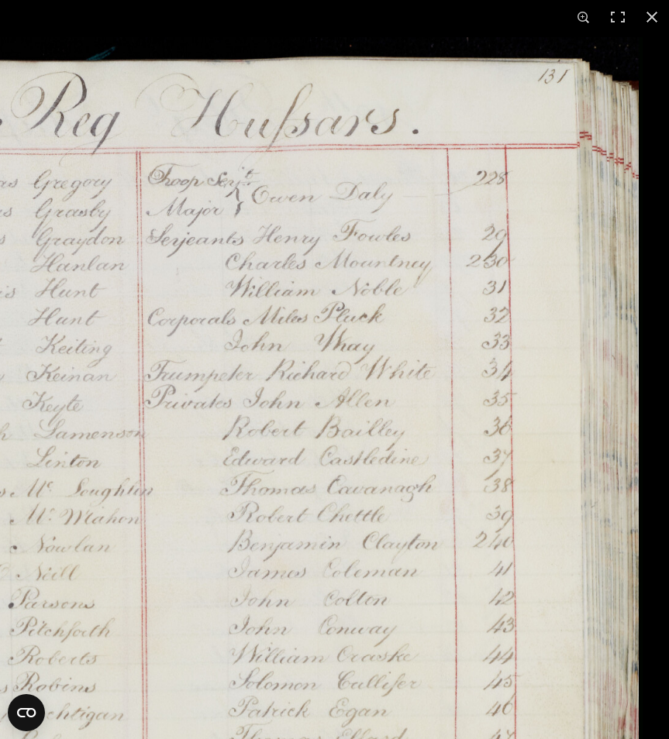
click at [297, 460] on img at bounding box center [181, 695] width 924 height 1316
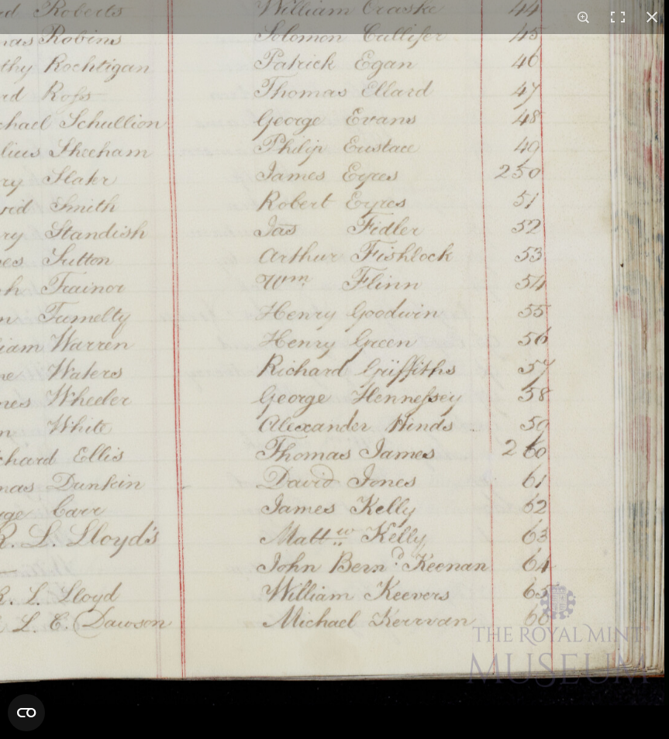
click at [233, 263] on img at bounding box center [206, 47] width 924 height 1316
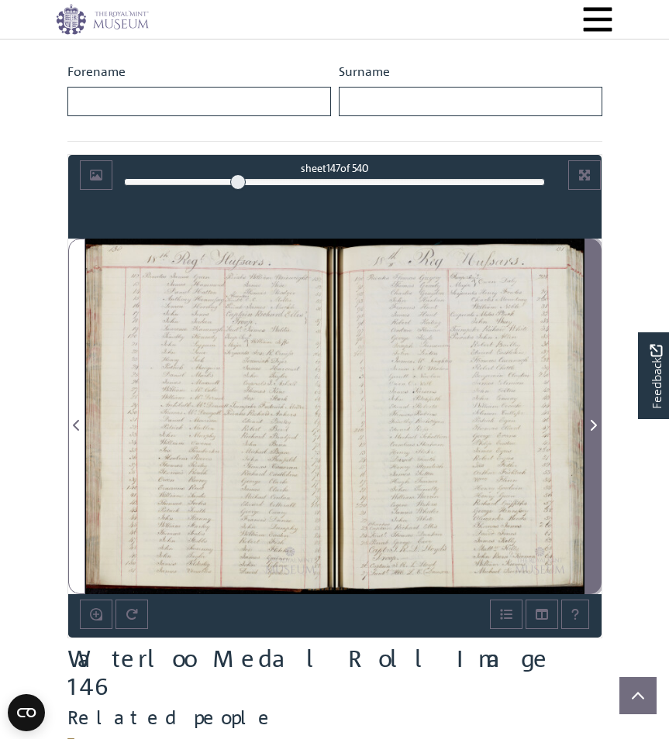
click at [601, 429] on button "Next Page" at bounding box center [592, 417] width 17 height 356
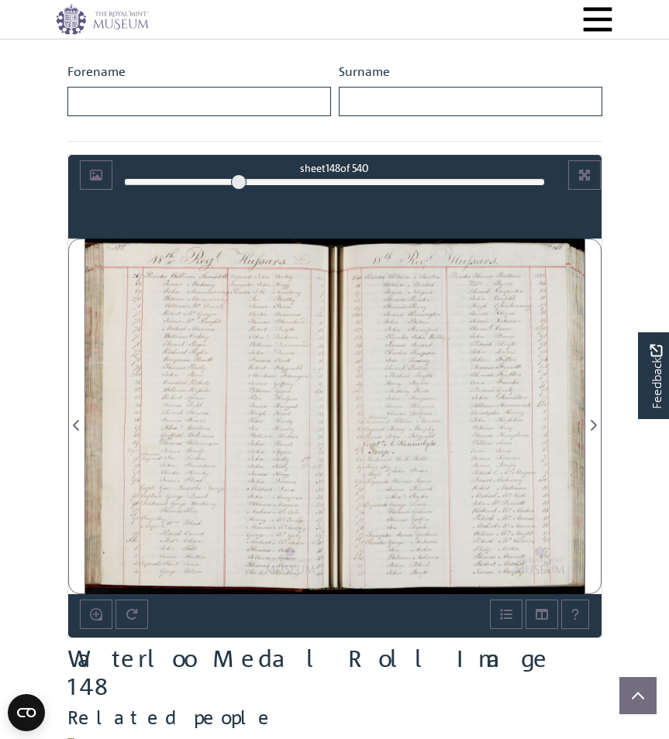
click at [220, 364] on div at bounding box center [210, 417] width 250 height 356
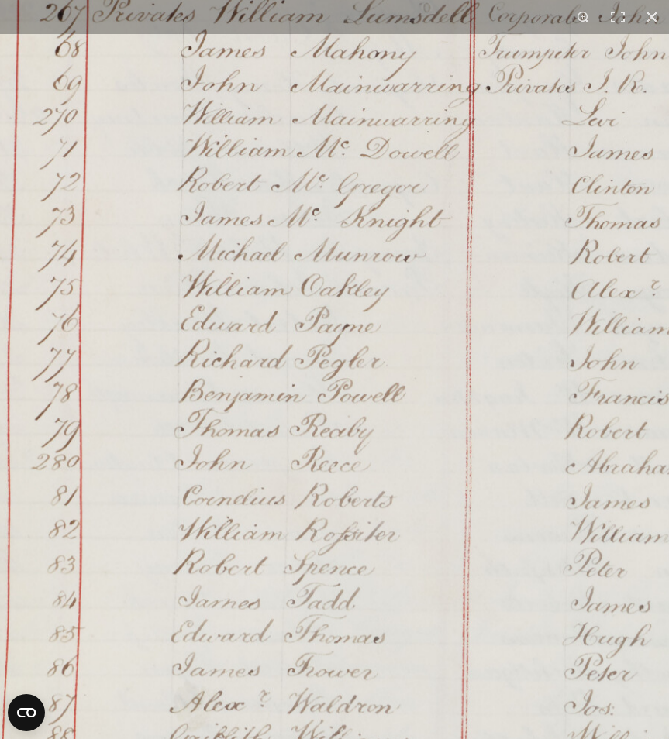
click at [311, 132] on img at bounding box center [393, 652] width 1136 height 1618
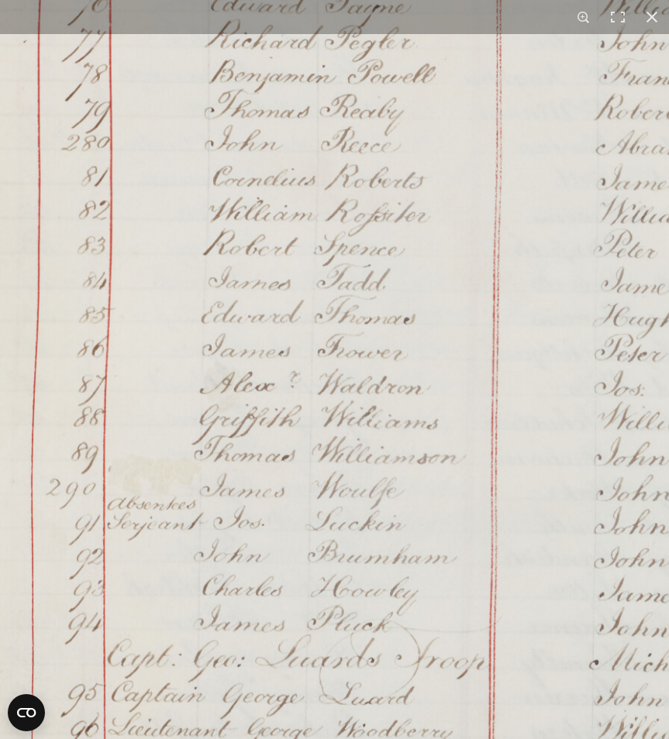
click at [311, 255] on img at bounding box center [423, 332] width 1136 height 1618
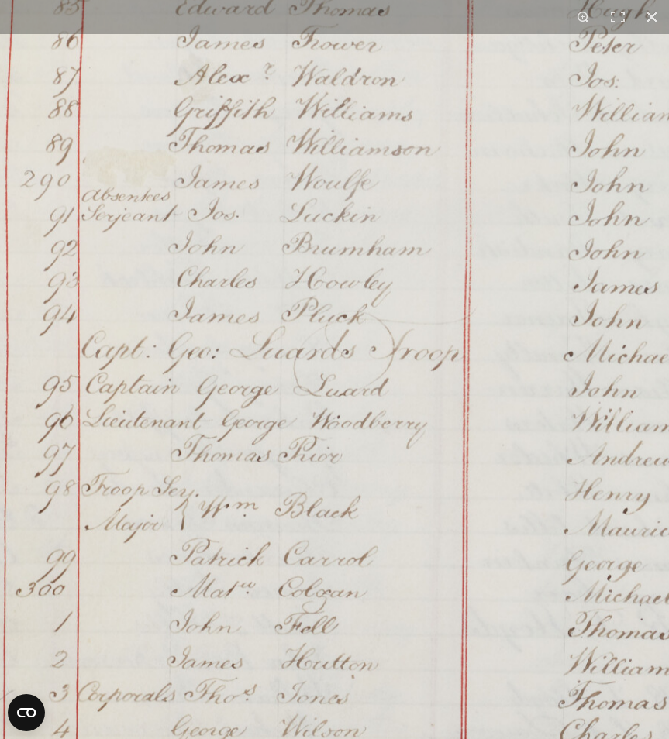
click at [349, 294] on img at bounding box center [397, 24] width 1136 height 1618
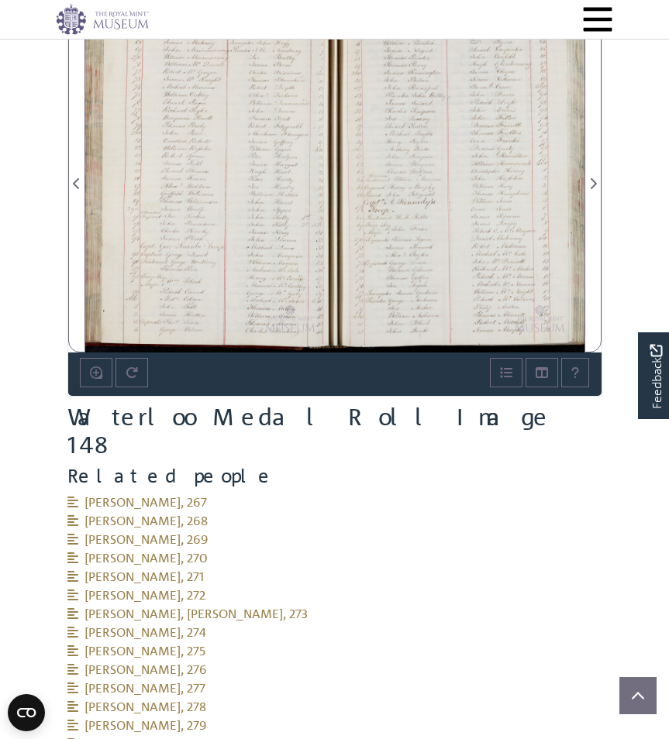
scroll to position [811, 0]
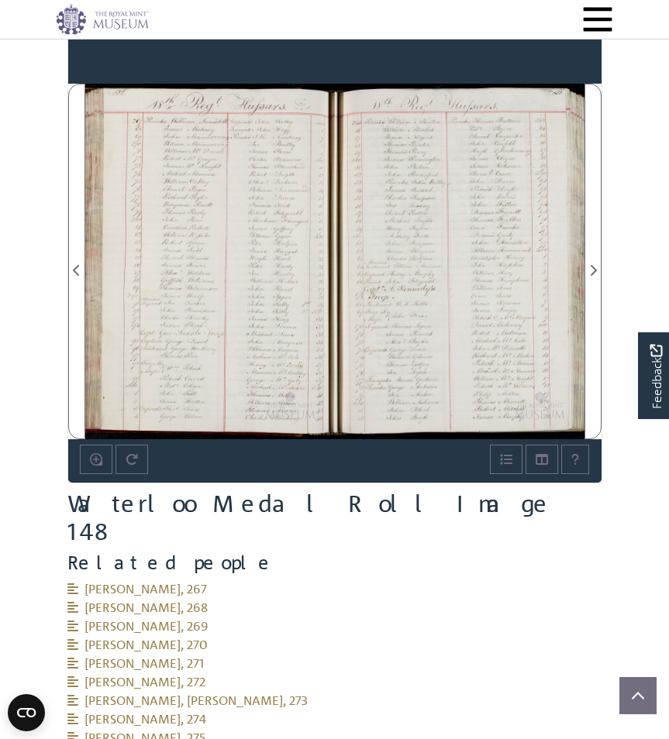
click at [245, 309] on div at bounding box center [210, 262] width 250 height 356
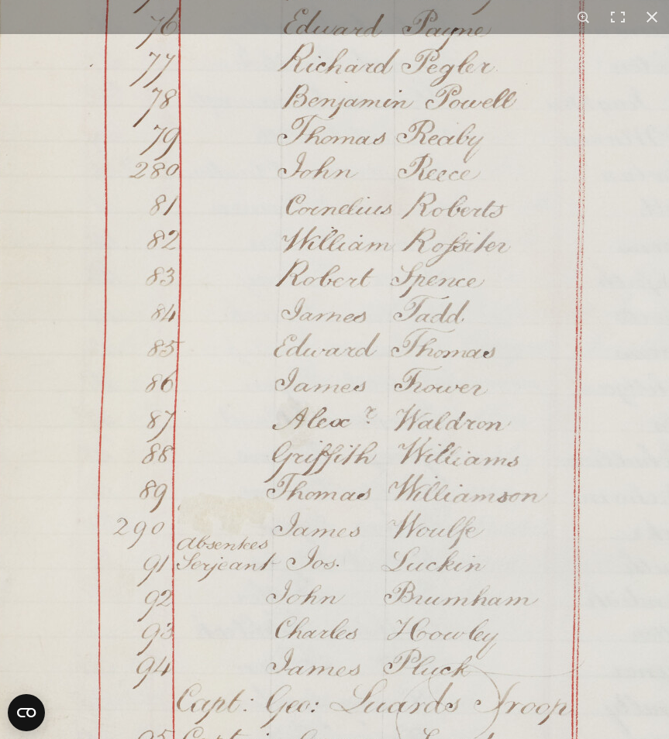
click at [395, 272] on img at bounding box center [504, 366] width 1176 height 1674
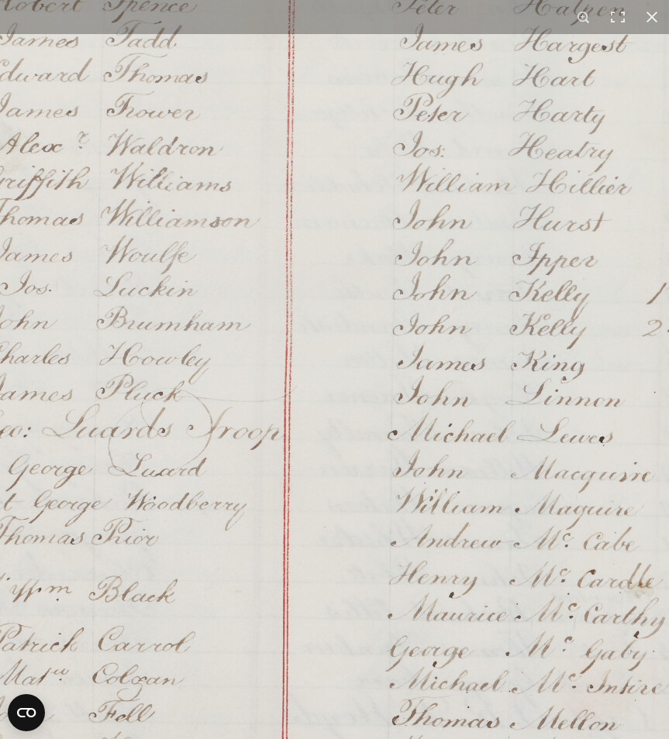
click at [83, 712] on img at bounding box center [216, 91] width 1176 height 1674
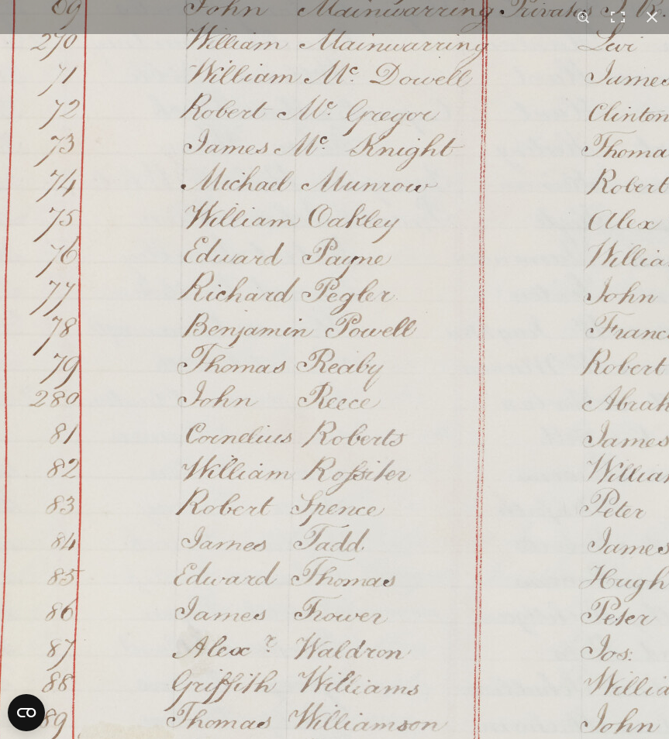
click at [539, 295] on img at bounding box center [404, 595] width 1176 height 1674
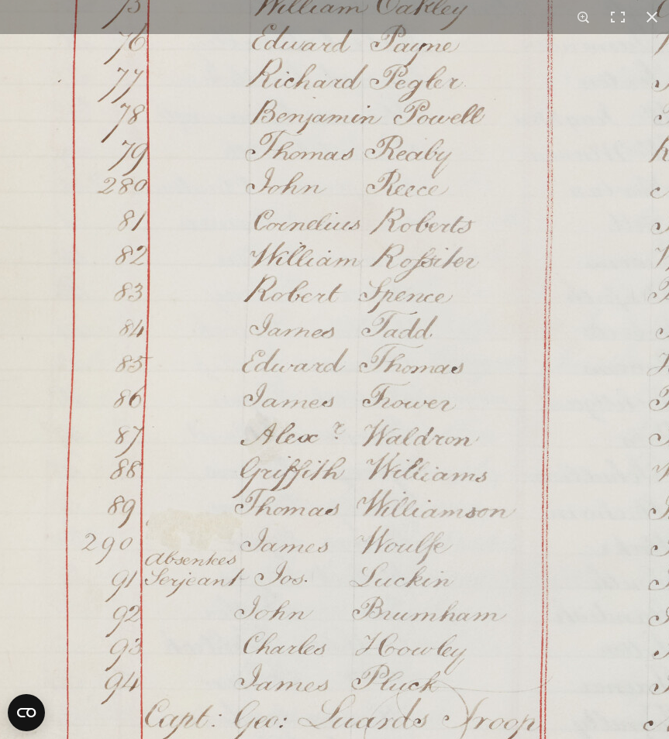
click at [498, 368] on img at bounding box center [472, 382] width 1176 height 1674
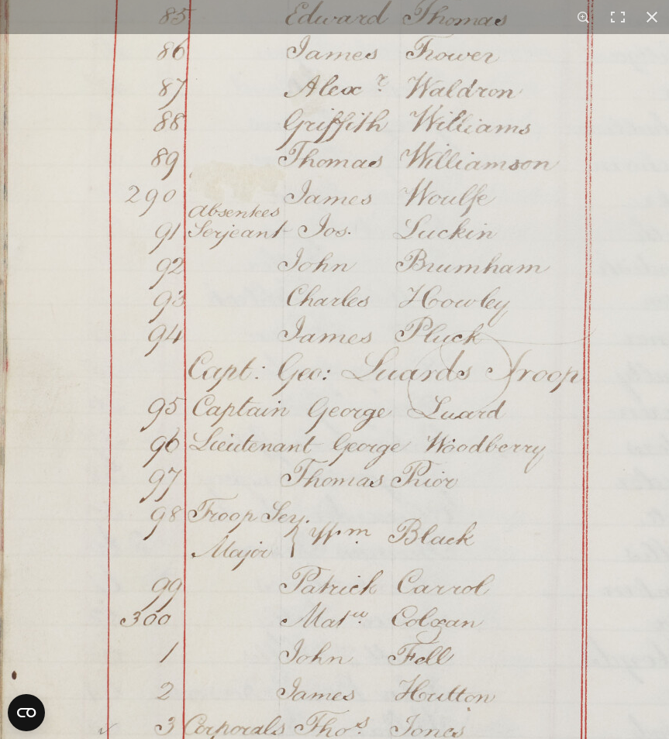
click at [467, 385] on img at bounding box center [515, 34] width 1176 height 1674
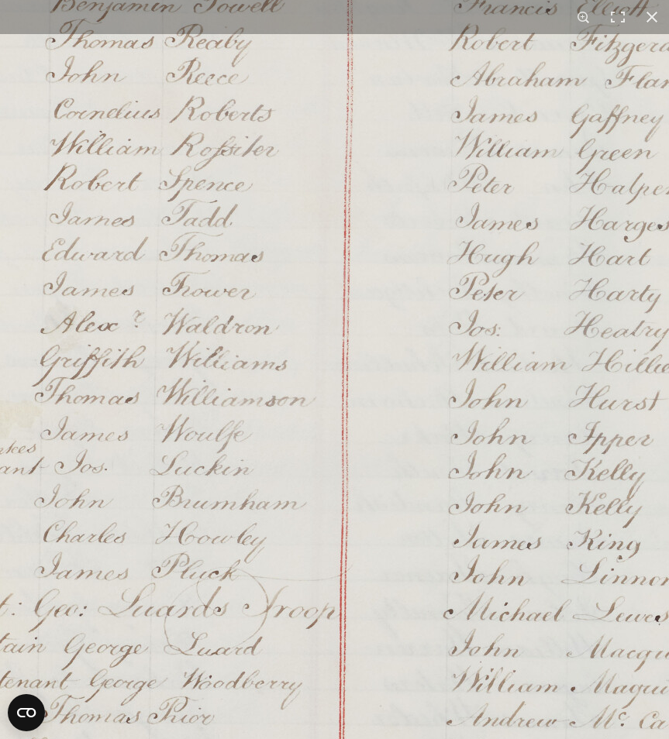
click at [237, 728] on img at bounding box center [272, 270] width 1176 height 1674
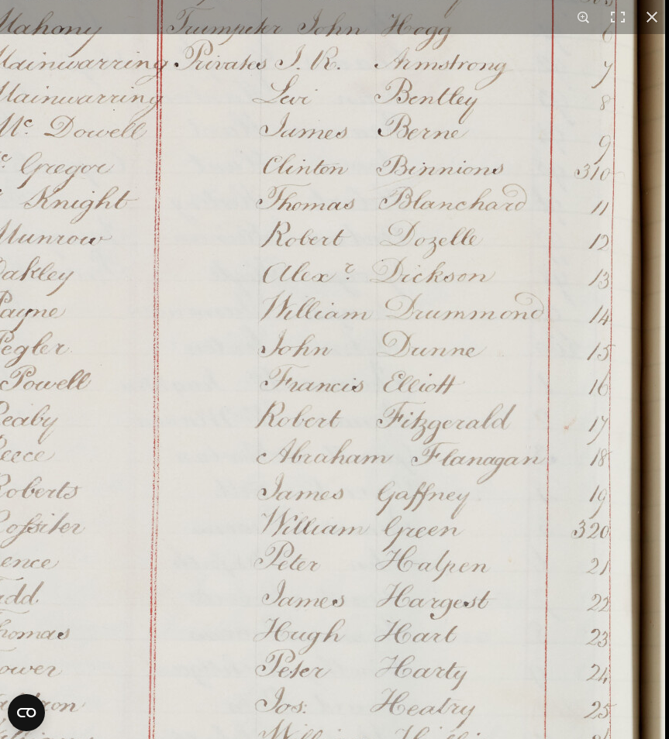
click at [279, 625] on img at bounding box center [78, 648] width 1176 height 1674
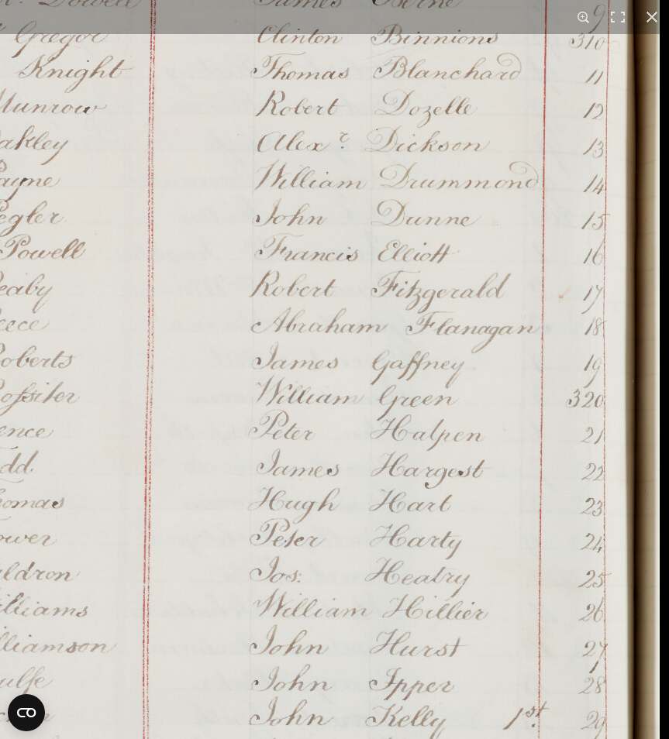
click at [395, 201] on img at bounding box center [73, 517] width 1176 height 1674
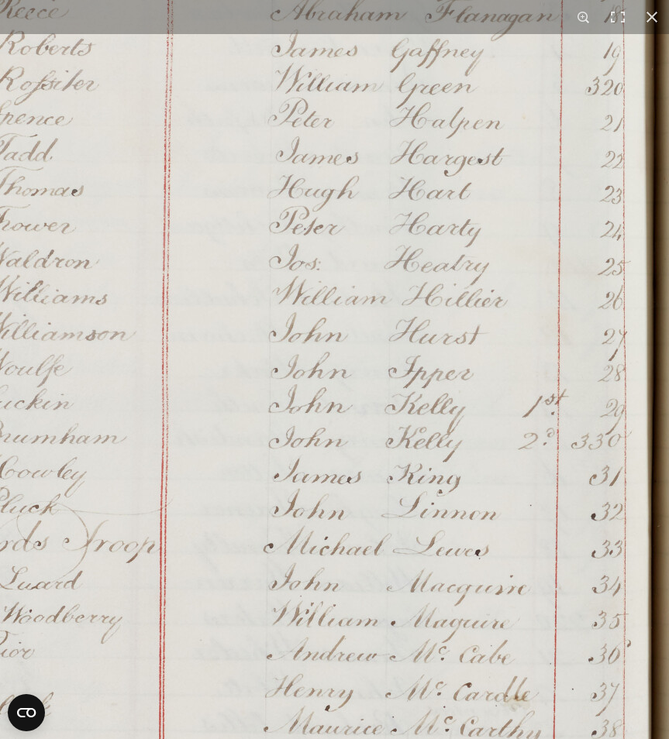
click at [378, 236] on img at bounding box center [92, 204] width 1176 height 1674
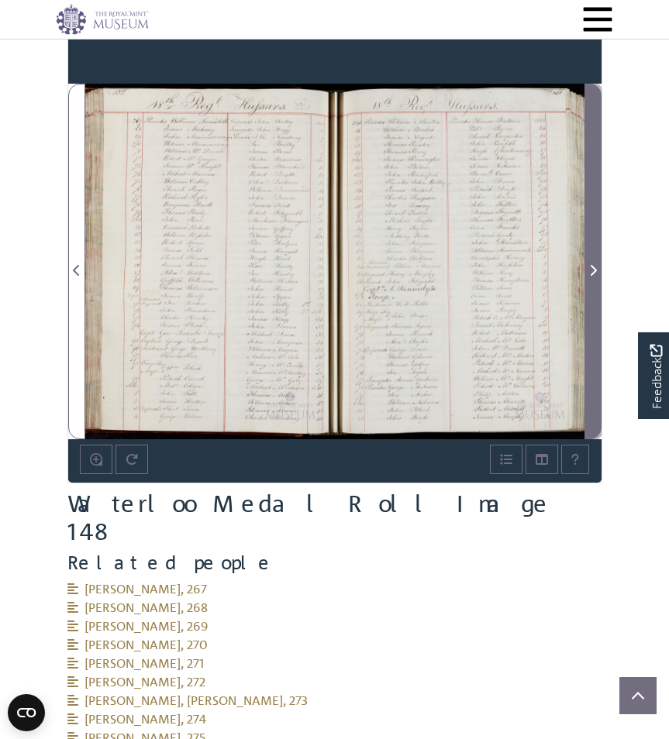
click at [593, 270] on icon "Next Page" at bounding box center [593, 270] width 8 height 12
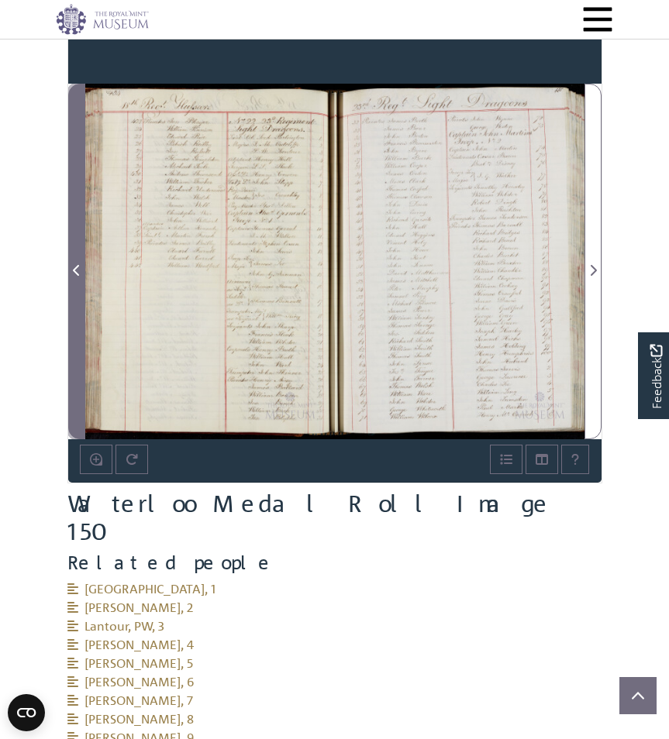
click at [74, 271] on icon "Previous Page" at bounding box center [76, 270] width 6 height 11
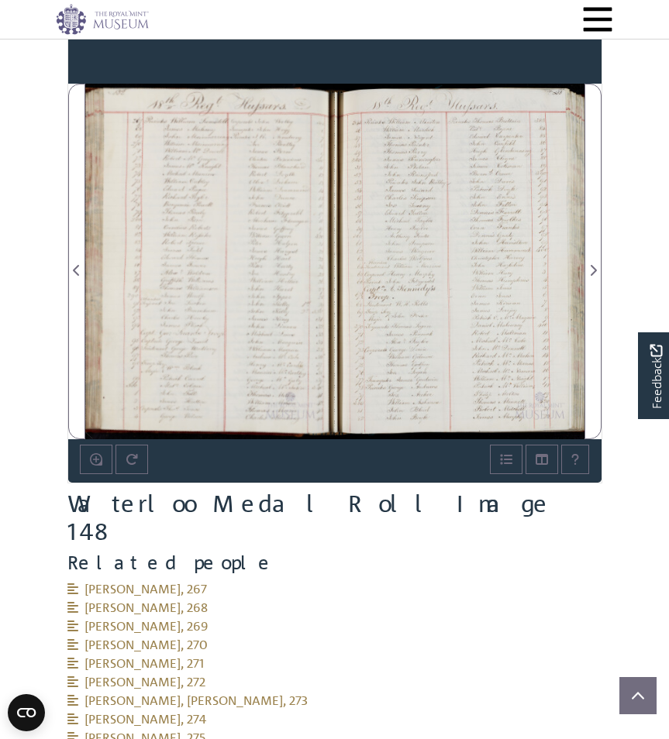
click at [481, 199] on div at bounding box center [552, 301] width 434 height 434
click at [474, 219] on div at bounding box center [460, 262] width 250 height 356
click at [209, 213] on div at bounding box center [210, 262] width 250 height 356
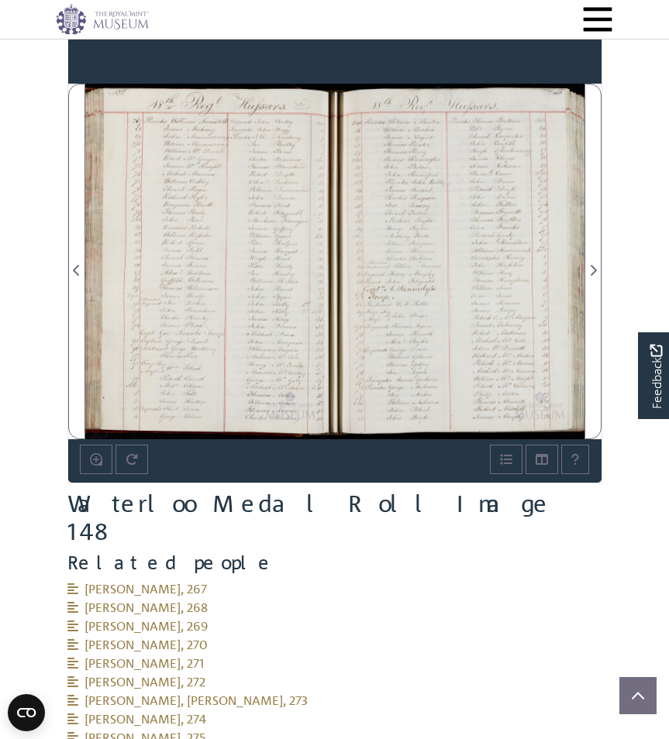
click at [209, 213] on div at bounding box center [210, 262] width 250 height 356
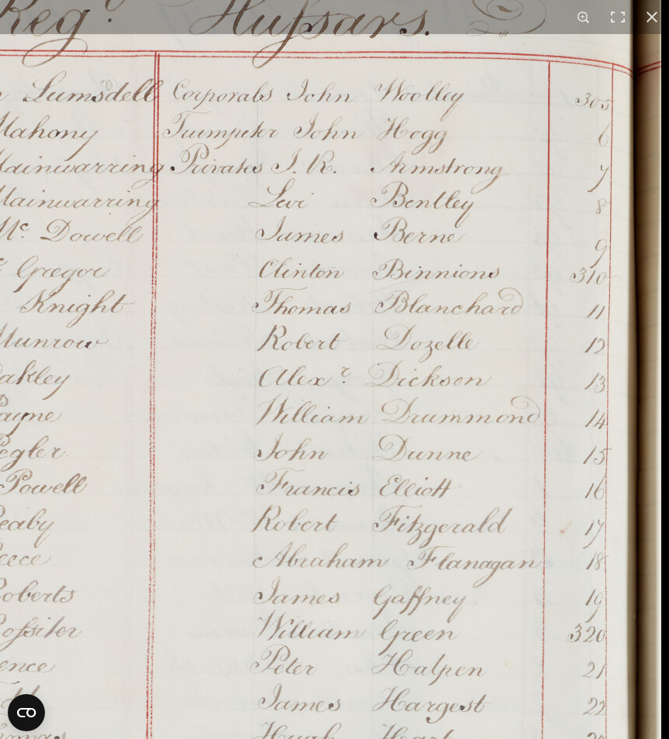
click at [160, 253] on img at bounding box center [74, 752] width 1176 height 1674
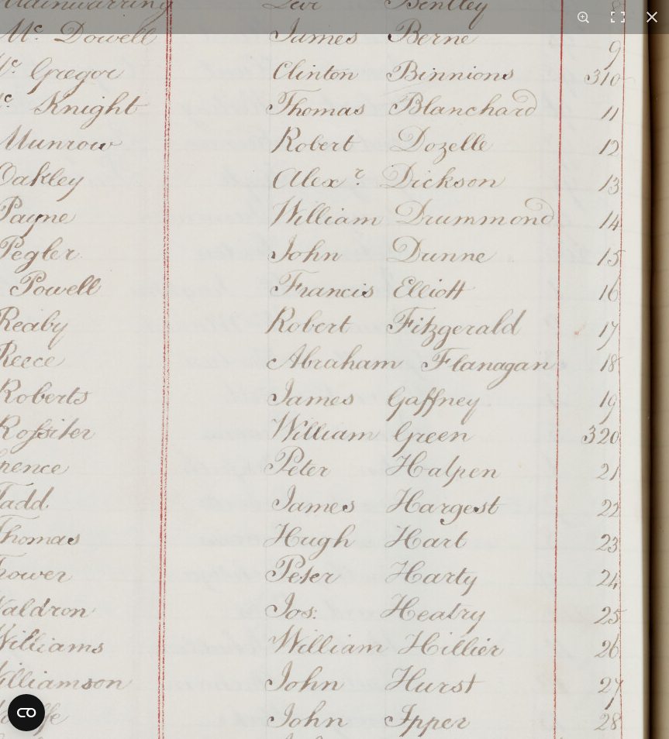
click at [214, 189] on img at bounding box center [88, 553] width 1176 height 1674
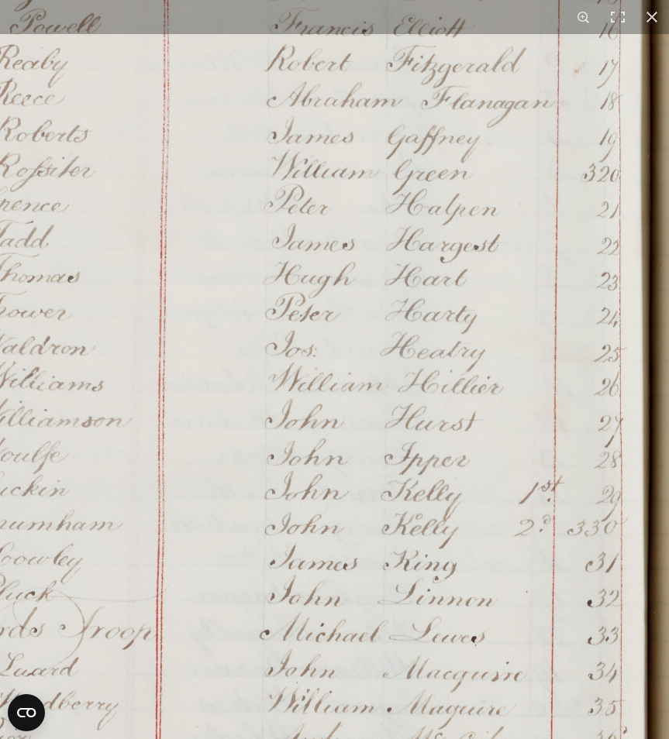
click at [248, 193] on img at bounding box center [88, 291] width 1176 height 1674
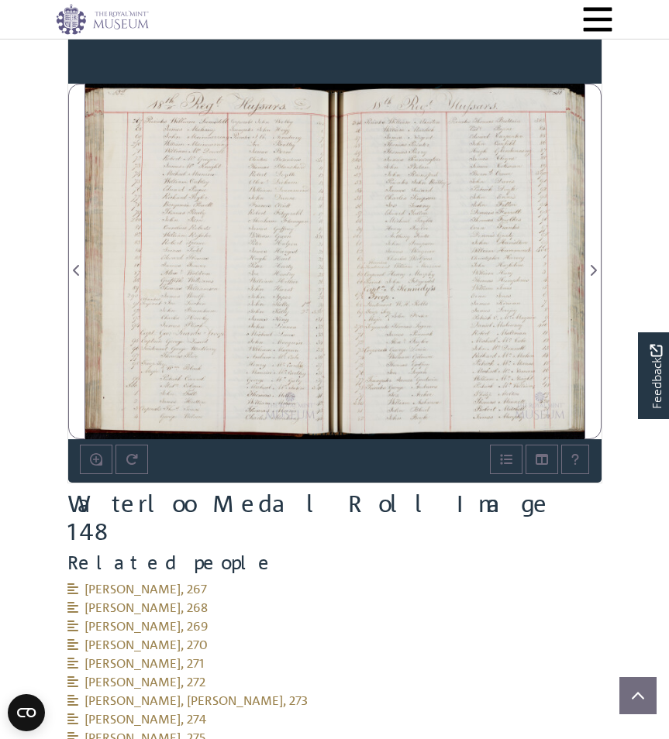
click at [515, 284] on div at bounding box center [460, 262] width 250 height 356
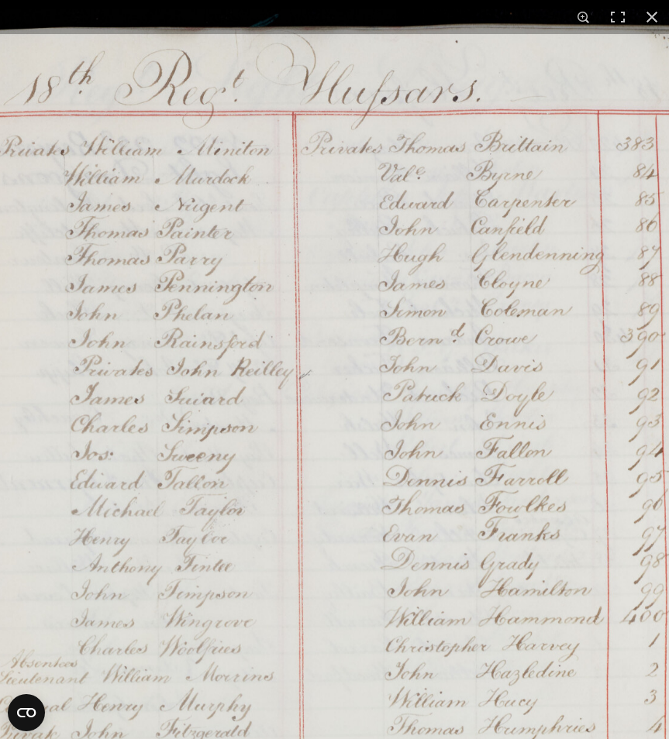
click at [433, 209] on img at bounding box center [343, 659] width 912 height 1300
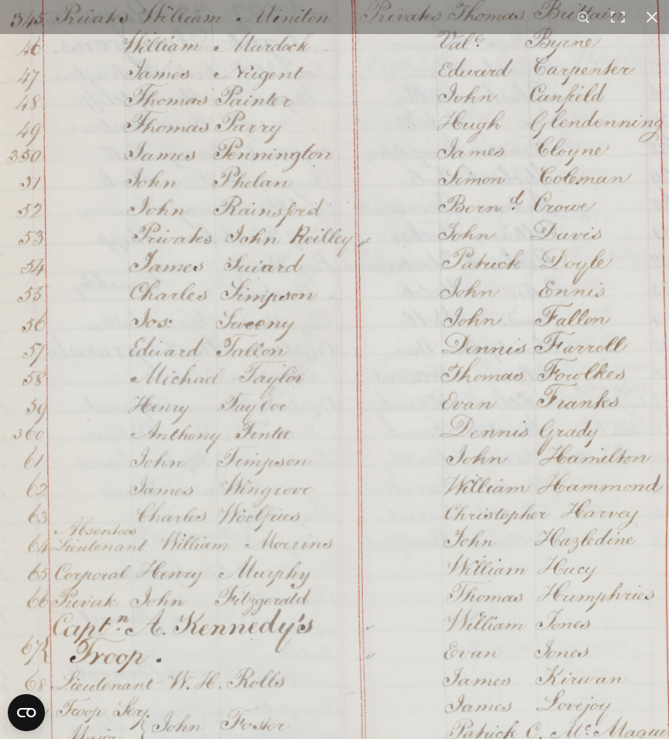
click at [405, 215] on img at bounding box center [402, 527] width 912 height 1300
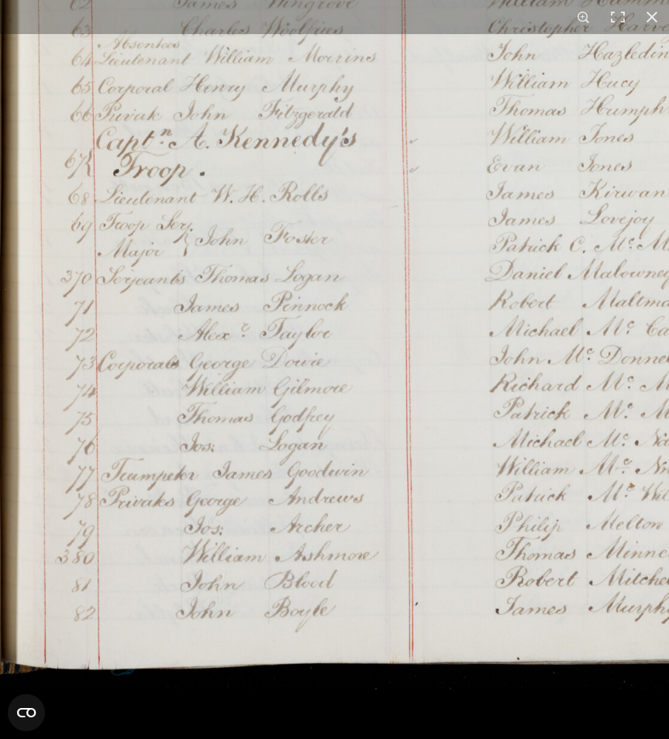
click at [362, 239] on img at bounding box center [445, 40] width 912 height 1300
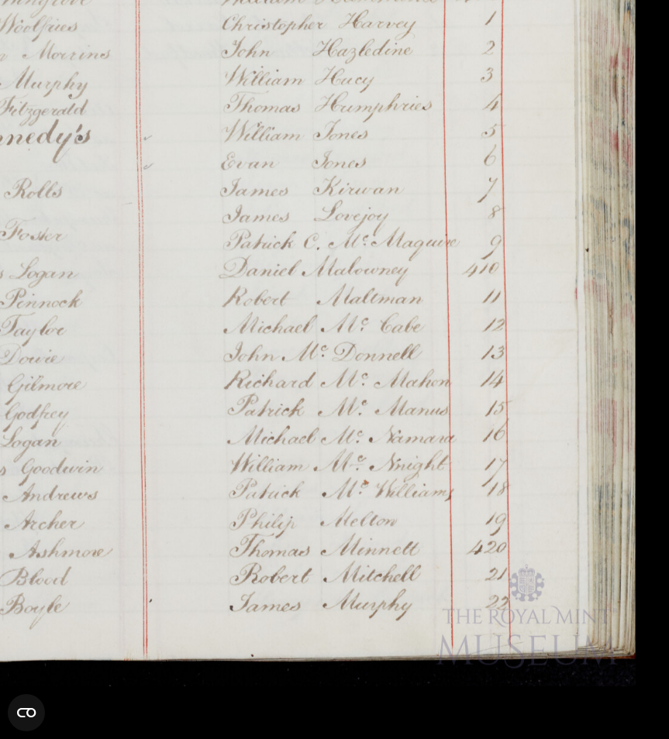
click at [124, 309] on img at bounding box center [179, 37] width 912 height 1300
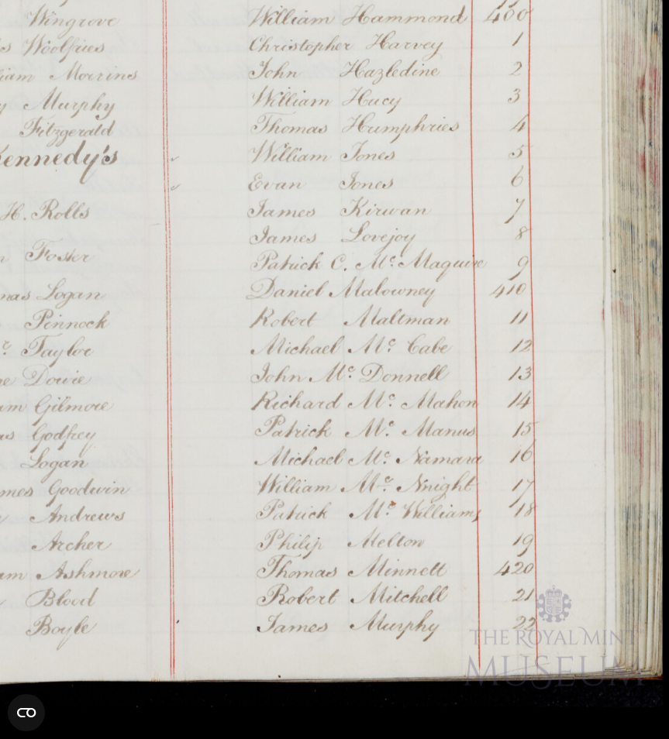
click at [98, 408] on img at bounding box center [206, 58] width 912 height 1300
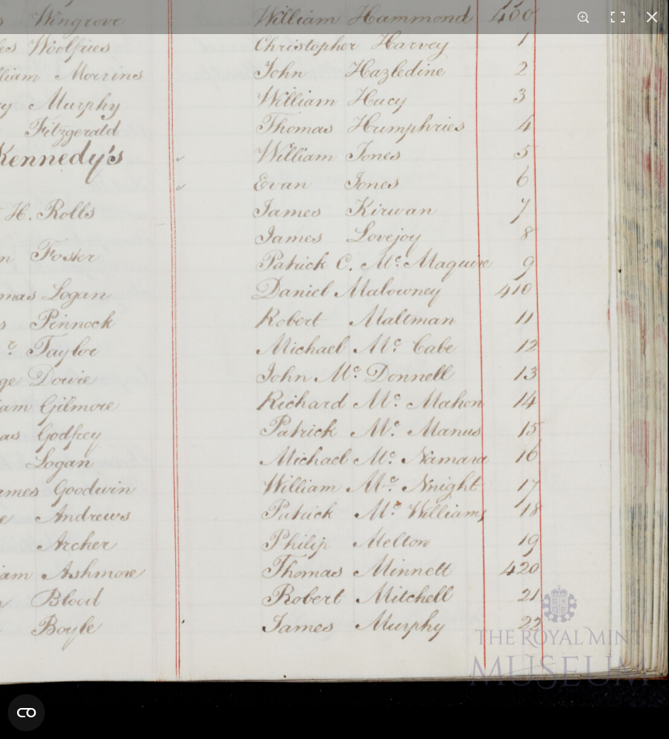
click at [277, 357] on img at bounding box center [212, 58] width 912 height 1300
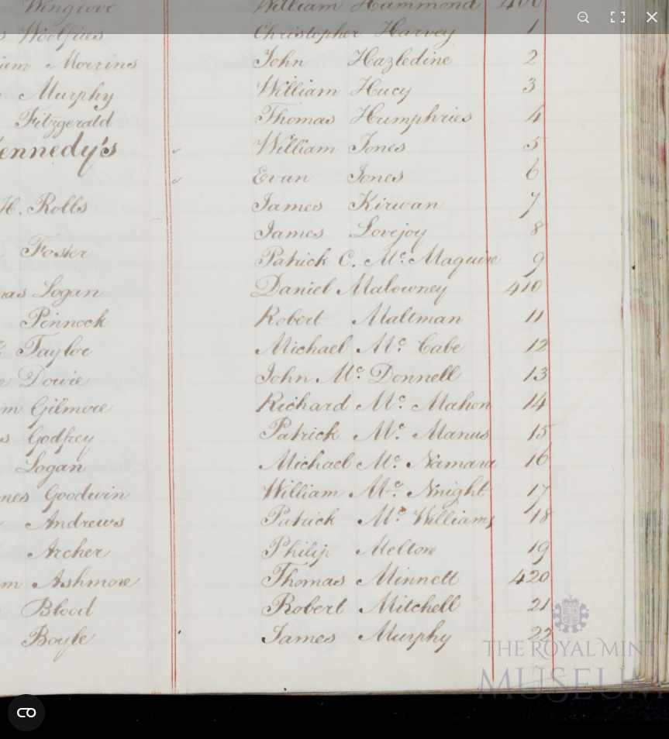
click at [277, 357] on img at bounding box center [209, 46] width 949 height 1352
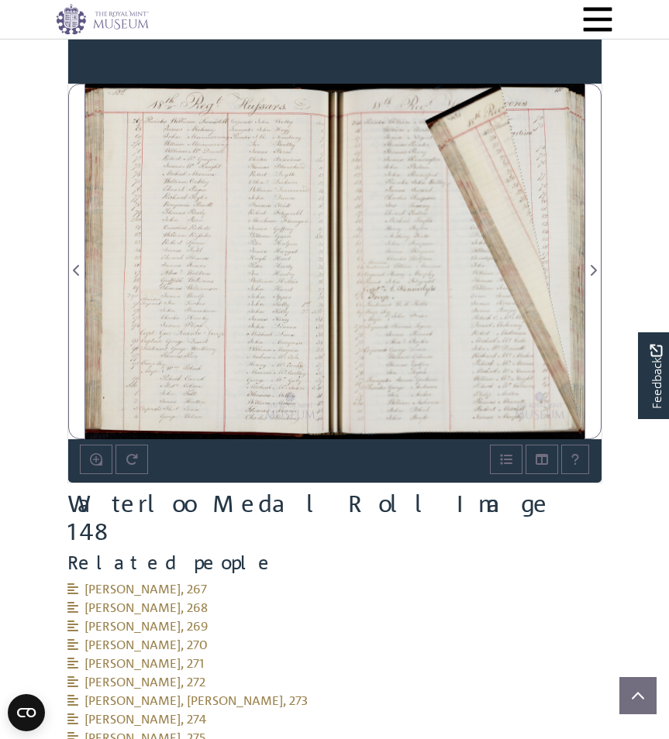
click at [581, 267] on div at bounding box center [460, 262] width 250 height 356
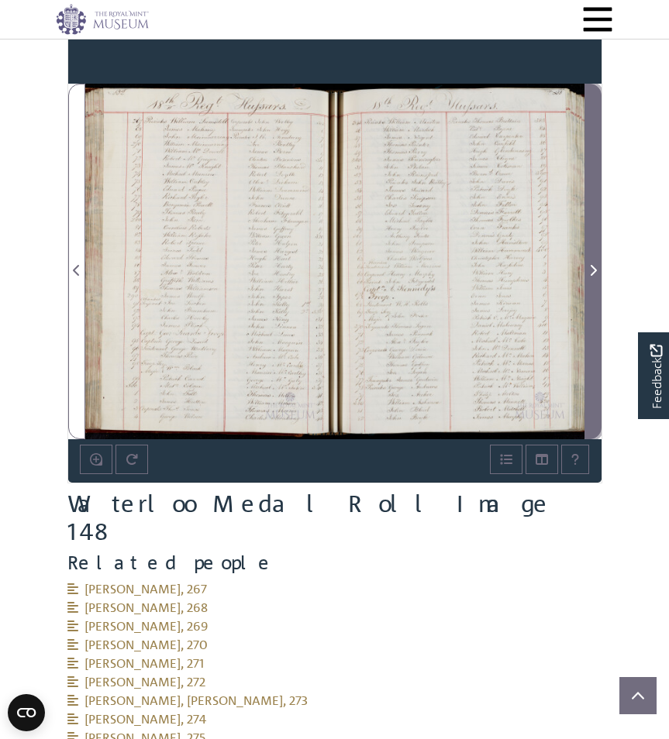
click at [593, 269] on icon "Next Page" at bounding box center [593, 270] width 6 height 11
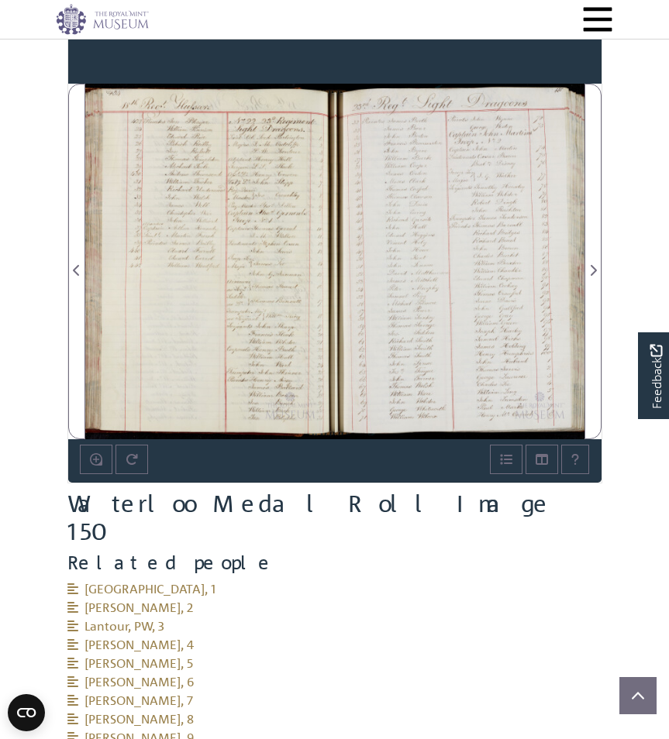
click at [189, 218] on div at bounding box center [210, 262] width 250 height 356
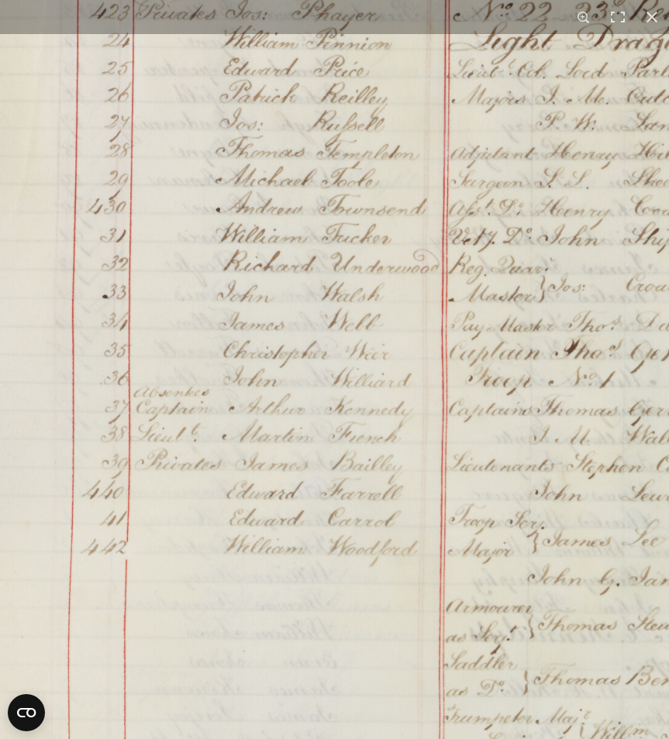
click at [310, 240] on img at bounding box center [382, 532] width 927 height 1320
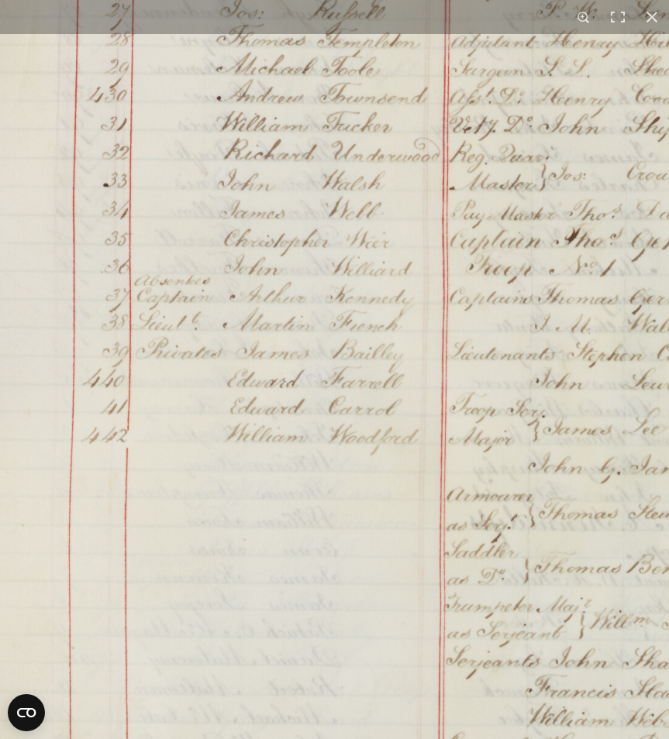
click at [204, 514] on img at bounding box center [383, 420] width 927 height 1320
